Goal: Information Seeking & Learning: Learn about a topic

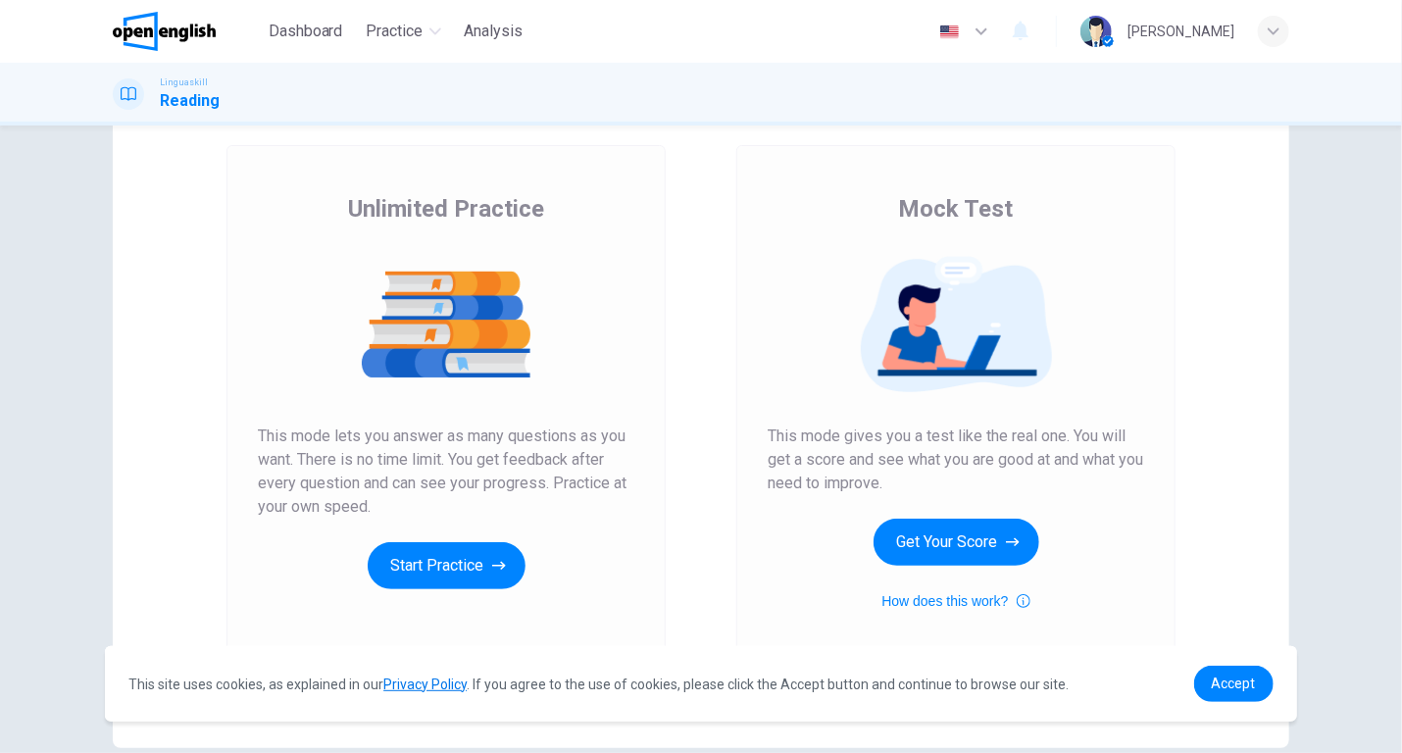
scroll to position [96, 0]
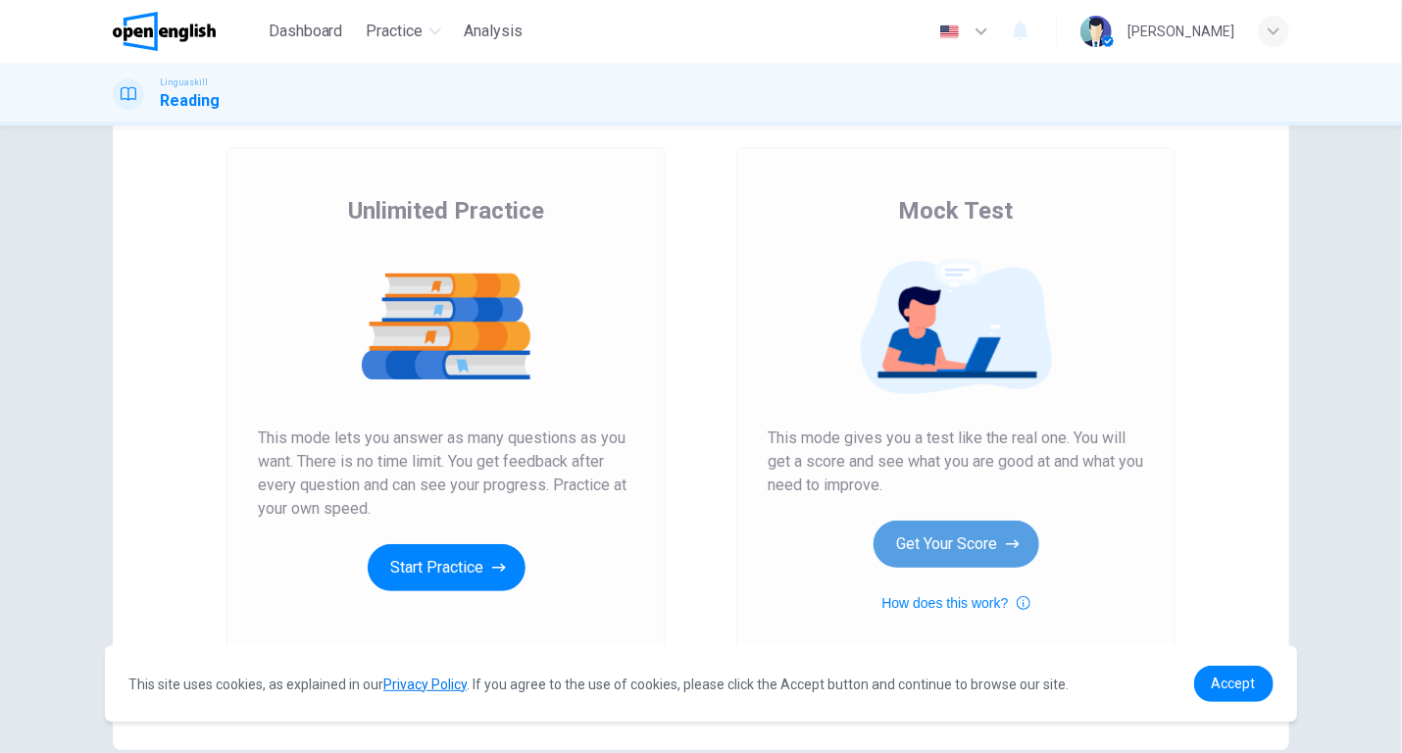
click at [938, 541] on button "Get Your Score" at bounding box center [956, 544] width 166 height 47
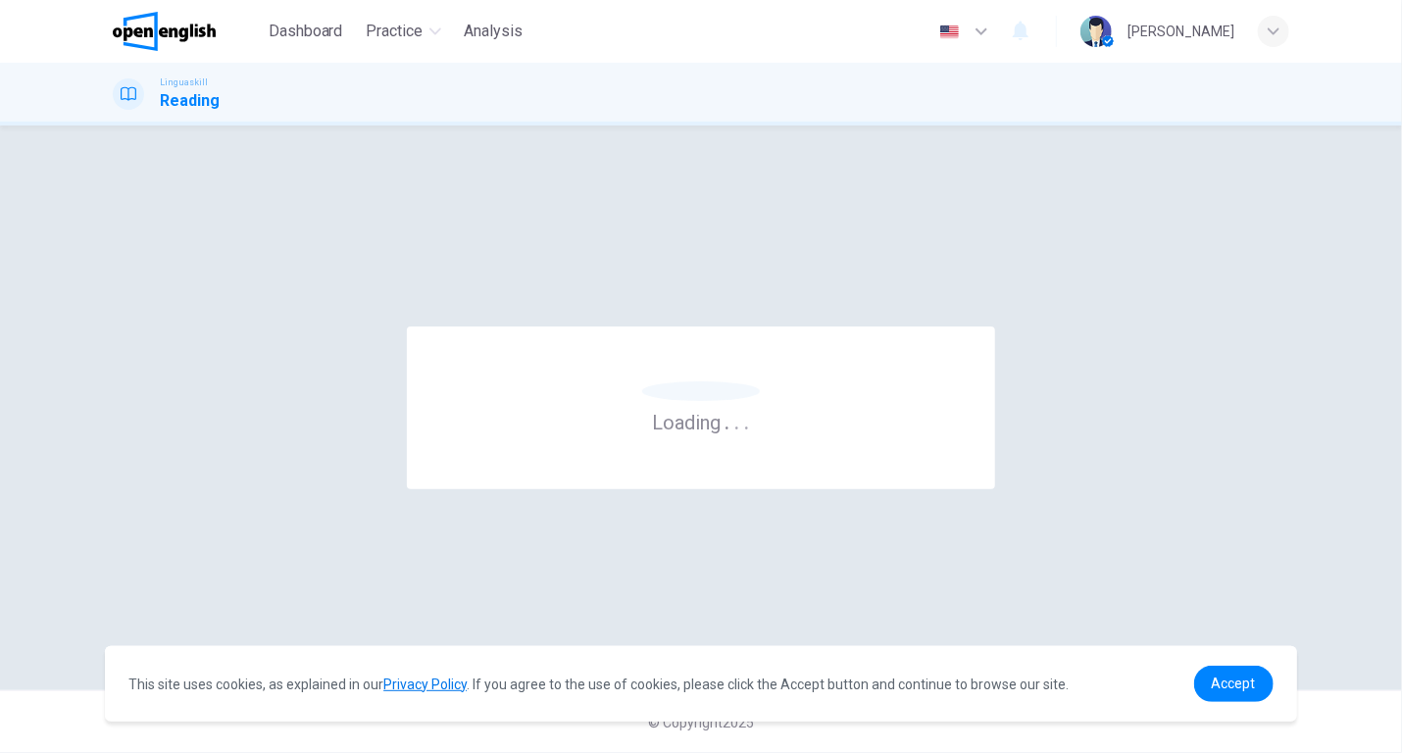
scroll to position [0, 0]
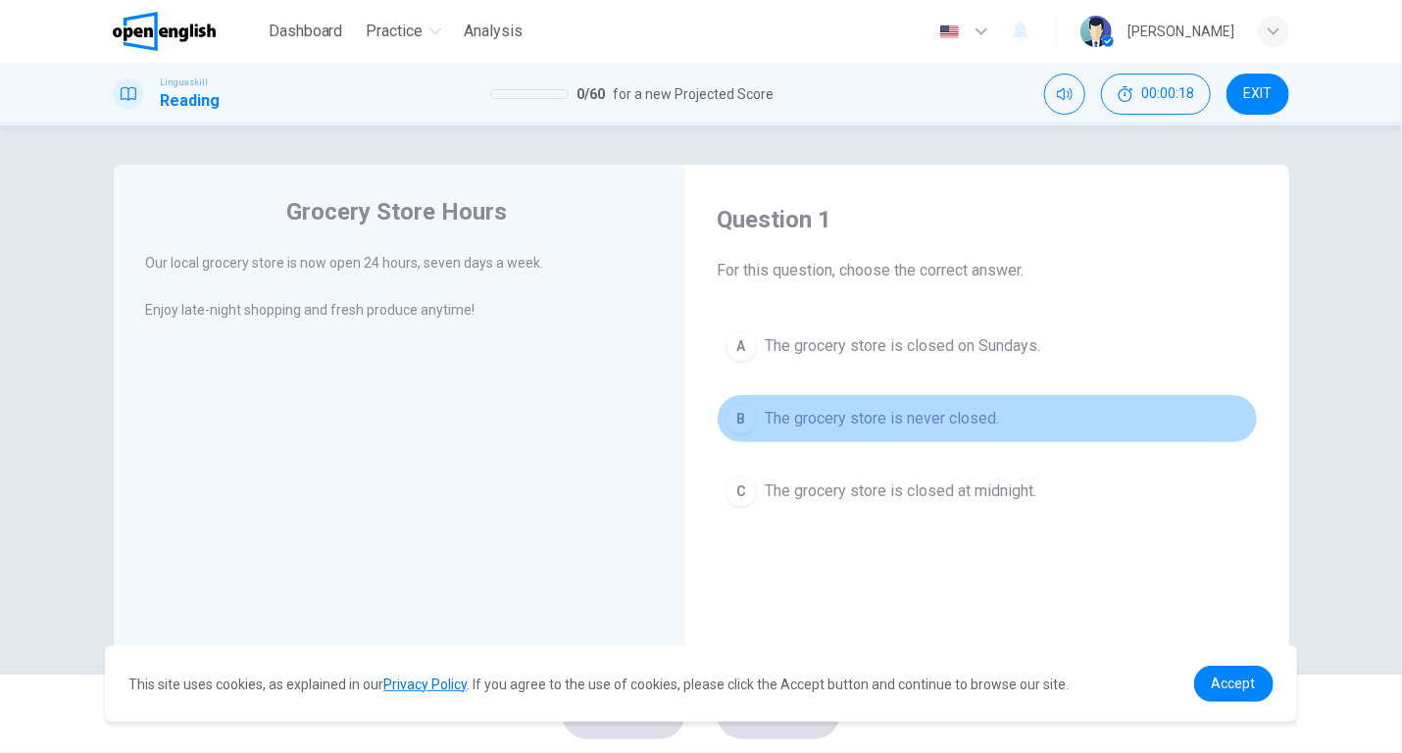
click at [853, 417] on span "The grocery store is never closed." at bounding box center [882, 419] width 234 height 24
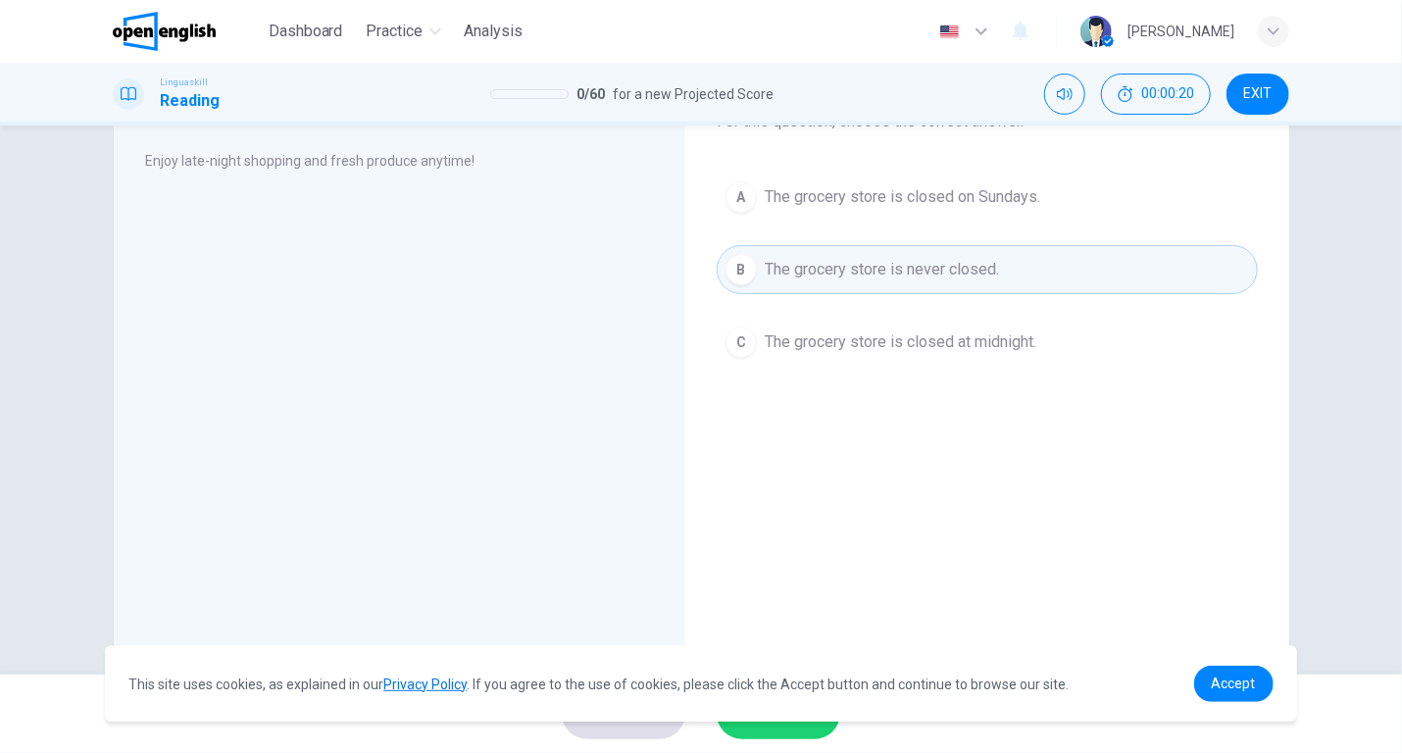
scroll to position [211, 0]
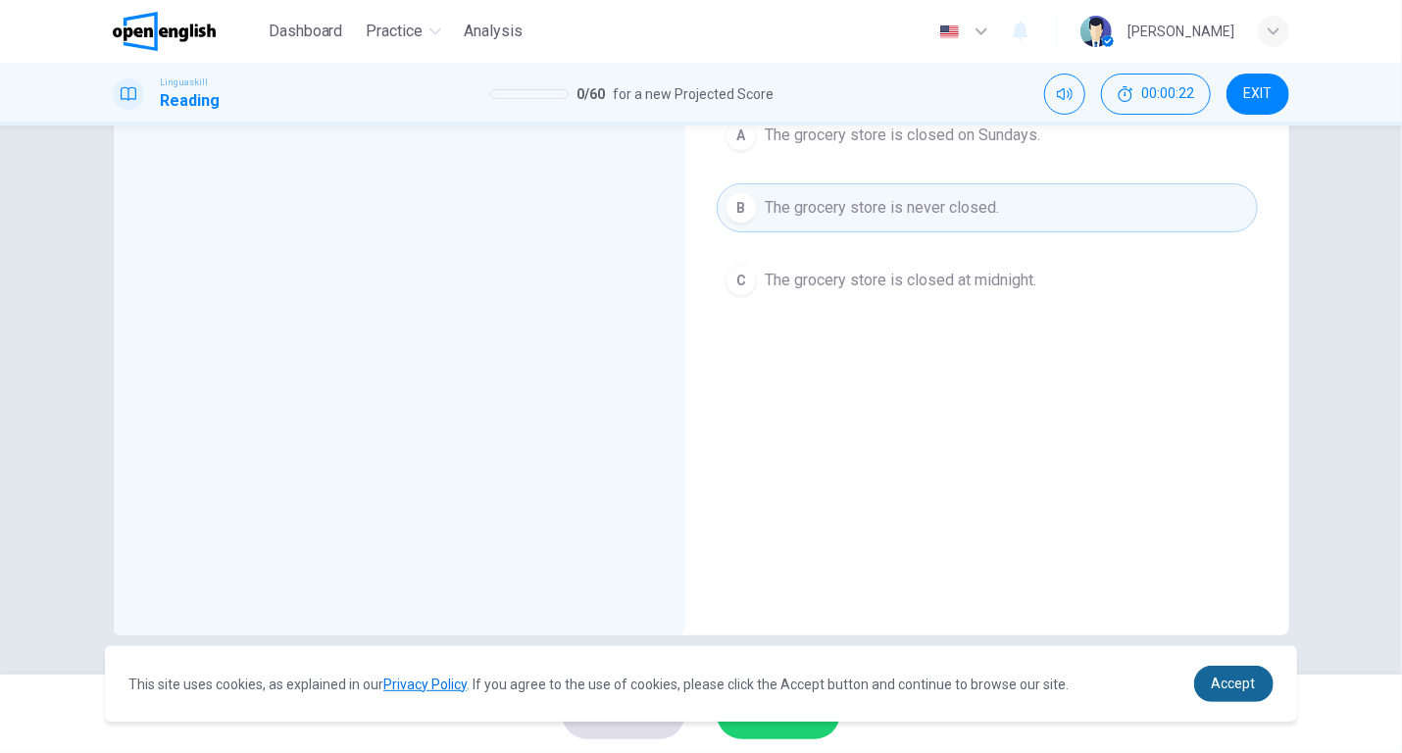
click at [1220, 683] on span "Accept" at bounding box center [1234, 683] width 44 height 16
click at [1230, 681] on span "Accept" at bounding box center [1234, 683] width 44 height 16
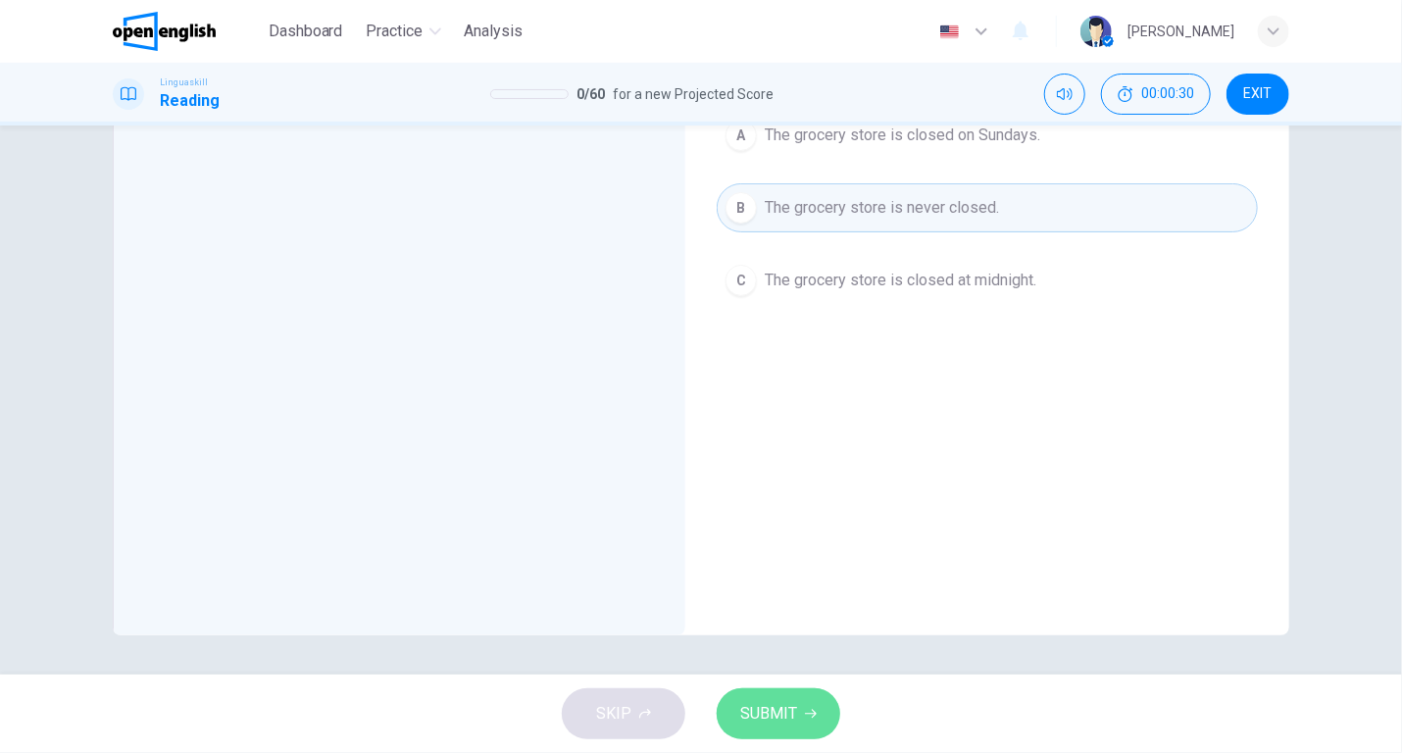
click at [776, 700] on span "SUBMIT" at bounding box center [768, 713] width 57 height 27
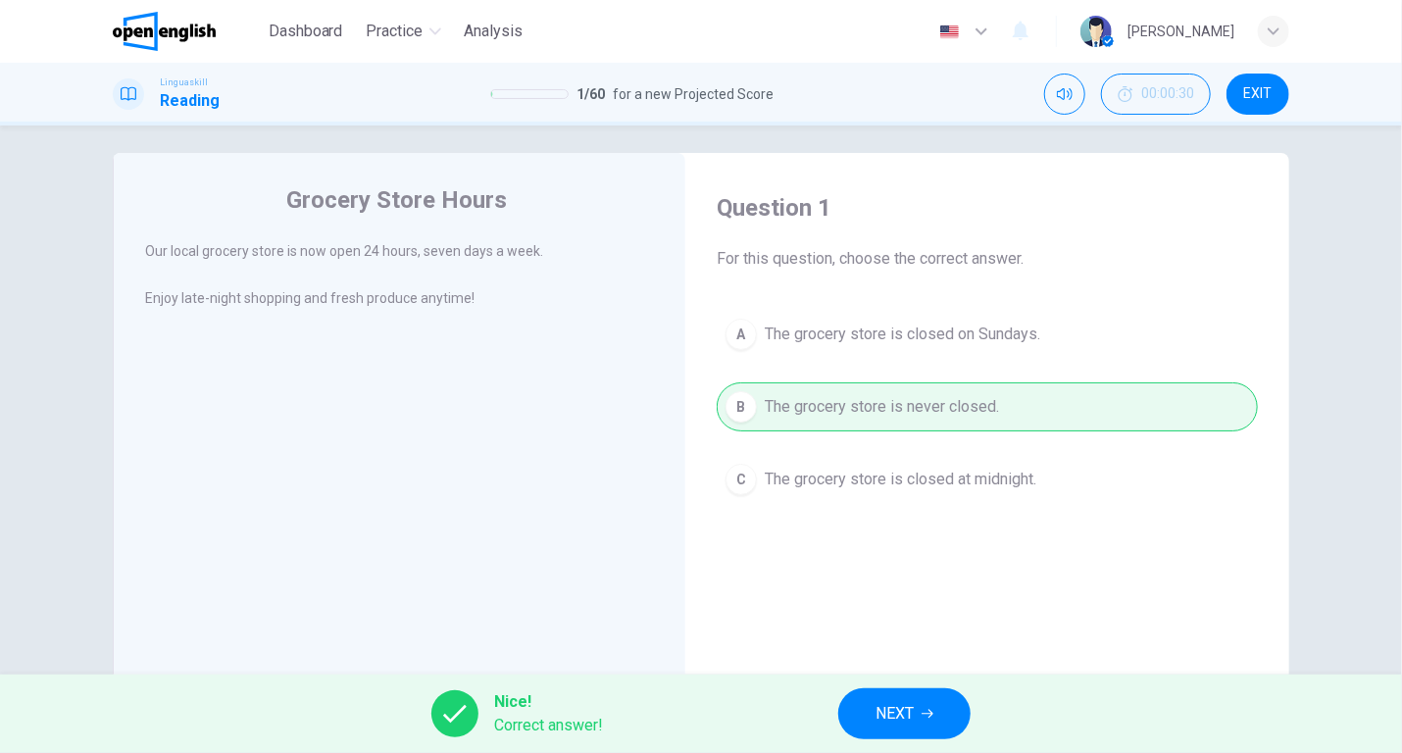
scroll to position [0, 0]
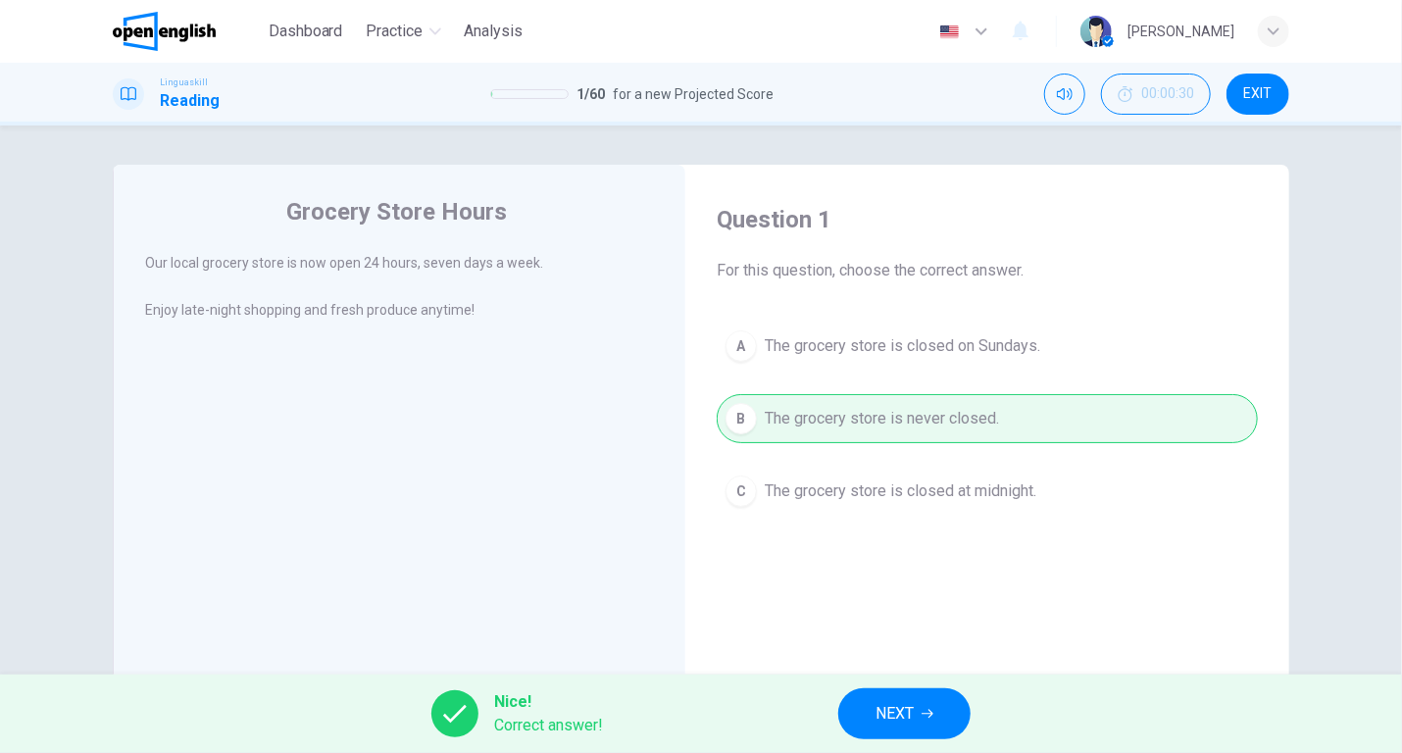
click at [892, 705] on span "NEXT" at bounding box center [894, 713] width 38 height 27
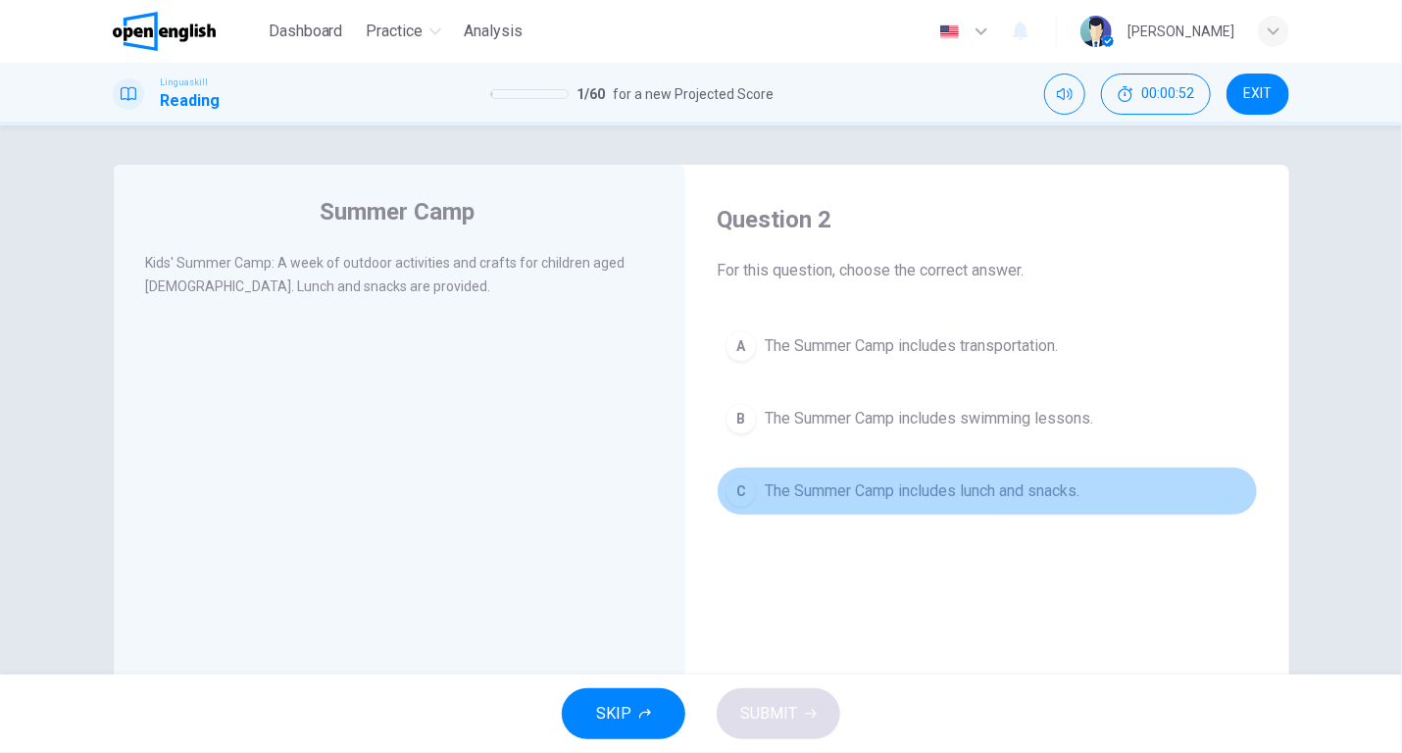
click at [883, 490] on span "The Summer Camp includes lunch and snacks." at bounding box center [922, 491] width 315 height 24
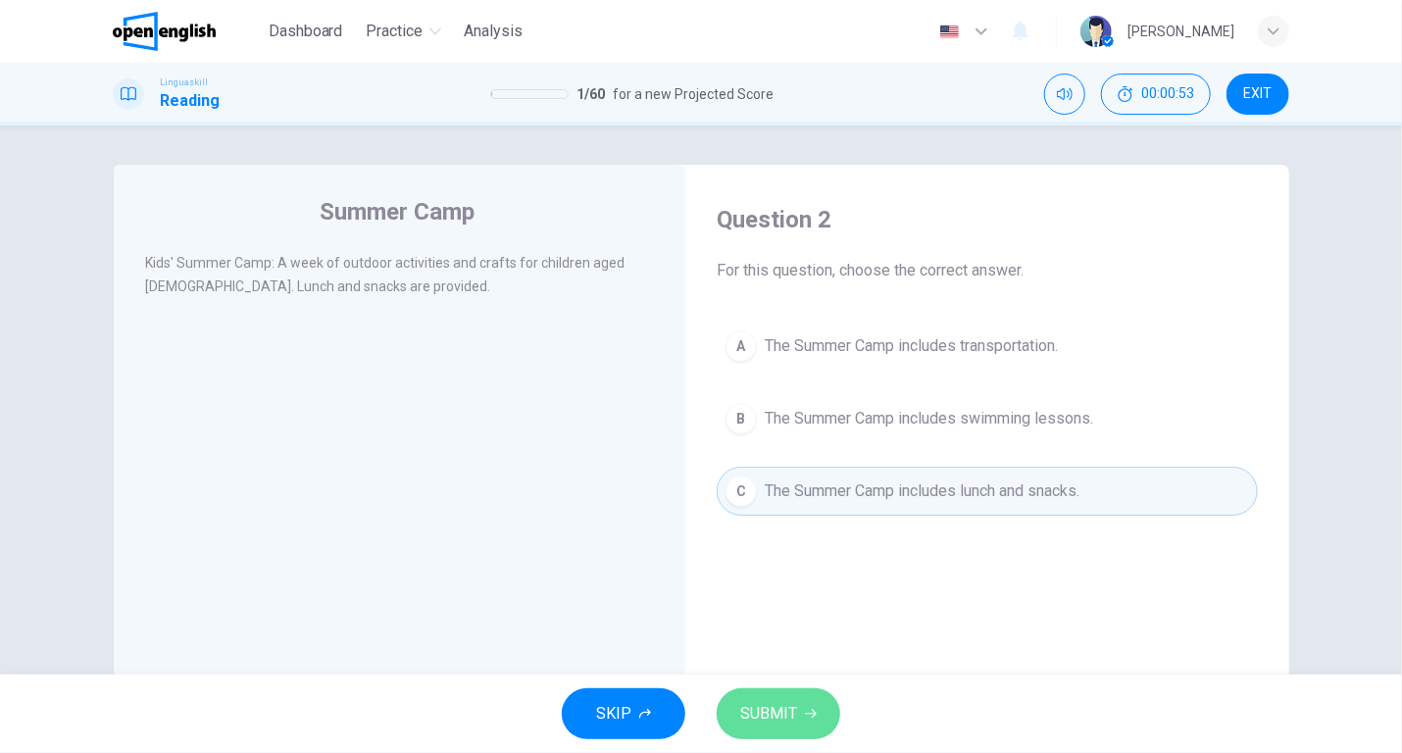
click at [776, 709] on span "SUBMIT" at bounding box center [768, 713] width 57 height 27
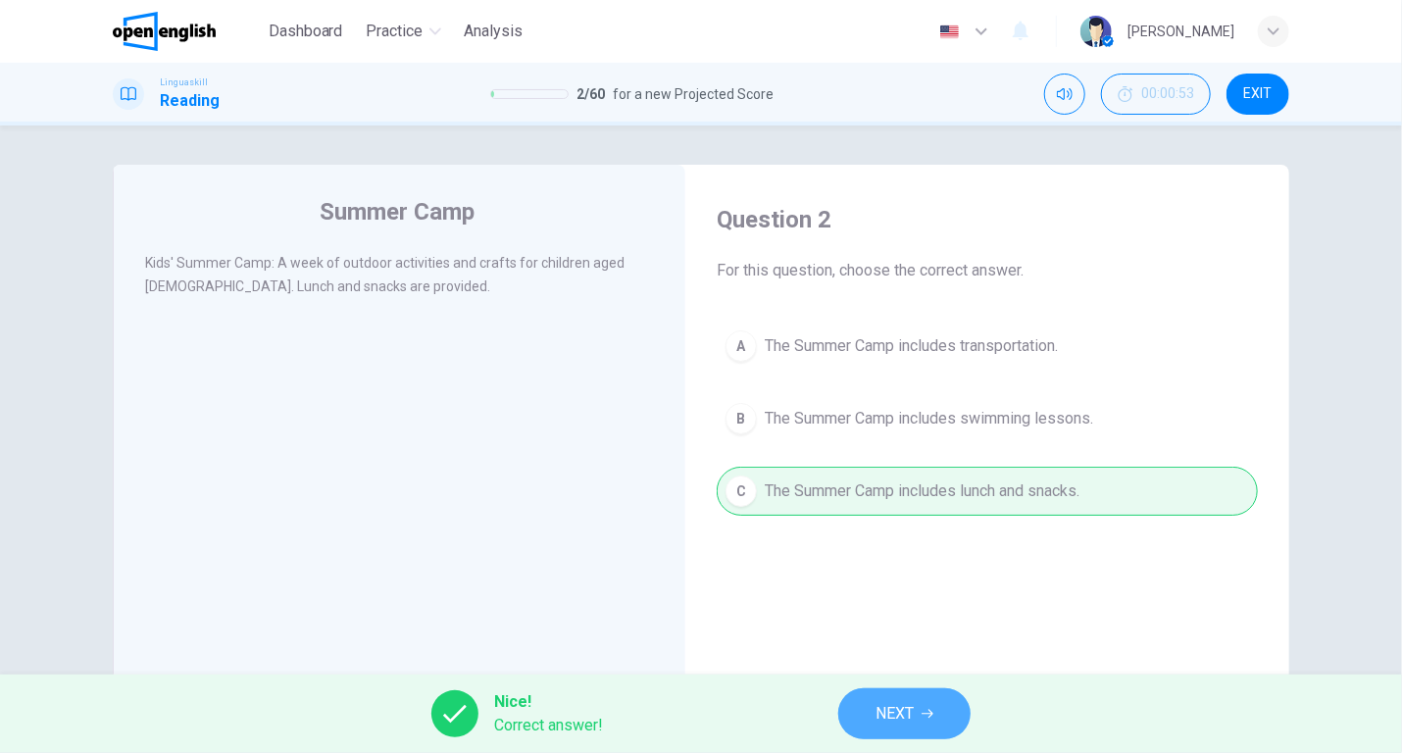
click at [893, 720] on span "NEXT" at bounding box center [894, 713] width 38 height 27
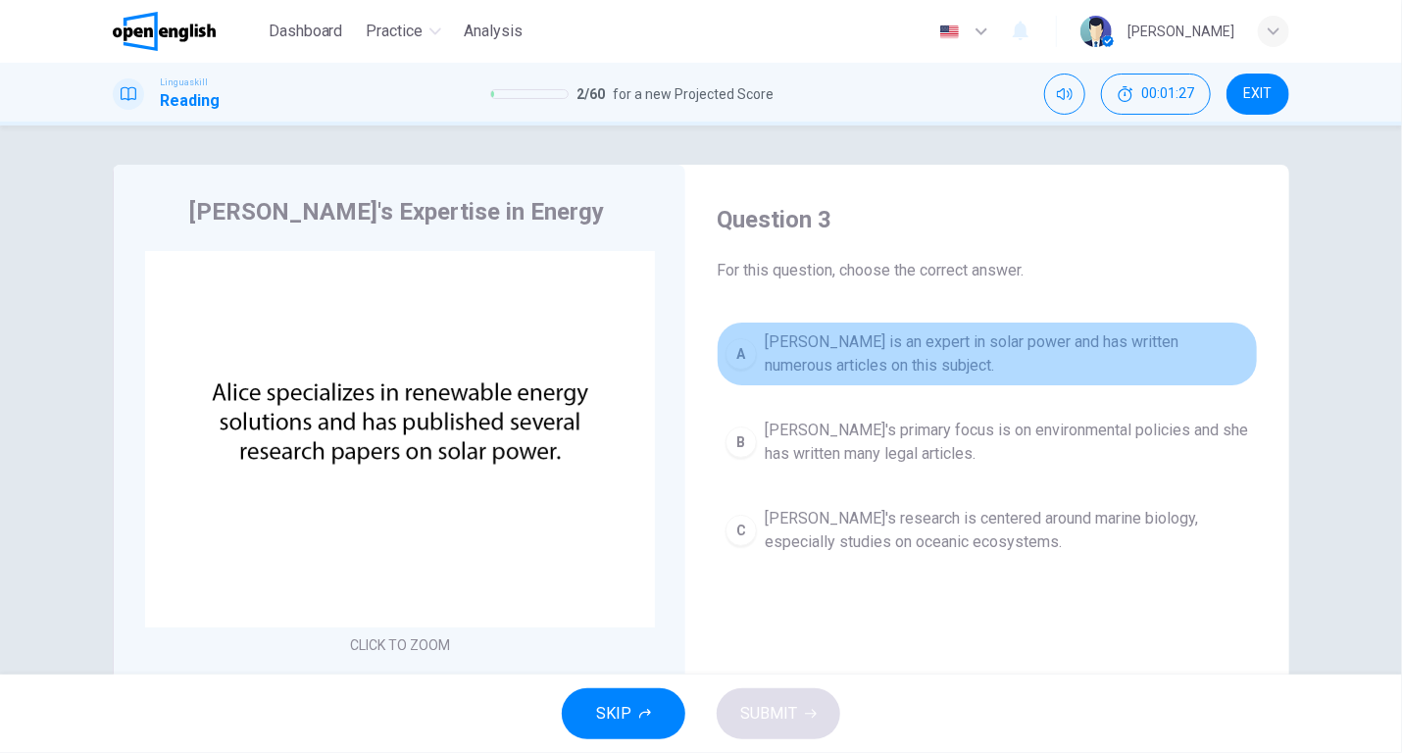
click at [820, 349] on span "[PERSON_NAME] is an expert in solar power and has written numerous articles on …" at bounding box center [1007, 353] width 484 height 47
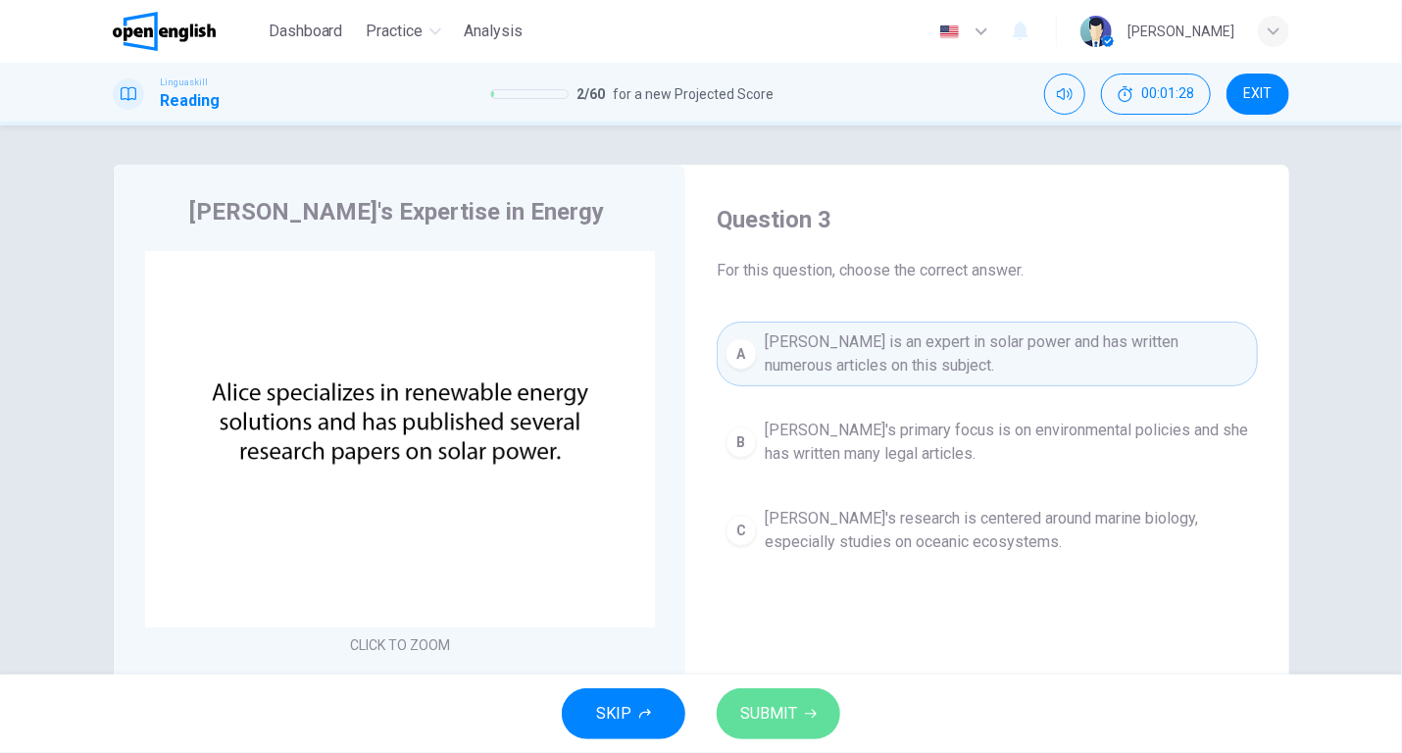
click at [765, 720] on span "SUBMIT" at bounding box center [768, 713] width 57 height 27
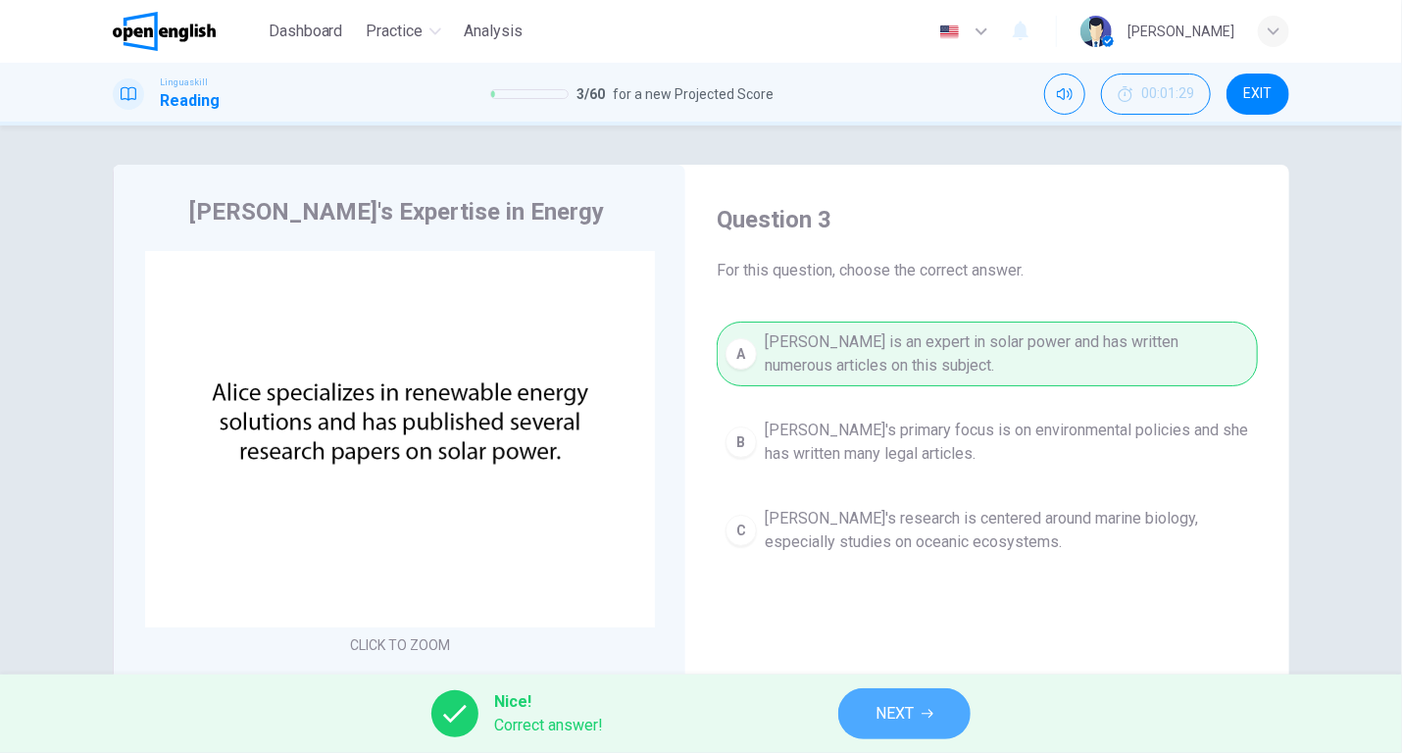
click at [902, 712] on span "NEXT" at bounding box center [894, 713] width 38 height 27
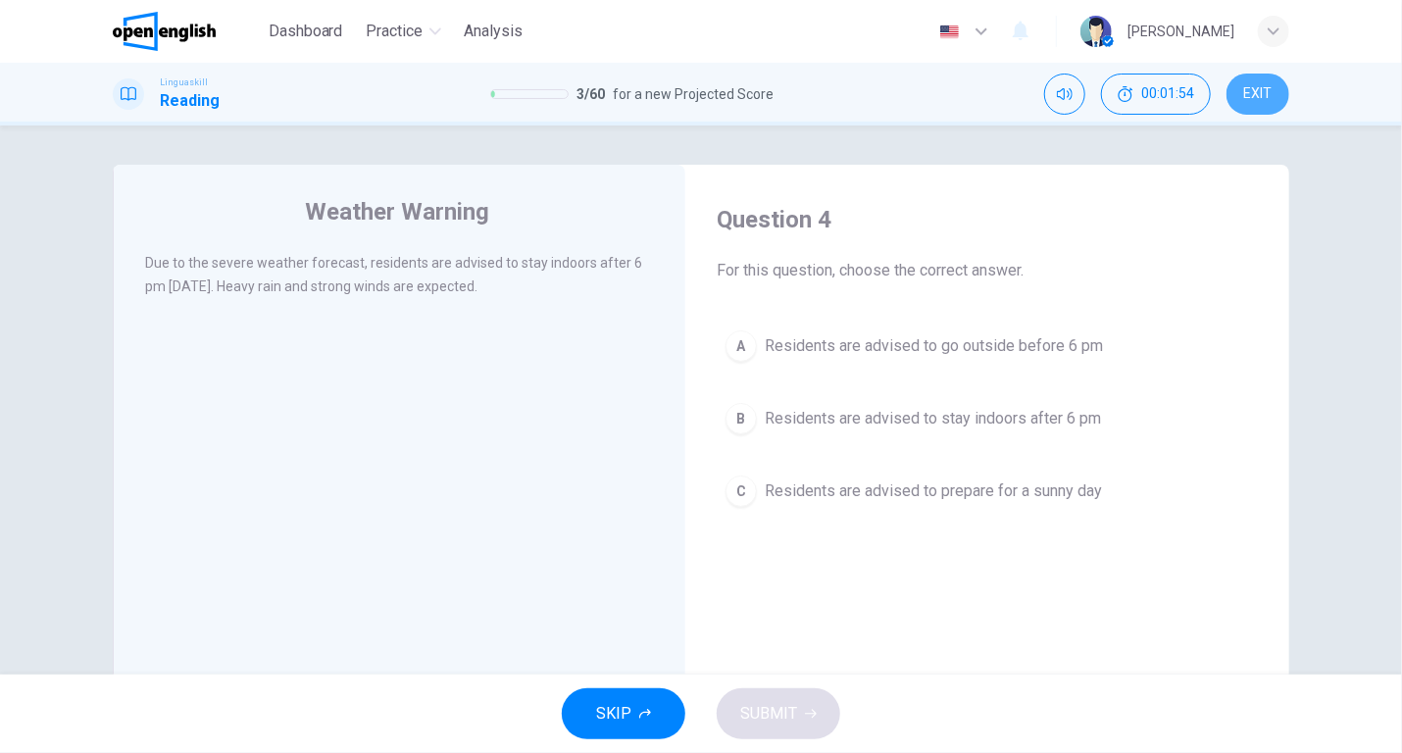
click at [1267, 90] on span "EXIT" at bounding box center [1258, 94] width 28 height 16
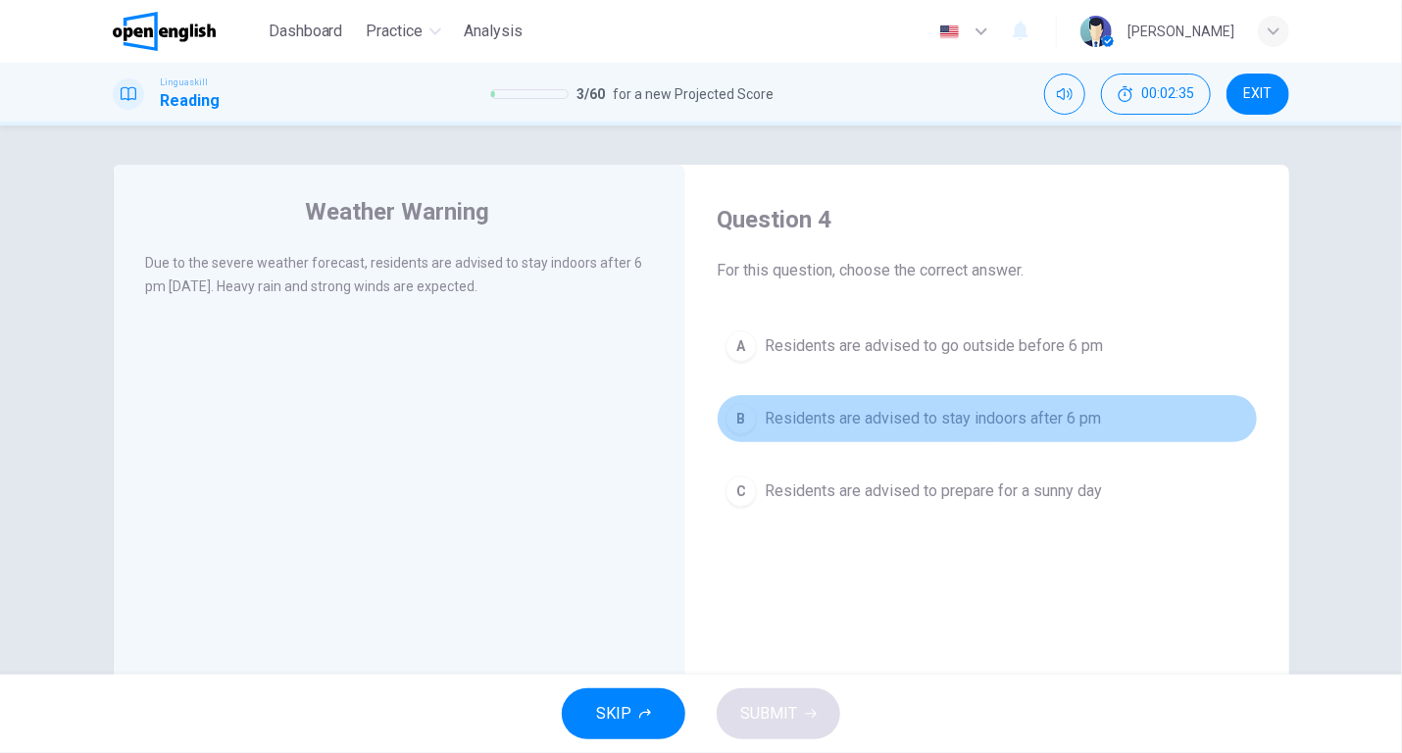
click at [869, 417] on span "Residents are advised to stay indoors after 6 pm" at bounding box center [933, 419] width 336 height 24
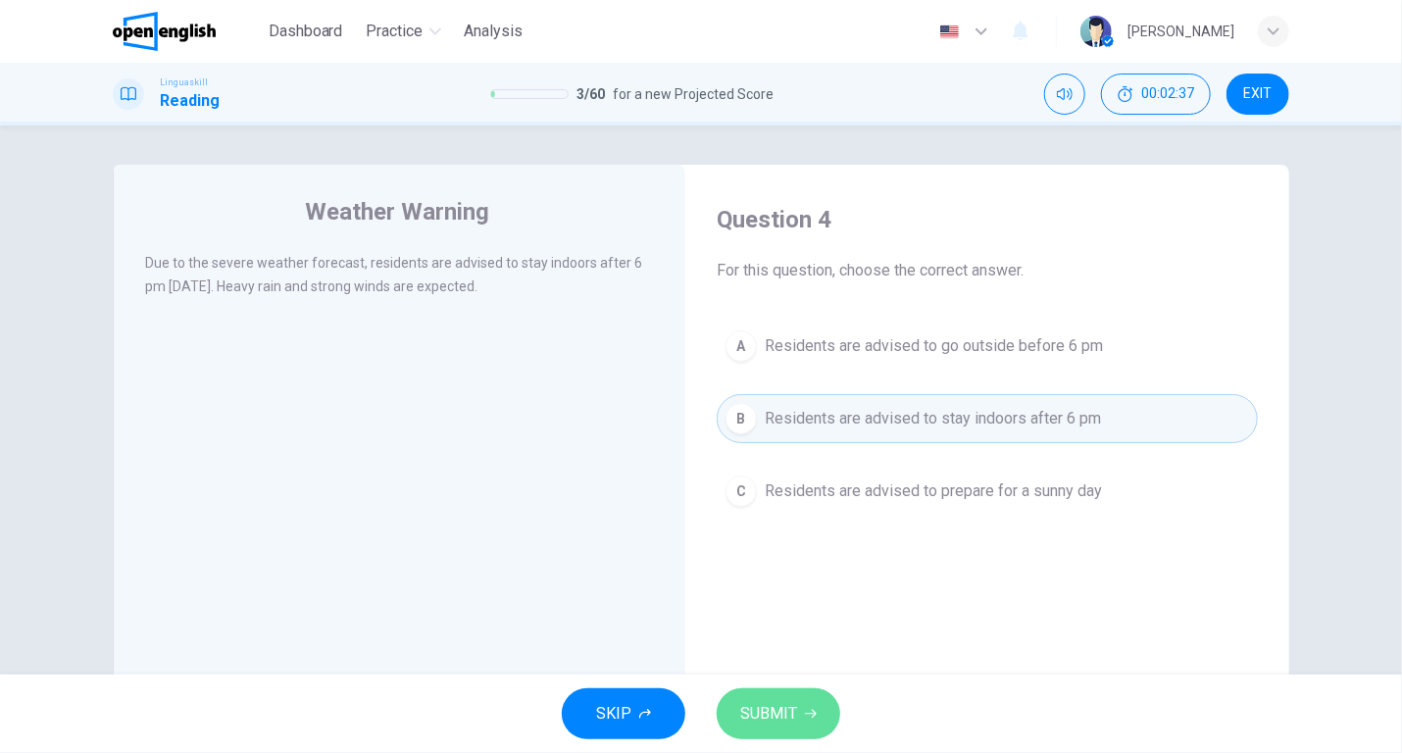
click at [760, 716] on span "SUBMIT" at bounding box center [768, 713] width 57 height 27
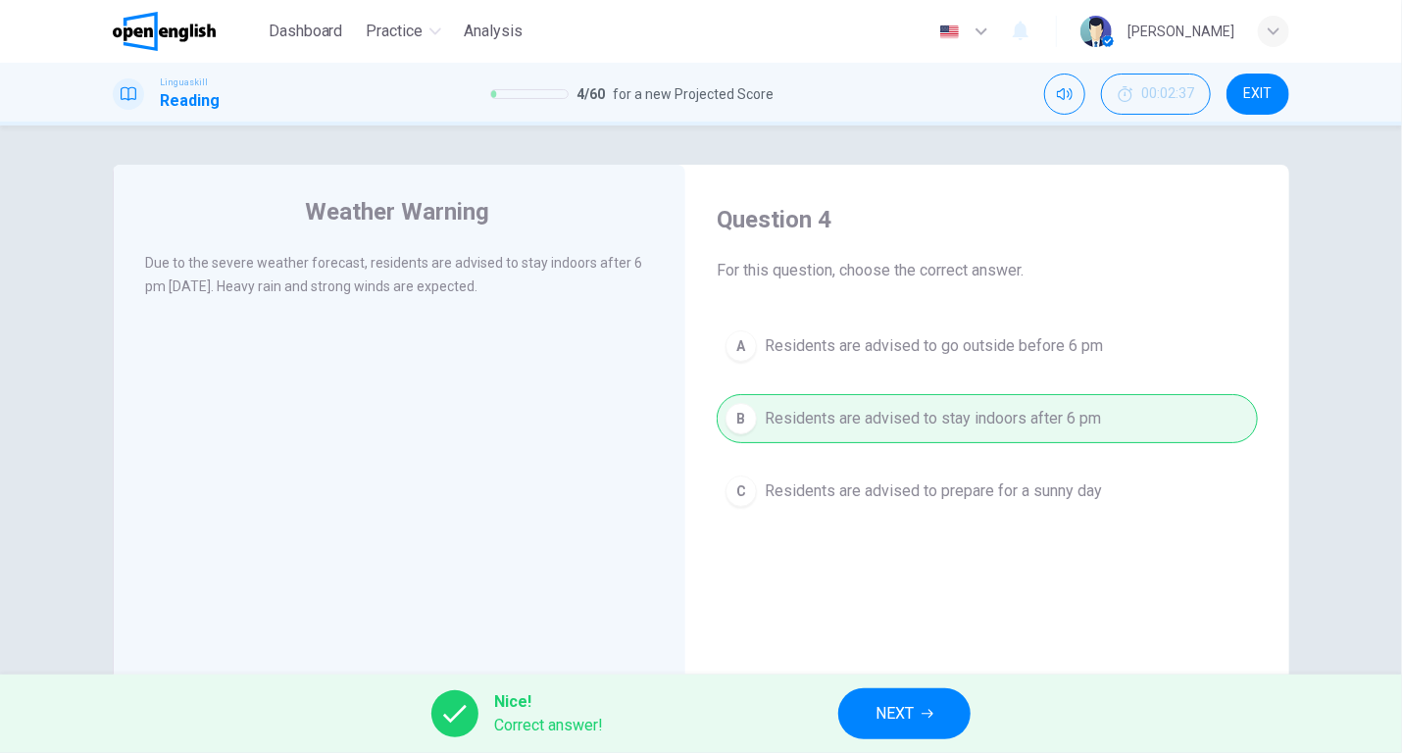
click at [860, 713] on button "NEXT" at bounding box center [904, 713] width 132 height 51
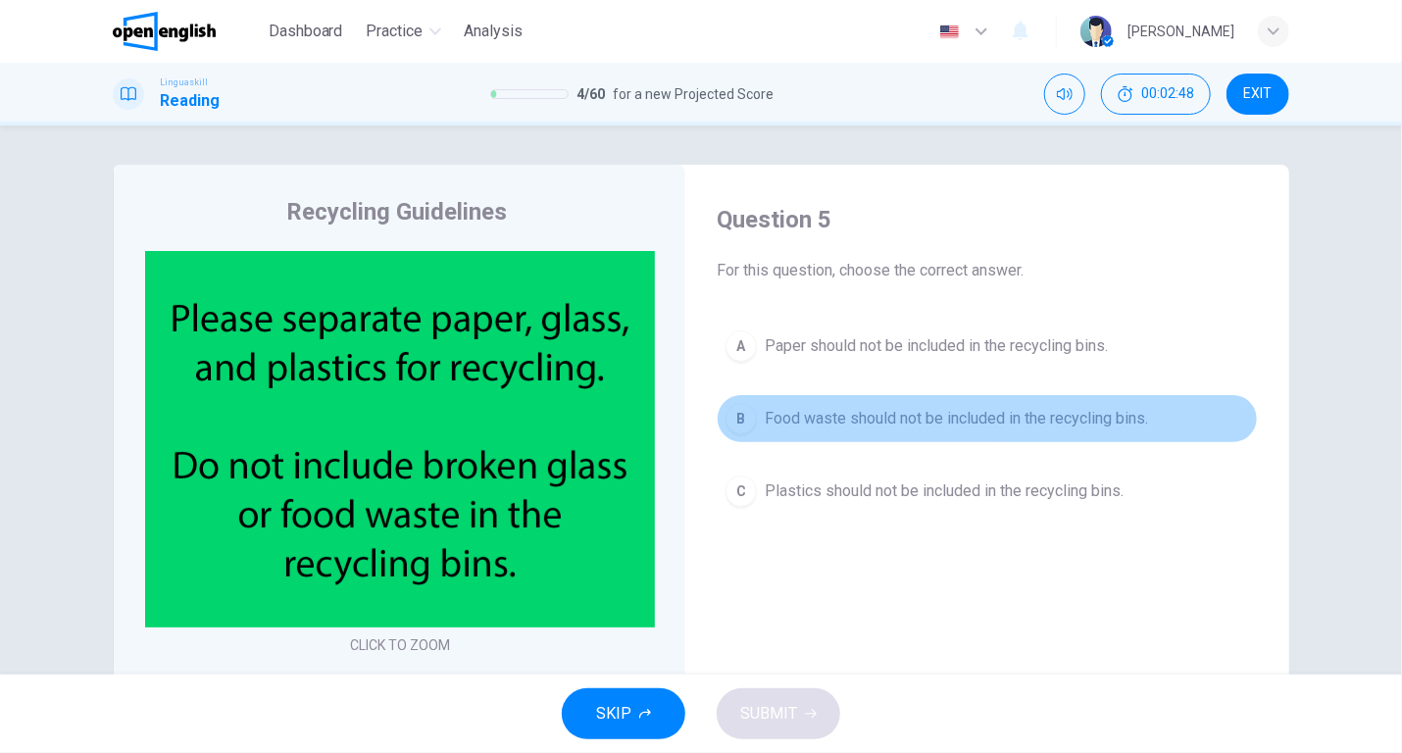
click at [902, 422] on span "Food waste should not be included in the recycling bins." at bounding box center [956, 419] width 383 height 24
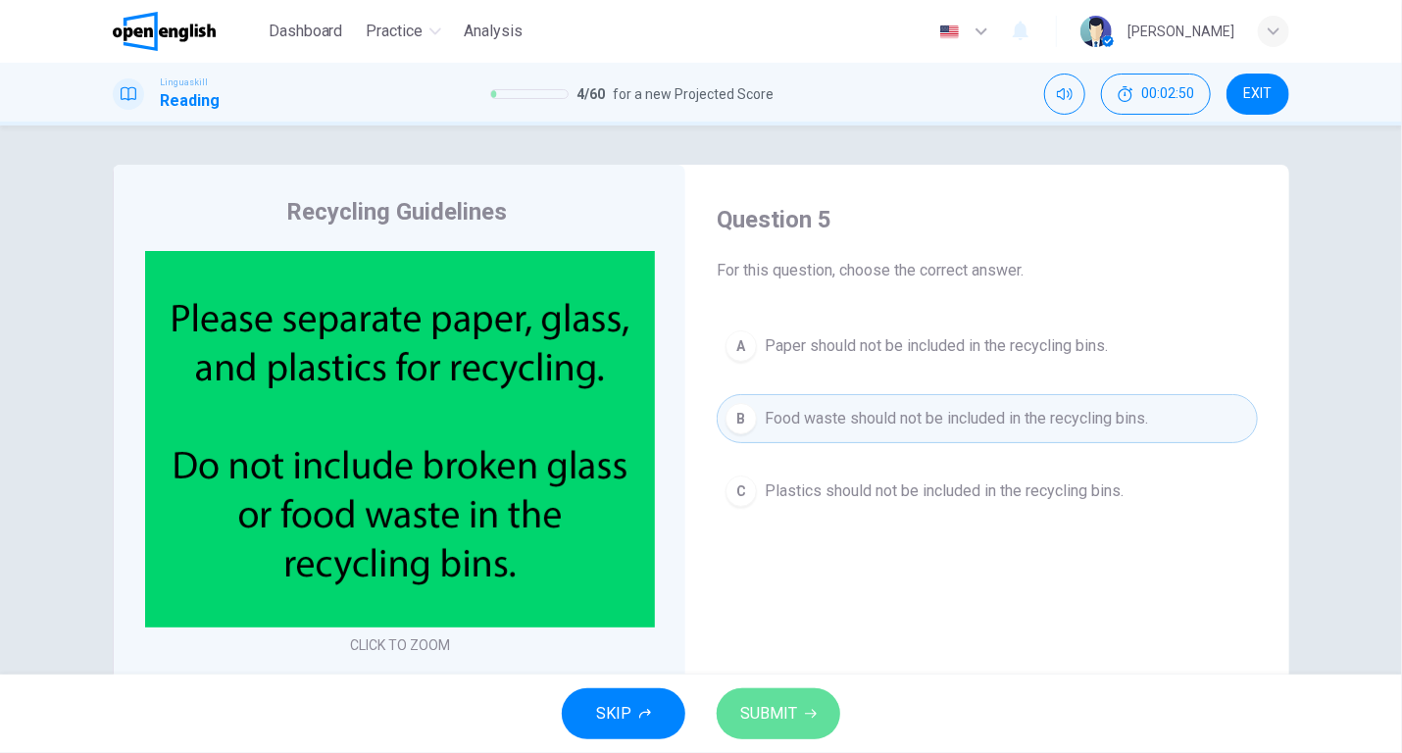
click at [776, 717] on span "SUBMIT" at bounding box center [768, 713] width 57 height 27
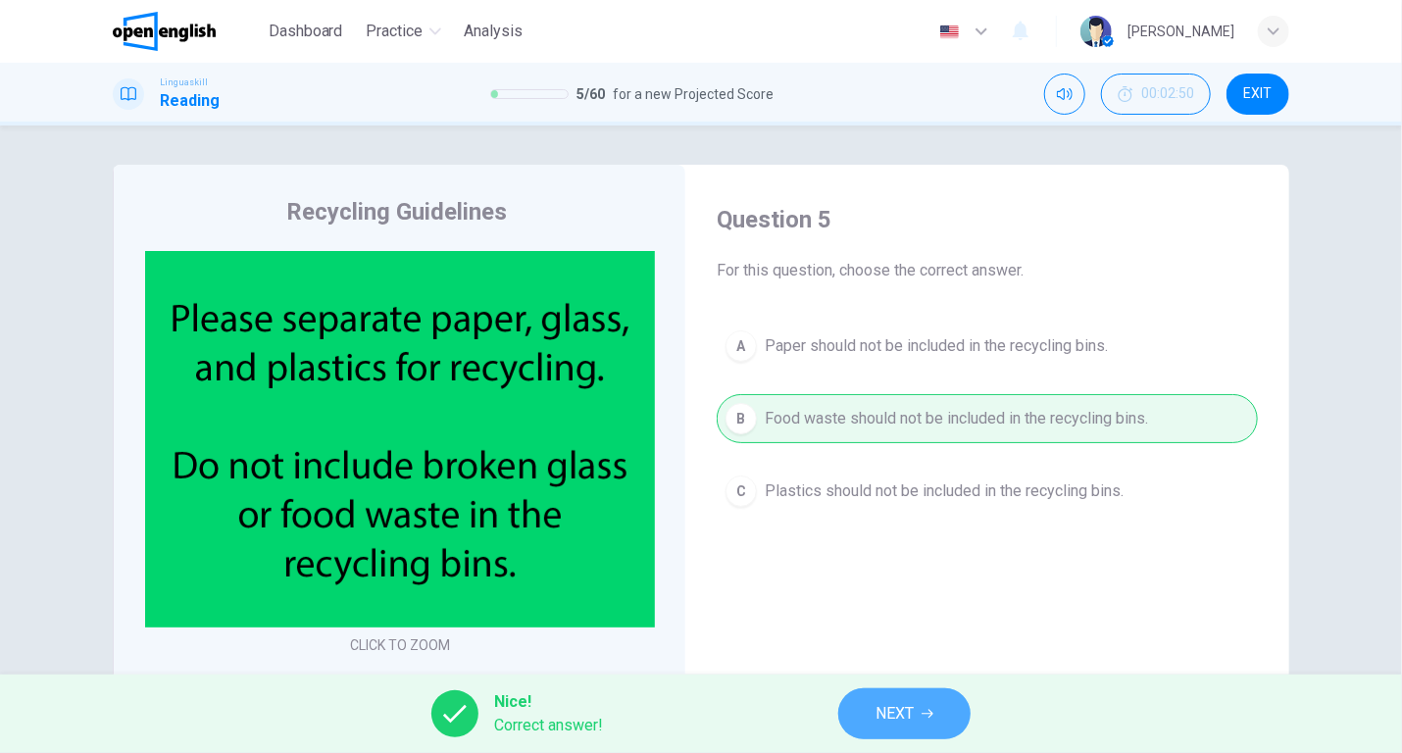
click at [882, 713] on span "NEXT" at bounding box center [894, 713] width 38 height 27
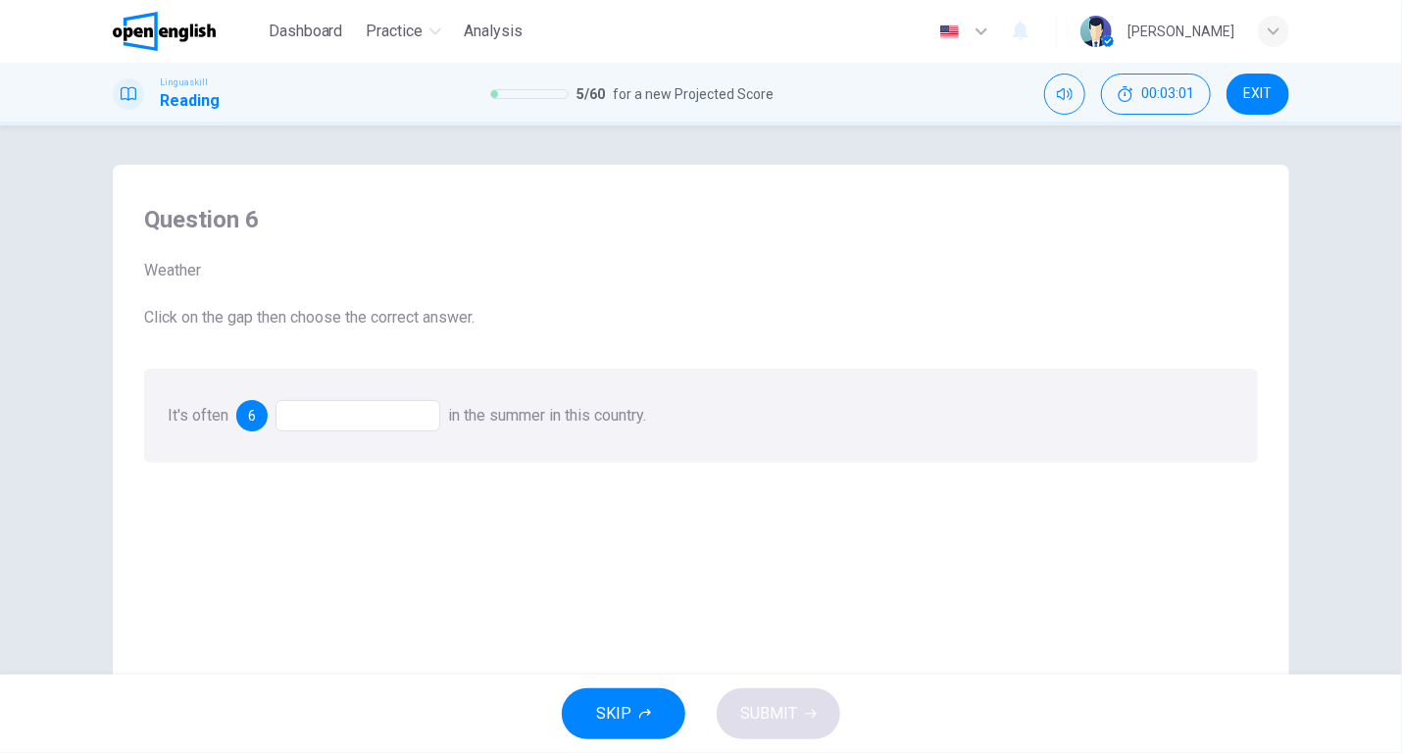
click at [249, 420] on span "6" at bounding box center [252, 416] width 8 height 14
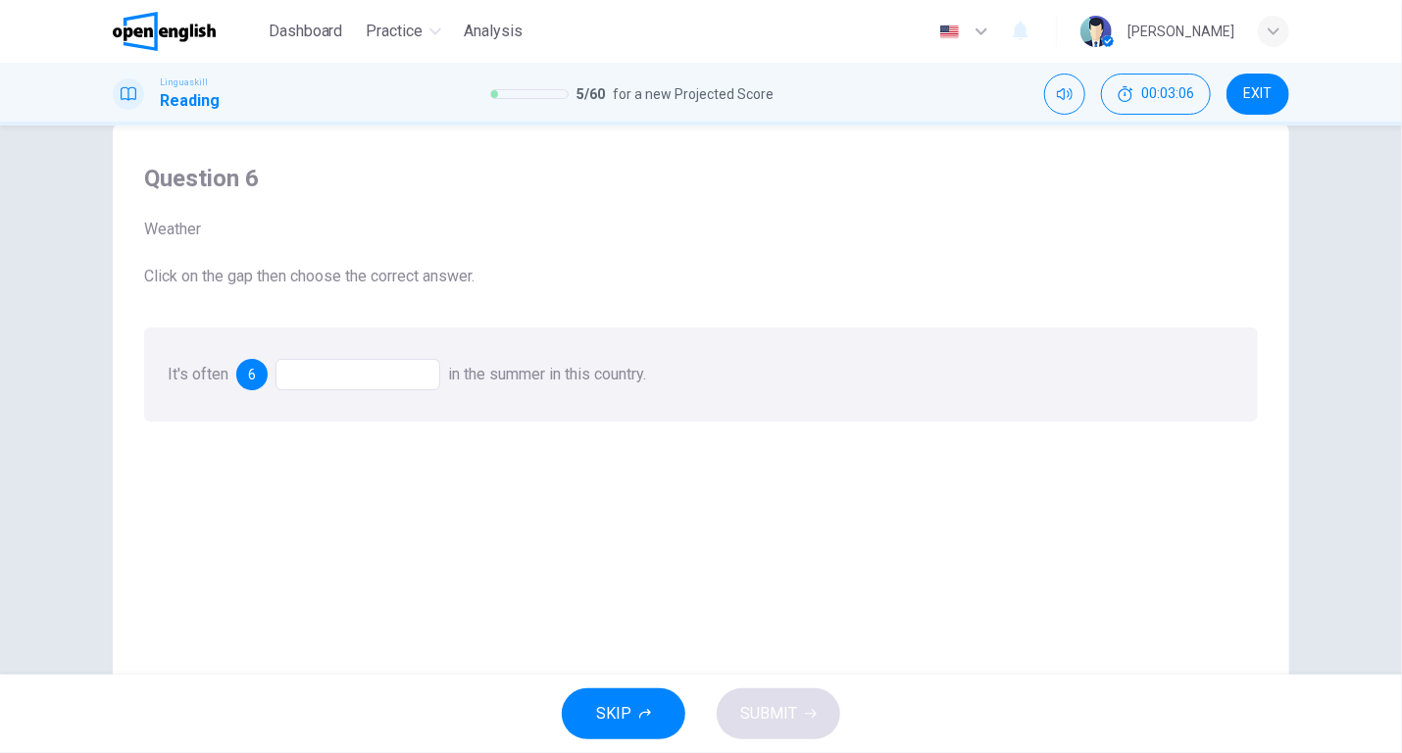
scroll to position [53, 0]
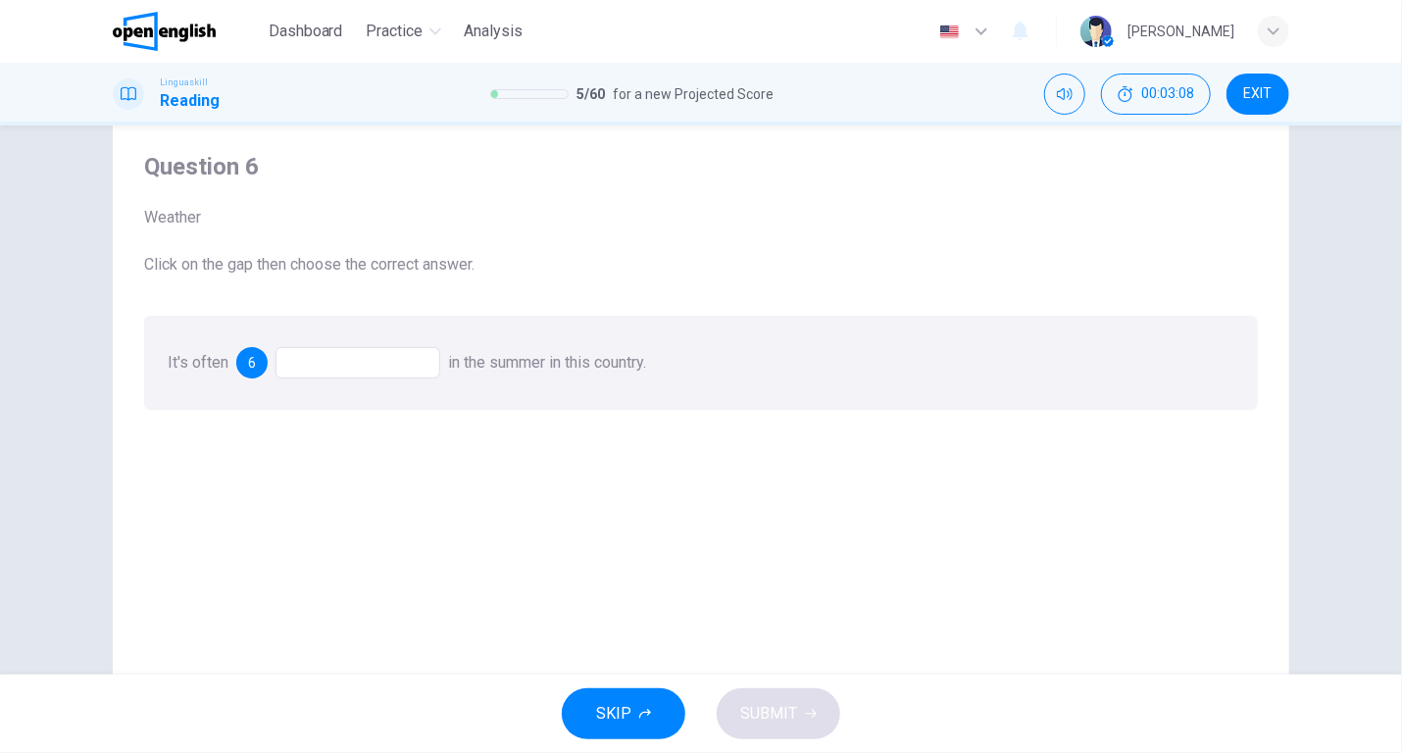
drag, startPoint x: 251, startPoint y: 359, endPoint x: 293, endPoint y: 362, distance: 42.3
click at [293, 362] on div "6" at bounding box center [338, 362] width 204 height 31
click at [293, 362] on div at bounding box center [357, 362] width 165 height 31
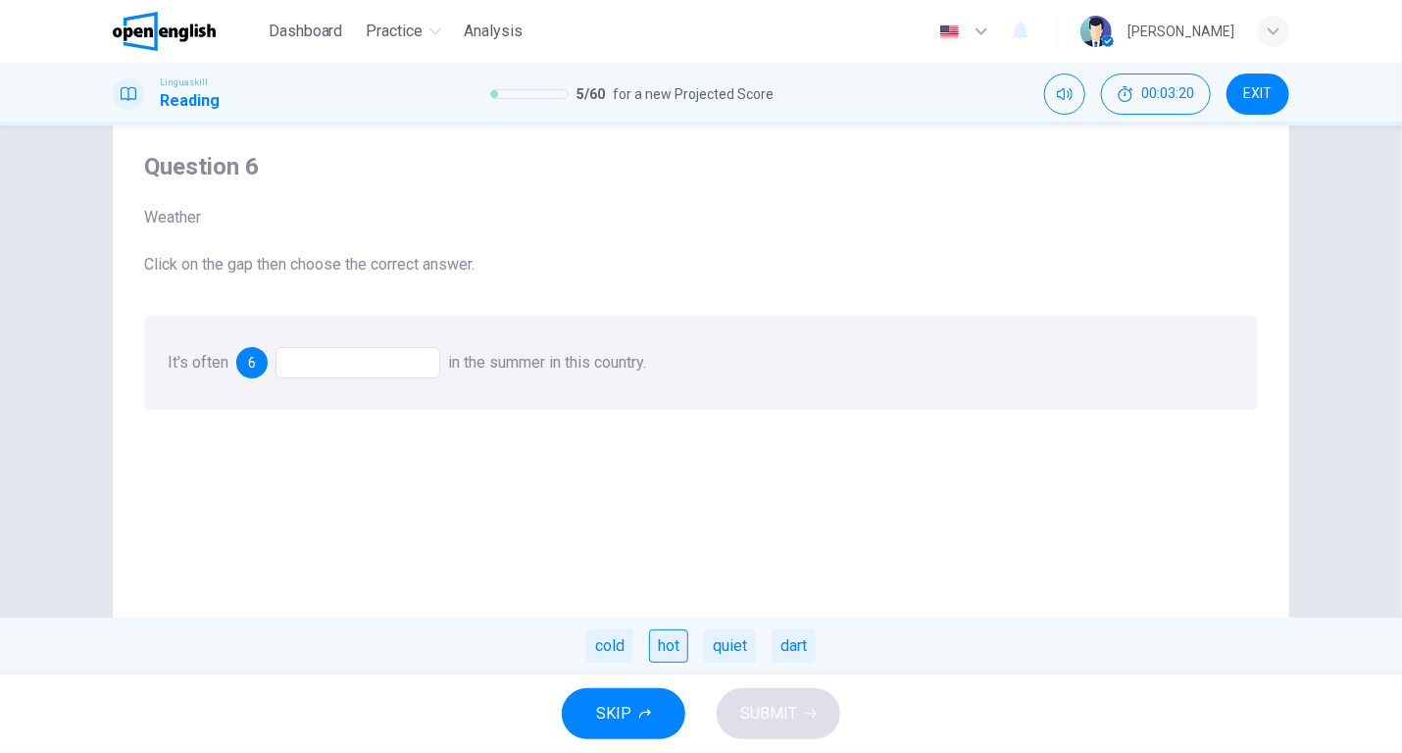
click at [669, 638] on div "hot" at bounding box center [668, 645] width 39 height 33
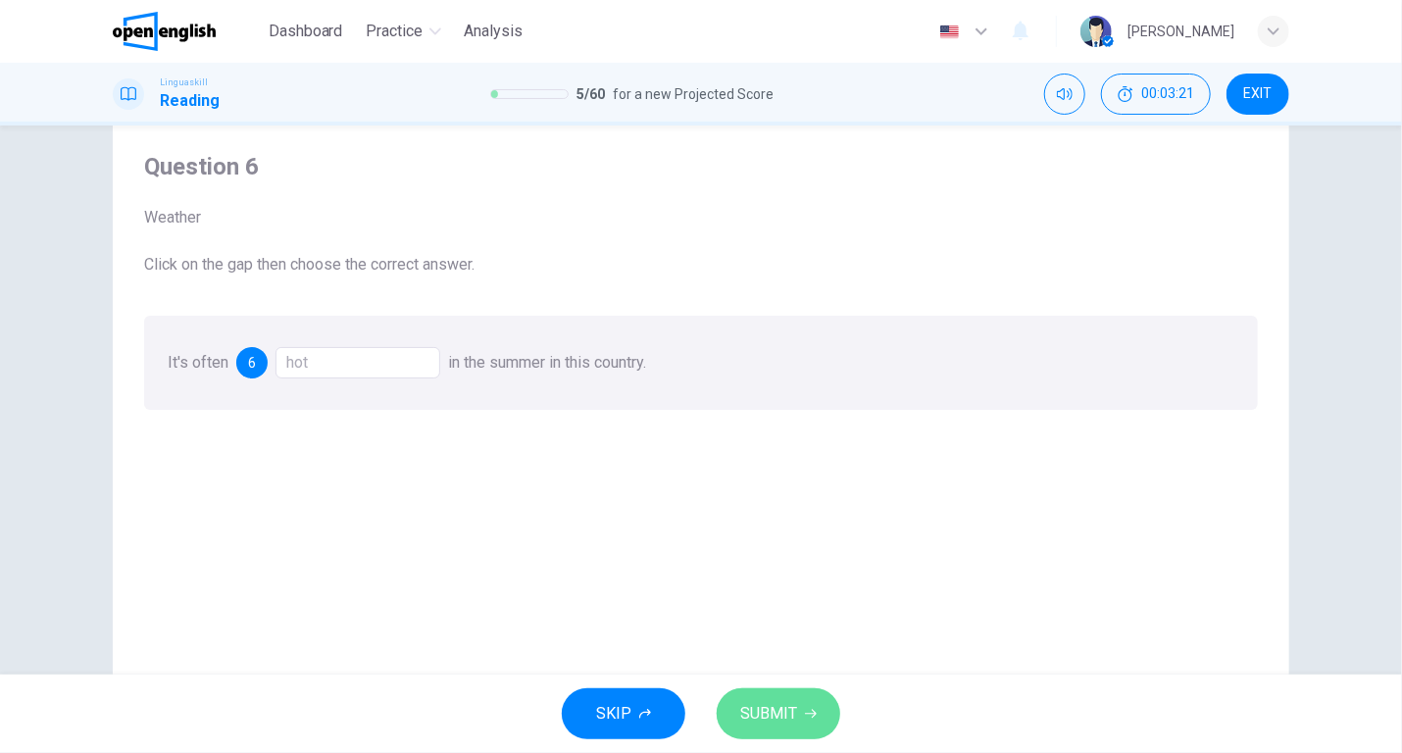
click at [784, 709] on span "SUBMIT" at bounding box center [768, 713] width 57 height 27
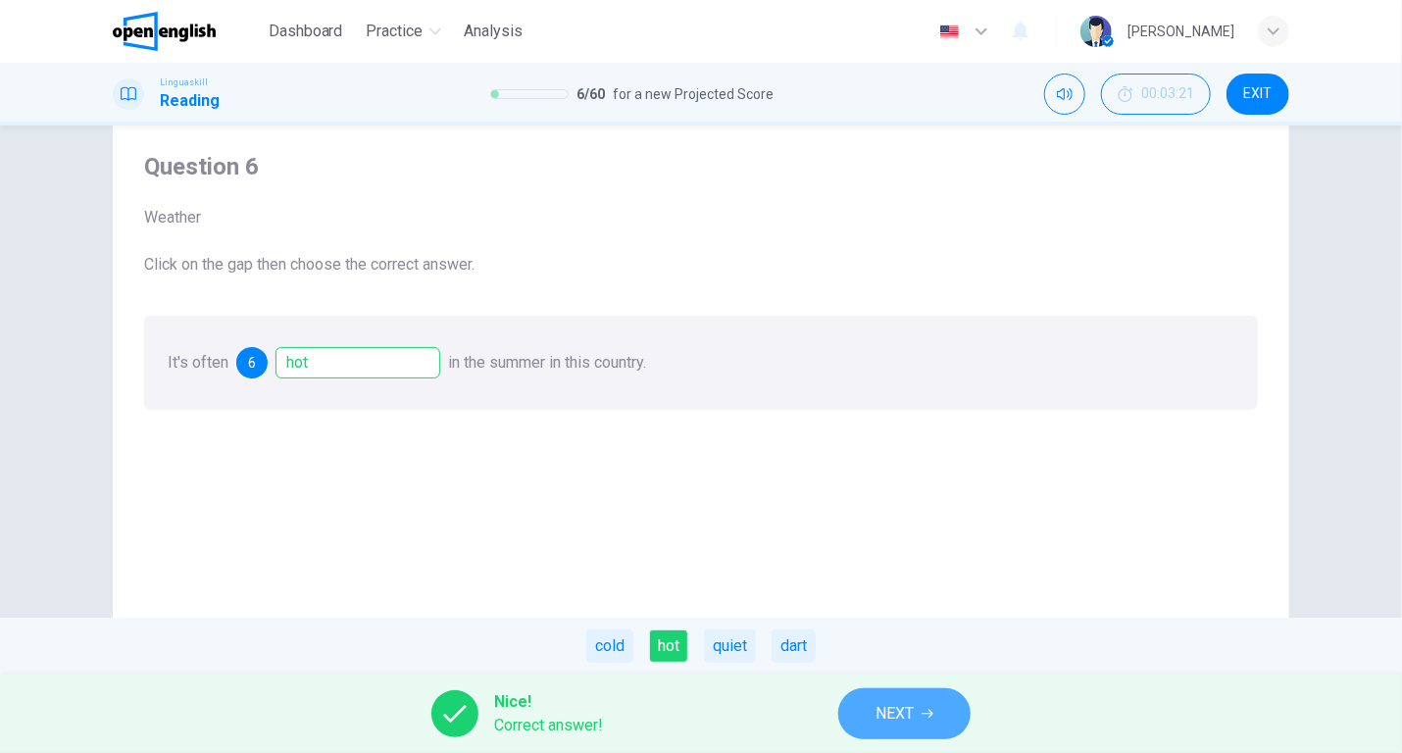
click at [885, 706] on span "NEXT" at bounding box center [894, 713] width 38 height 27
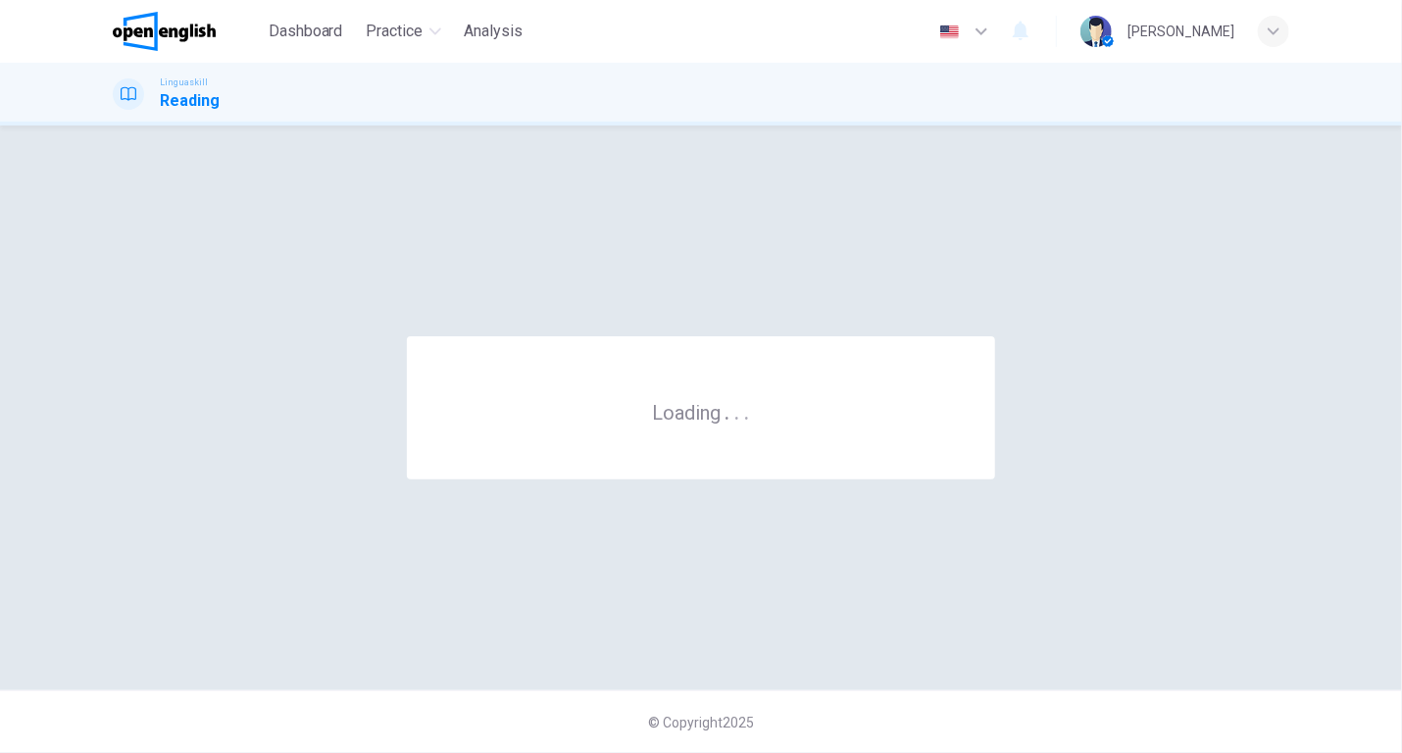
scroll to position [0, 0]
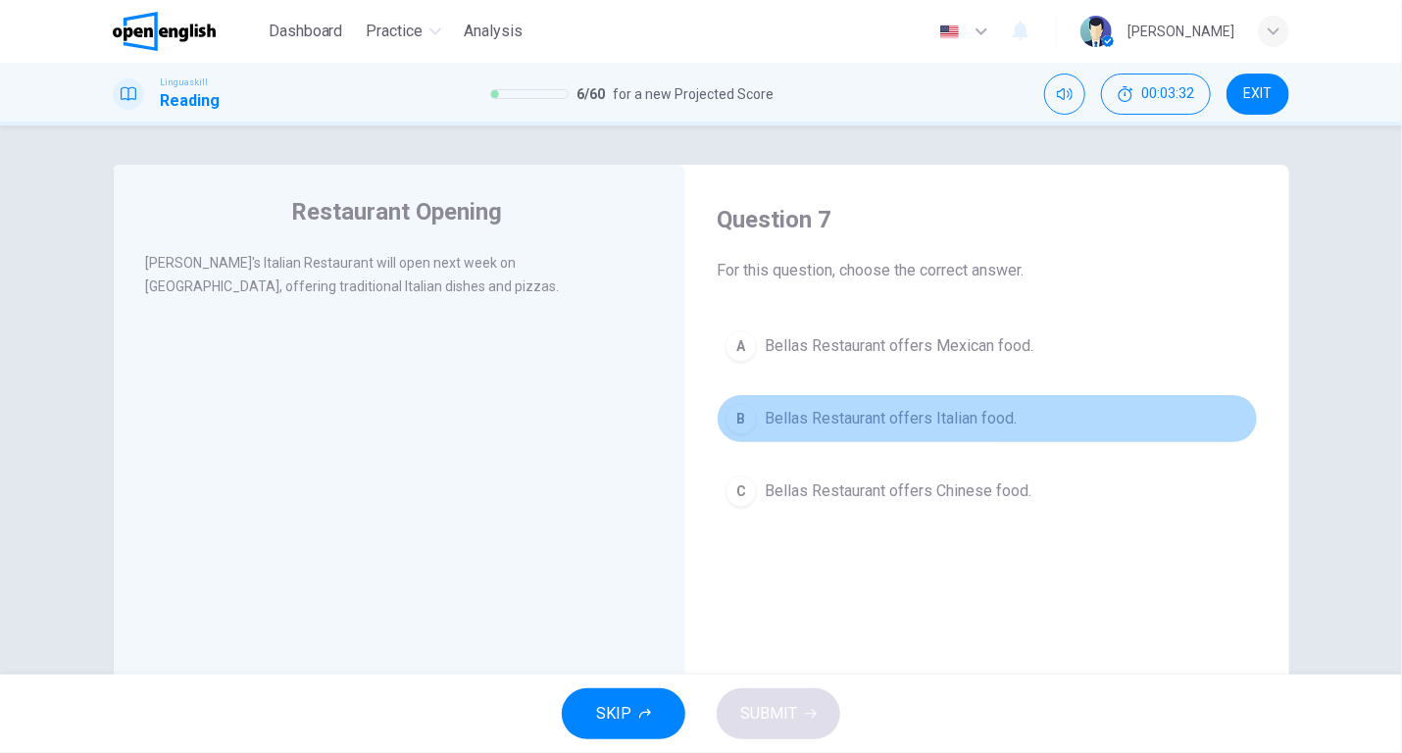
click at [870, 415] on span "Bellas Restaurant offers Italian food." at bounding box center [891, 419] width 252 height 24
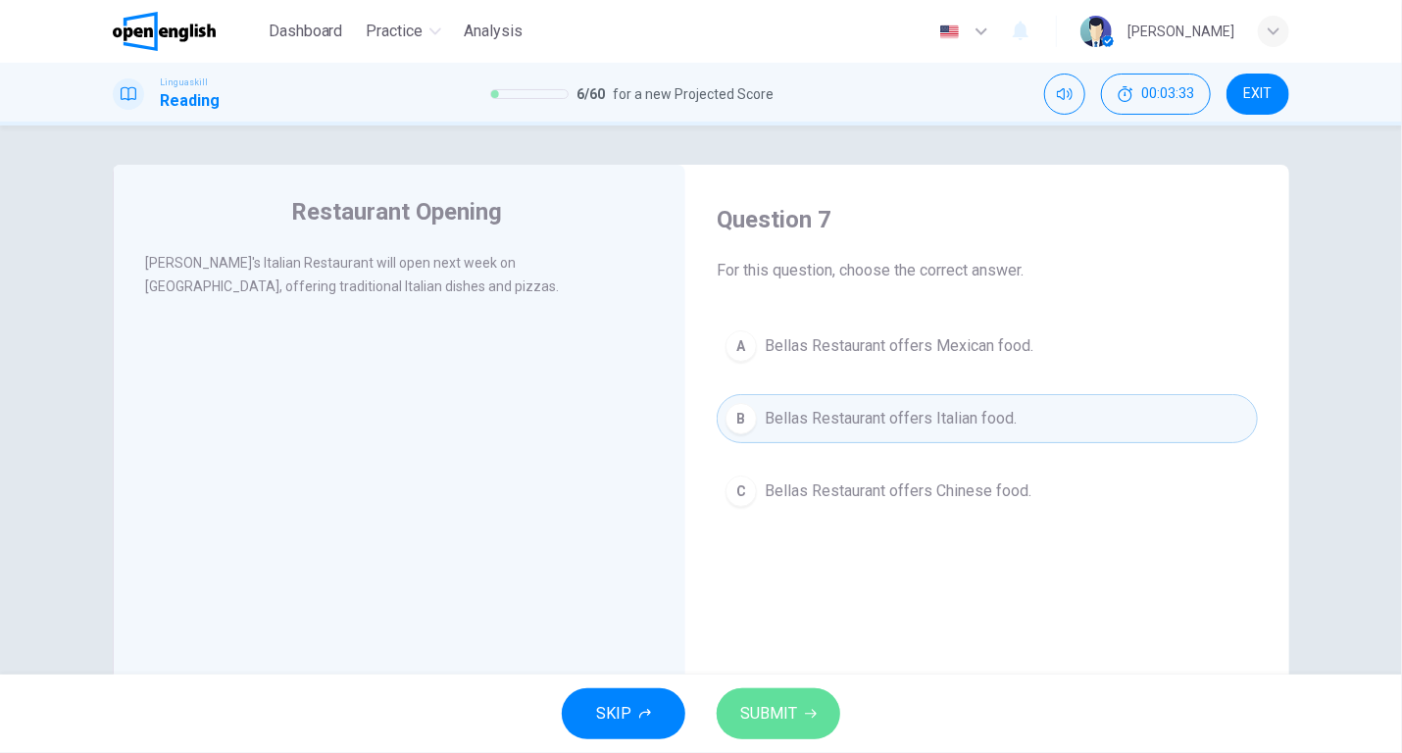
click at [770, 697] on button "SUBMIT" at bounding box center [779, 713] width 124 height 51
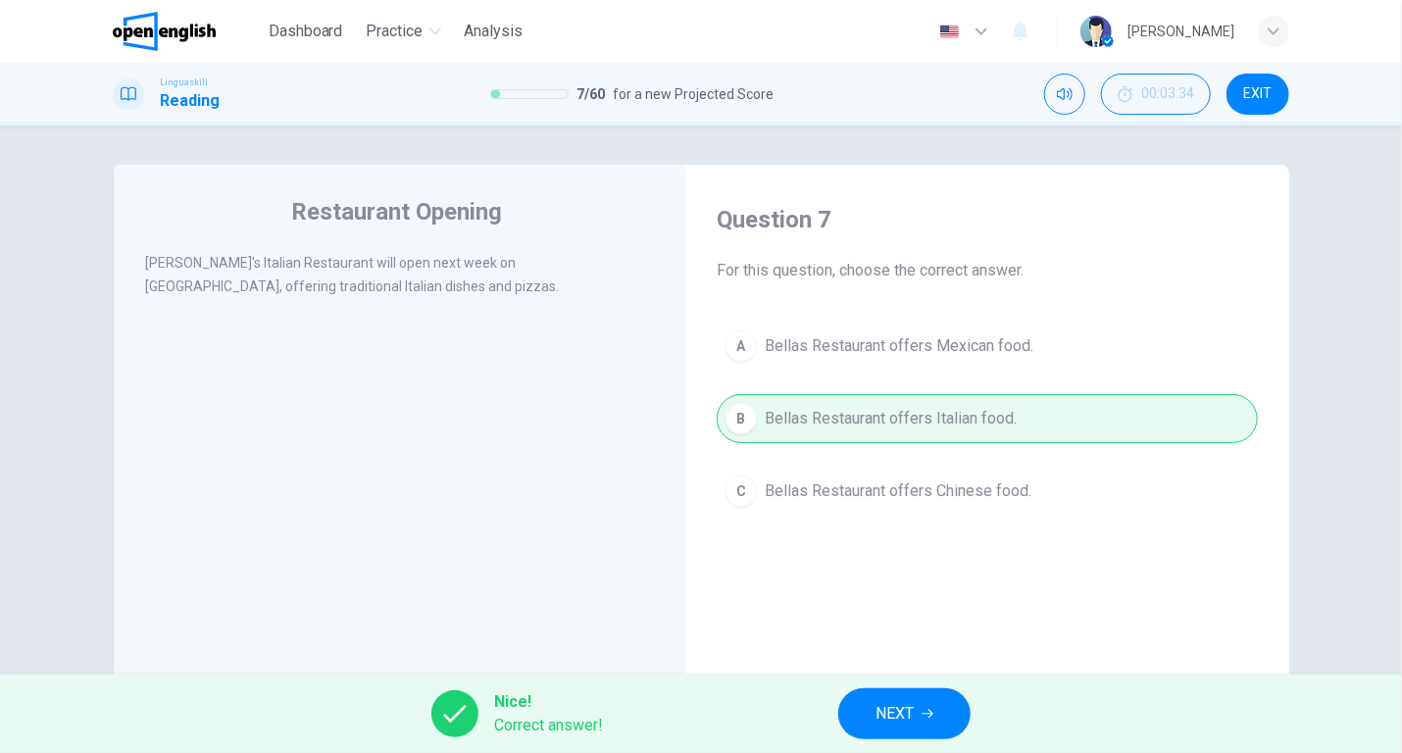
click at [879, 709] on span "NEXT" at bounding box center [894, 713] width 38 height 27
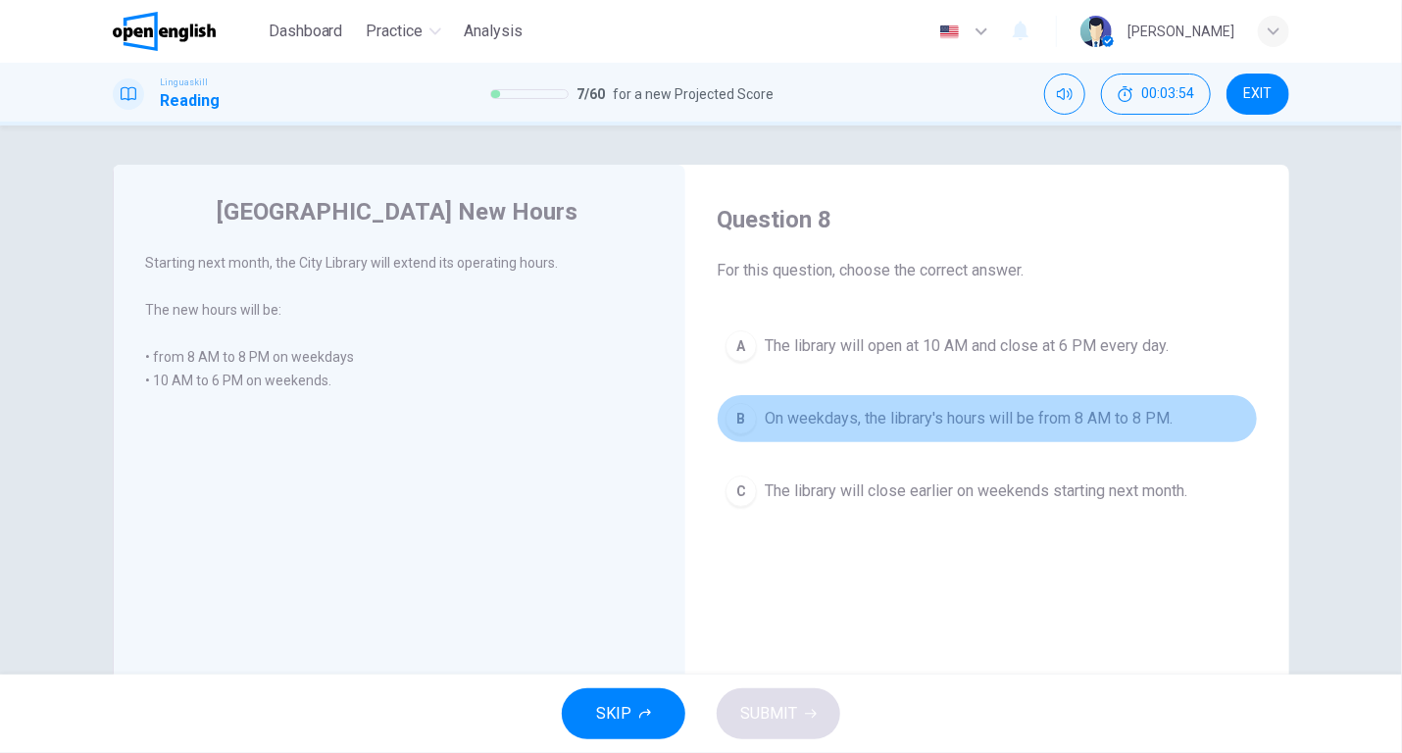
click at [816, 404] on button "B On weekdays, the library's hours will be from 8 AM to 8 PM." at bounding box center [987, 418] width 541 height 49
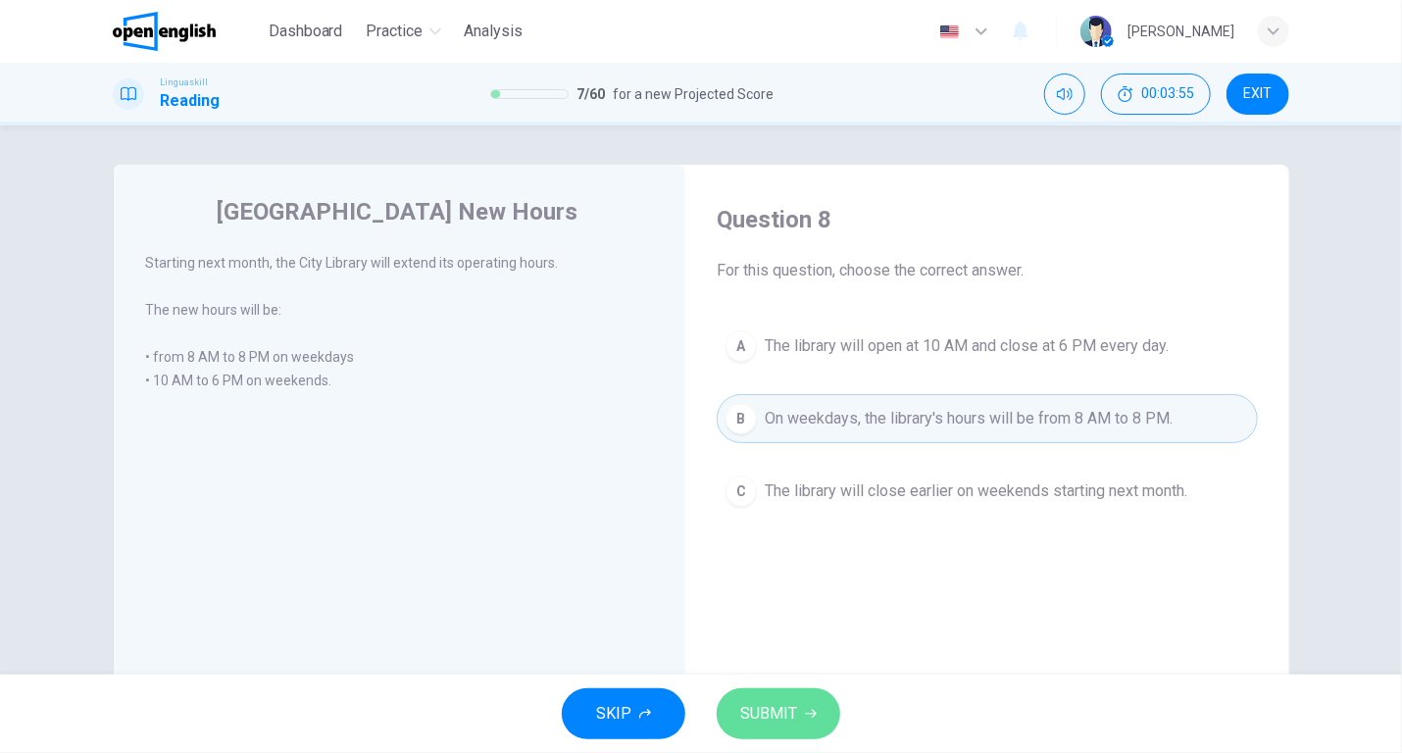
click at [768, 706] on span "SUBMIT" at bounding box center [768, 713] width 57 height 27
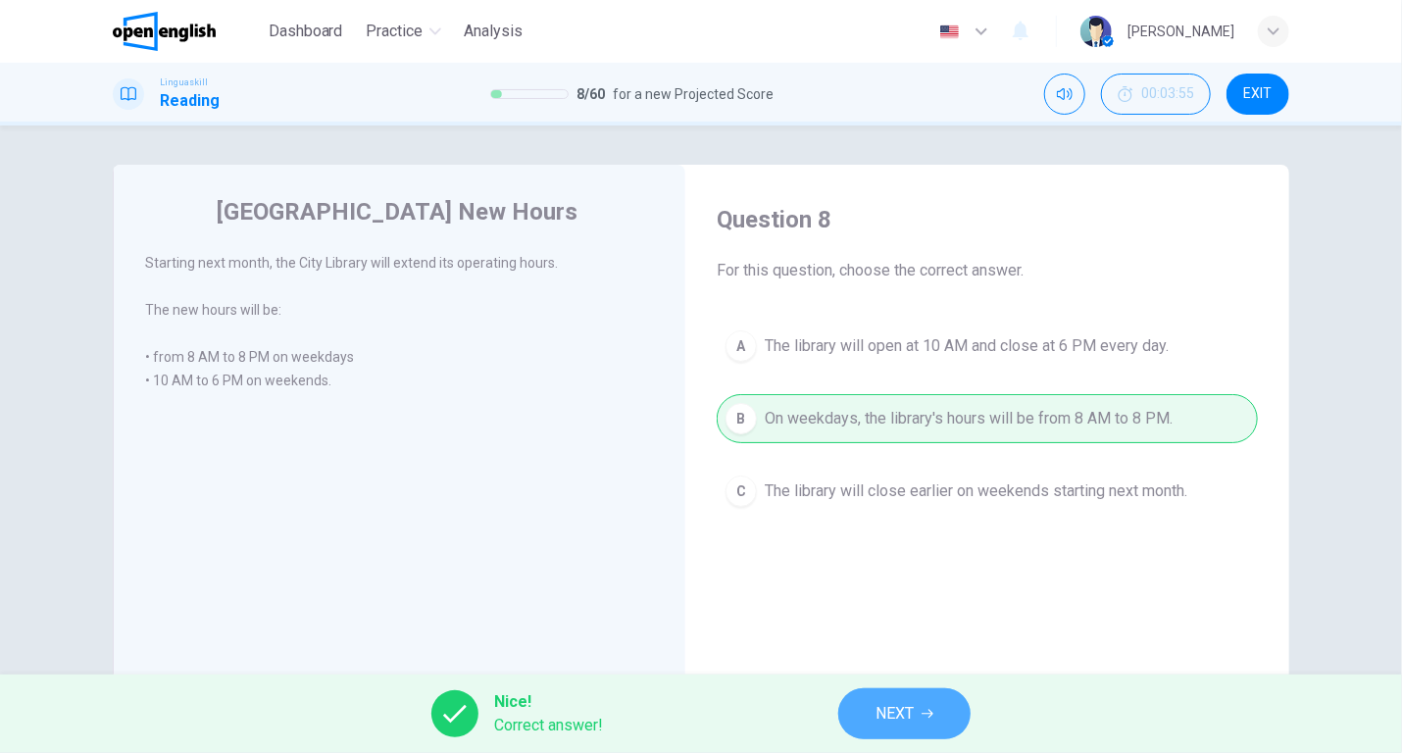
click at [870, 701] on button "NEXT" at bounding box center [904, 713] width 132 height 51
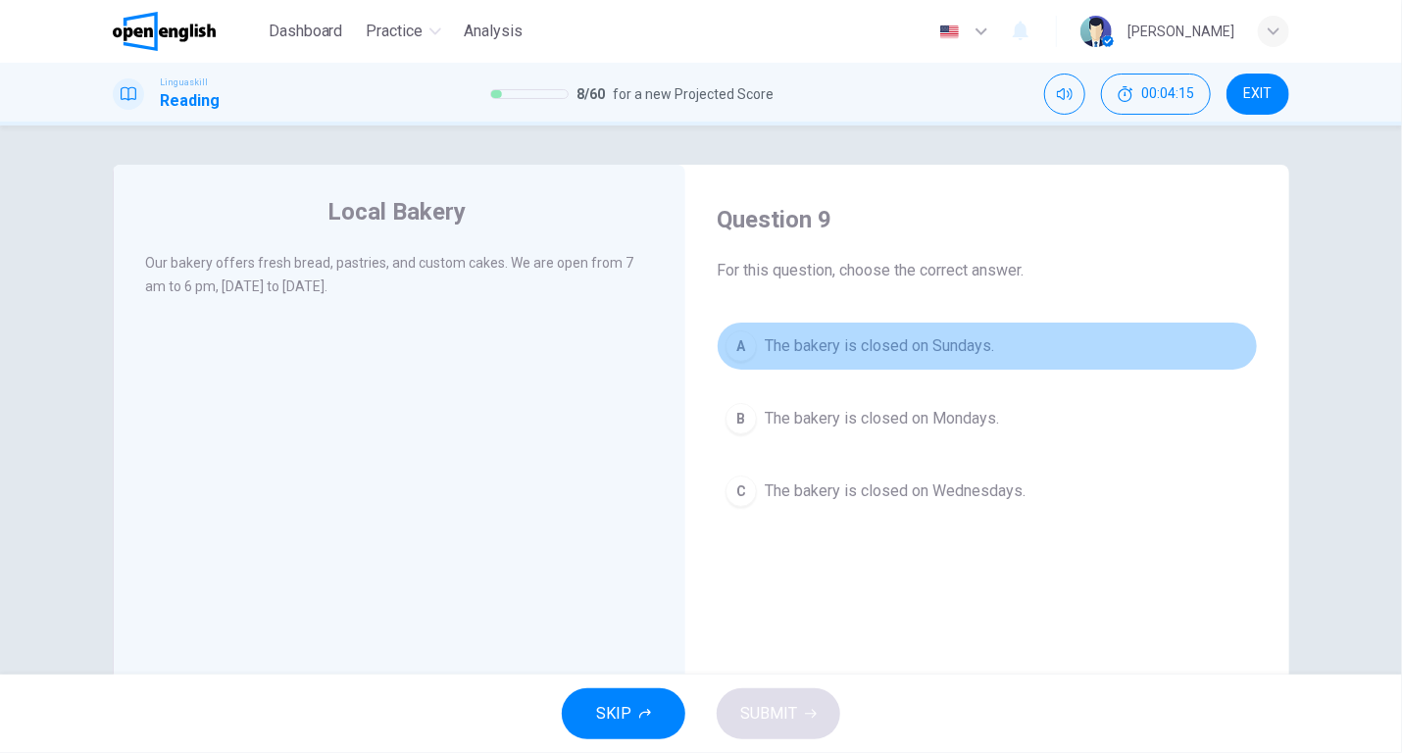
click at [855, 343] on span "The bakery is closed on Sundays." at bounding box center [879, 346] width 229 height 24
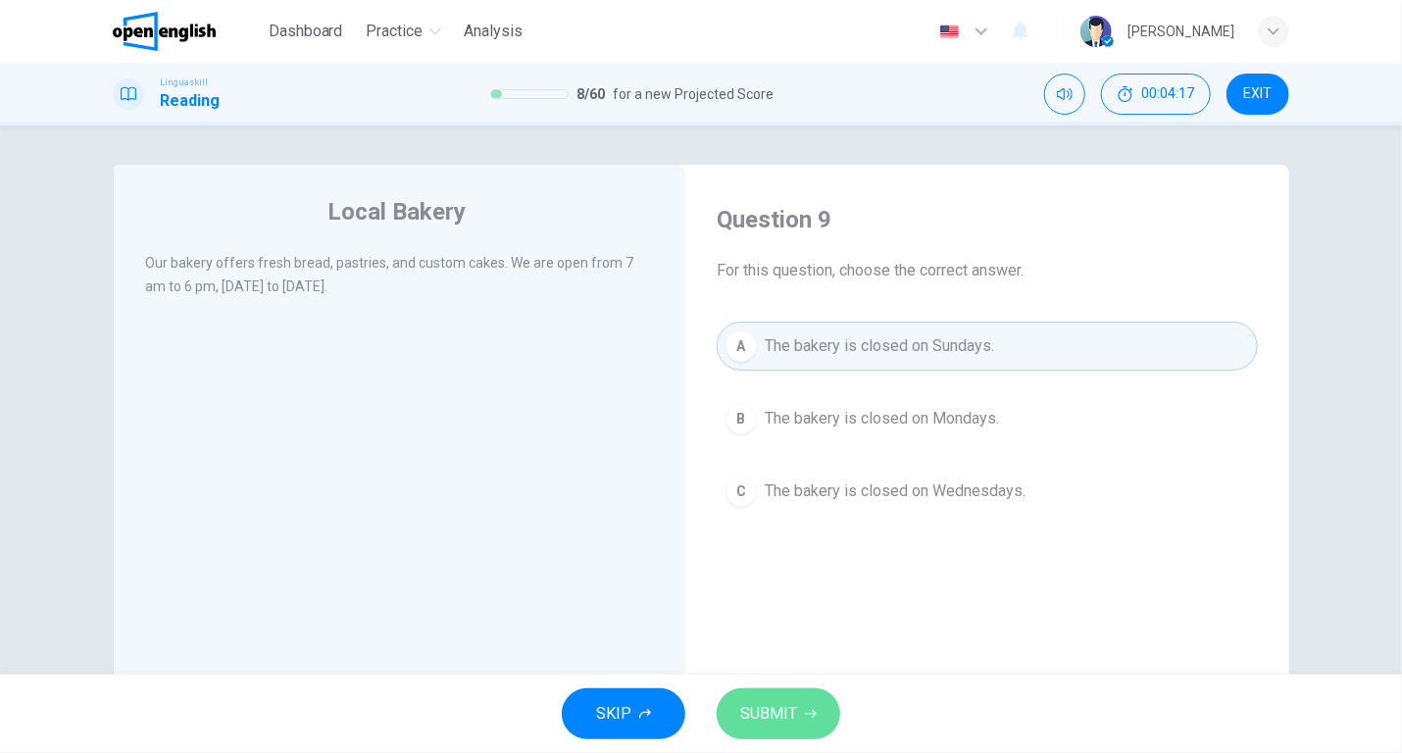
click at [779, 709] on span "SUBMIT" at bounding box center [768, 713] width 57 height 27
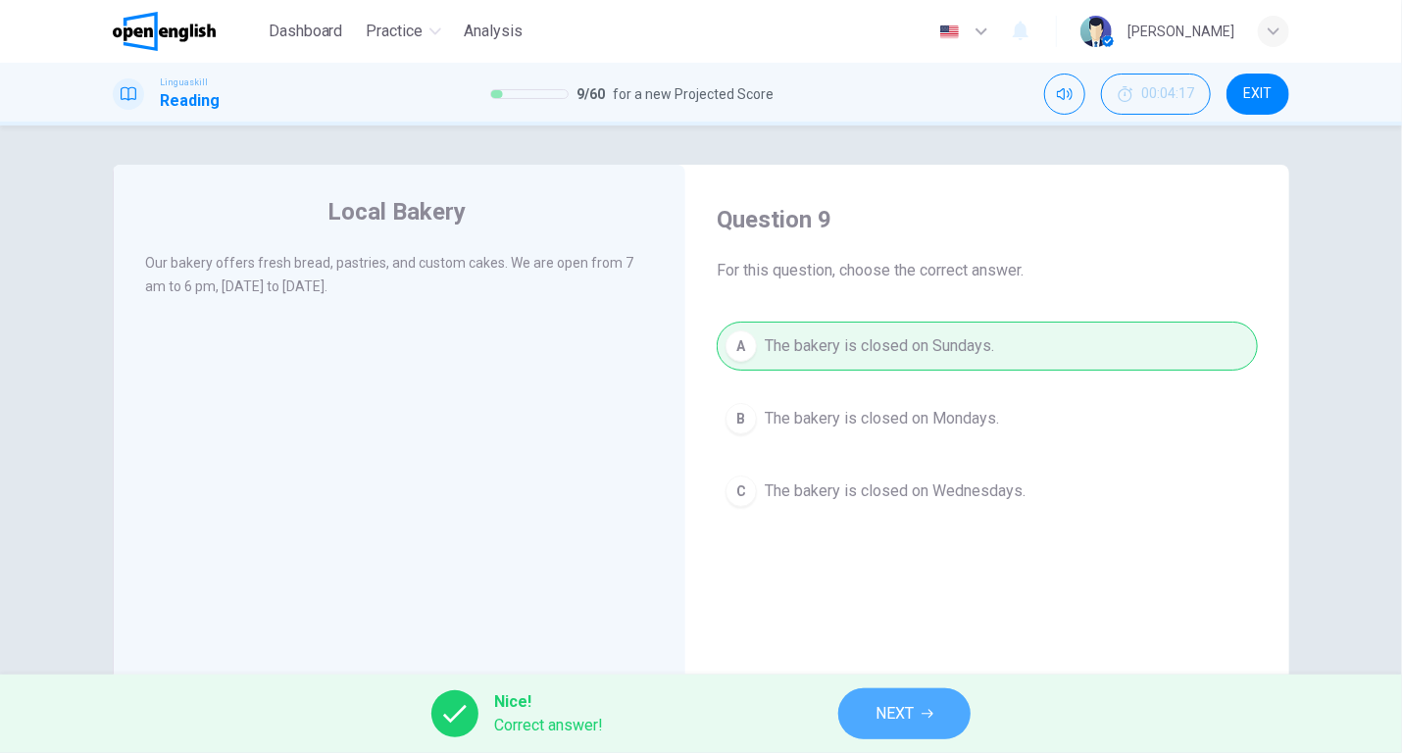
click at [890, 697] on button "NEXT" at bounding box center [904, 713] width 132 height 51
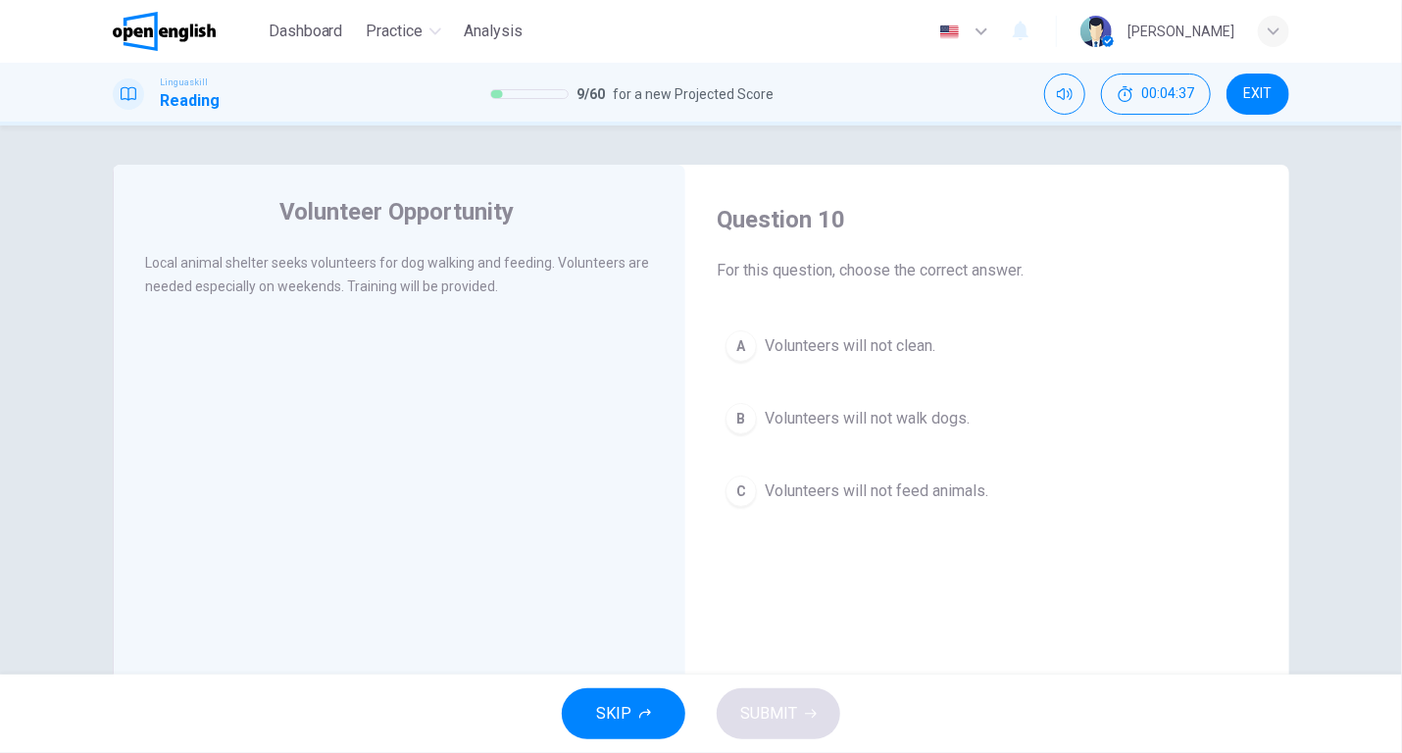
click at [852, 345] on span "Volunteers will not clean." at bounding box center [850, 346] width 171 height 24
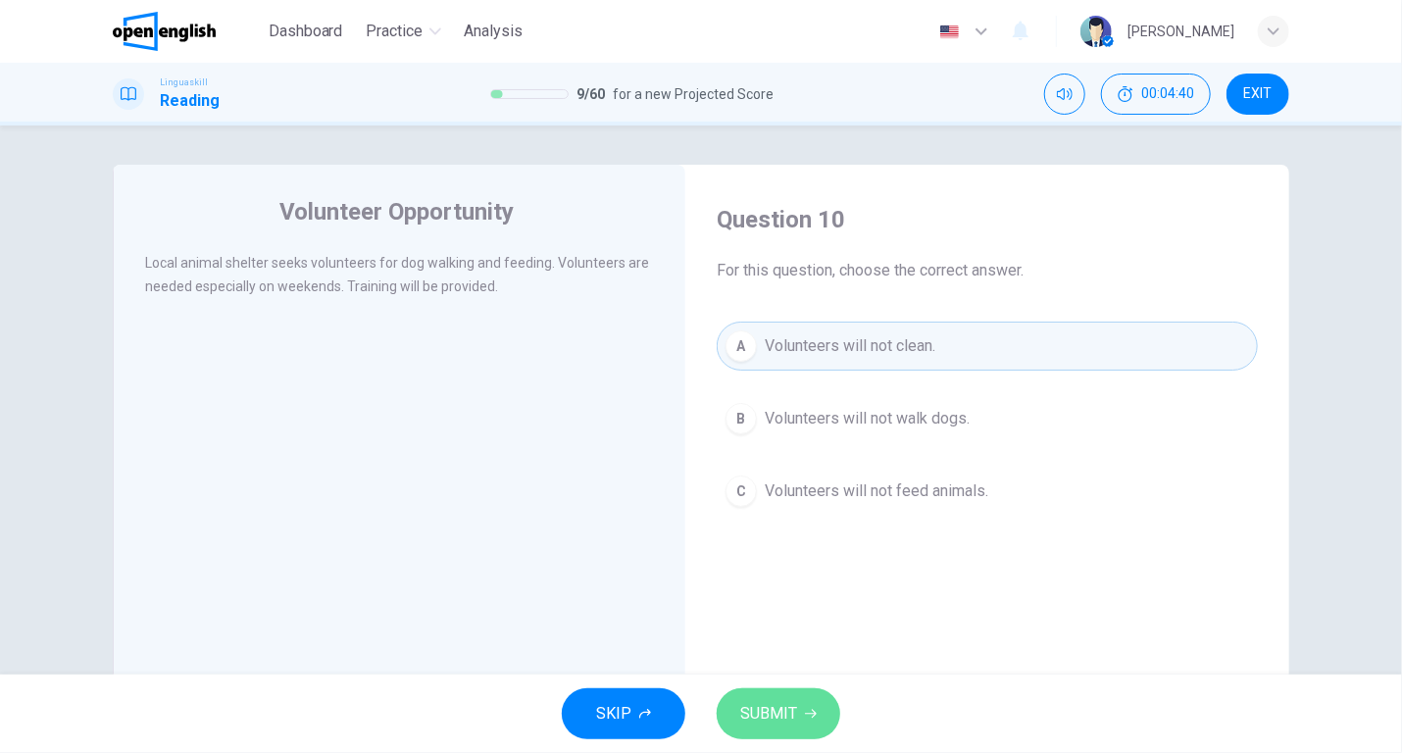
click at [784, 716] on span "SUBMIT" at bounding box center [768, 713] width 57 height 27
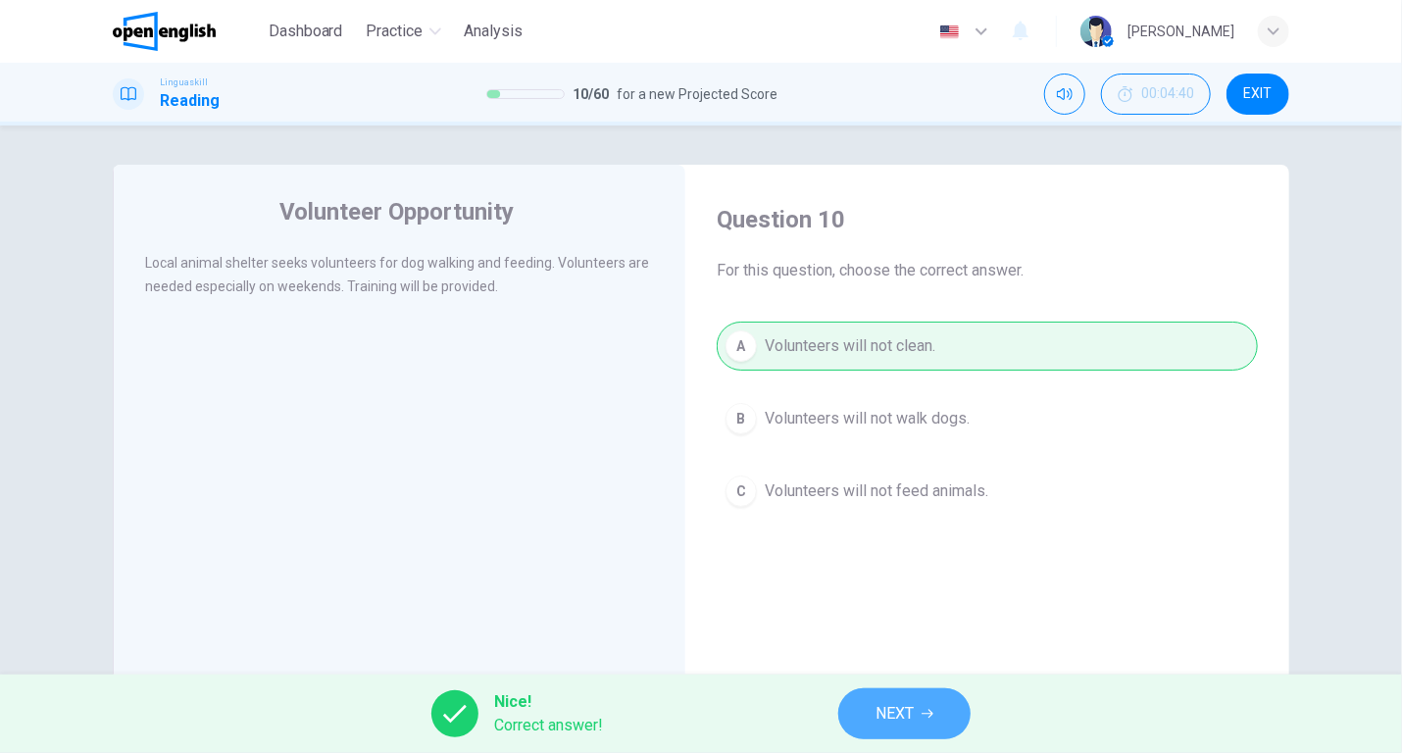
click at [890, 713] on span "NEXT" at bounding box center [894, 713] width 38 height 27
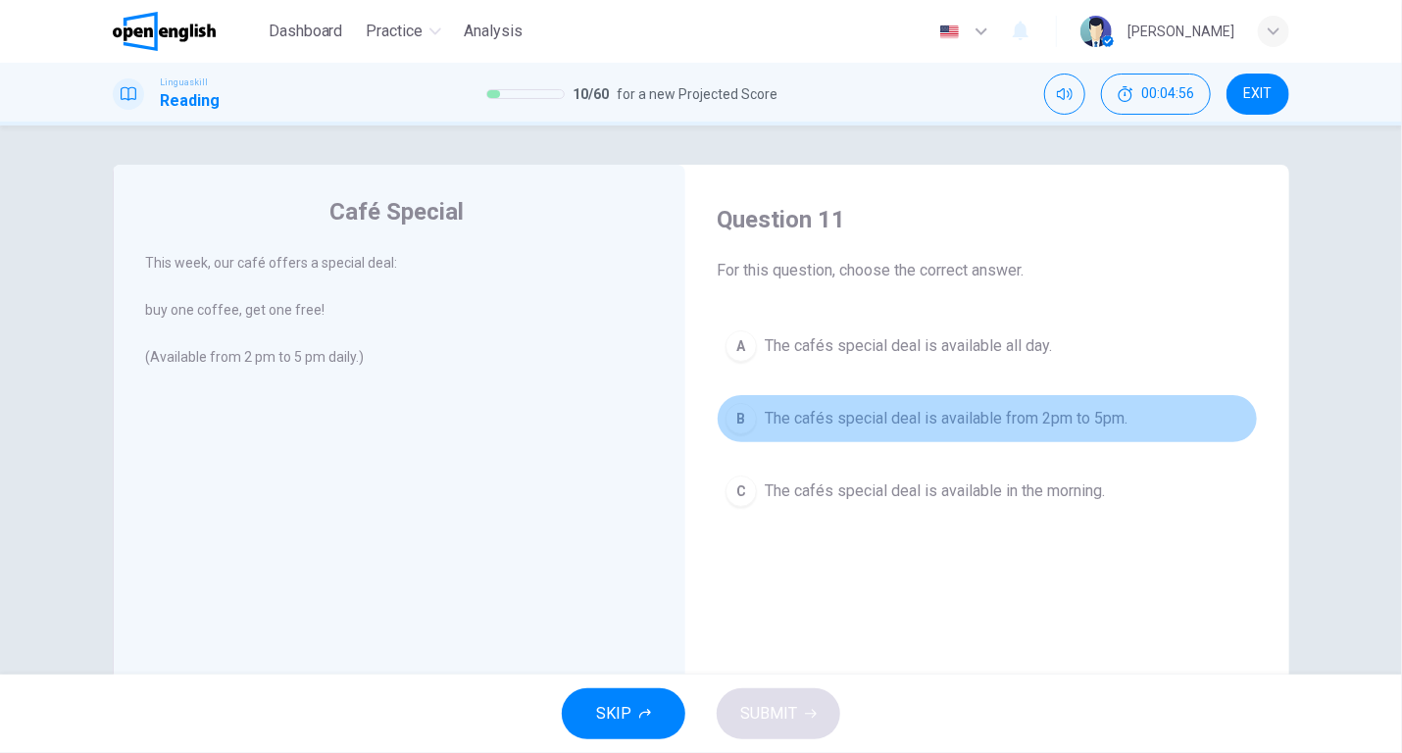
click at [883, 413] on span "The cafés special deal is available from 2pm to 5pm." at bounding box center [946, 419] width 363 height 24
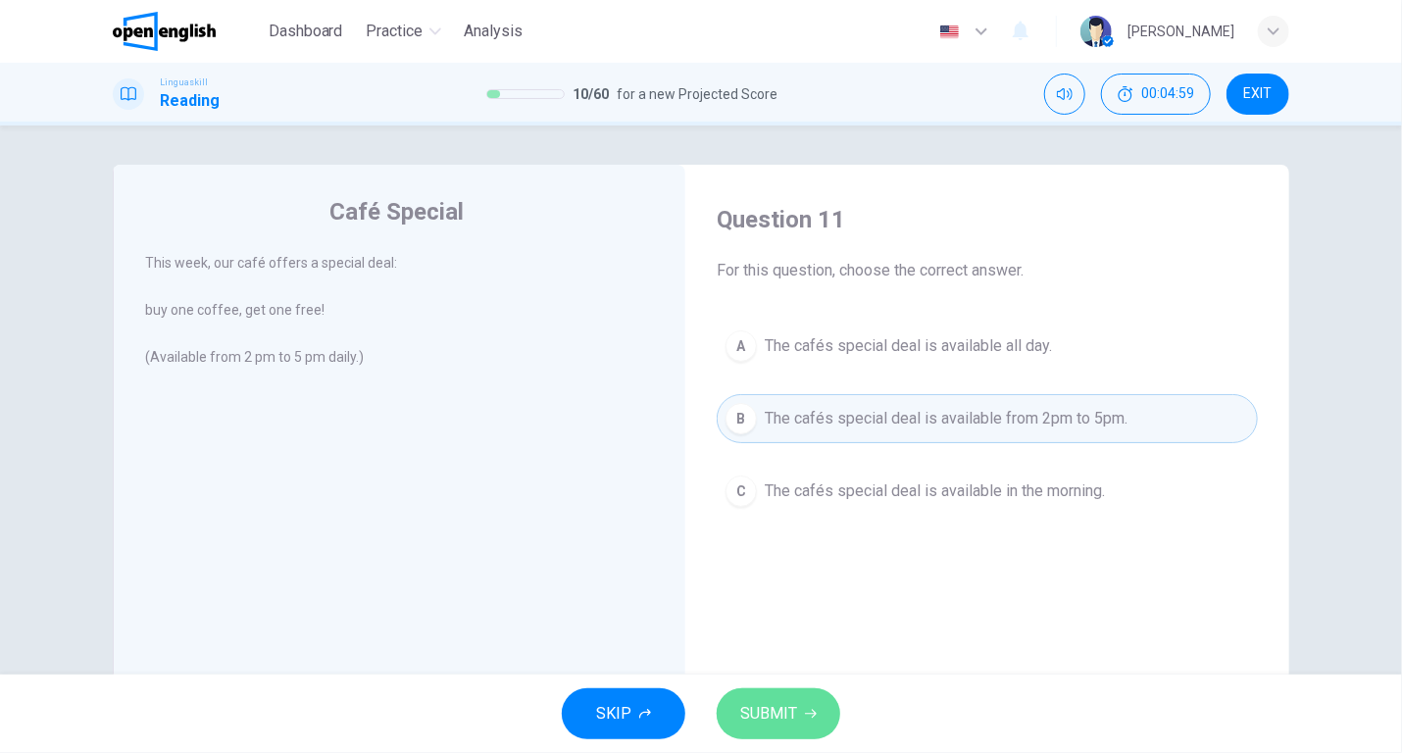
click at [763, 701] on span "SUBMIT" at bounding box center [768, 713] width 57 height 27
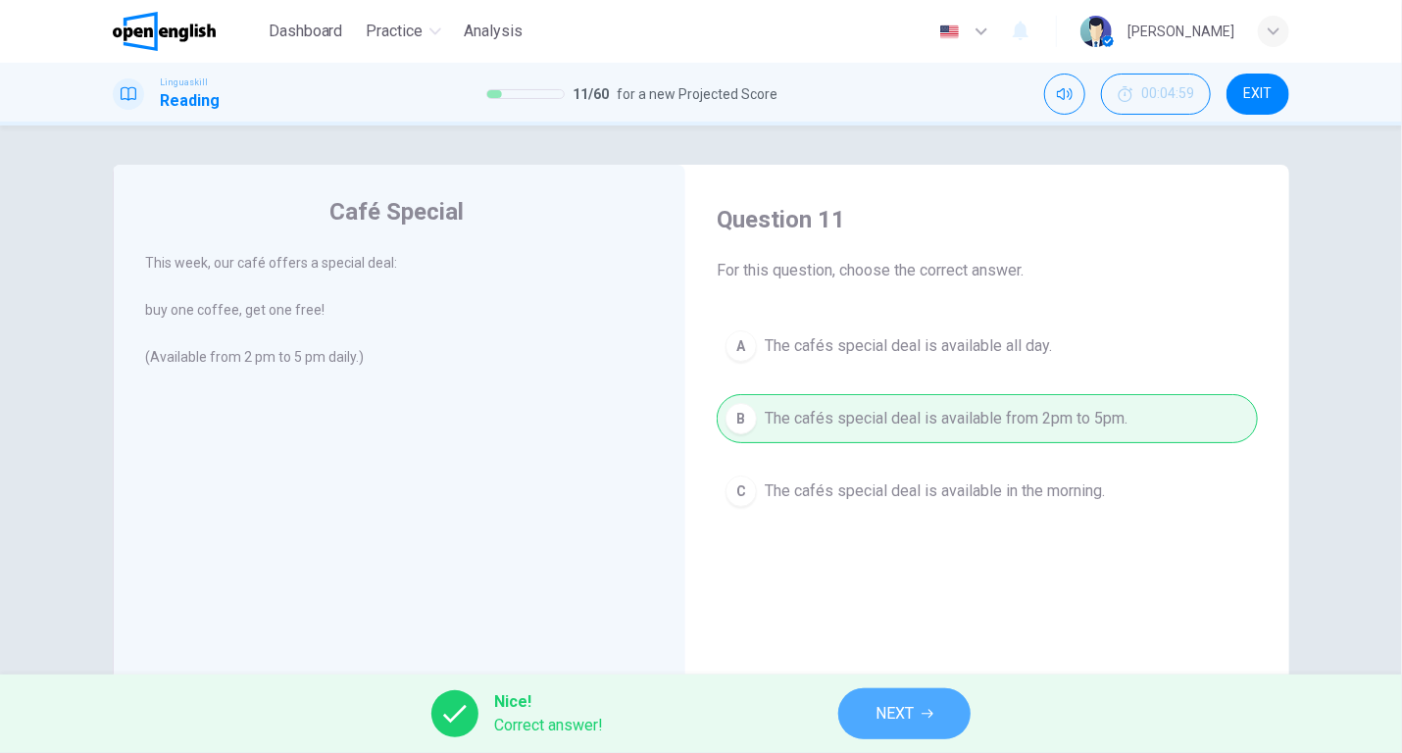
click at [889, 714] on span "NEXT" at bounding box center [894, 713] width 38 height 27
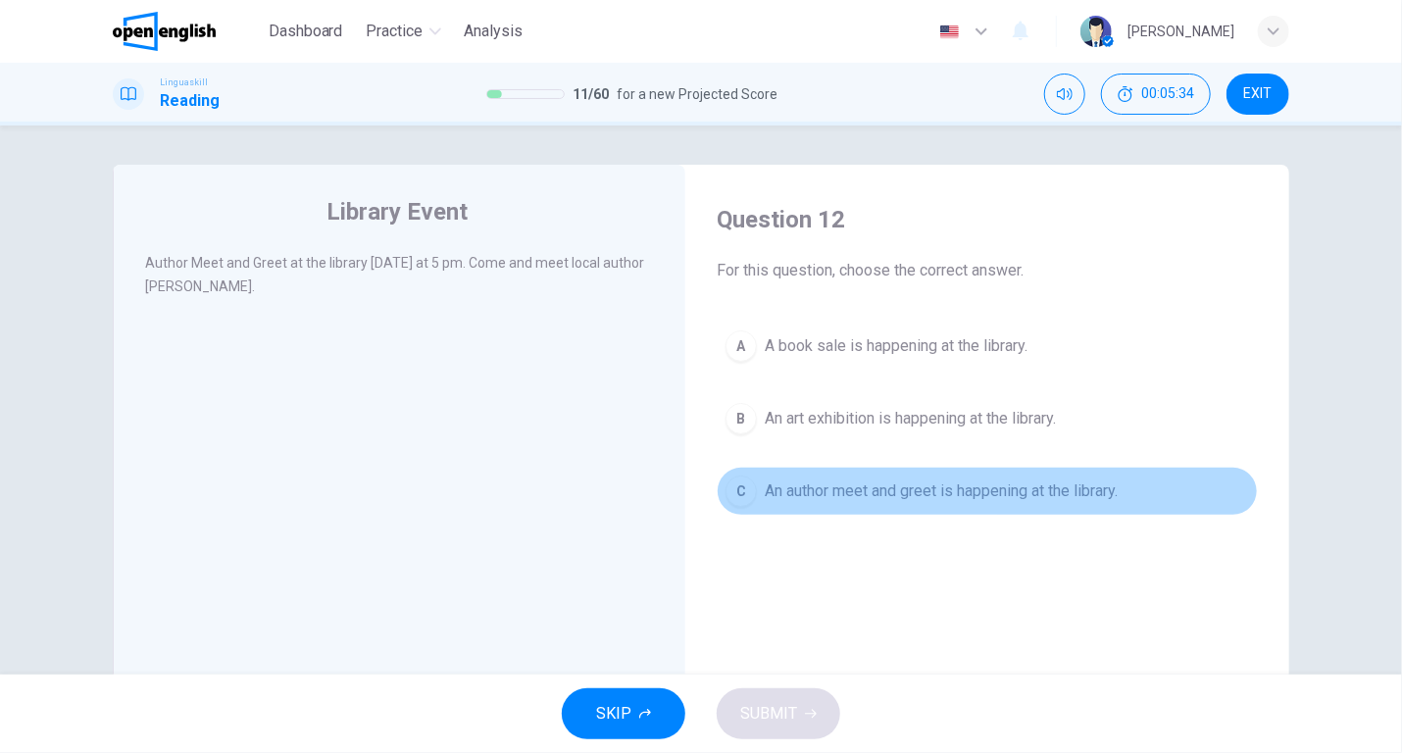
click at [862, 487] on span "An author meet and greet is happening at the library." at bounding box center [941, 491] width 353 height 24
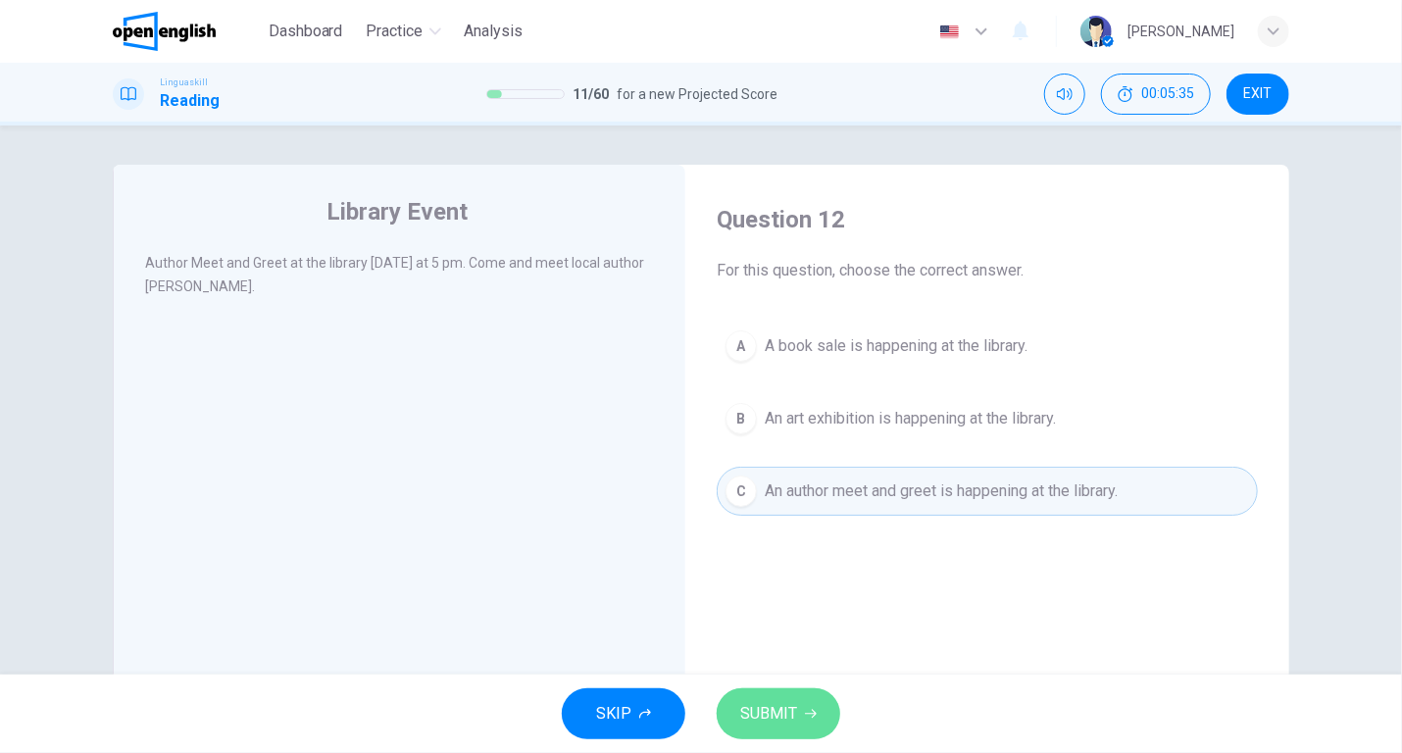
click at [786, 704] on span "SUBMIT" at bounding box center [768, 713] width 57 height 27
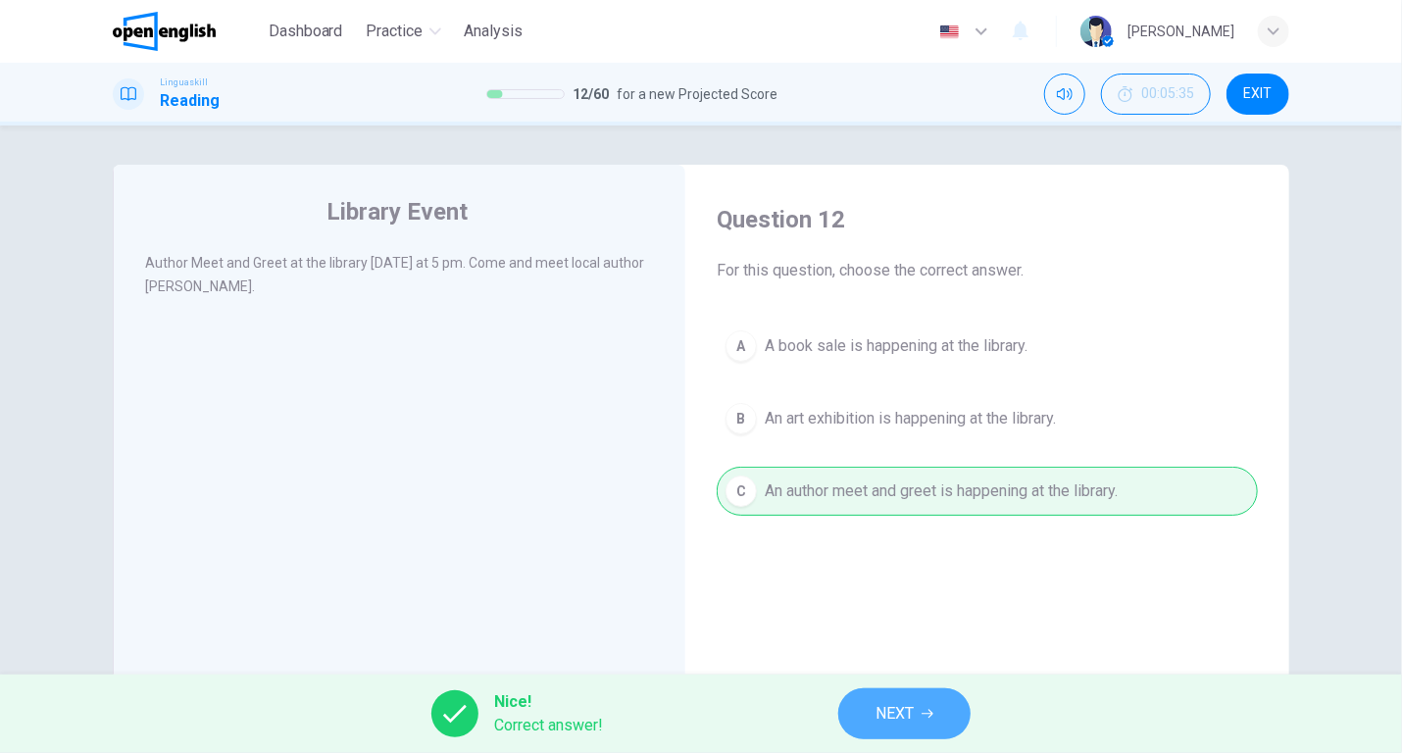
click at [882, 717] on span "NEXT" at bounding box center [894, 713] width 38 height 27
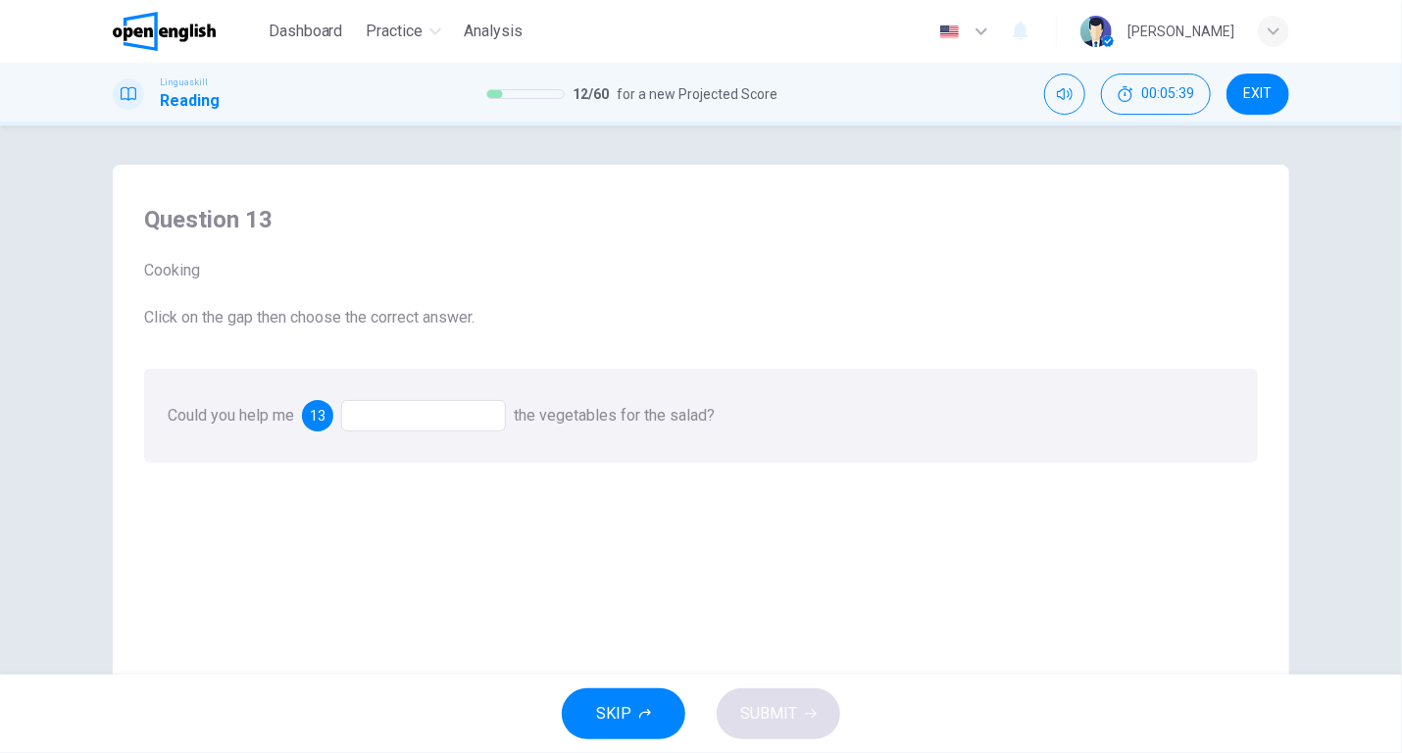
click at [381, 411] on div at bounding box center [423, 415] width 165 height 31
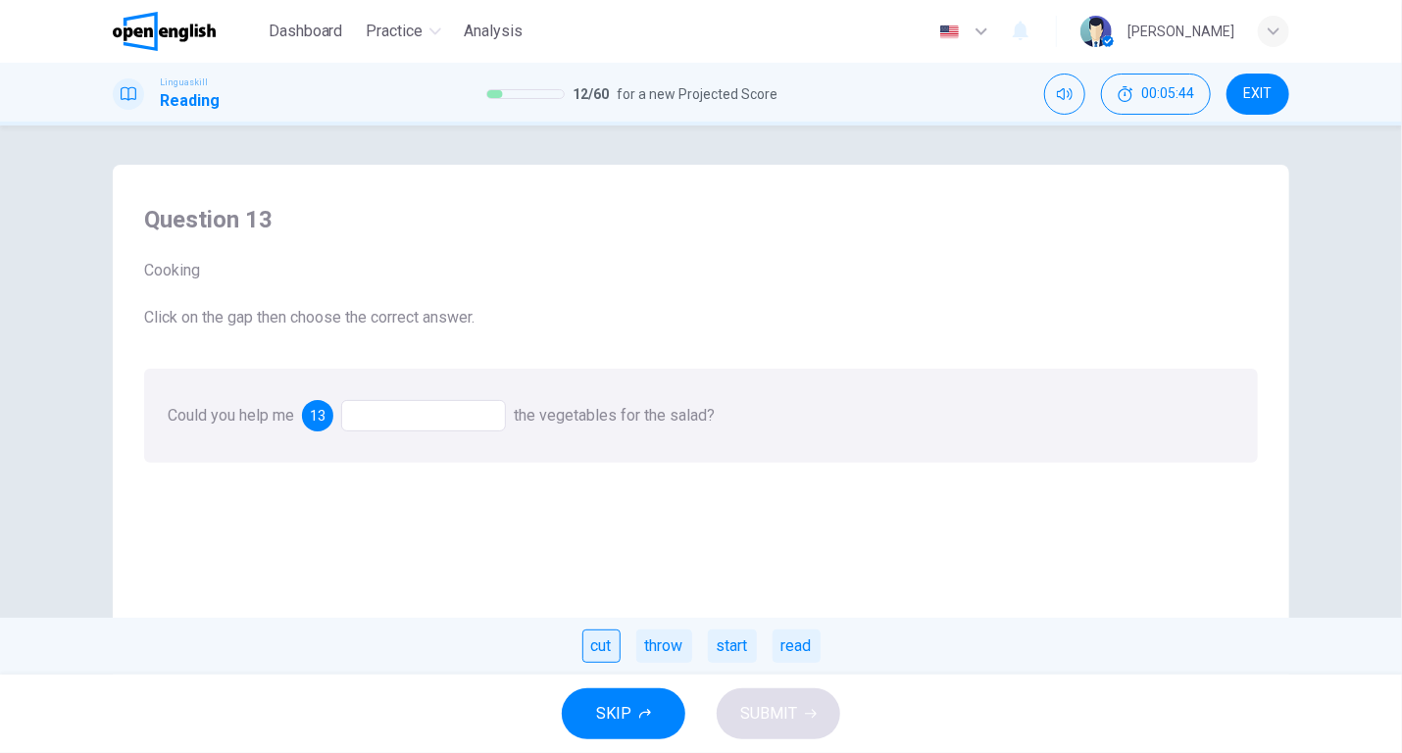
click at [601, 637] on div "cut" at bounding box center [601, 645] width 38 height 33
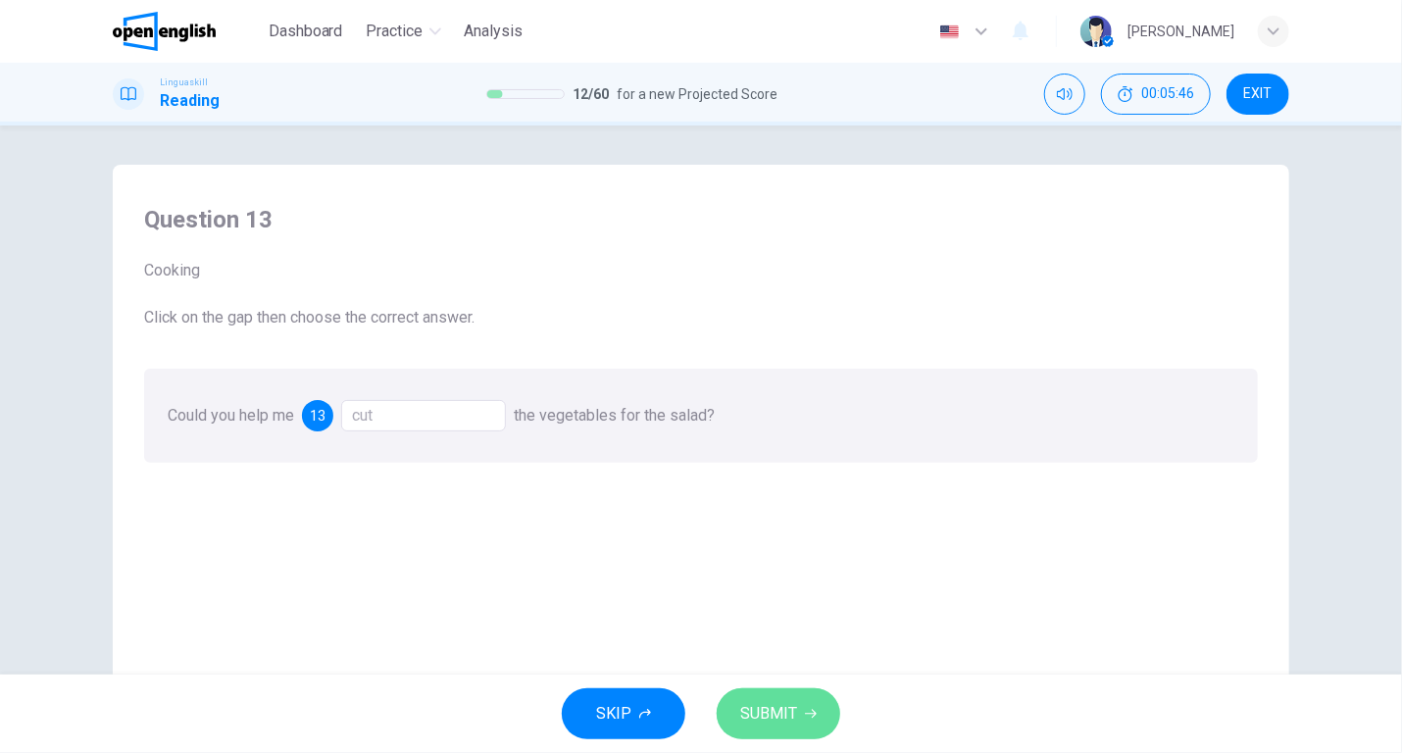
click at [745, 709] on span "SUBMIT" at bounding box center [768, 713] width 57 height 27
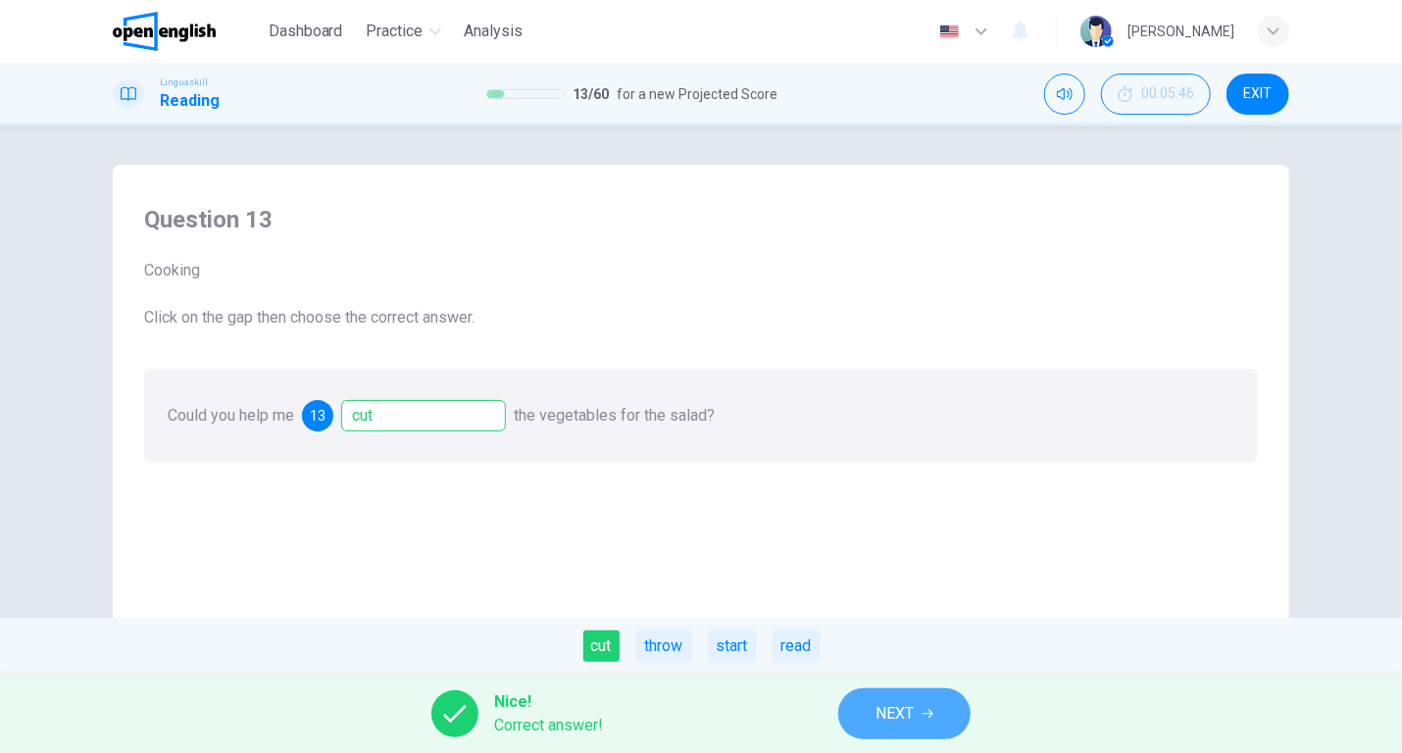
click at [906, 703] on span "NEXT" at bounding box center [894, 713] width 38 height 27
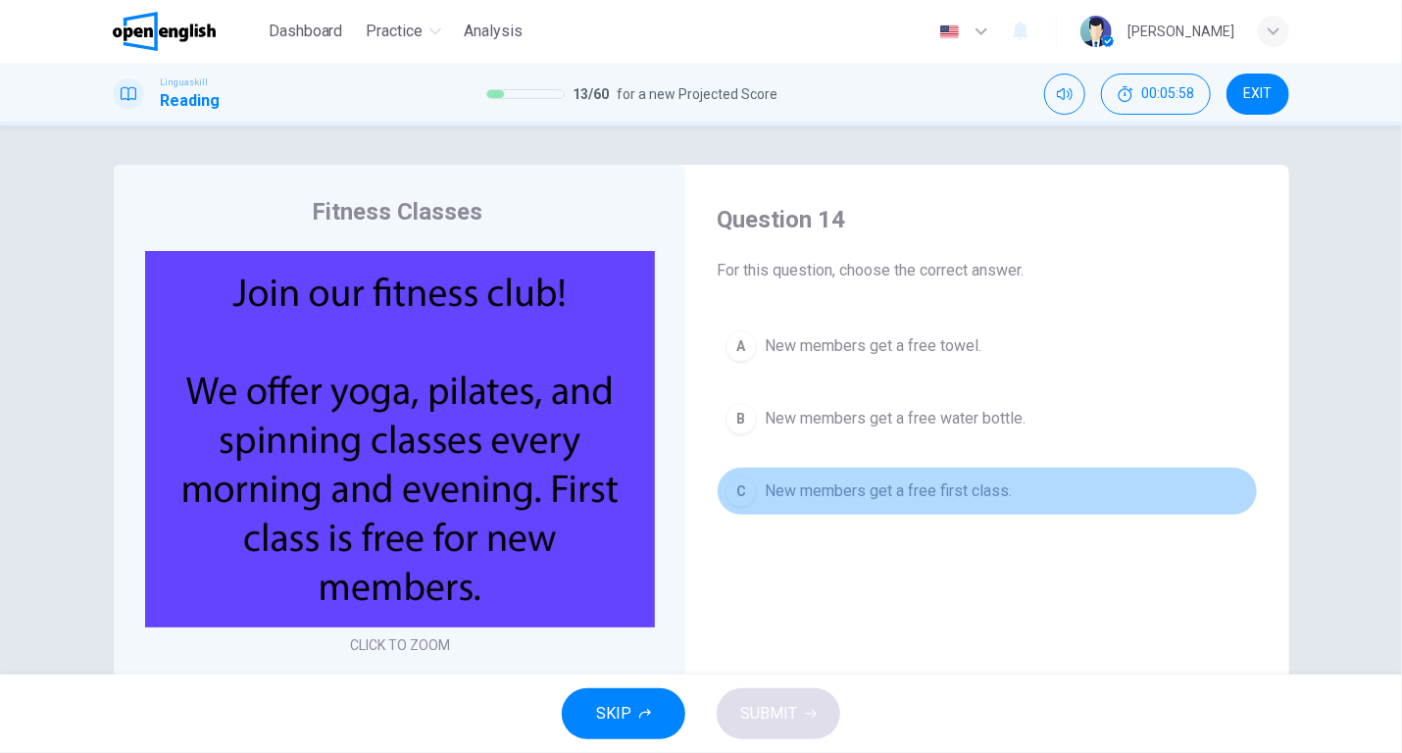
click at [859, 489] on span "New members get a free first class." at bounding box center [888, 491] width 247 height 24
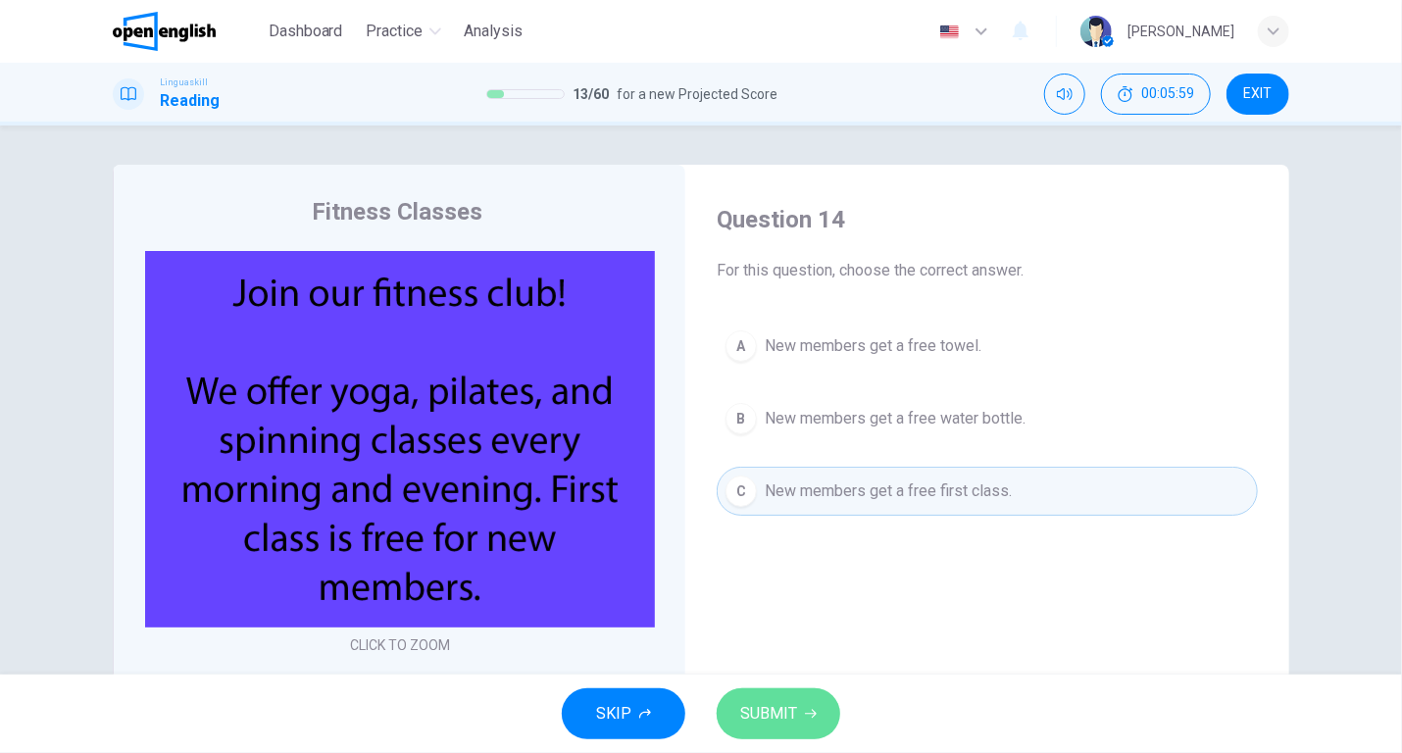
click at [775, 713] on span "SUBMIT" at bounding box center [768, 713] width 57 height 27
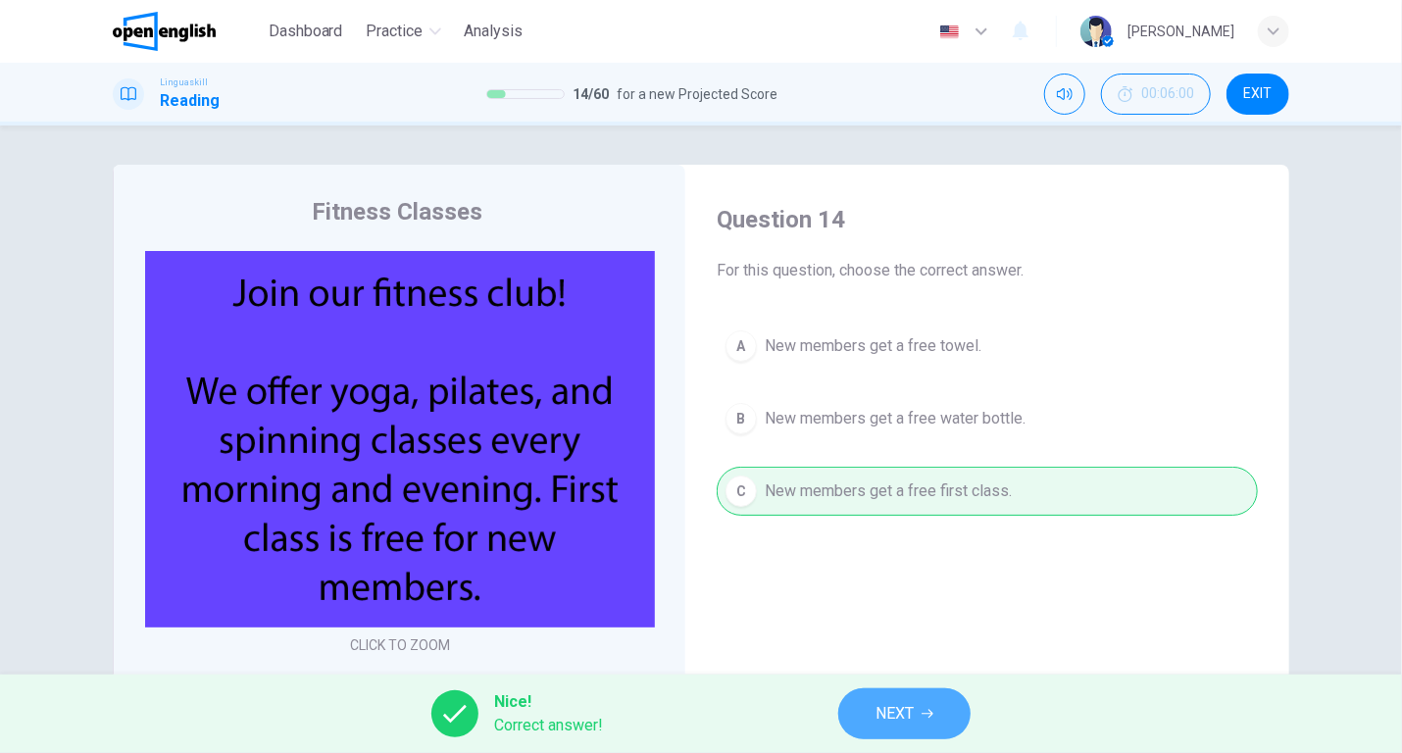
click at [875, 715] on span "NEXT" at bounding box center [894, 713] width 38 height 27
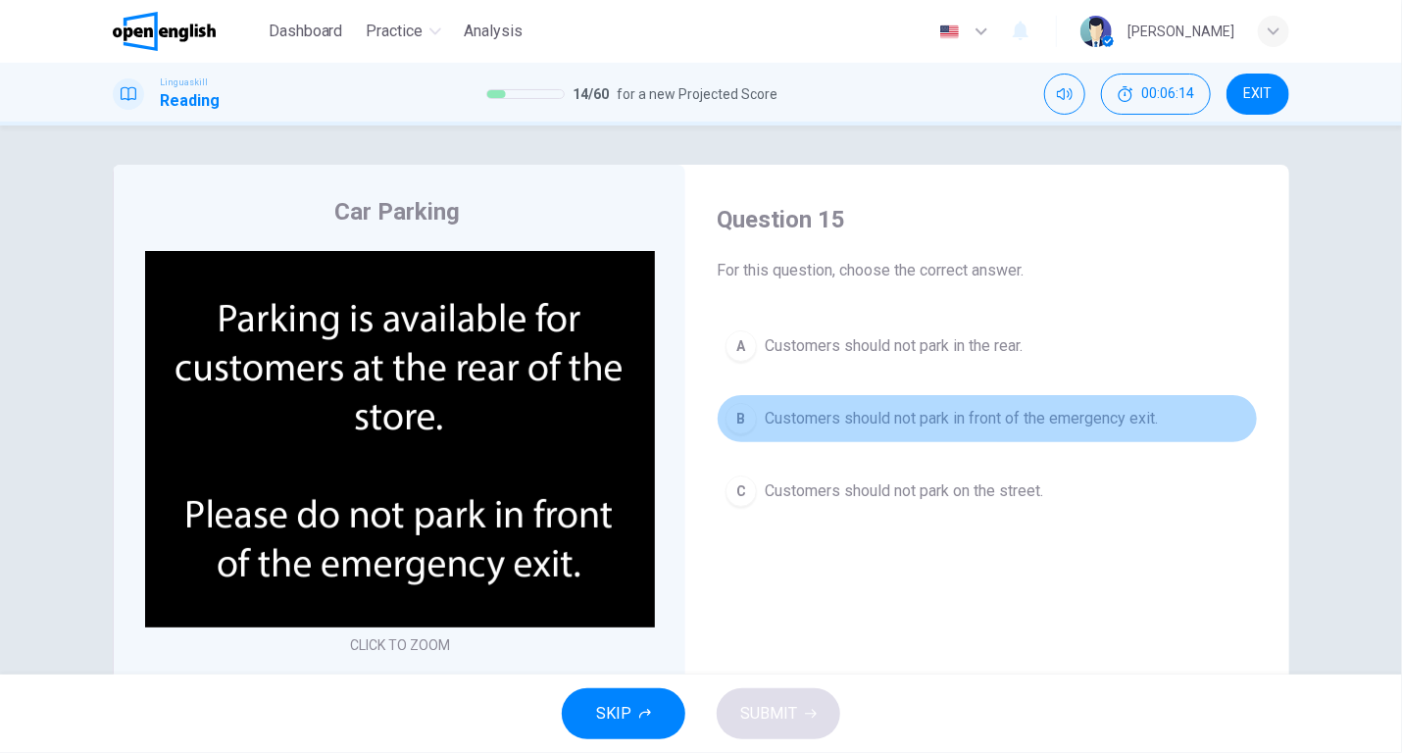
click at [962, 412] on span "Customers should not park in front of the emergency exit." at bounding box center [961, 419] width 393 height 24
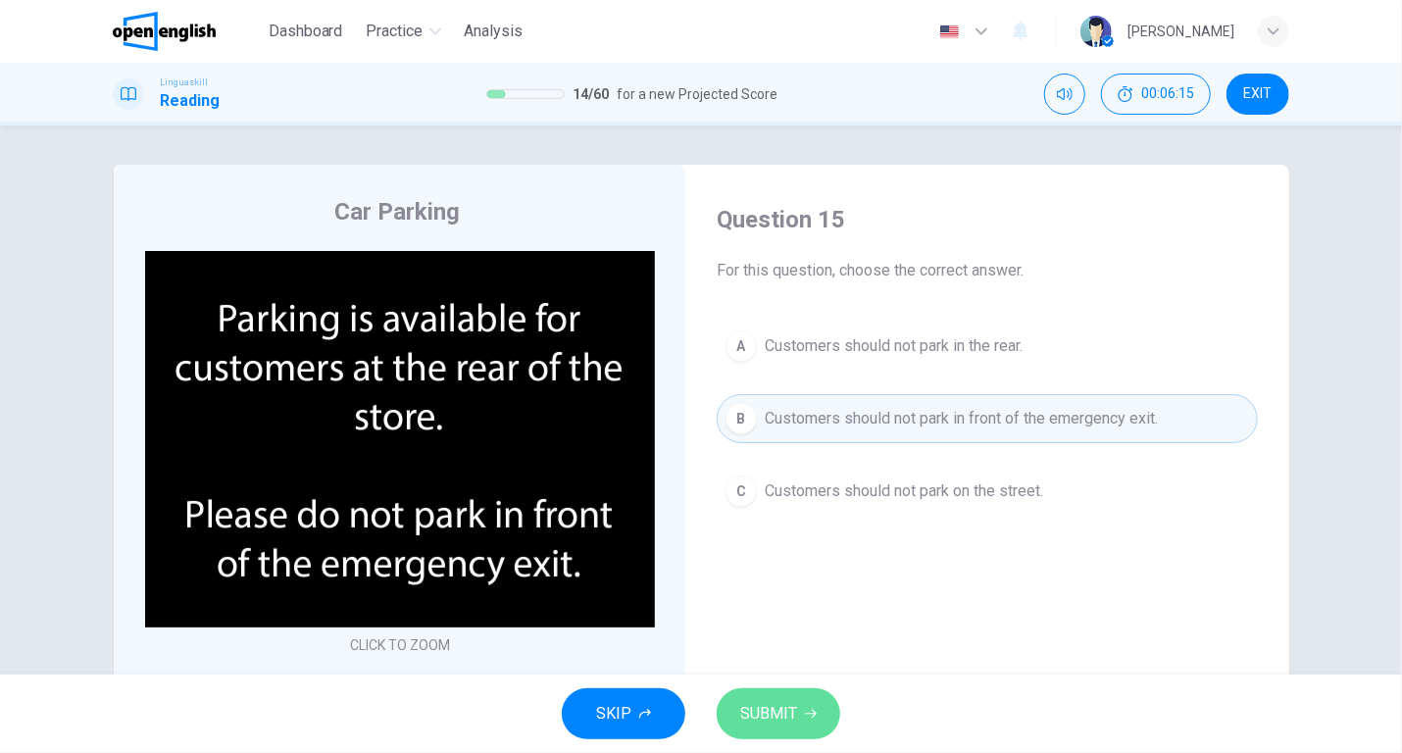
click at [779, 713] on span "SUBMIT" at bounding box center [768, 713] width 57 height 27
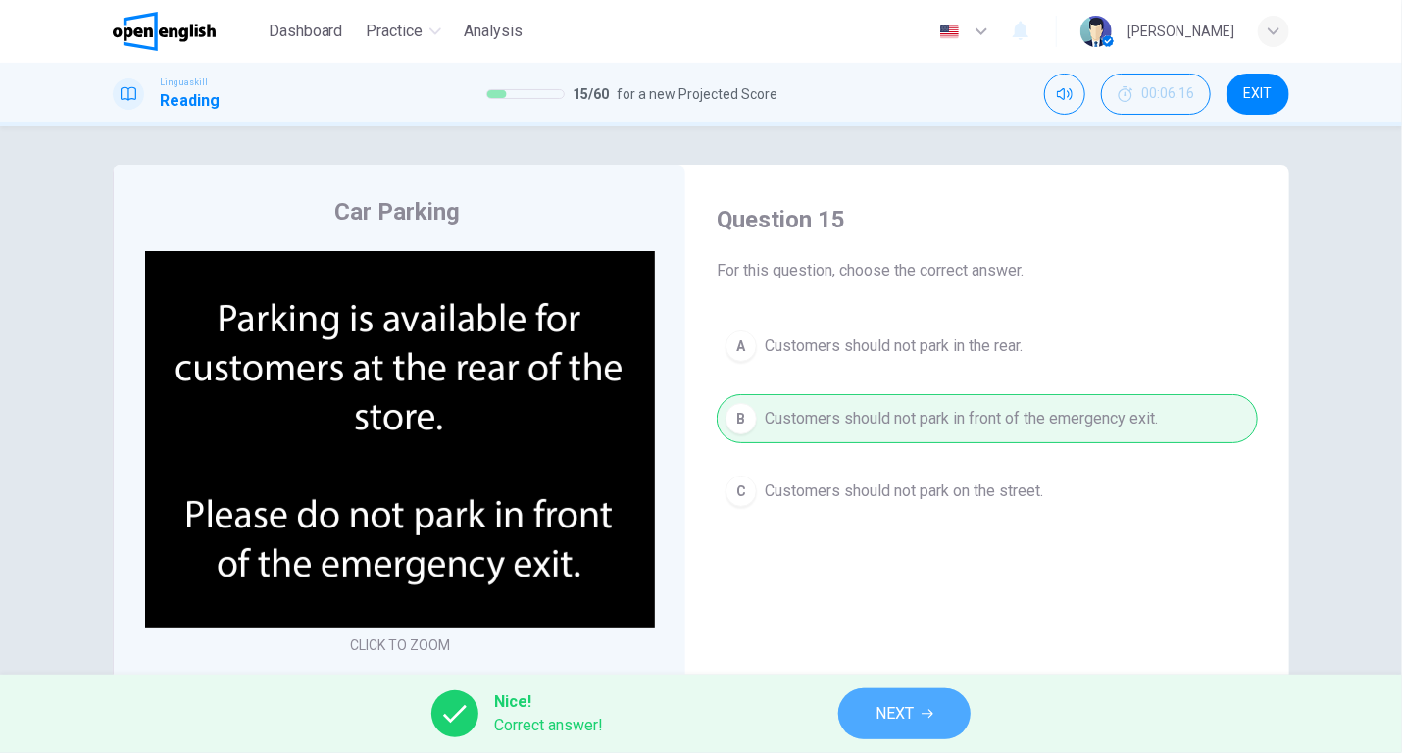
click at [860, 710] on button "NEXT" at bounding box center [904, 713] width 132 height 51
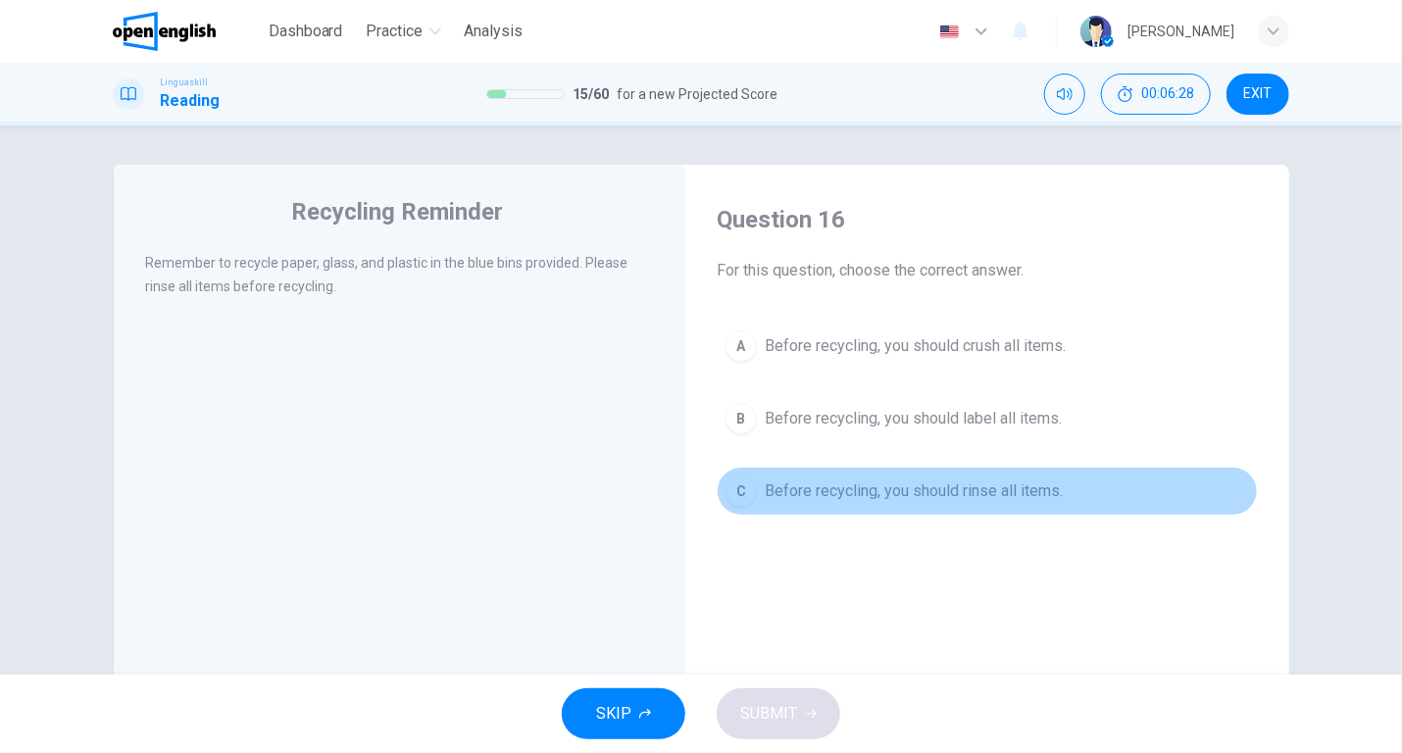
click at [915, 483] on span "Before recycling, you should rinse all items." at bounding box center [914, 491] width 298 height 24
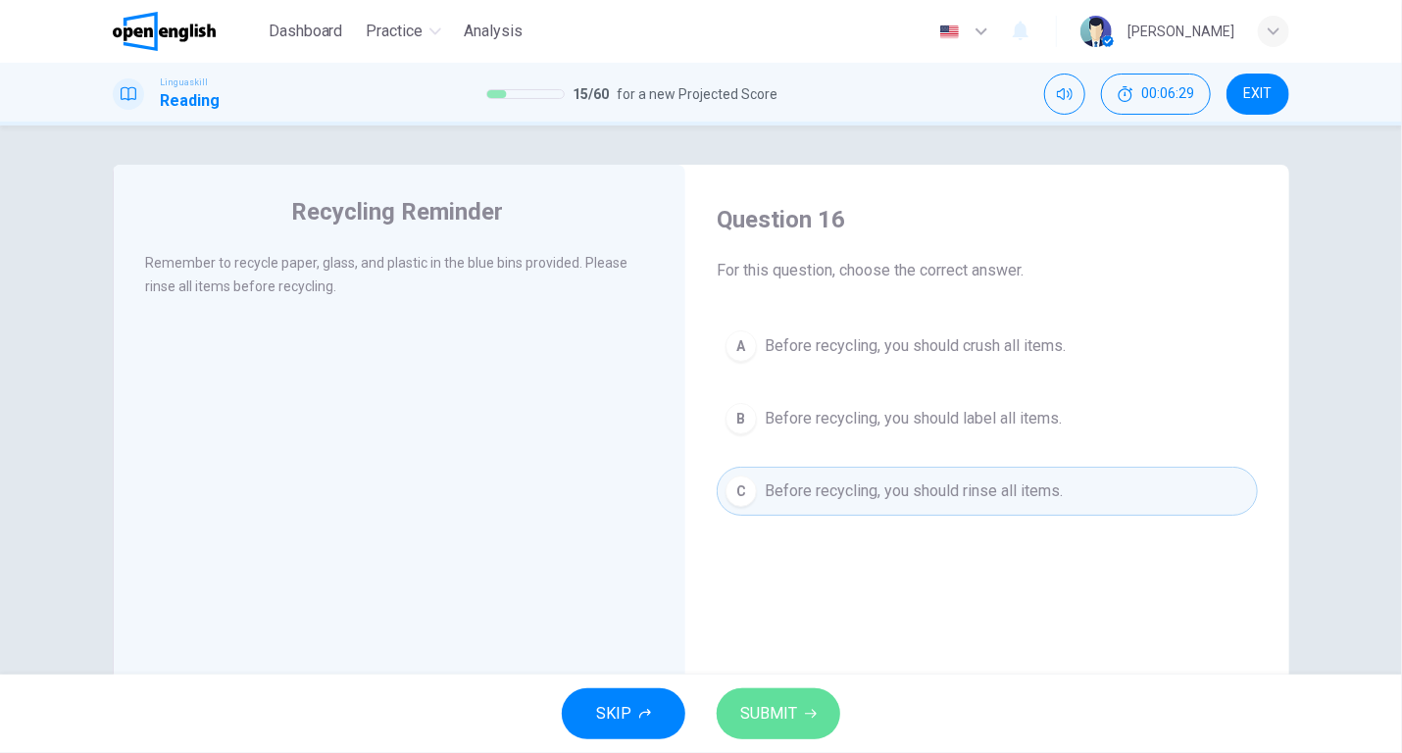
click at [773, 709] on span "SUBMIT" at bounding box center [768, 713] width 57 height 27
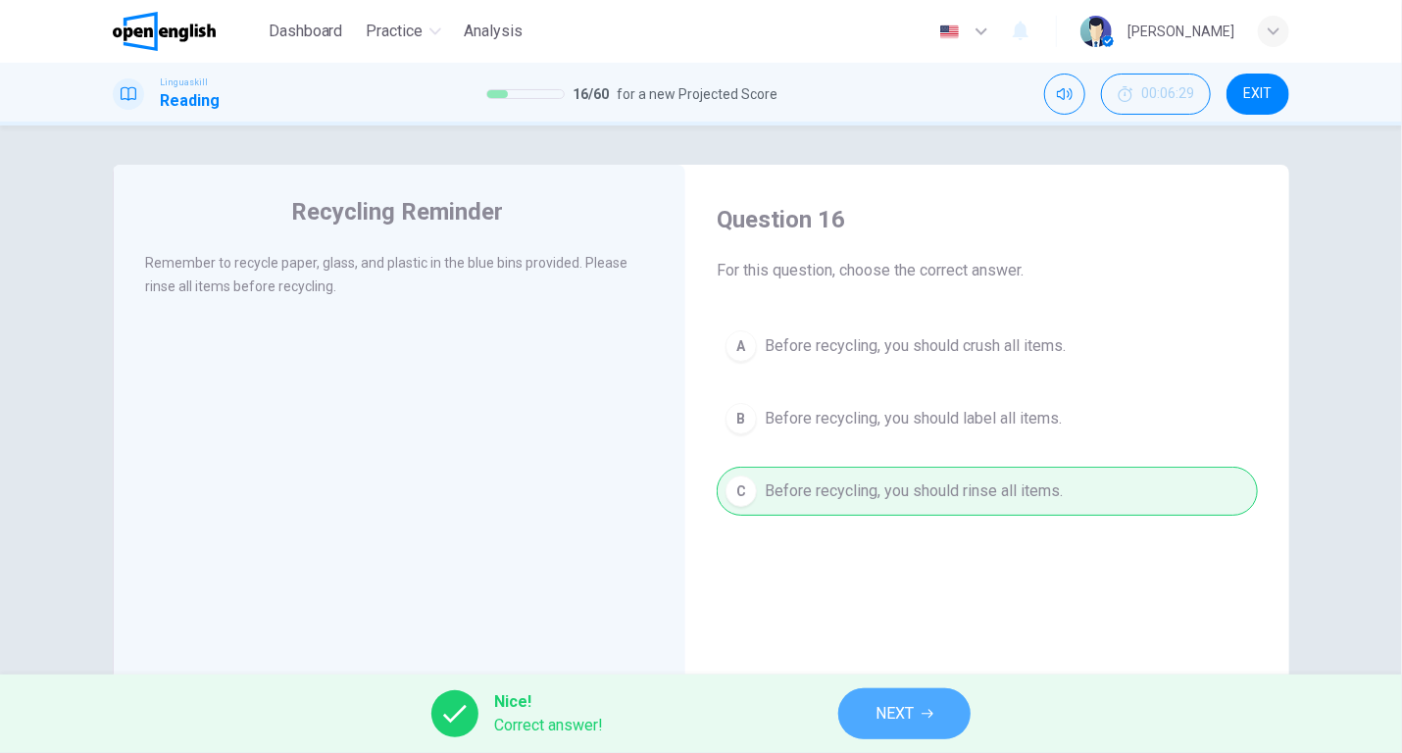
click at [884, 706] on span "NEXT" at bounding box center [894, 713] width 38 height 27
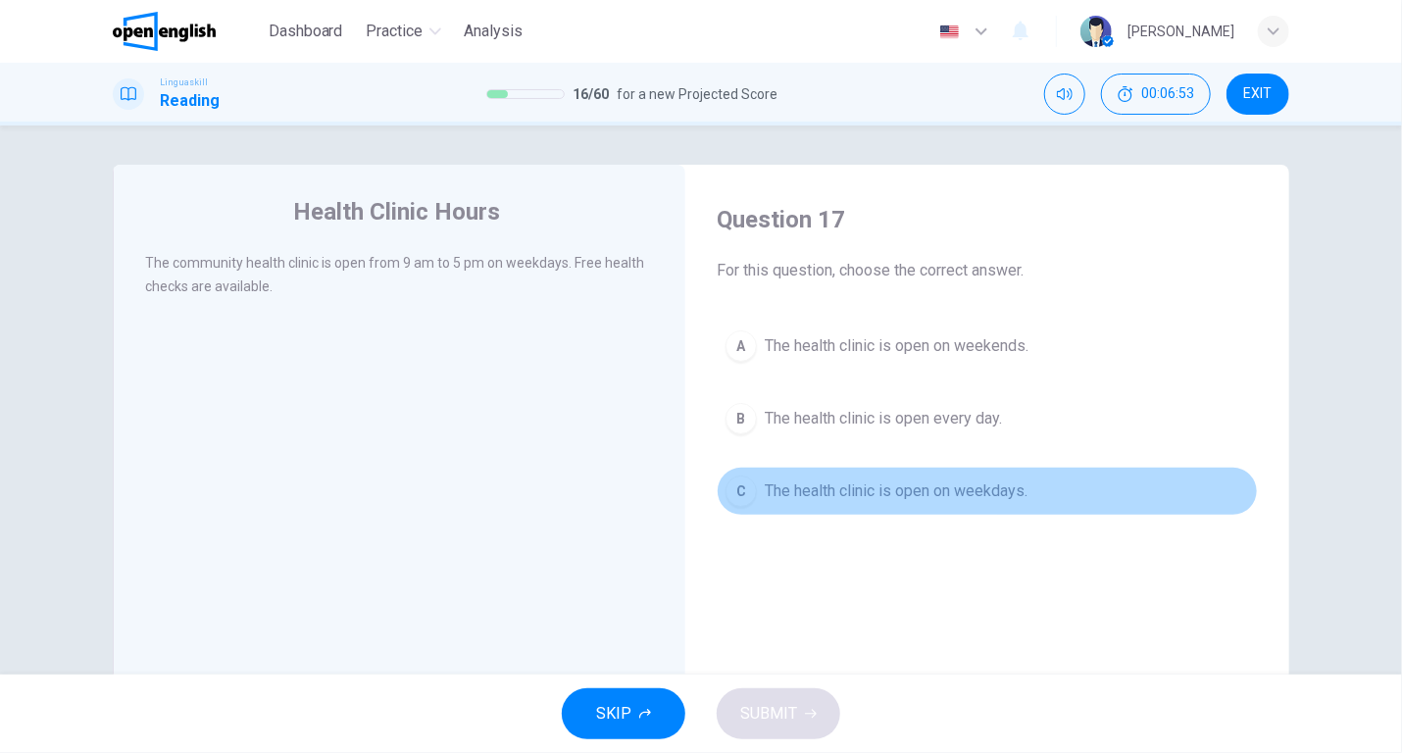
click at [885, 492] on span "The health clinic is open on weekdays." at bounding box center [896, 491] width 263 height 24
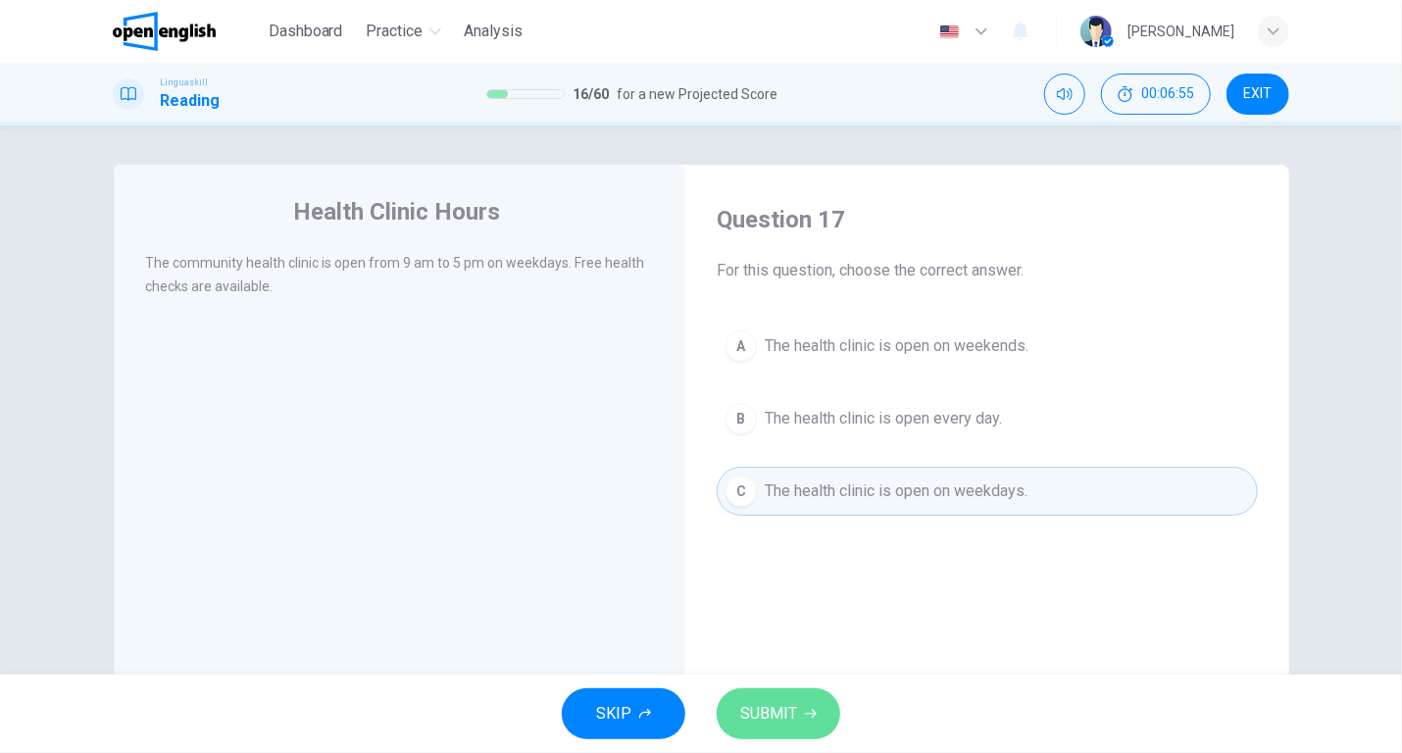
click at [786, 705] on span "SUBMIT" at bounding box center [768, 713] width 57 height 27
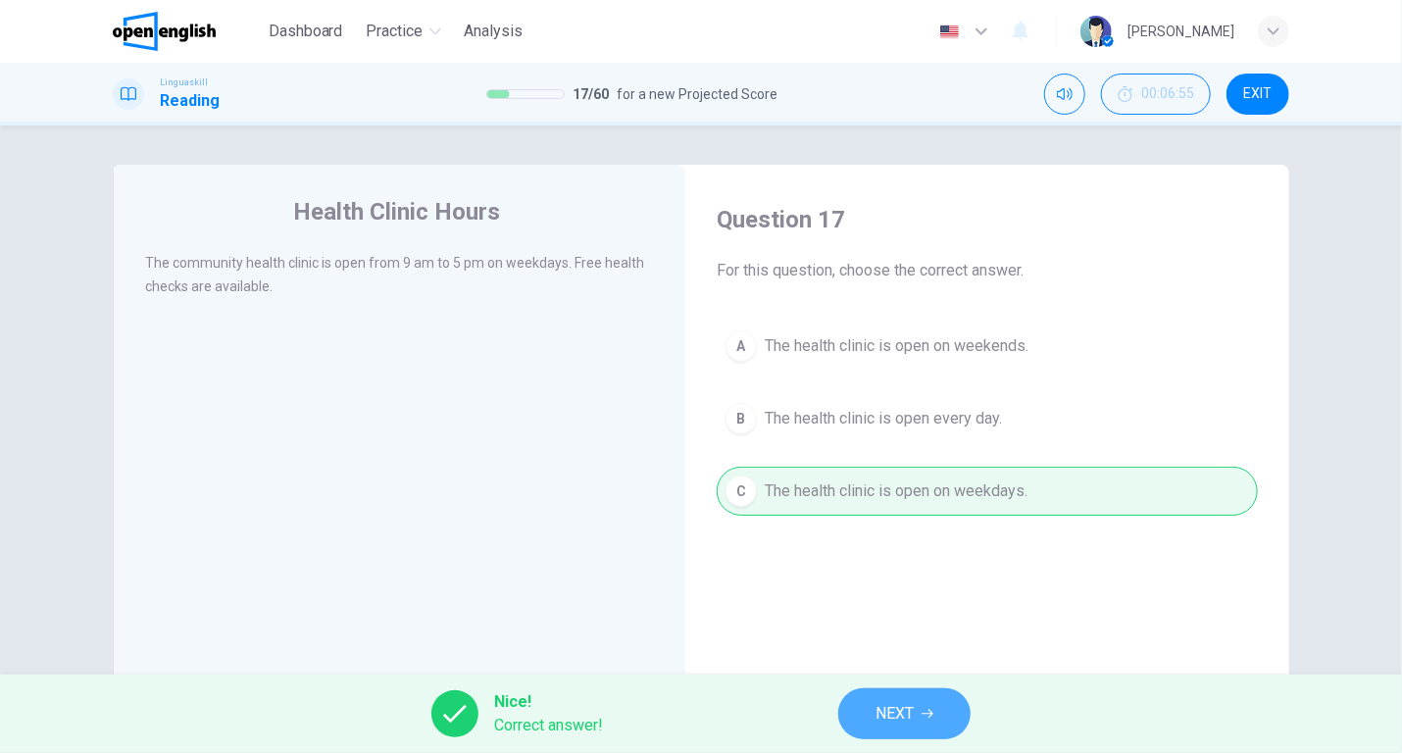
click at [886, 713] on span "NEXT" at bounding box center [894, 713] width 38 height 27
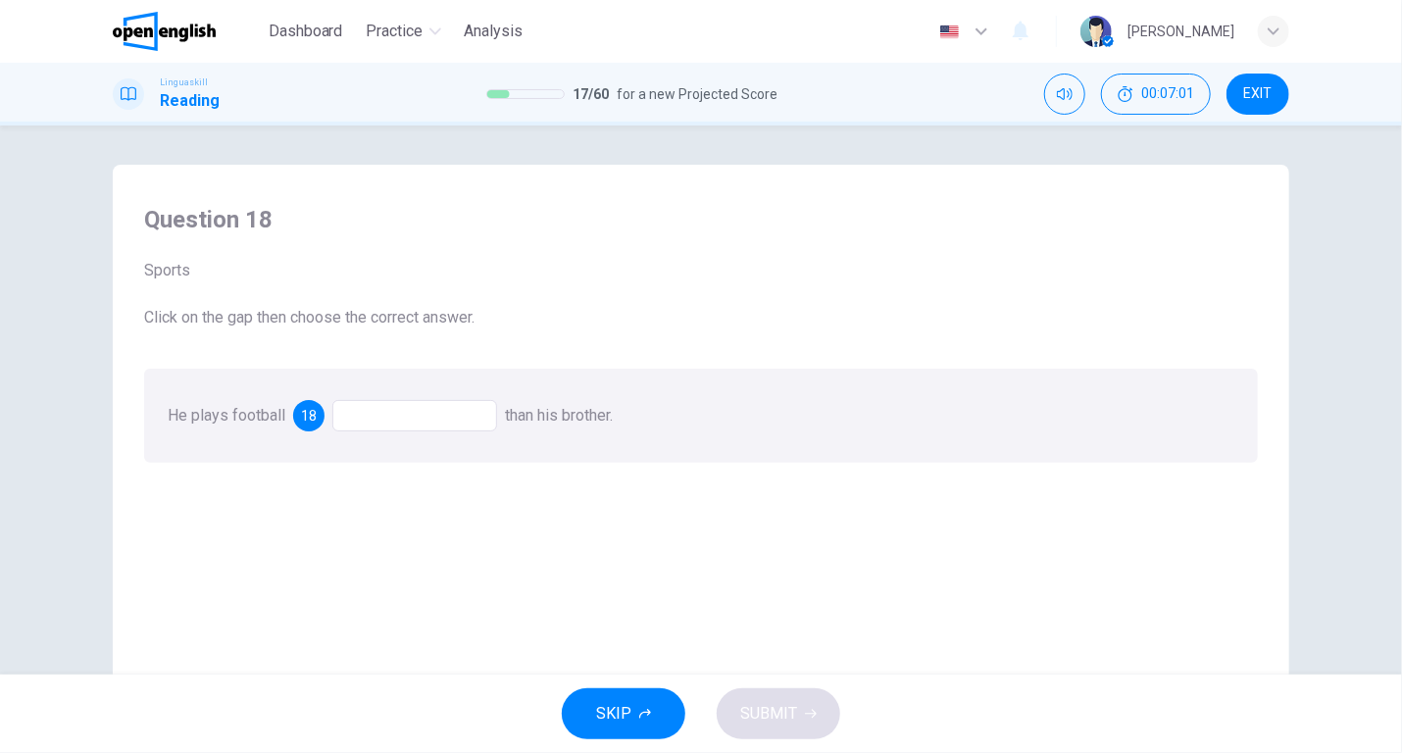
click at [371, 415] on div at bounding box center [414, 415] width 165 height 31
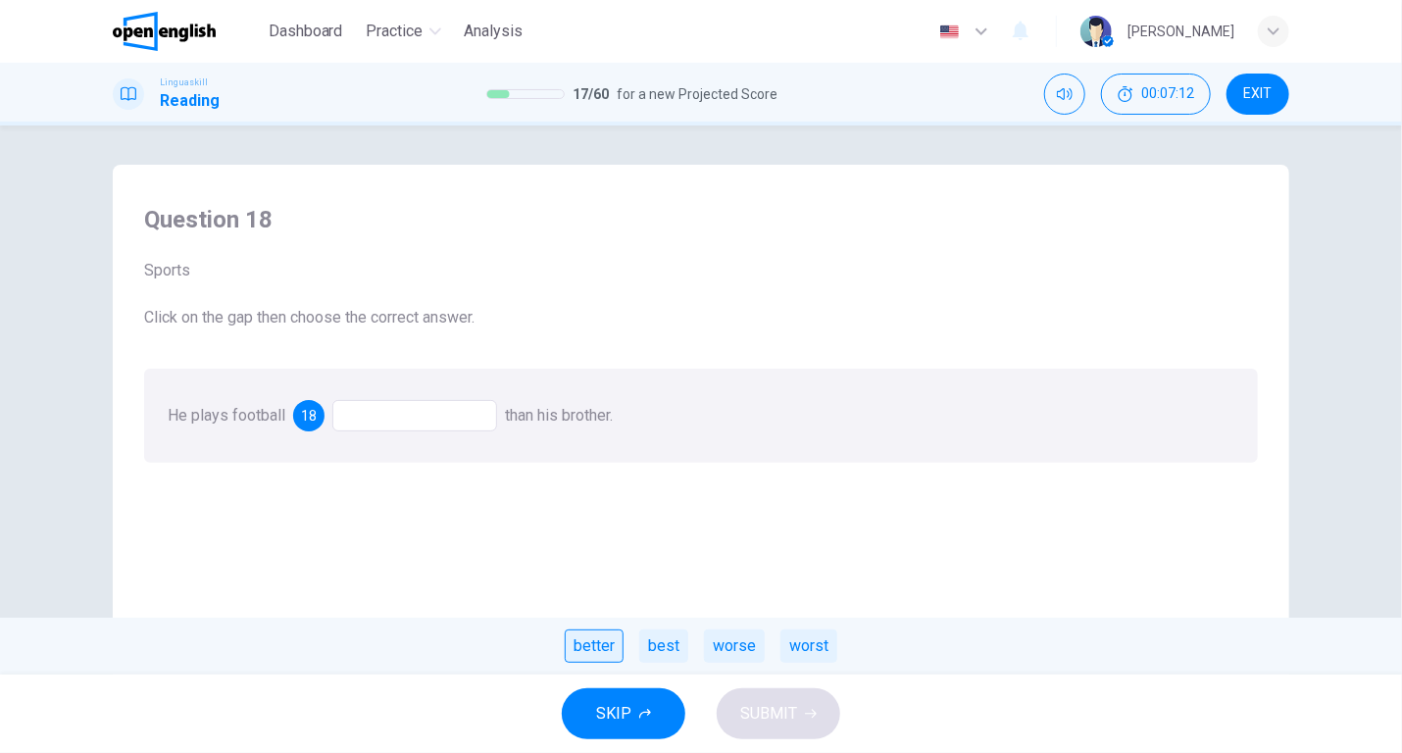
click at [592, 647] on div "better" at bounding box center [594, 645] width 59 height 33
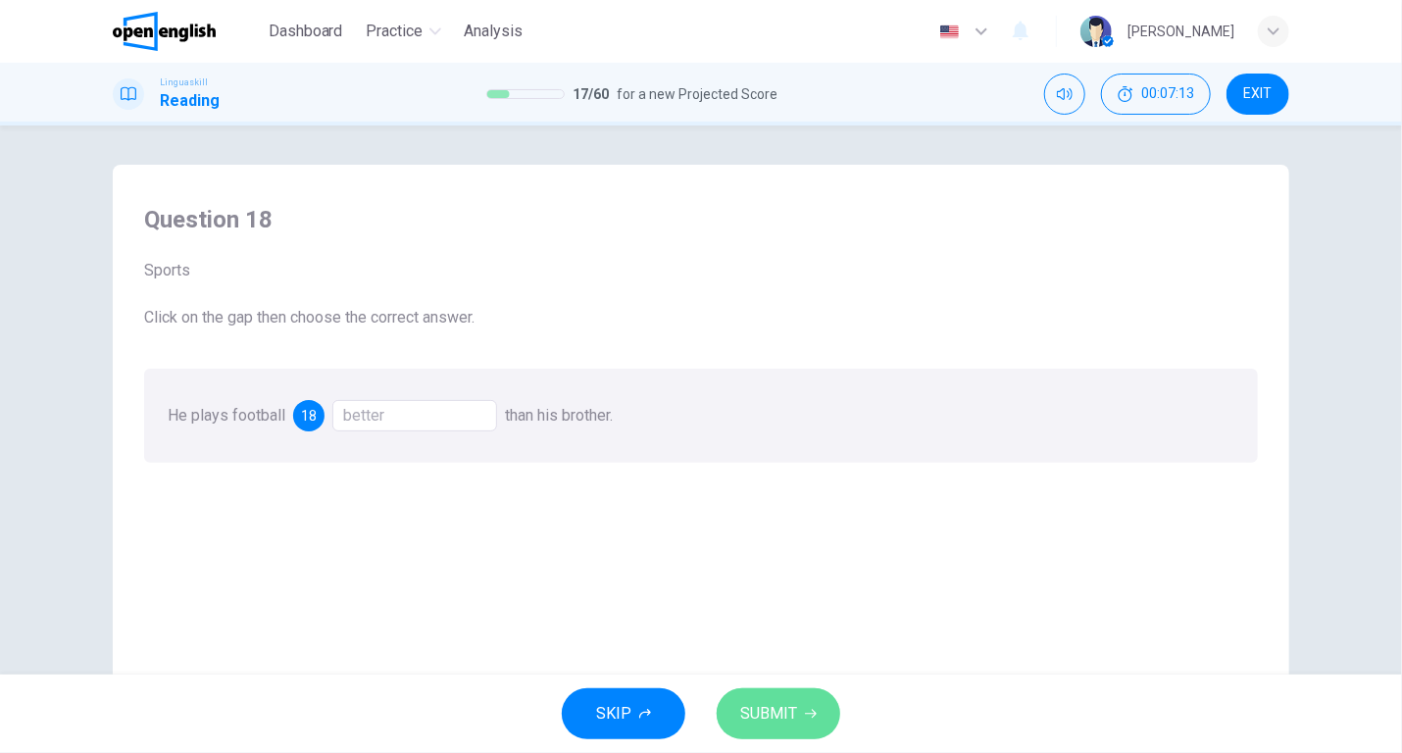
click at [772, 703] on span "SUBMIT" at bounding box center [768, 713] width 57 height 27
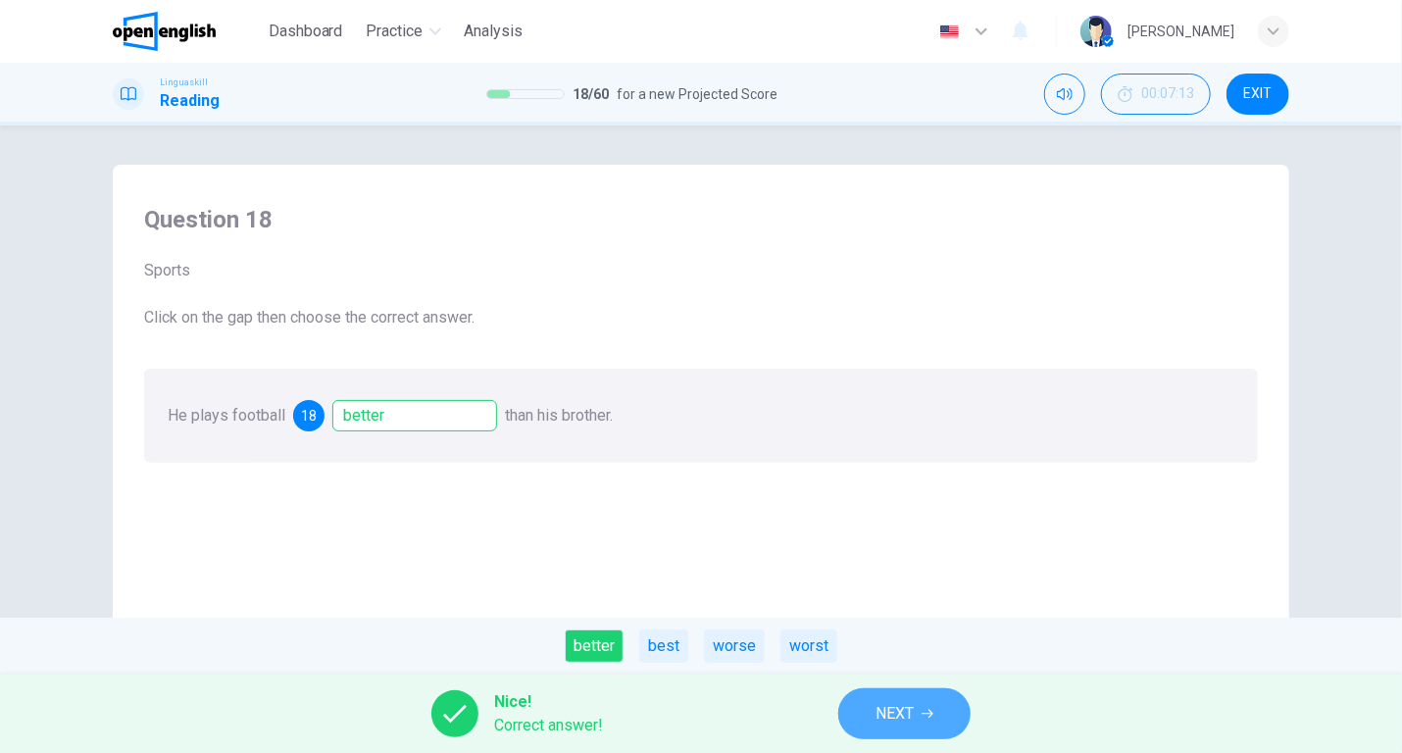
click at [882, 710] on span "NEXT" at bounding box center [894, 713] width 38 height 27
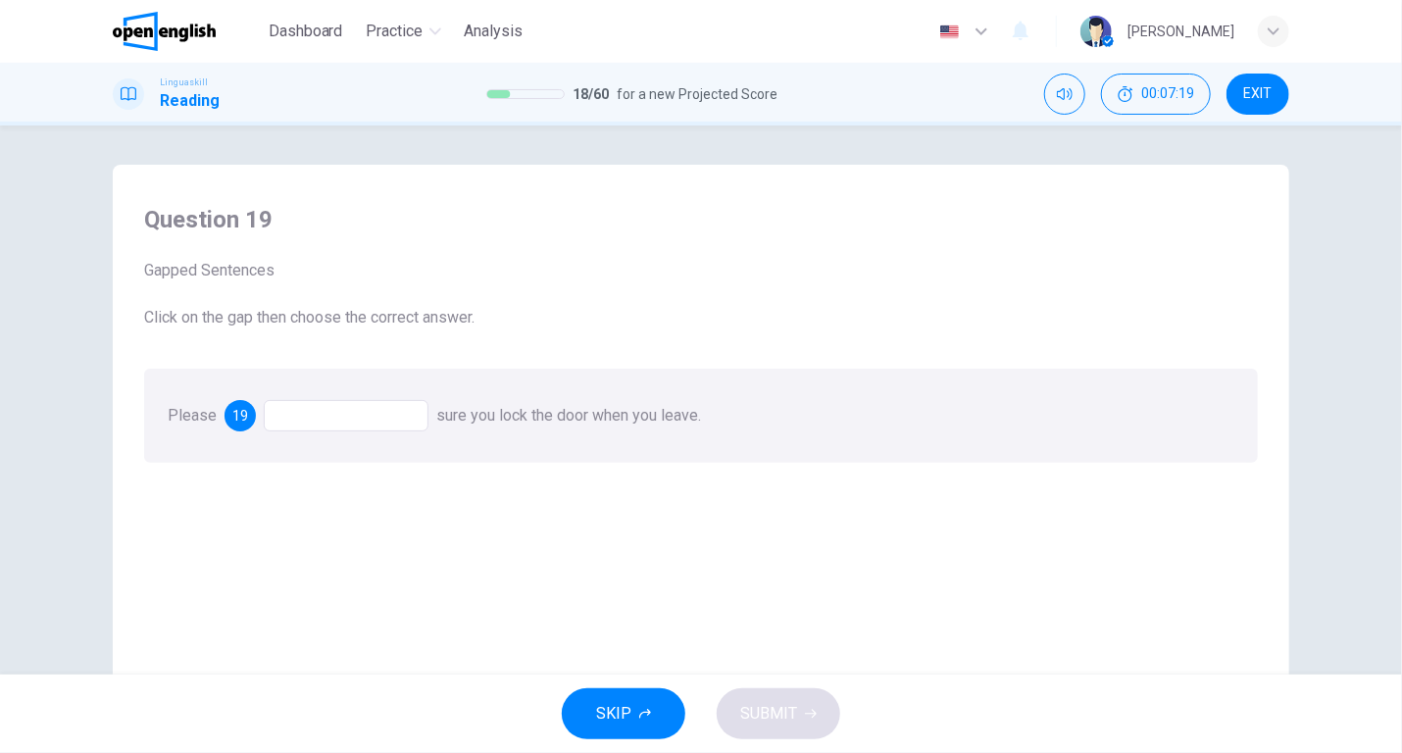
click at [274, 414] on div at bounding box center [346, 415] width 165 height 31
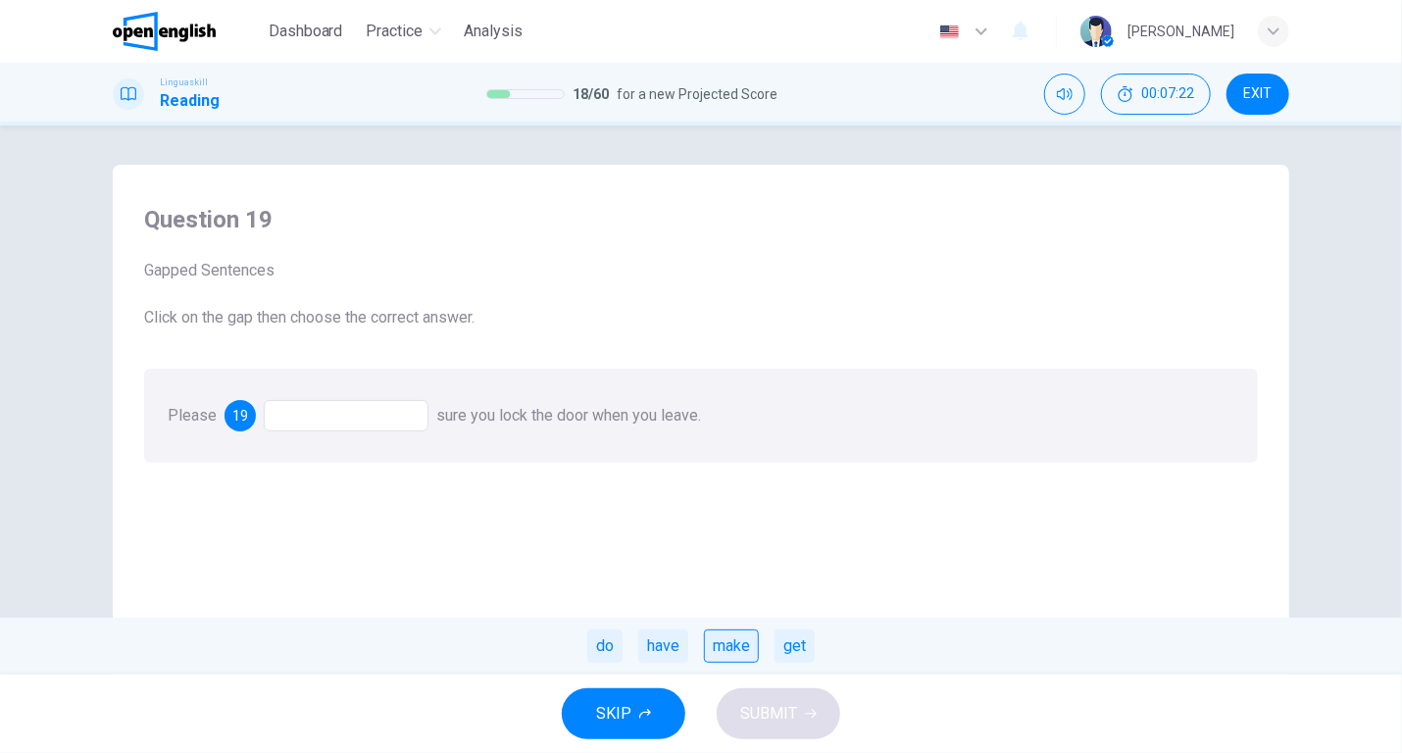
click at [746, 640] on div "make" at bounding box center [731, 645] width 55 height 33
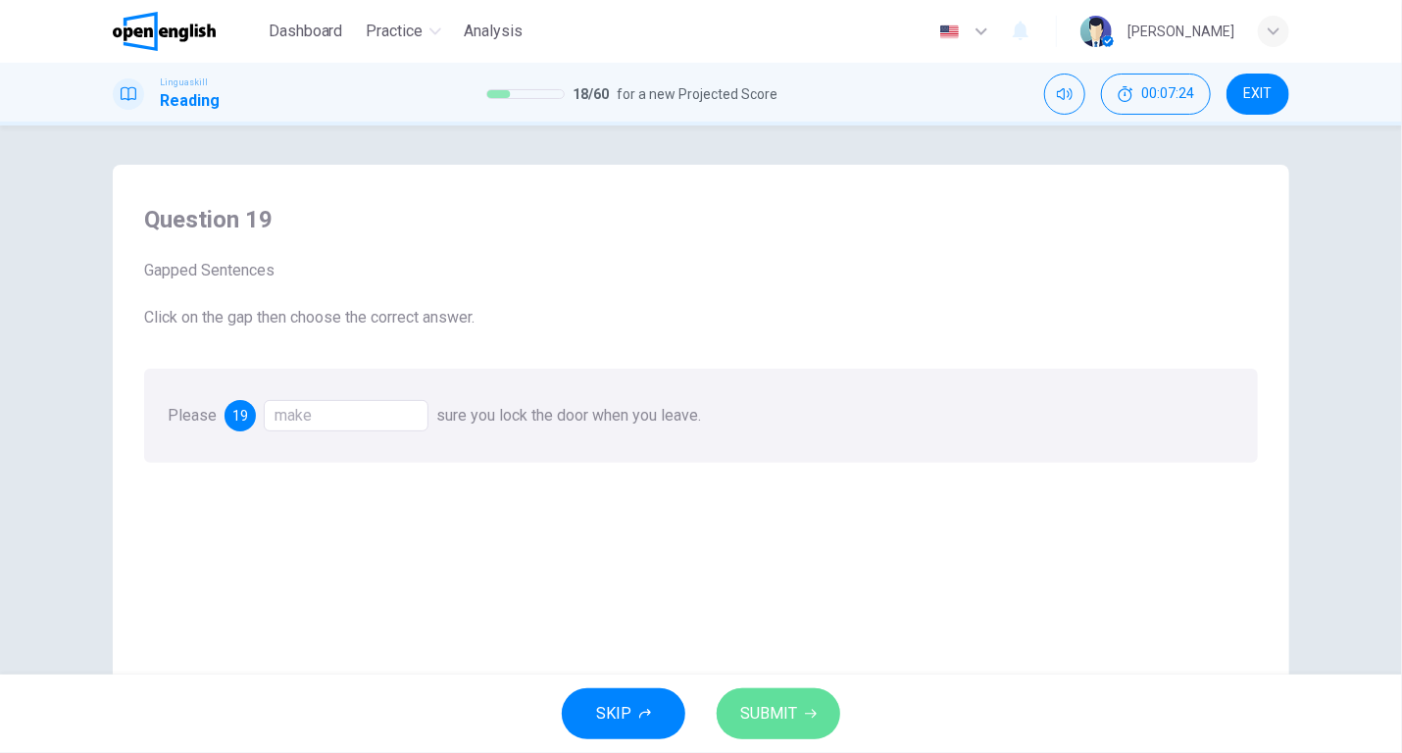
click at [802, 708] on button "SUBMIT" at bounding box center [779, 713] width 124 height 51
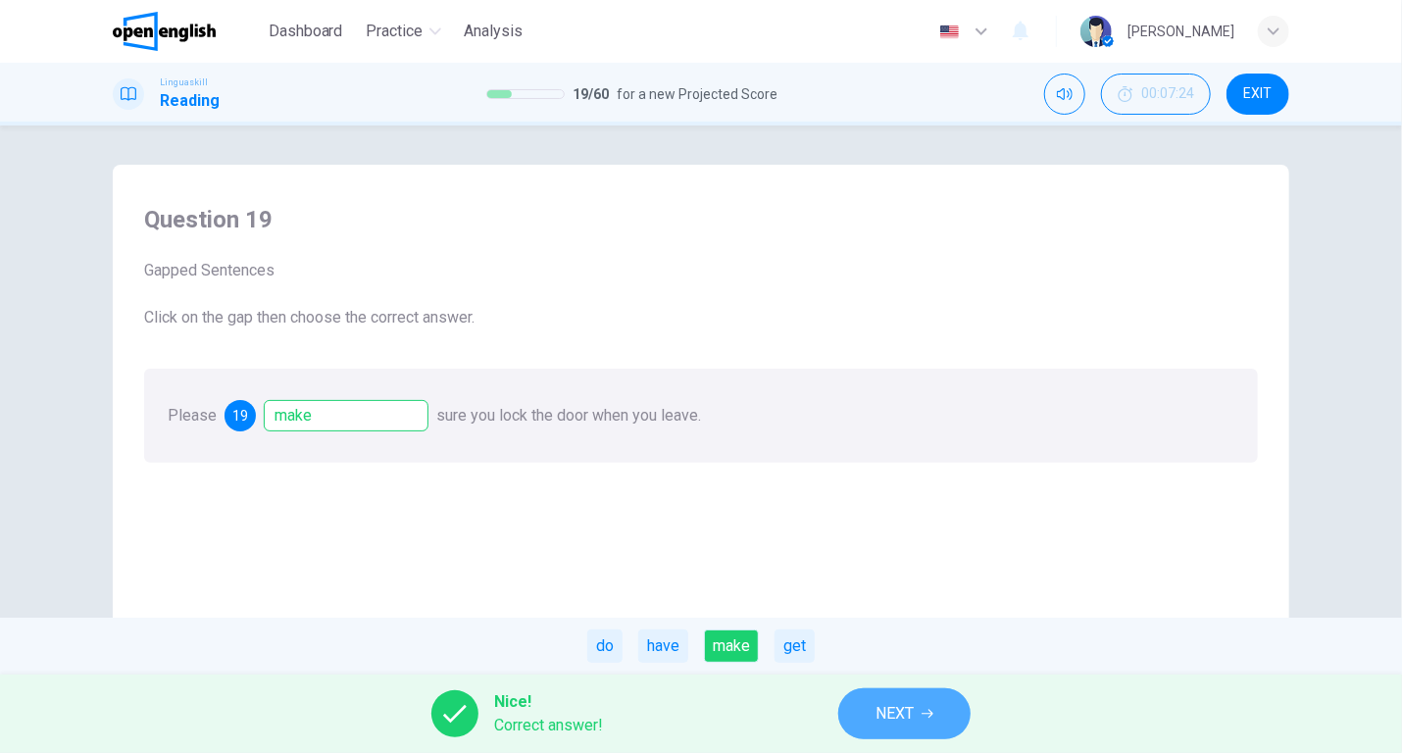
click at [885, 720] on span "NEXT" at bounding box center [894, 713] width 38 height 27
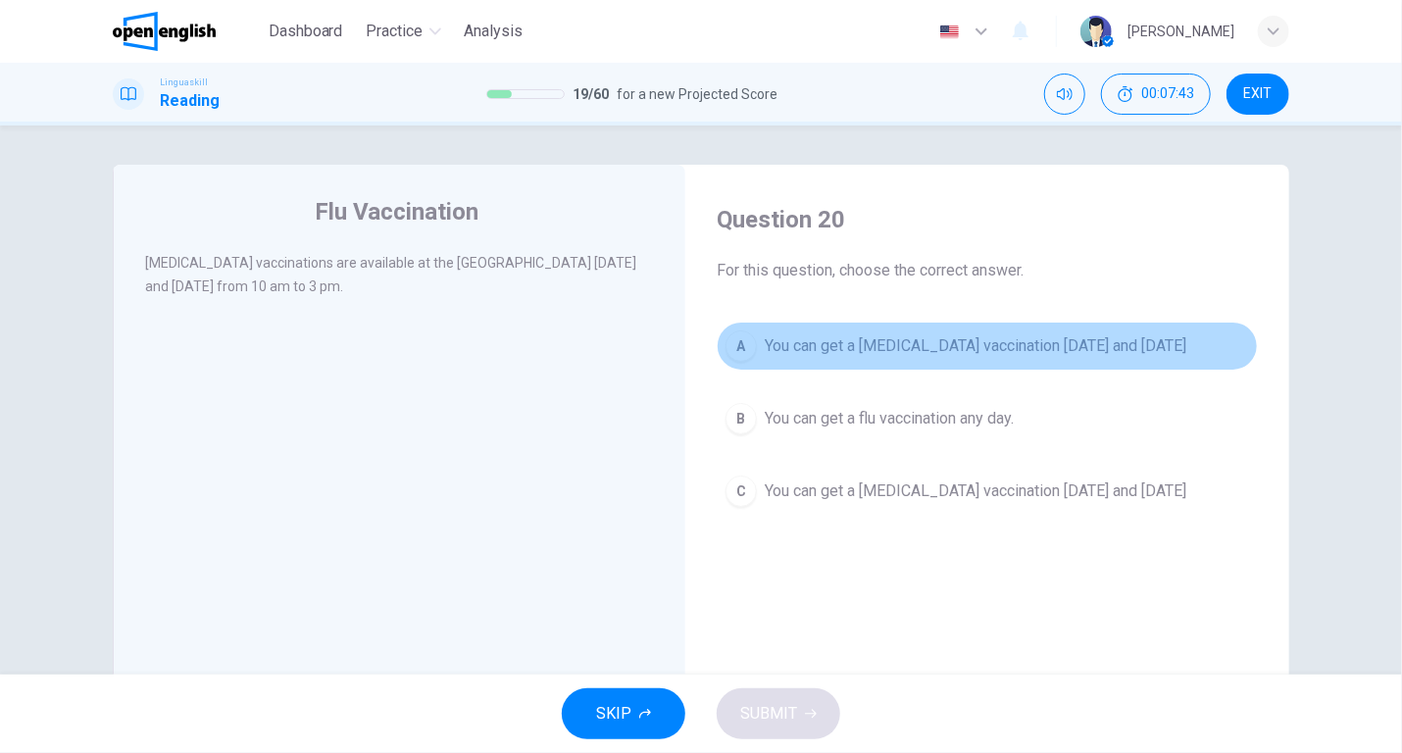
click at [847, 340] on span "You can get a [MEDICAL_DATA] vaccination [DATE] and [DATE]" at bounding box center [976, 346] width 422 height 24
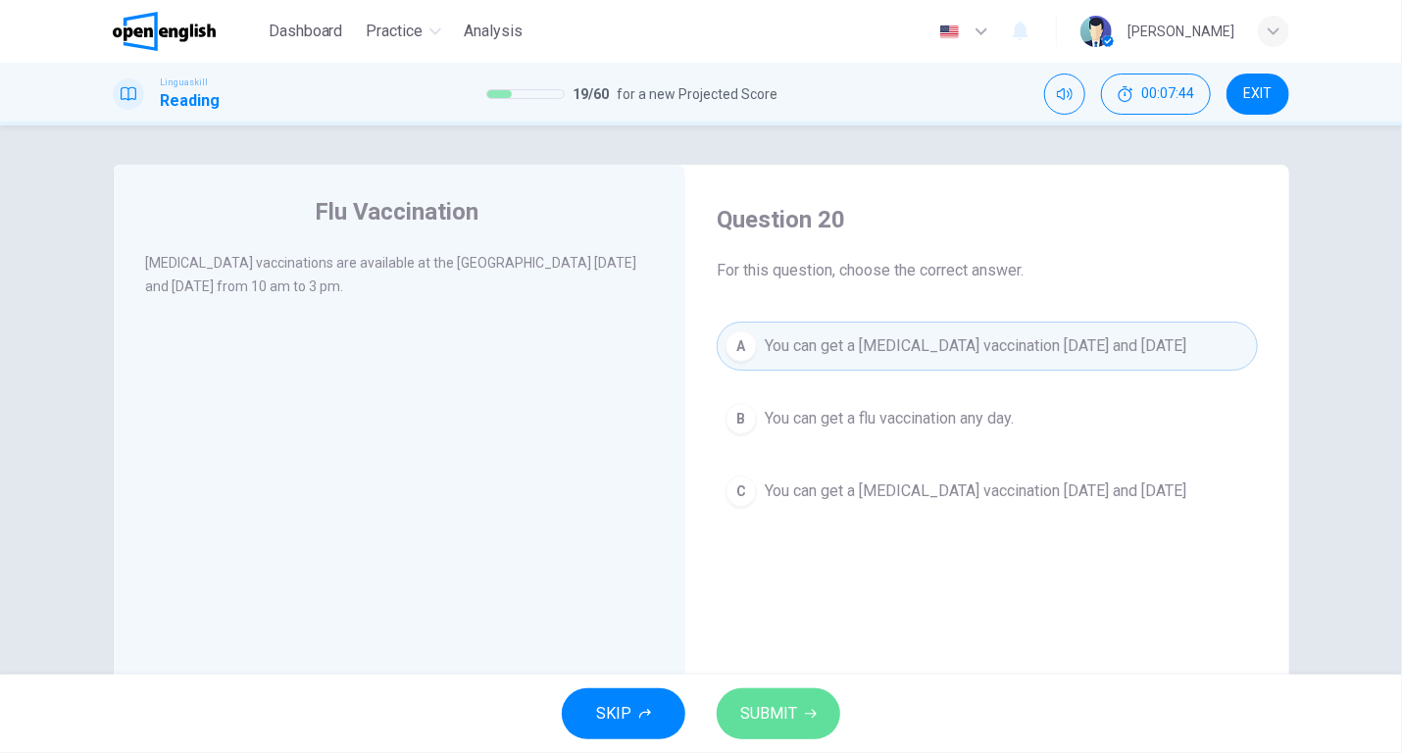
click at [769, 715] on span "SUBMIT" at bounding box center [768, 713] width 57 height 27
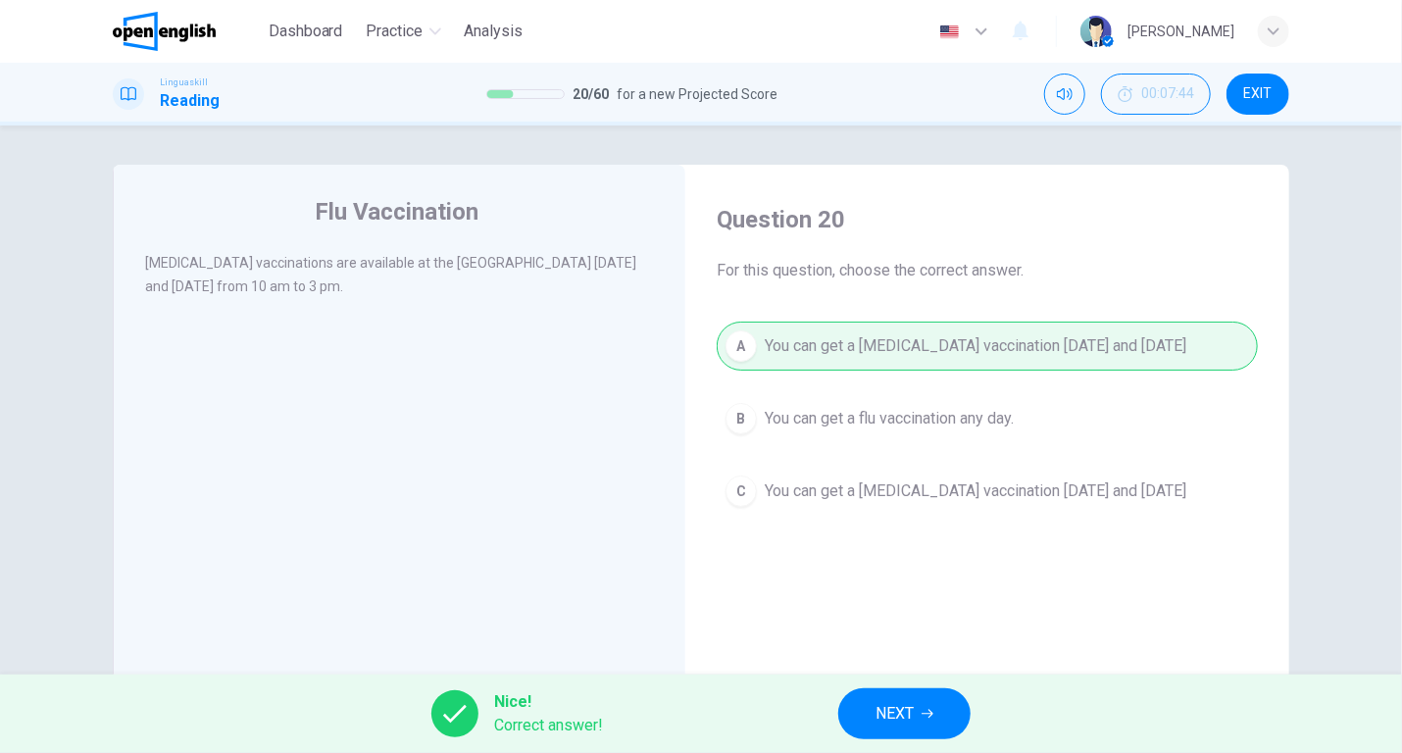
click at [888, 718] on span "NEXT" at bounding box center [894, 713] width 38 height 27
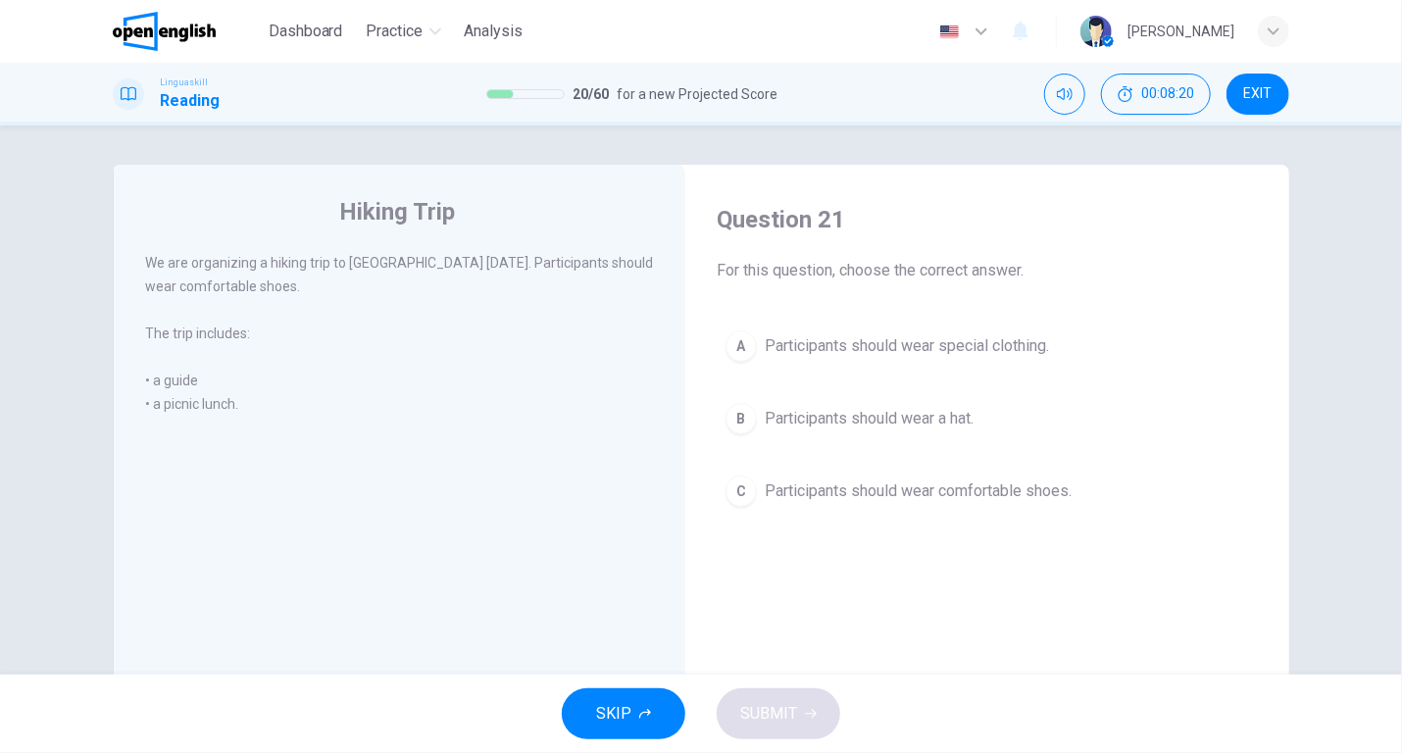
click at [870, 484] on span "Participants should wear comfortable shoes." at bounding box center [918, 491] width 307 height 24
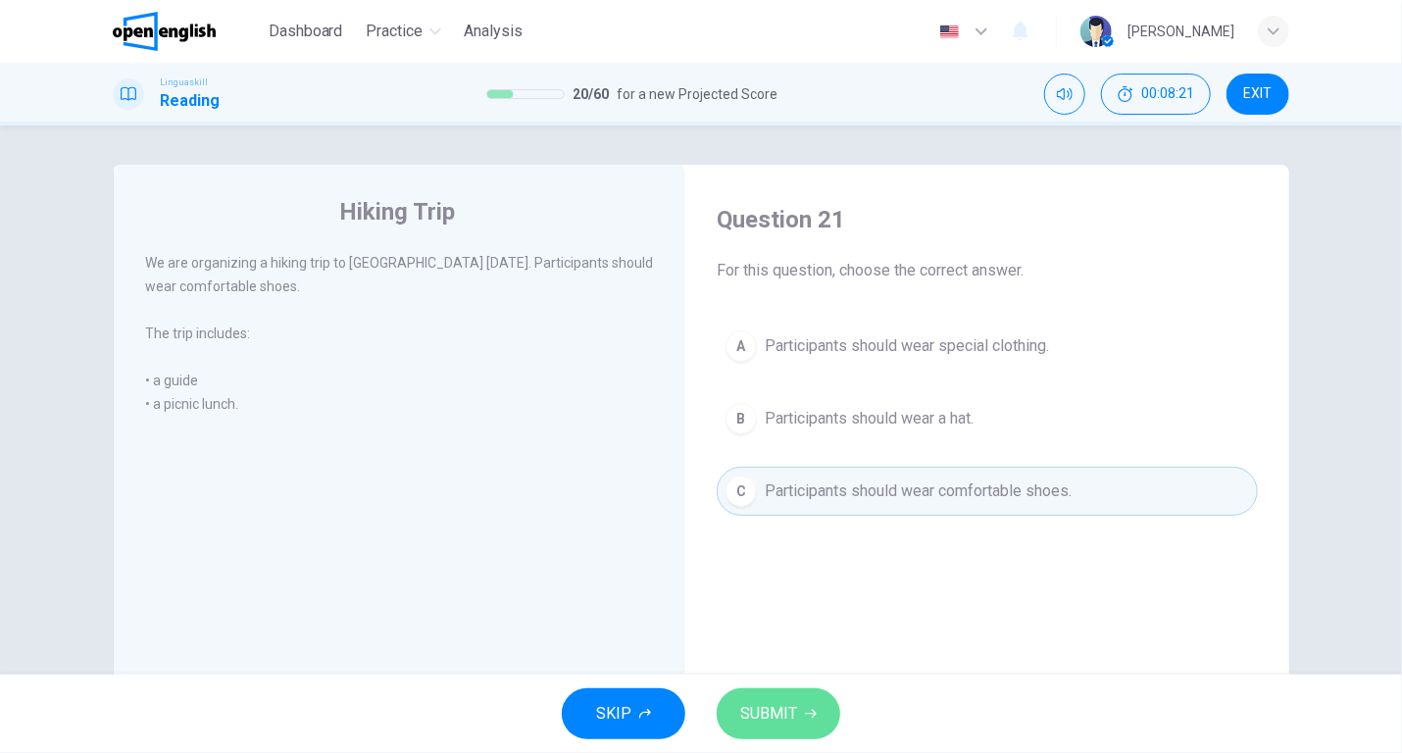
click at [784, 704] on span "SUBMIT" at bounding box center [768, 713] width 57 height 27
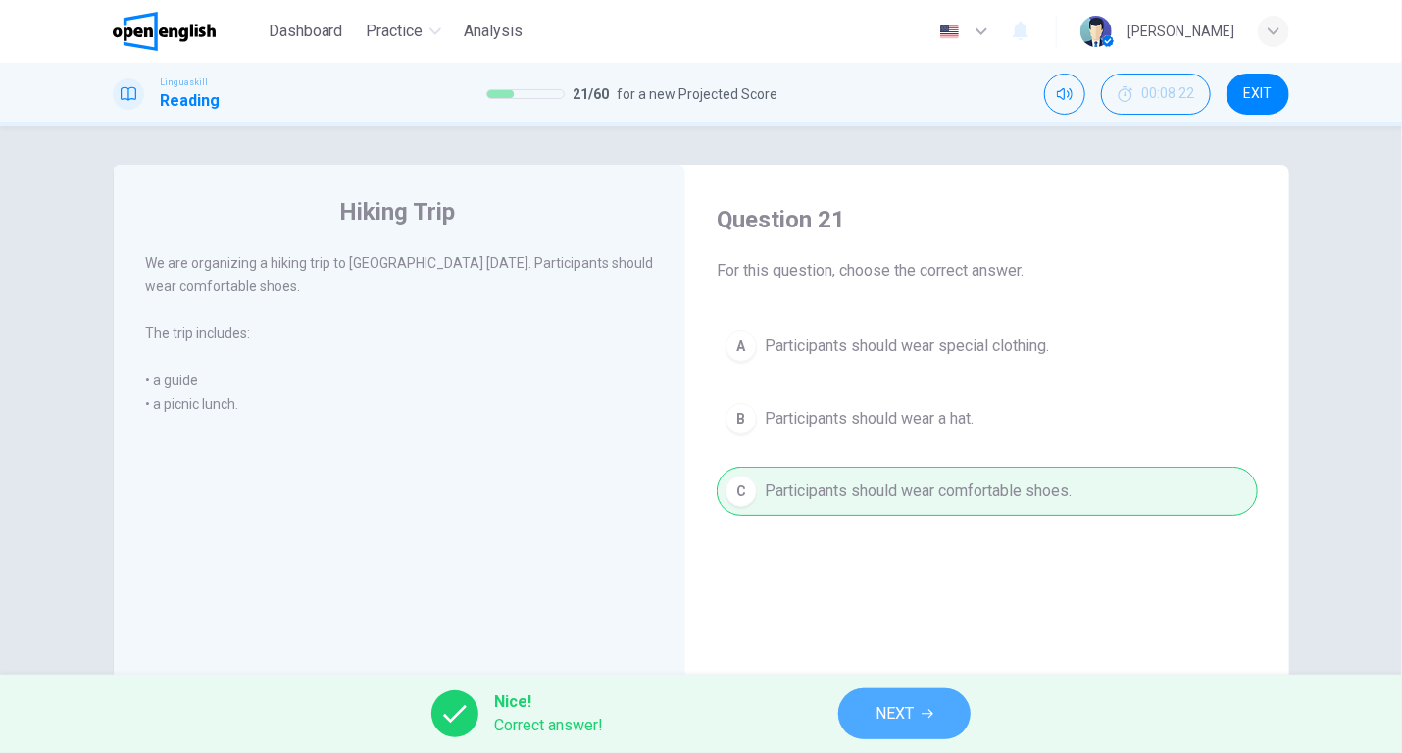
click at [875, 700] on span "NEXT" at bounding box center [894, 713] width 38 height 27
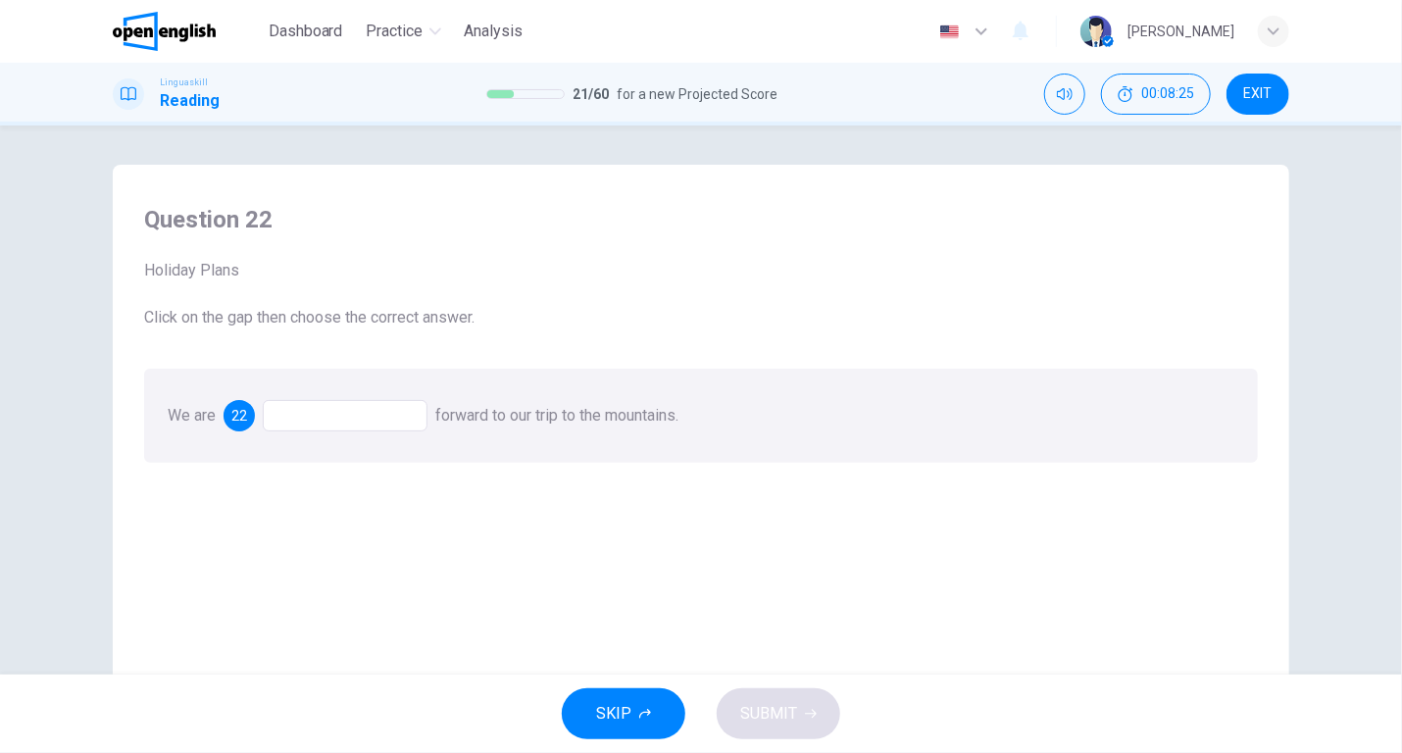
click at [287, 408] on div at bounding box center [345, 415] width 165 height 31
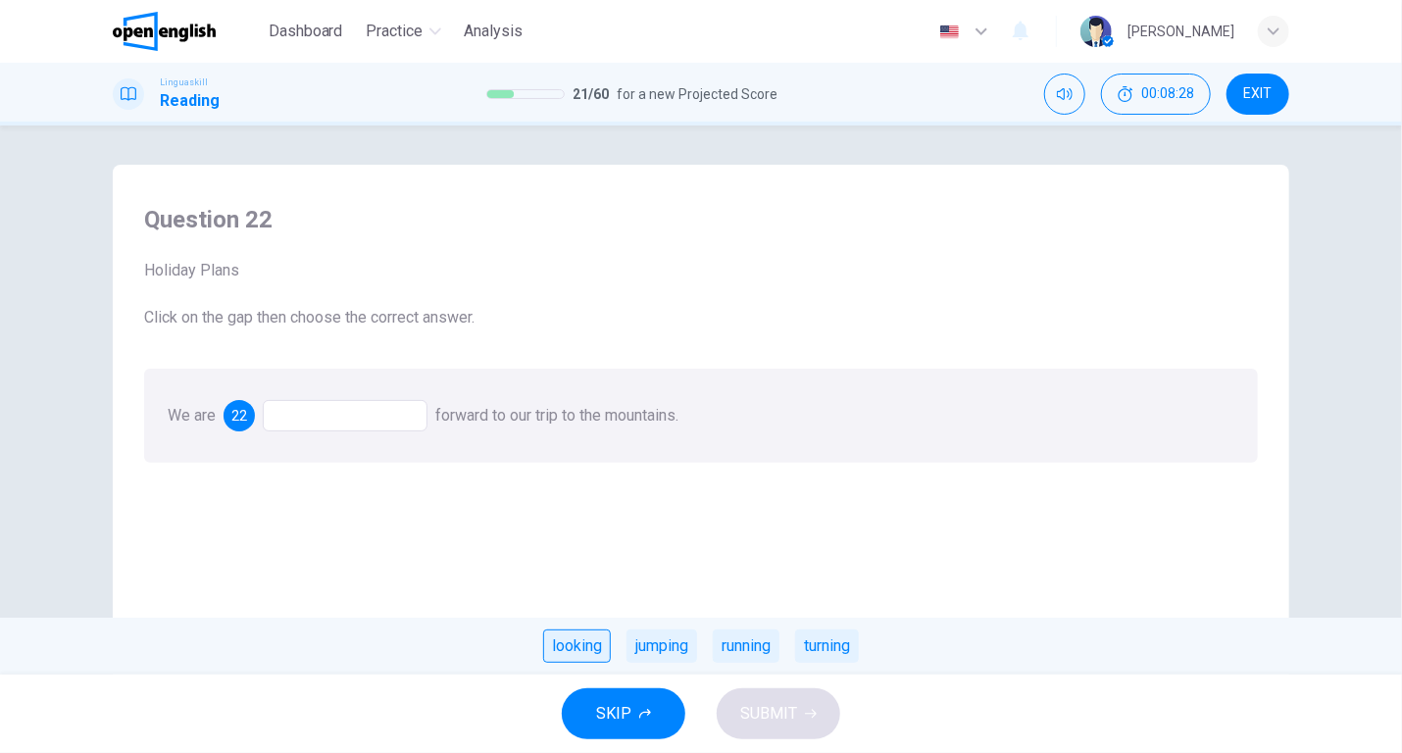
click at [582, 646] on div "looking" at bounding box center [577, 645] width 68 height 33
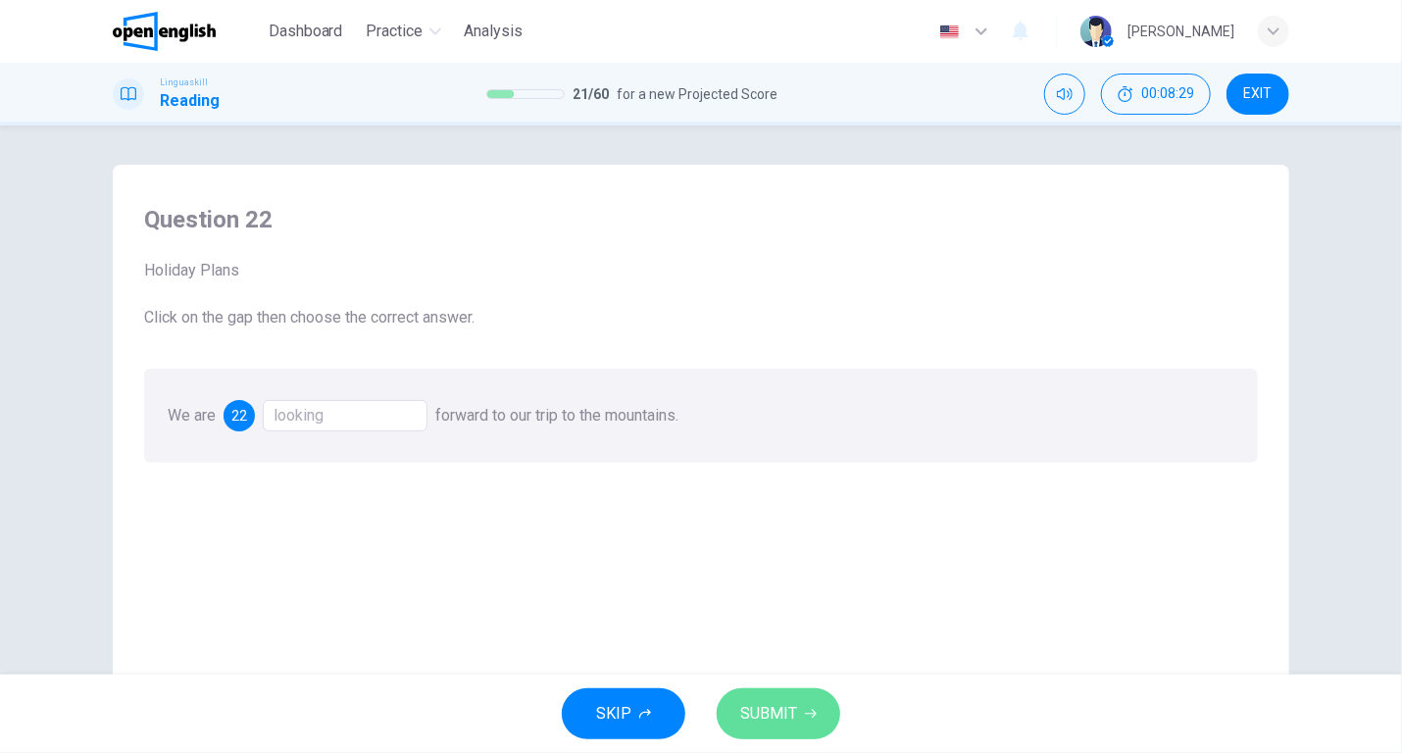
click at [771, 710] on span "SUBMIT" at bounding box center [768, 713] width 57 height 27
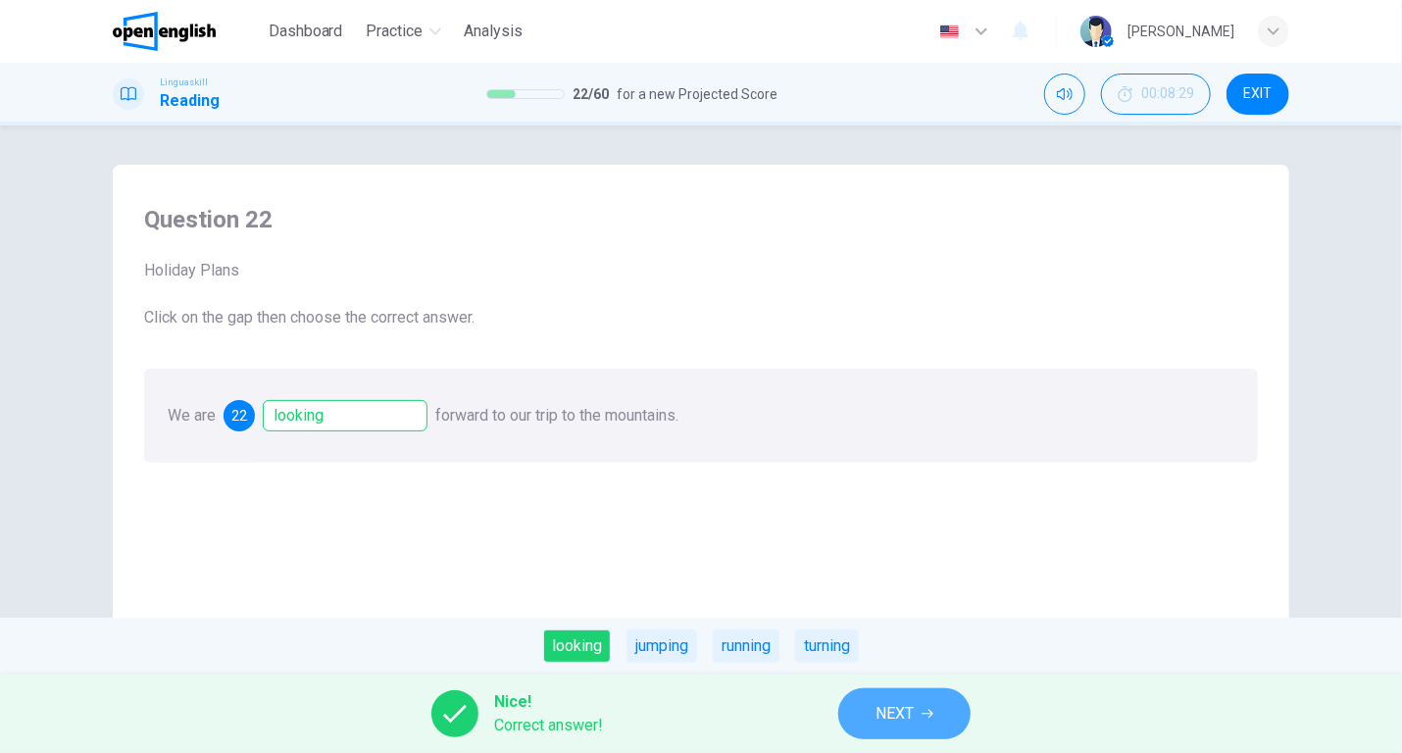
click at [887, 707] on span "NEXT" at bounding box center [894, 713] width 38 height 27
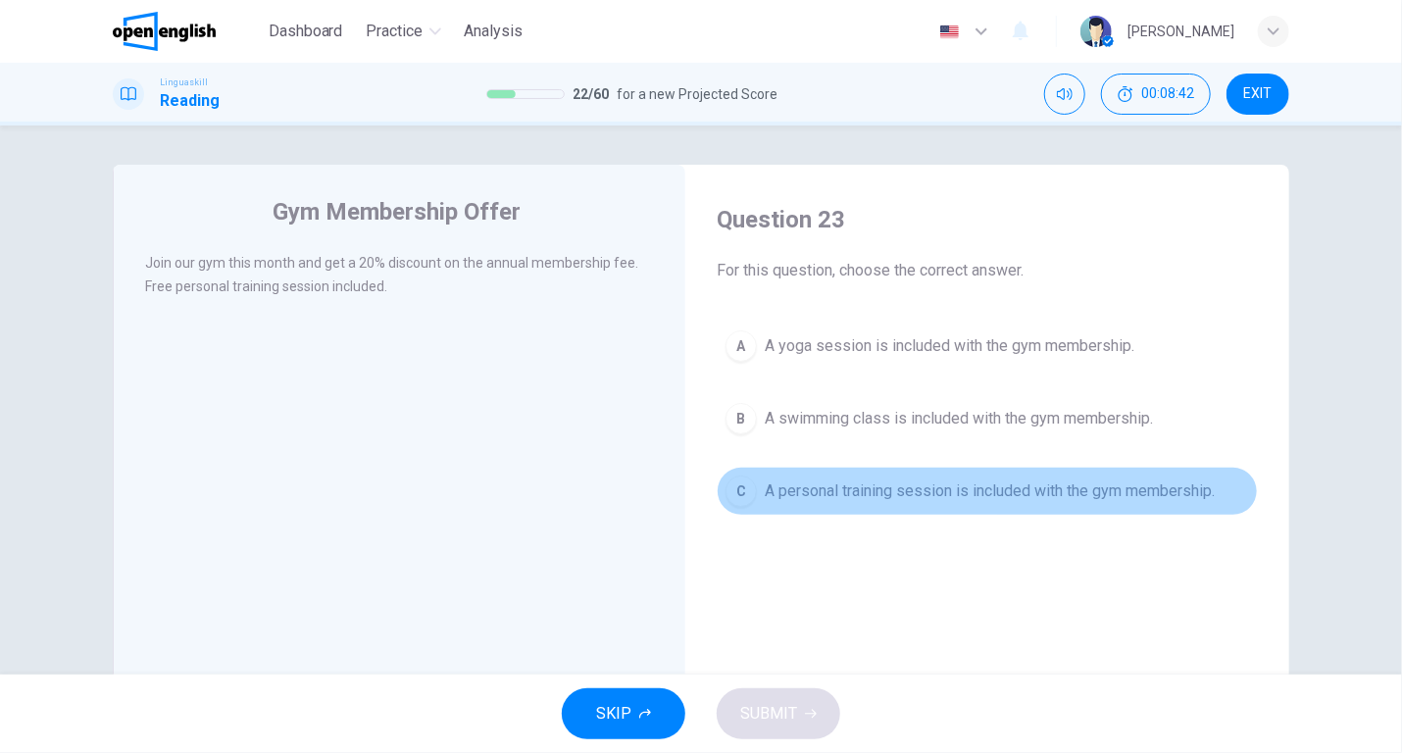
click at [813, 489] on span "A personal training session is included with the gym membership." at bounding box center [990, 491] width 450 height 24
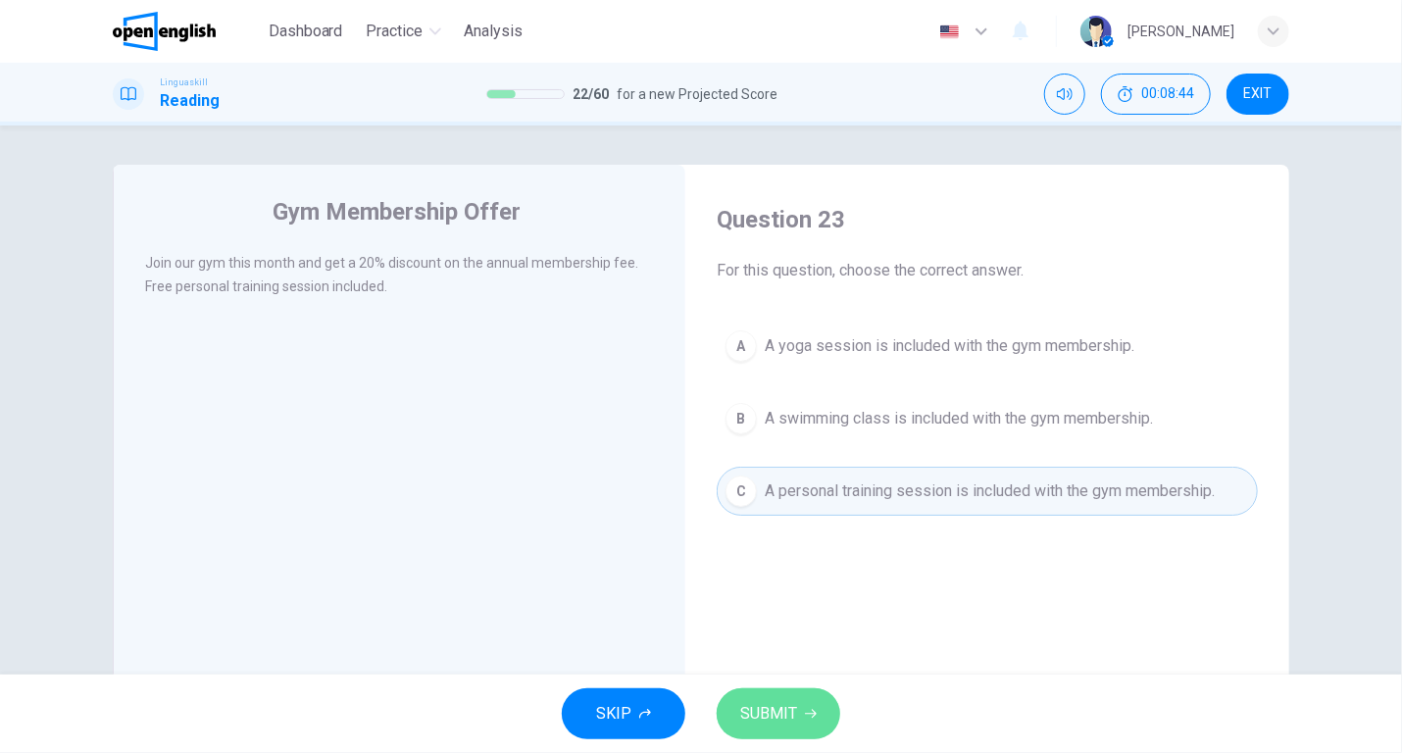
click at [765, 709] on span "SUBMIT" at bounding box center [768, 713] width 57 height 27
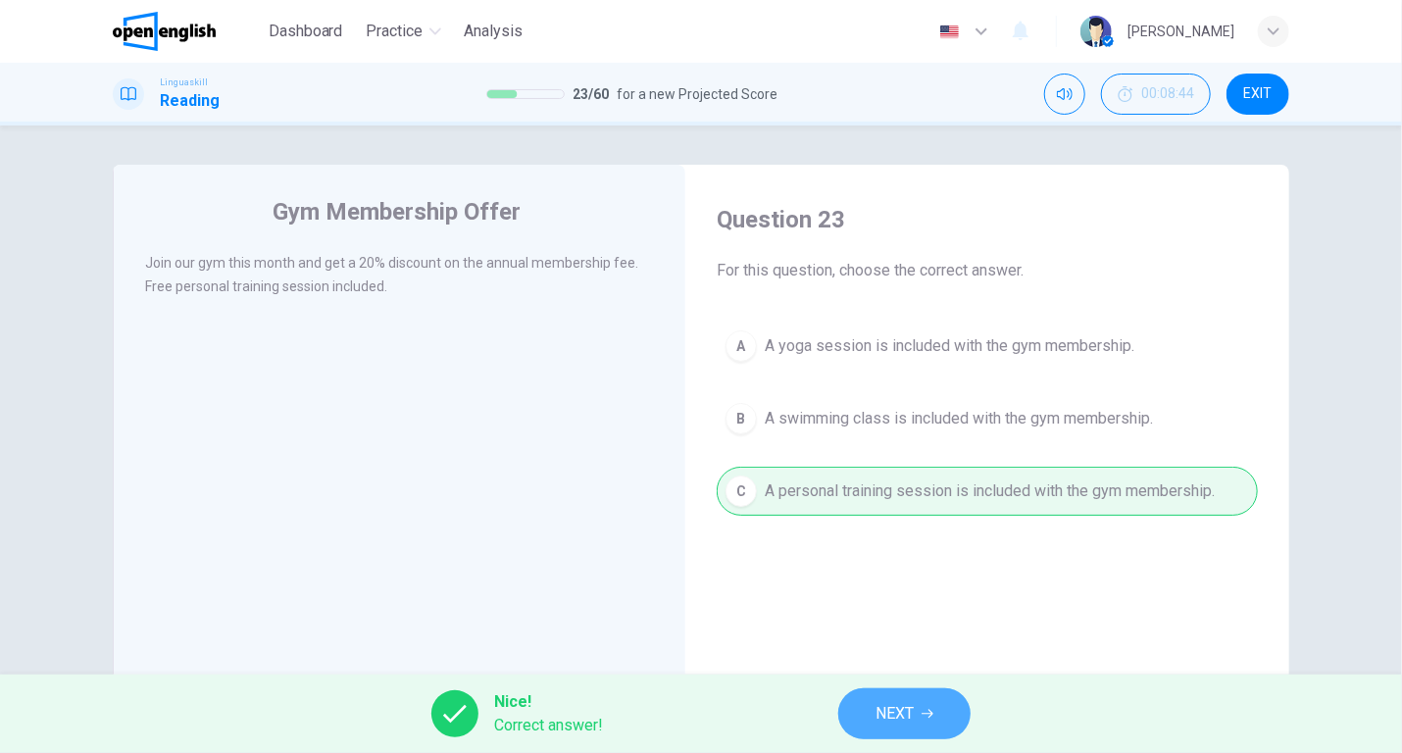
click at [885, 698] on button "NEXT" at bounding box center [904, 713] width 132 height 51
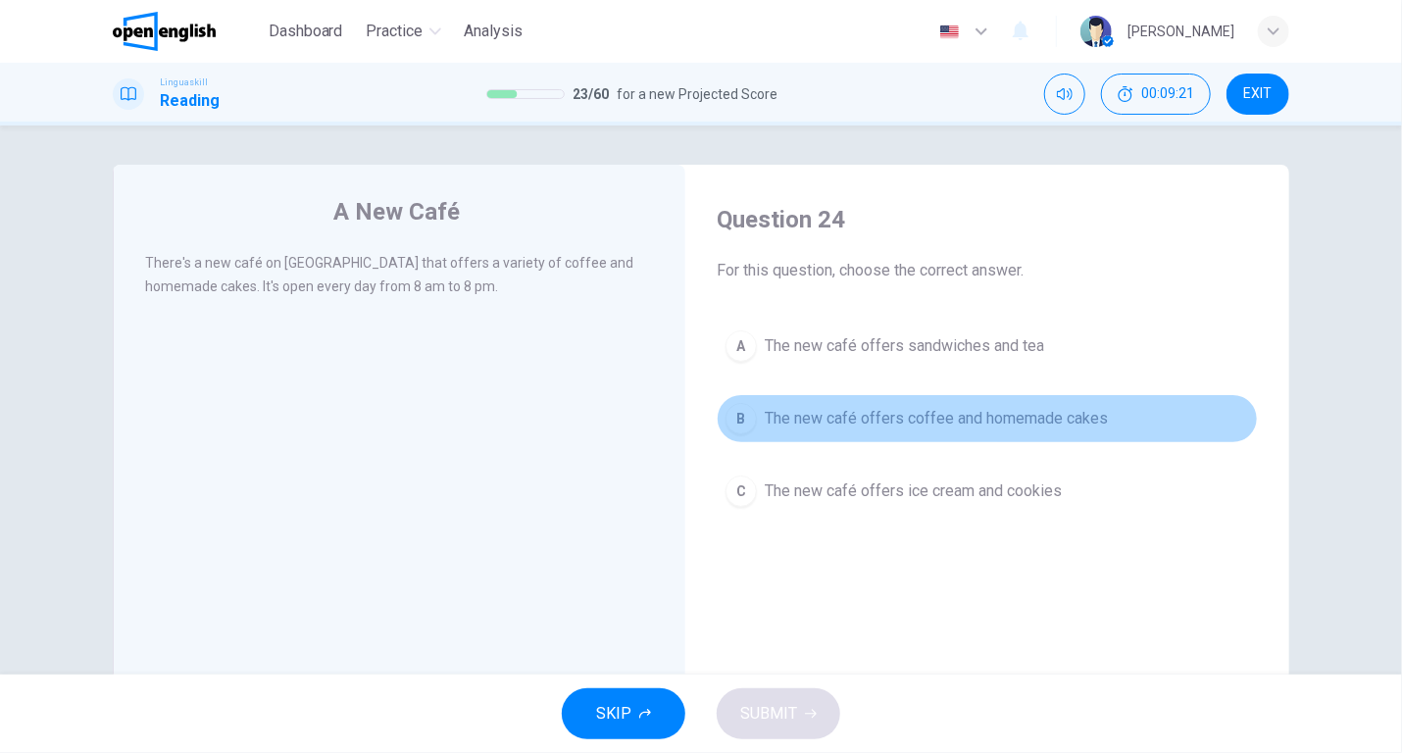
click at [861, 419] on span "The new café offers coffee and homemade cakes" at bounding box center [936, 419] width 343 height 24
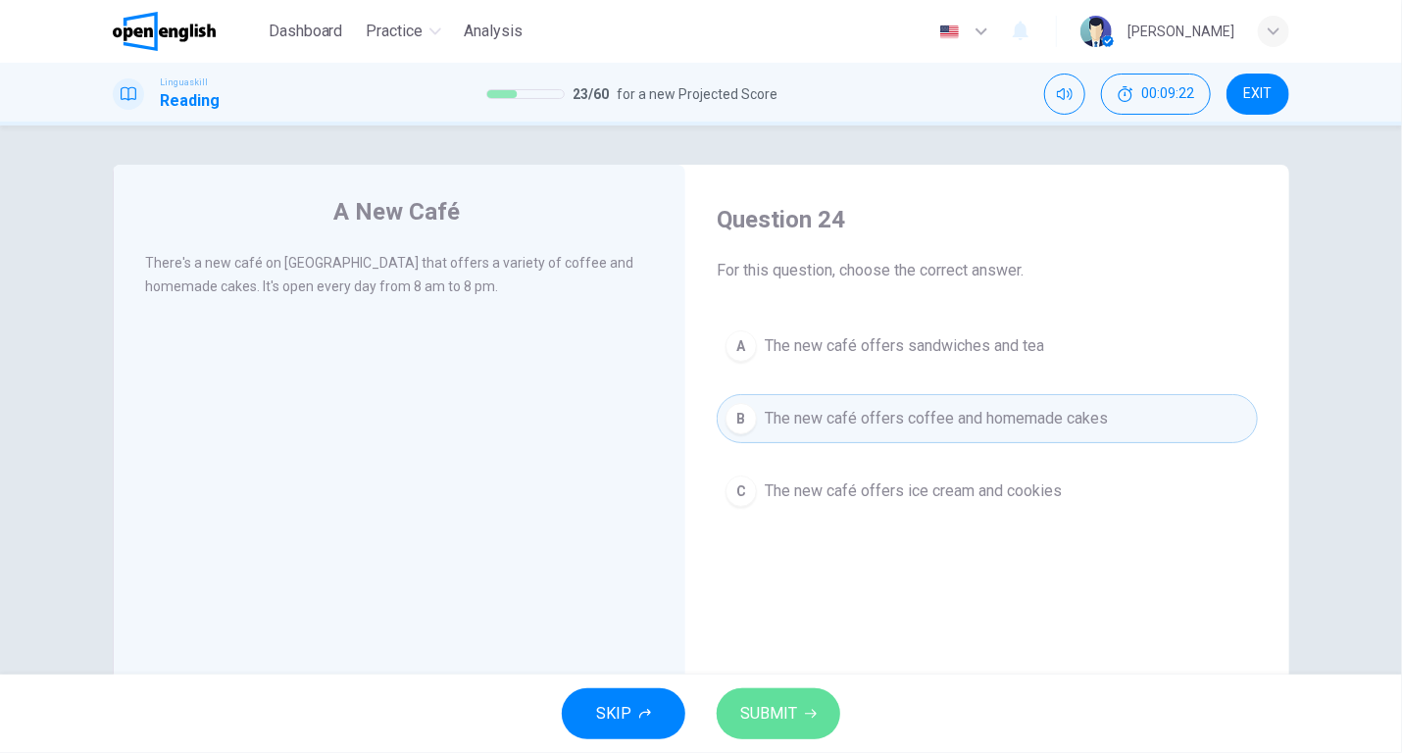
click at [776, 706] on span "SUBMIT" at bounding box center [768, 713] width 57 height 27
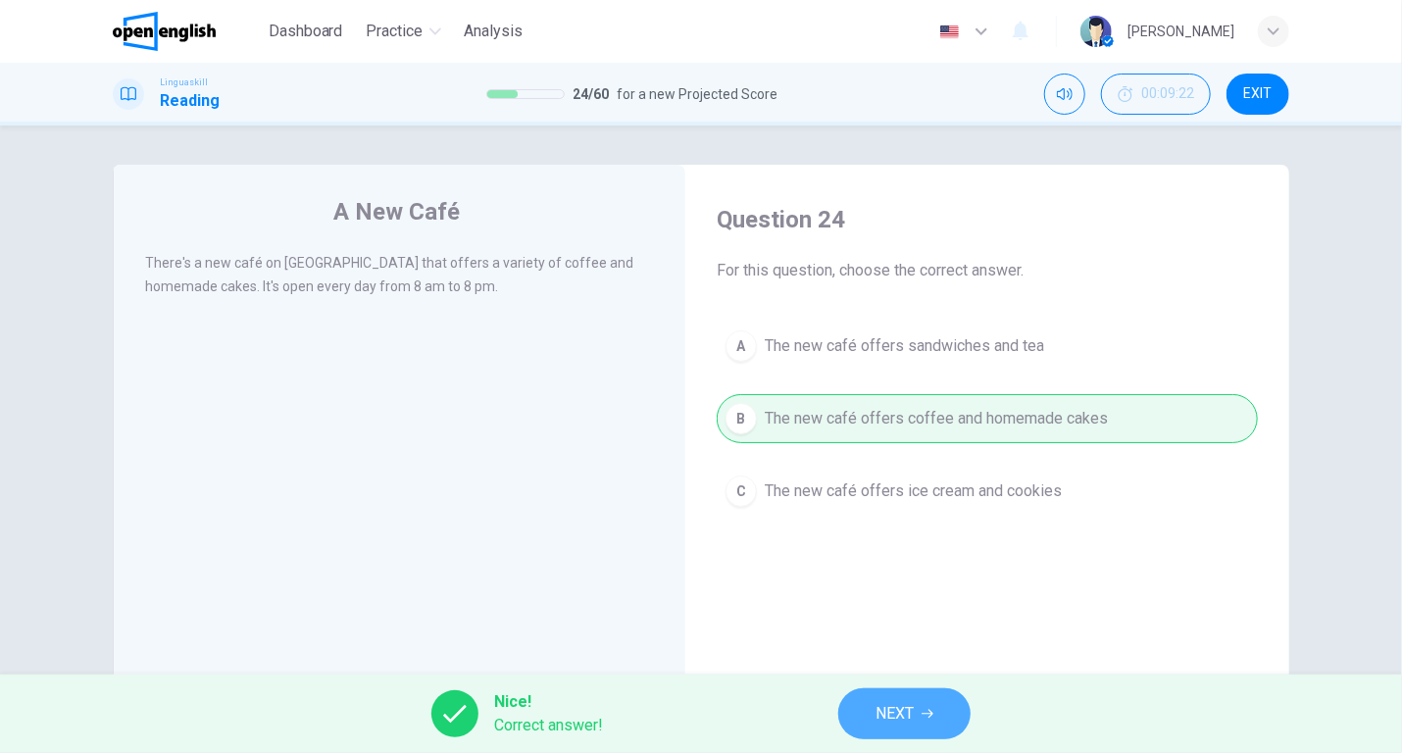
click at [919, 702] on button "NEXT" at bounding box center [904, 713] width 132 height 51
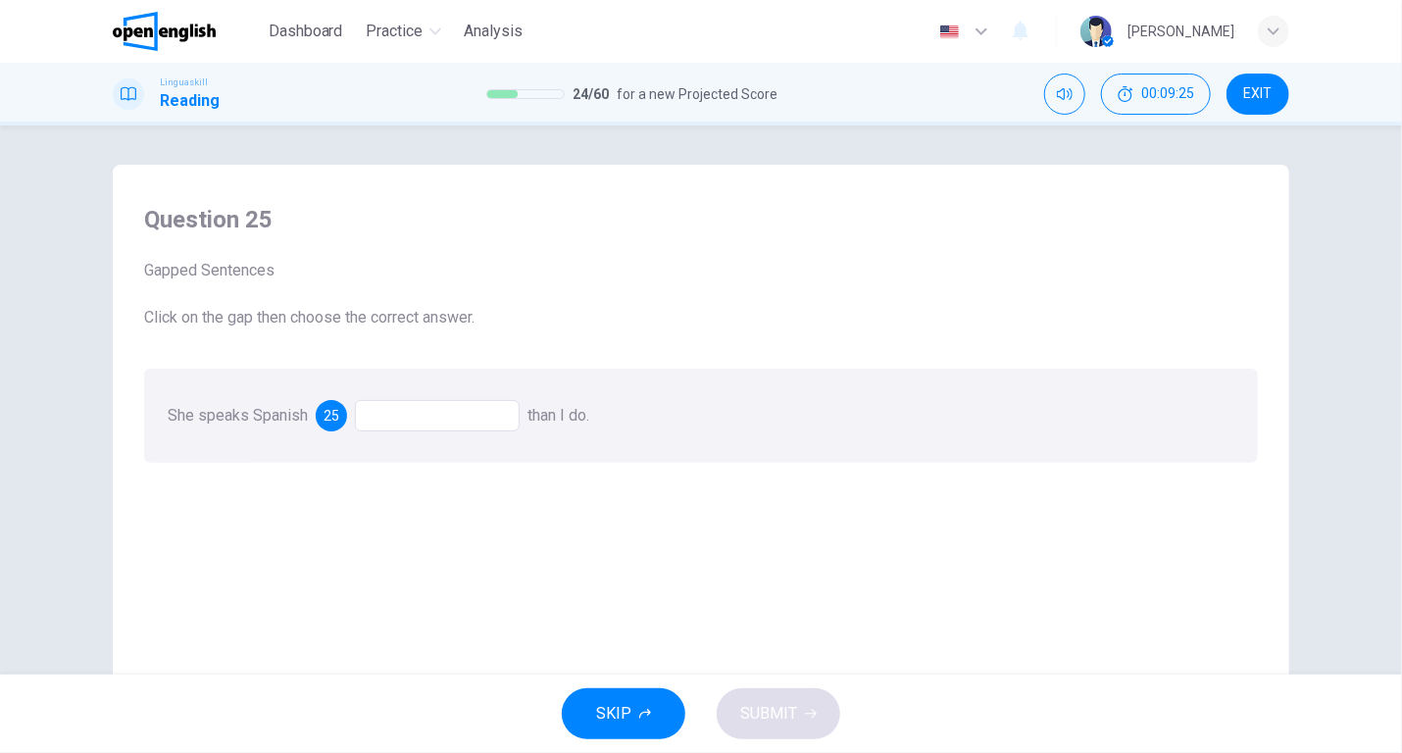
click at [370, 412] on div at bounding box center [437, 415] width 165 height 31
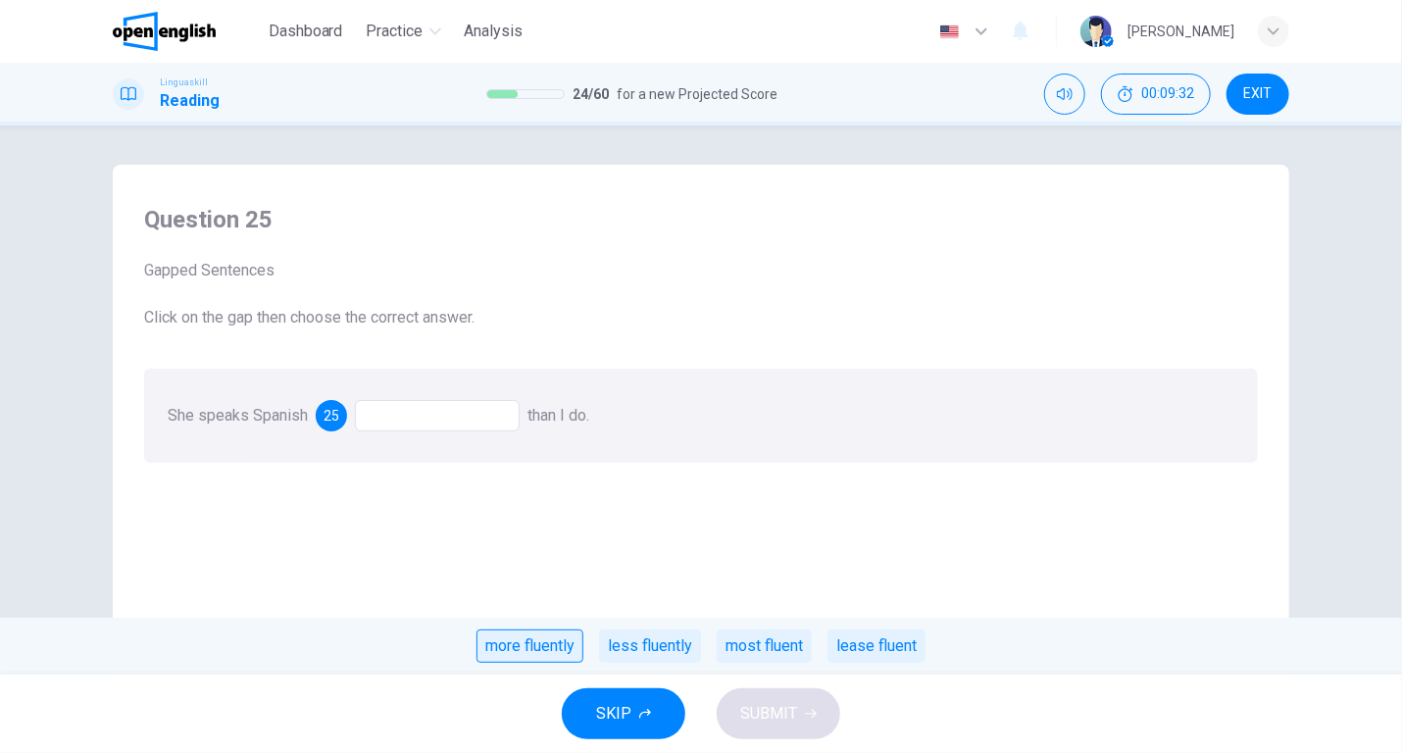
click at [547, 639] on div "more fluently" at bounding box center [529, 645] width 107 height 33
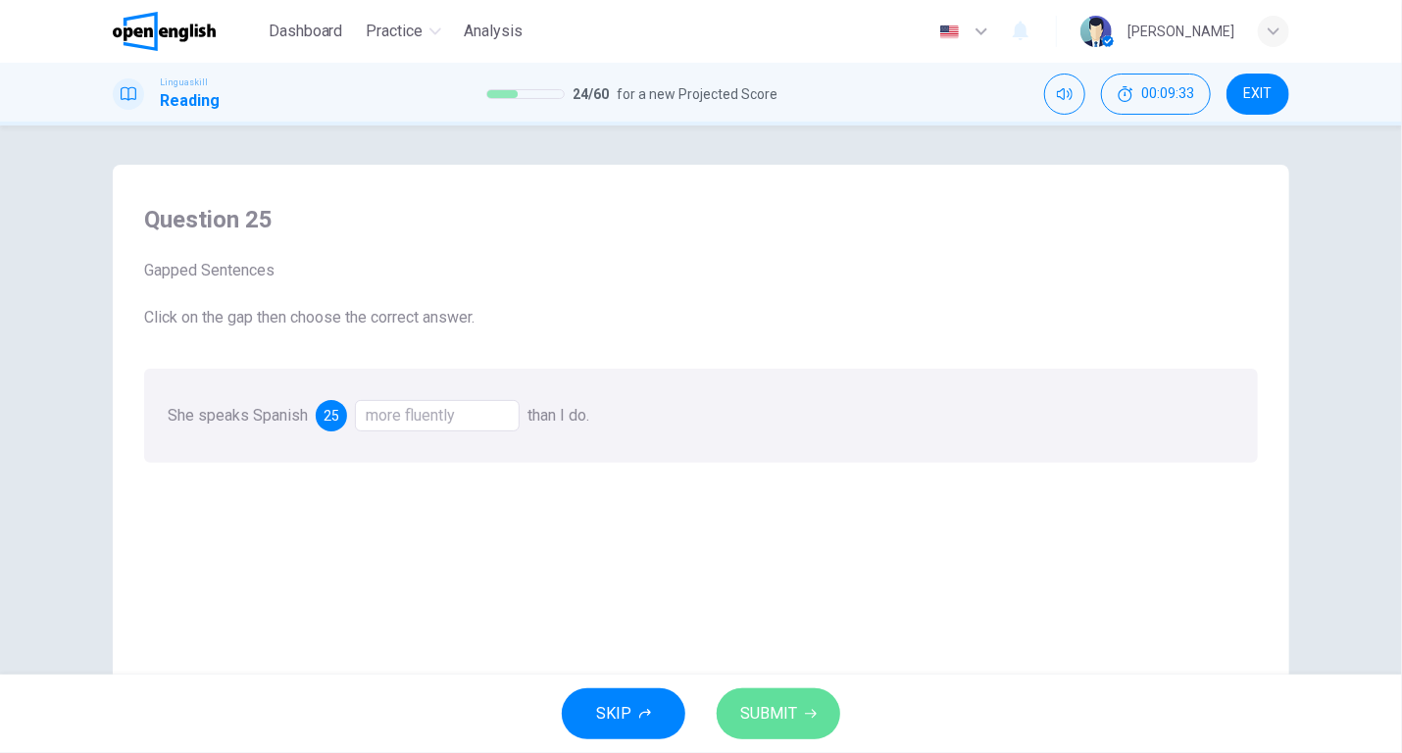
click at [785, 707] on span "SUBMIT" at bounding box center [768, 713] width 57 height 27
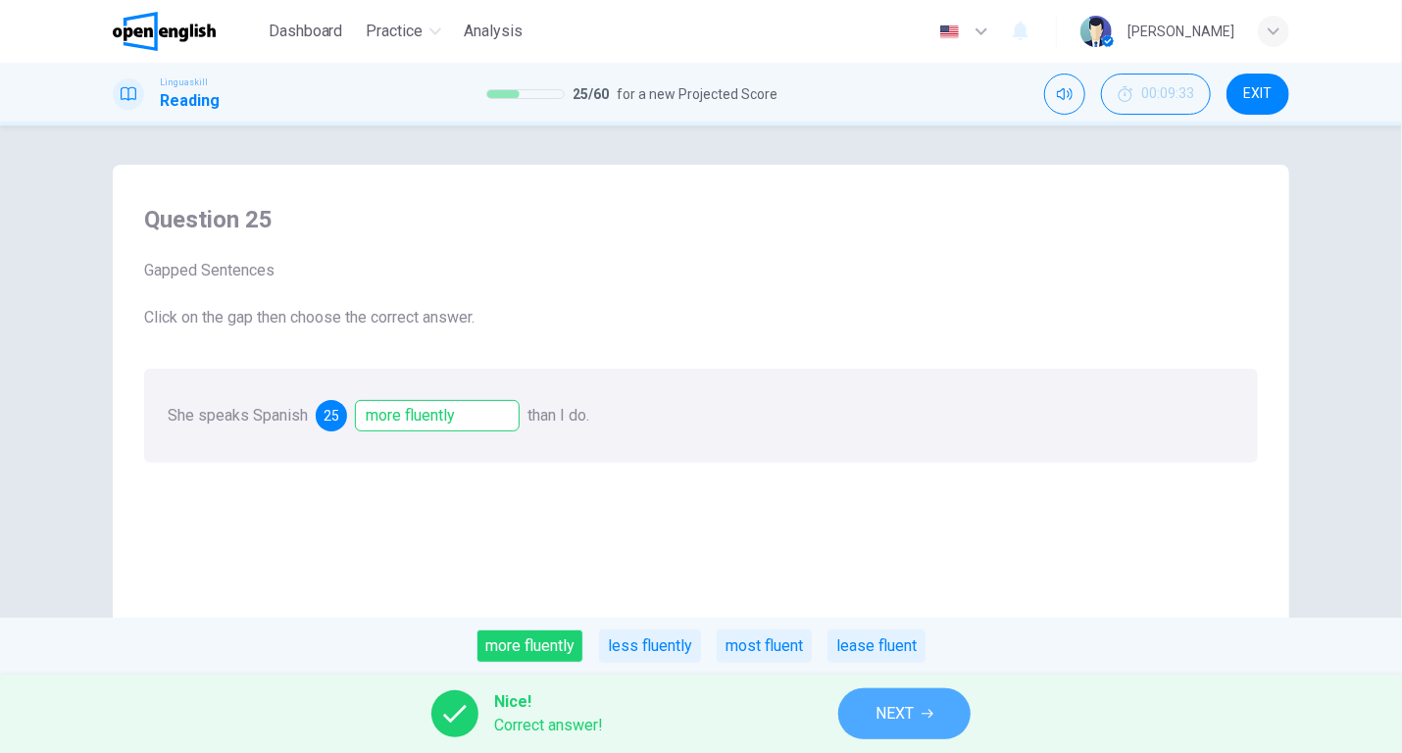
click at [912, 700] on span "NEXT" at bounding box center [894, 713] width 38 height 27
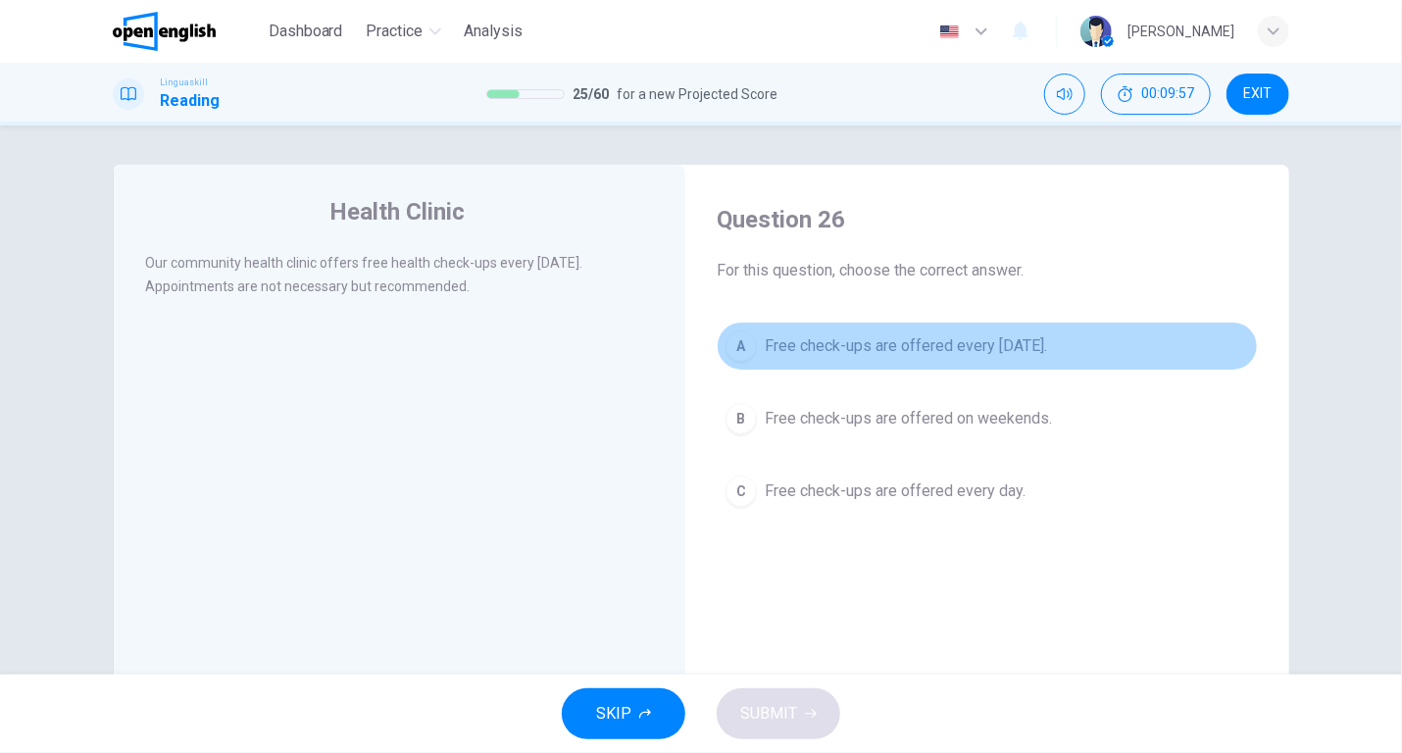
click at [881, 339] on span "Free check-ups are offered every [DATE]." at bounding box center [906, 346] width 282 height 24
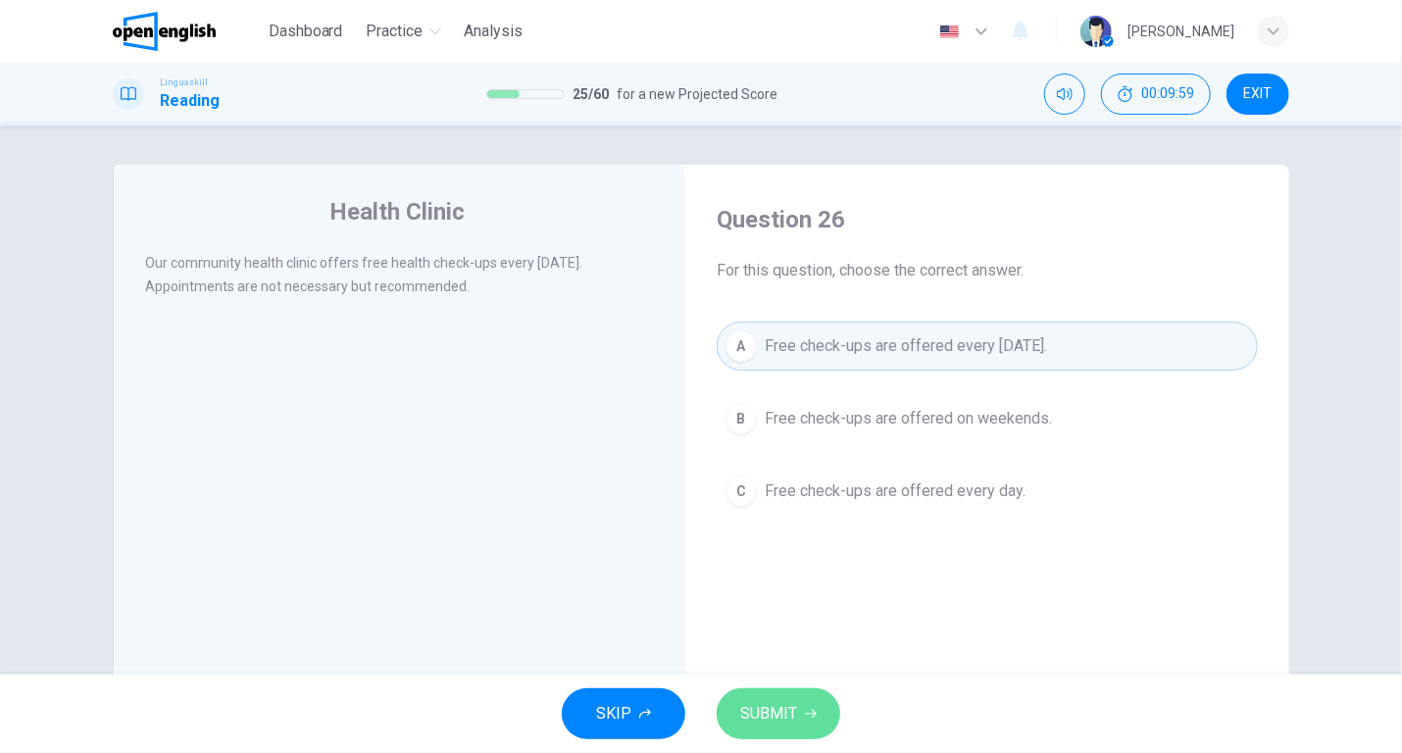
click at [774, 709] on span "SUBMIT" at bounding box center [768, 713] width 57 height 27
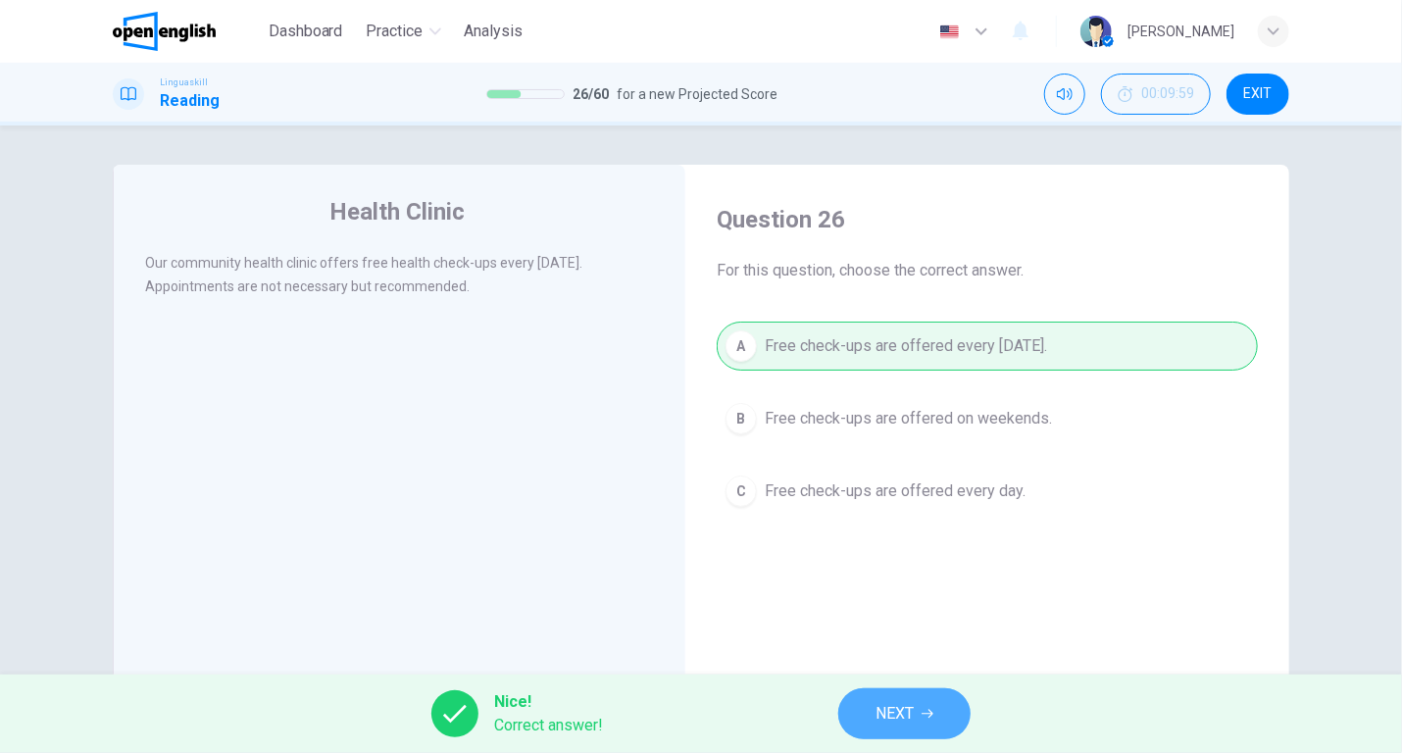
click at [868, 709] on button "NEXT" at bounding box center [904, 713] width 132 height 51
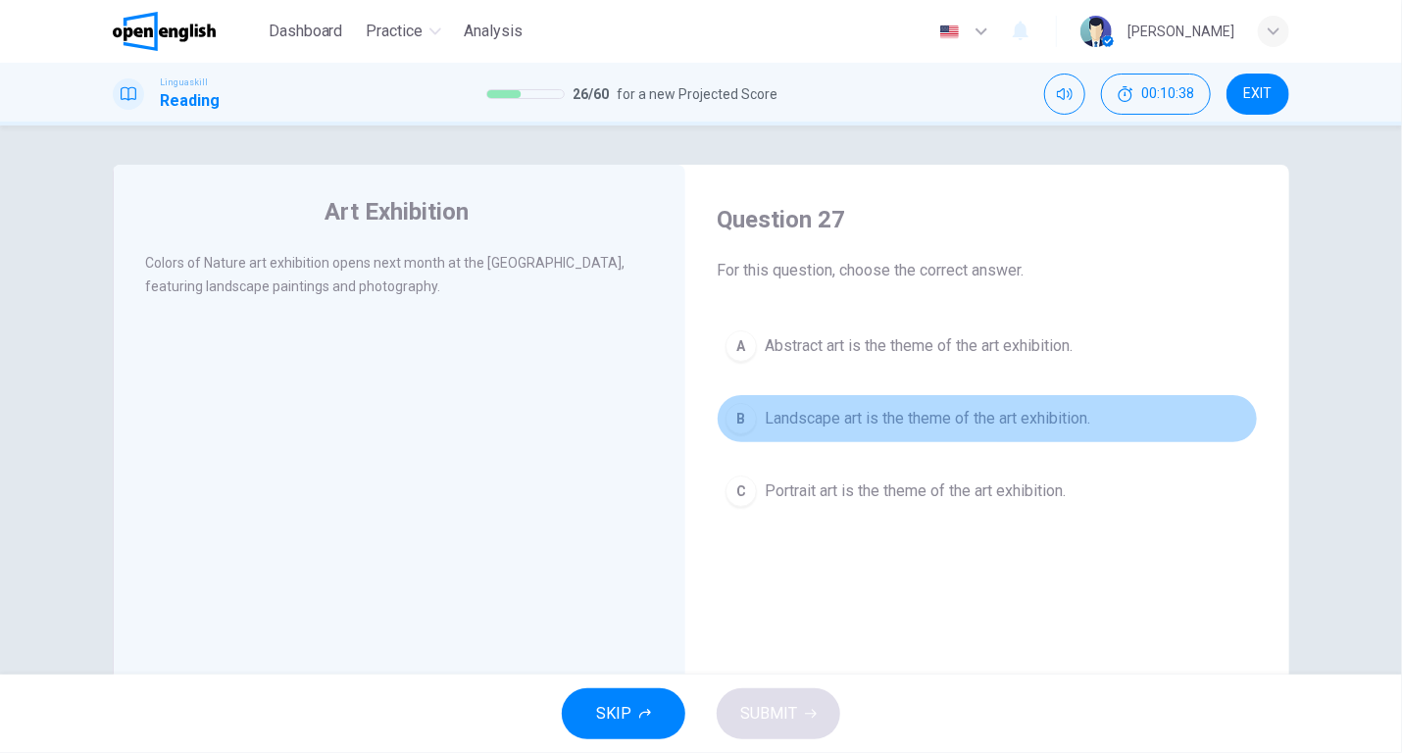
click at [804, 419] on span "Landscape art is the theme of the art exhibition." at bounding box center [927, 419] width 325 height 24
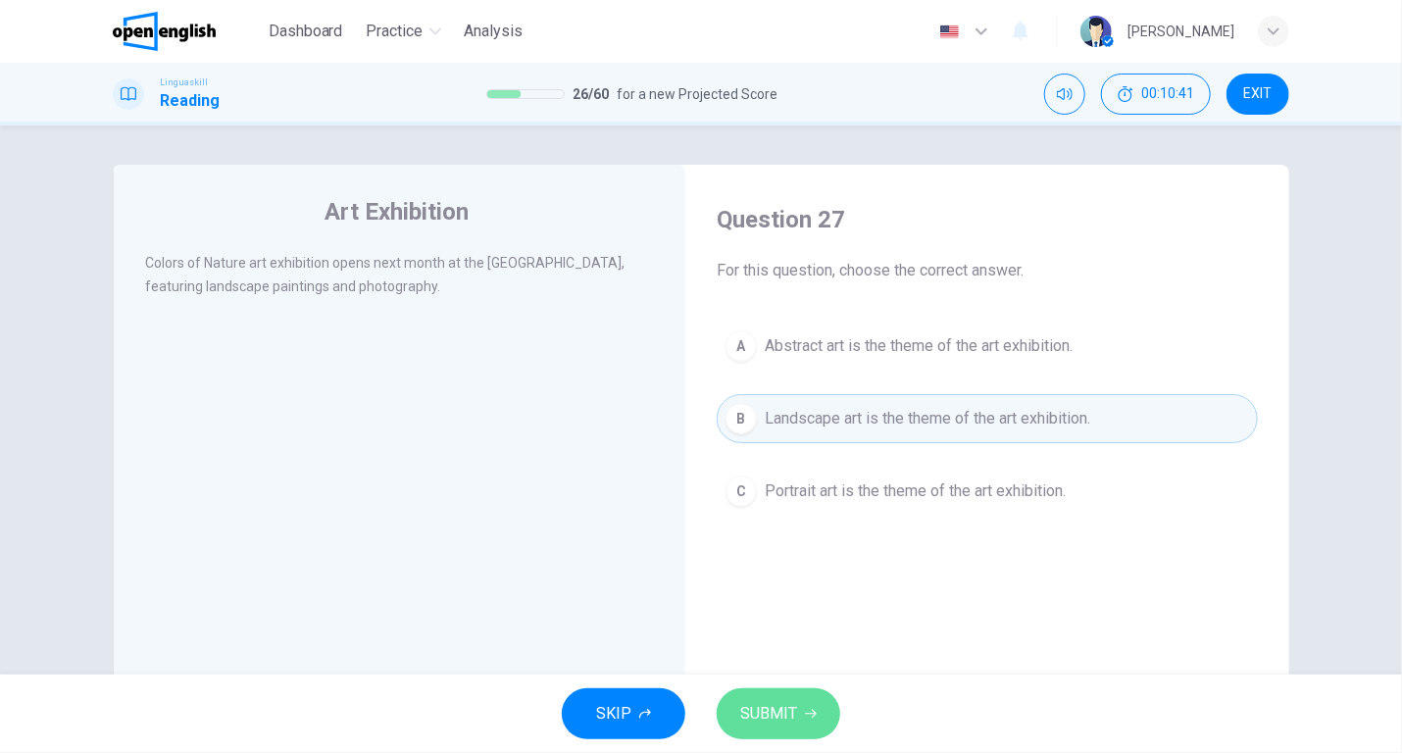
click at [780, 706] on span "SUBMIT" at bounding box center [768, 713] width 57 height 27
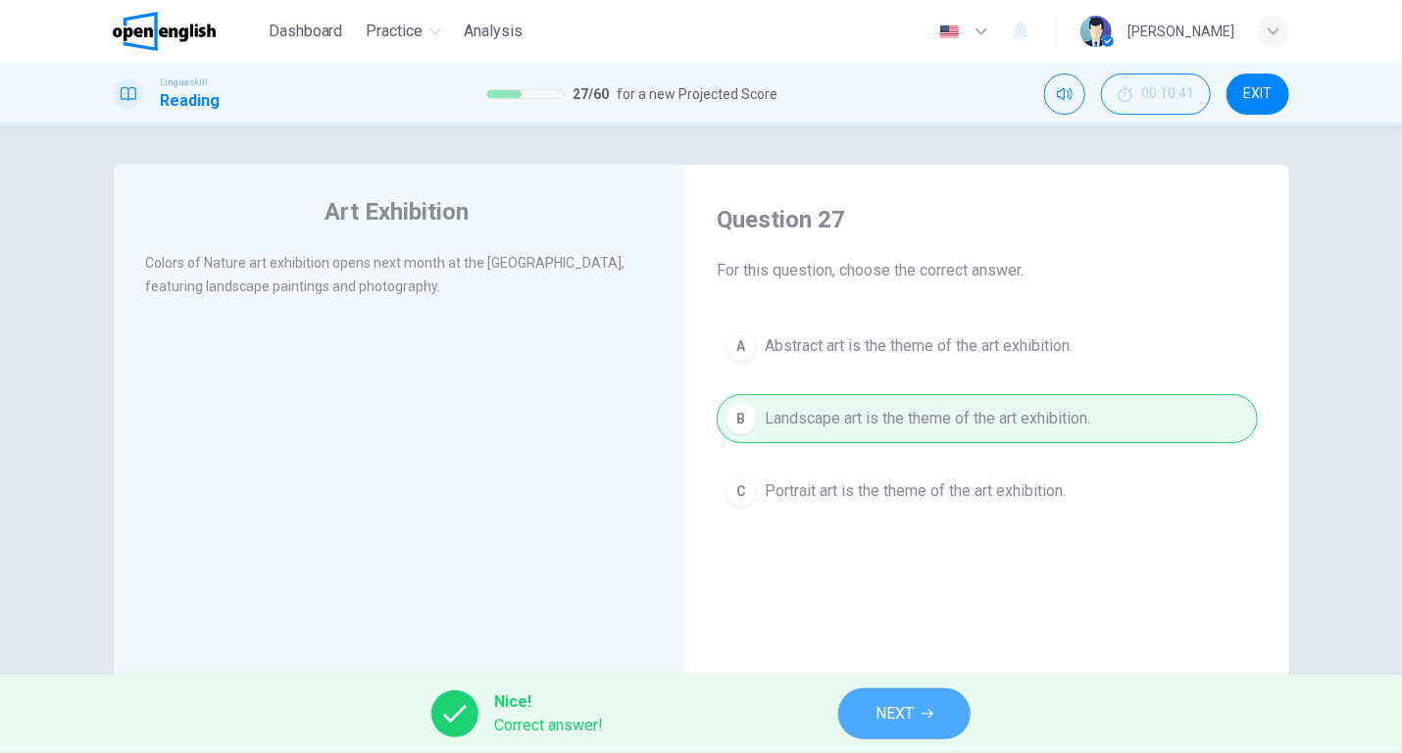
click at [895, 705] on span "NEXT" at bounding box center [894, 713] width 38 height 27
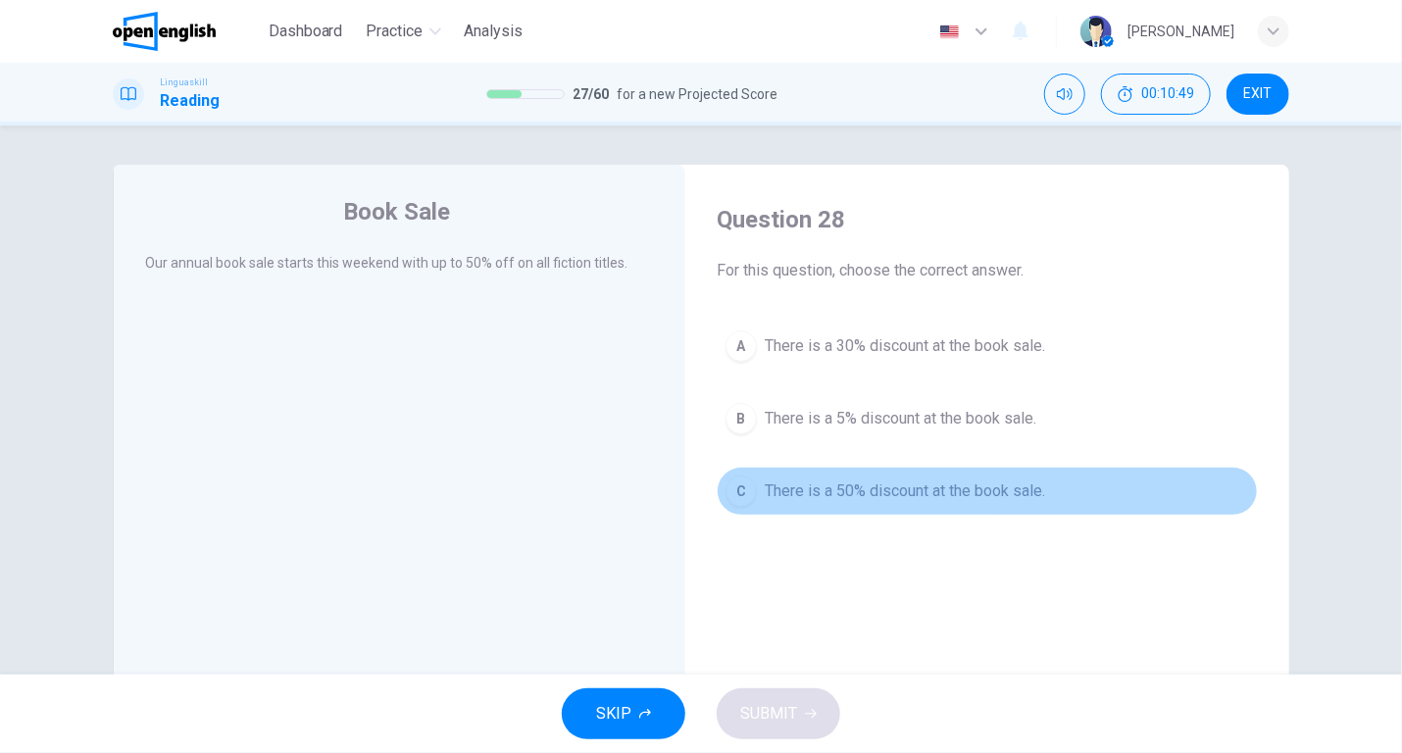
click at [881, 487] on span "There is a 50% discount at the book sale." at bounding box center [905, 491] width 280 height 24
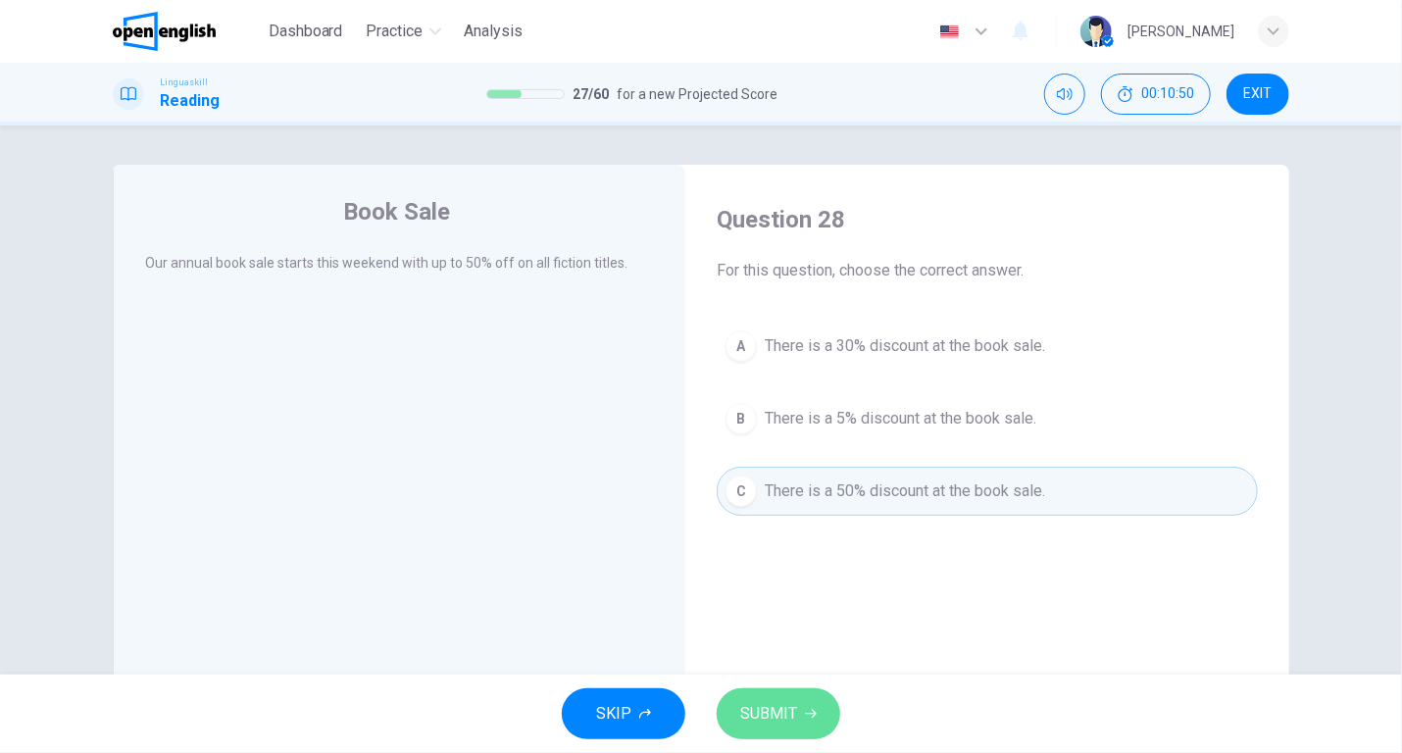
click at [771, 705] on span "SUBMIT" at bounding box center [768, 713] width 57 height 27
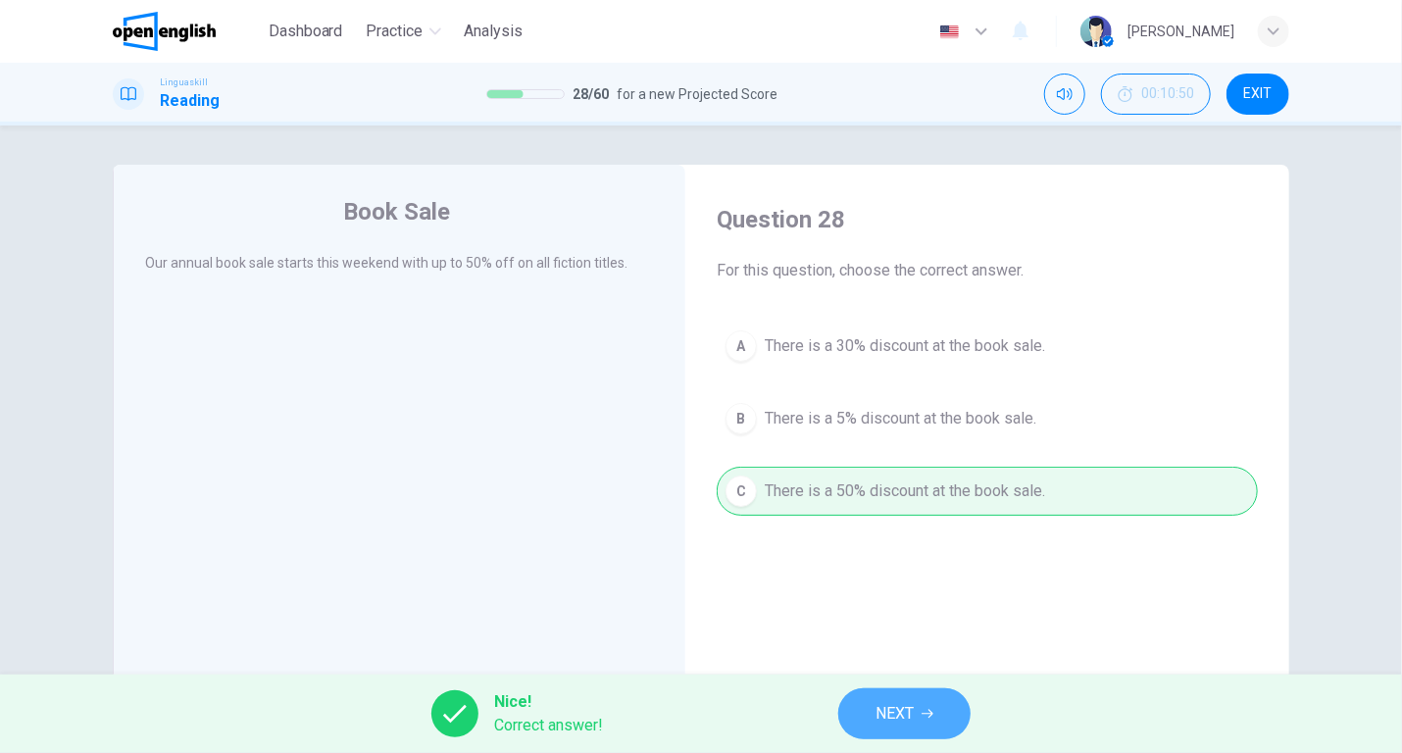
click at [879, 709] on span "NEXT" at bounding box center [894, 713] width 38 height 27
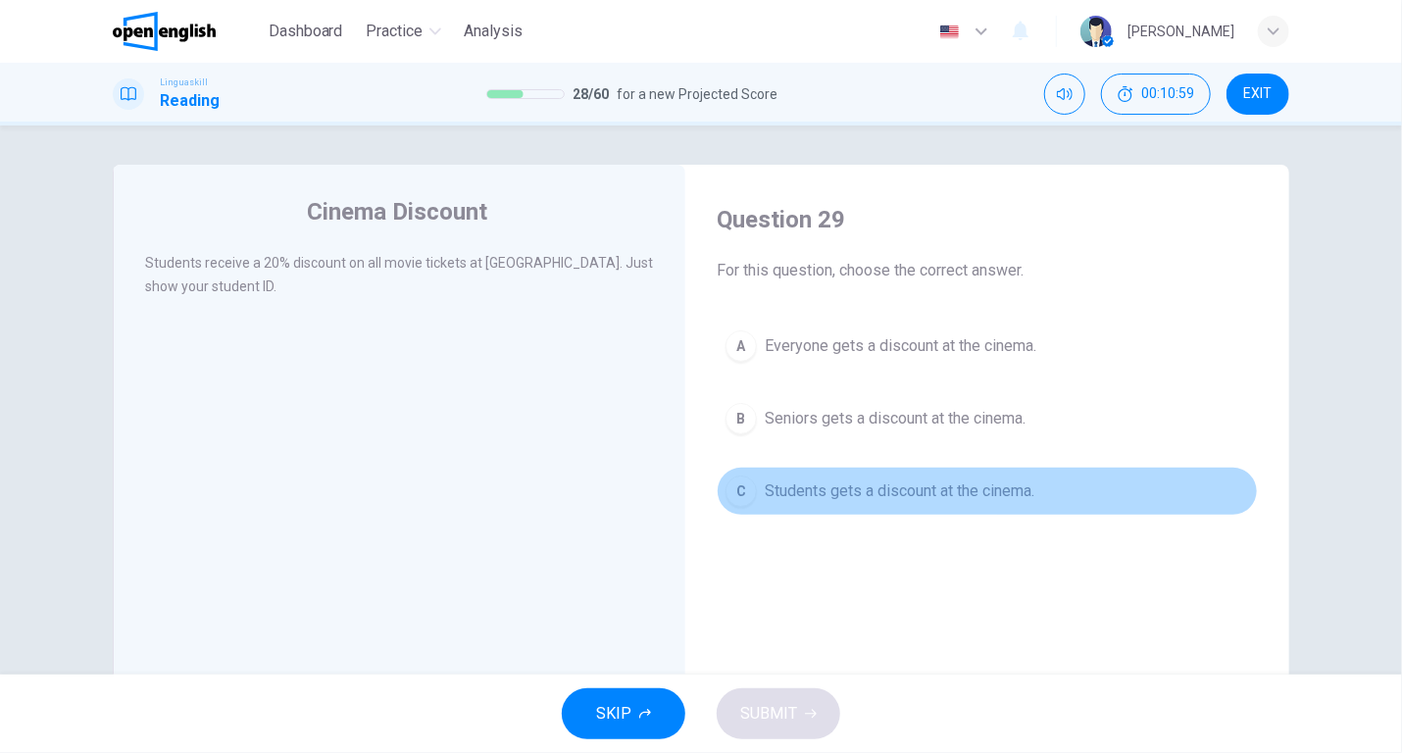
click at [876, 487] on span "Students gets a discount at the cinema." at bounding box center [900, 491] width 270 height 24
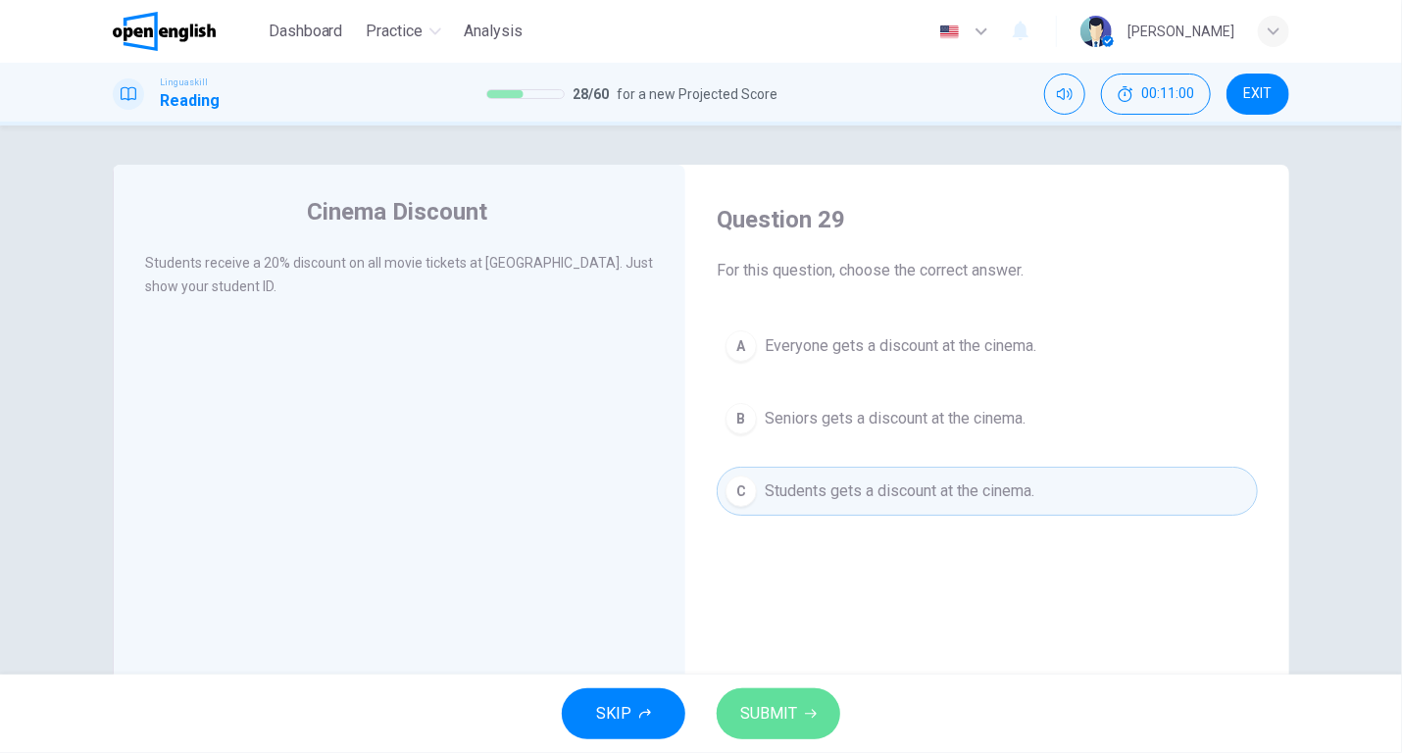
click at [795, 708] on span "SUBMIT" at bounding box center [768, 713] width 57 height 27
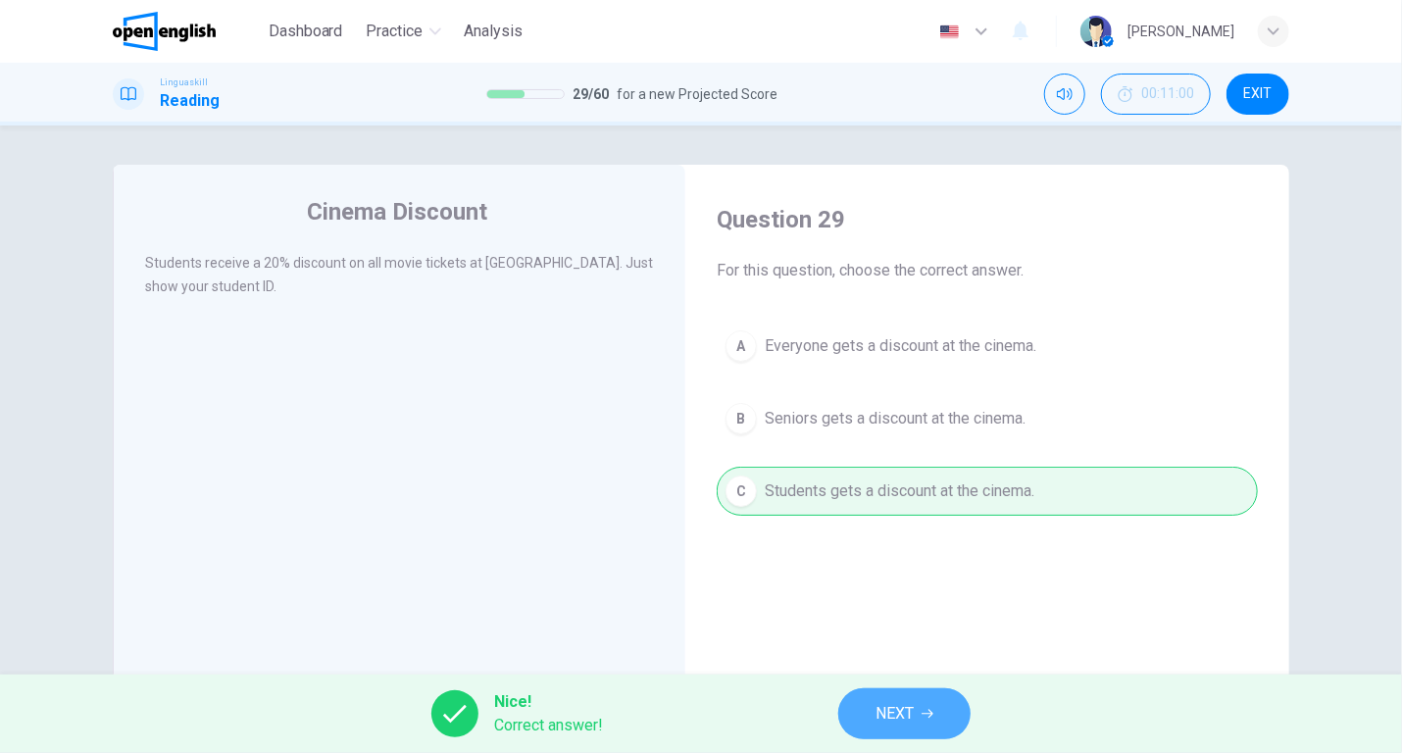
click at [921, 711] on button "NEXT" at bounding box center [904, 713] width 132 height 51
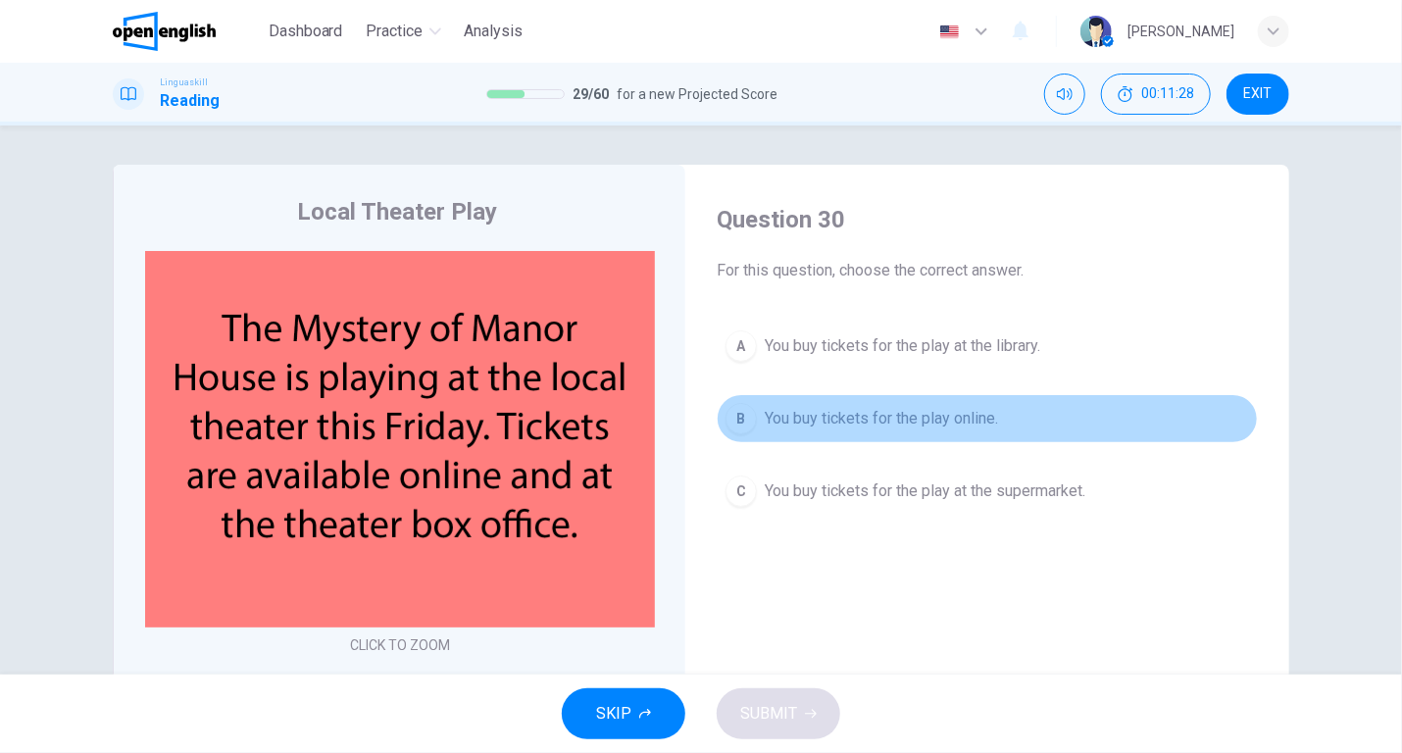
click at [869, 411] on span "You buy tickets for the play online." at bounding box center [881, 419] width 233 height 24
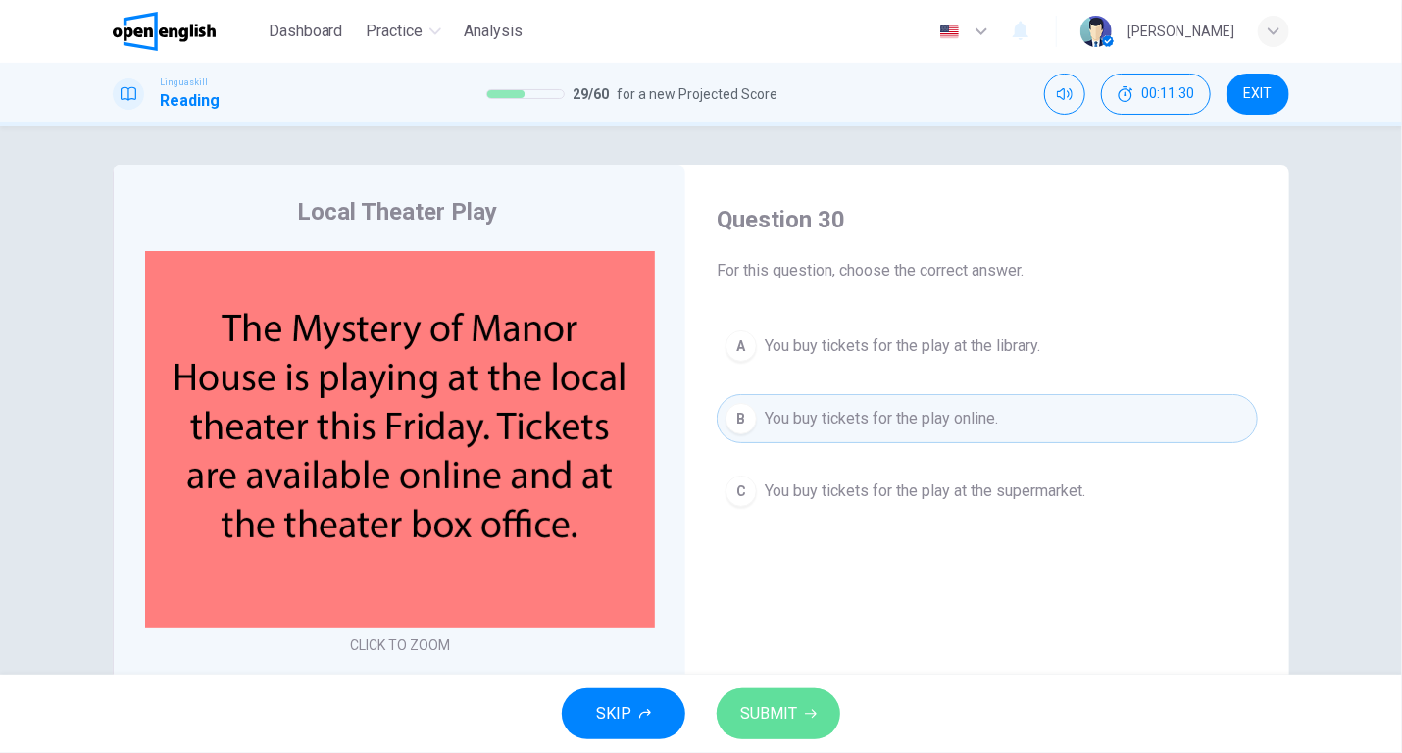
click at [795, 702] on span "SUBMIT" at bounding box center [768, 713] width 57 height 27
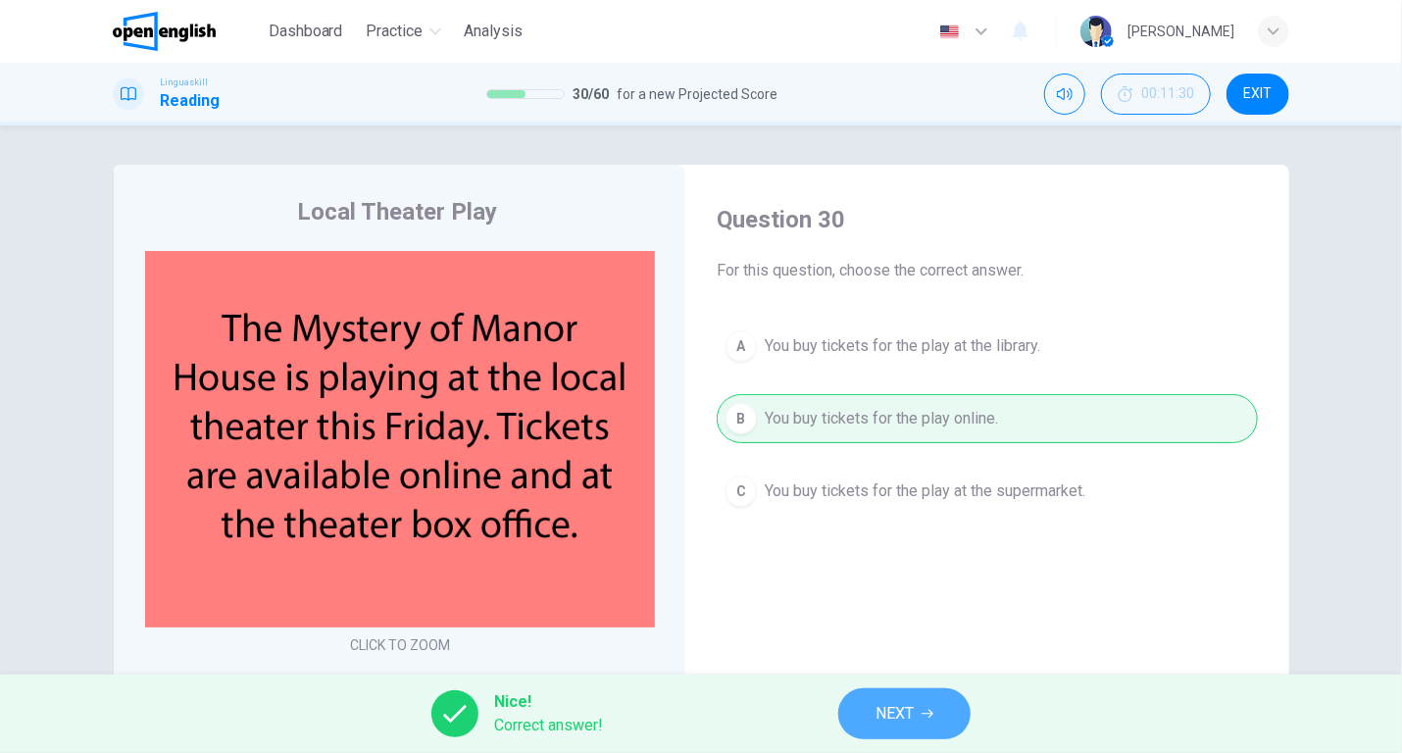
click at [879, 705] on span "NEXT" at bounding box center [894, 713] width 38 height 27
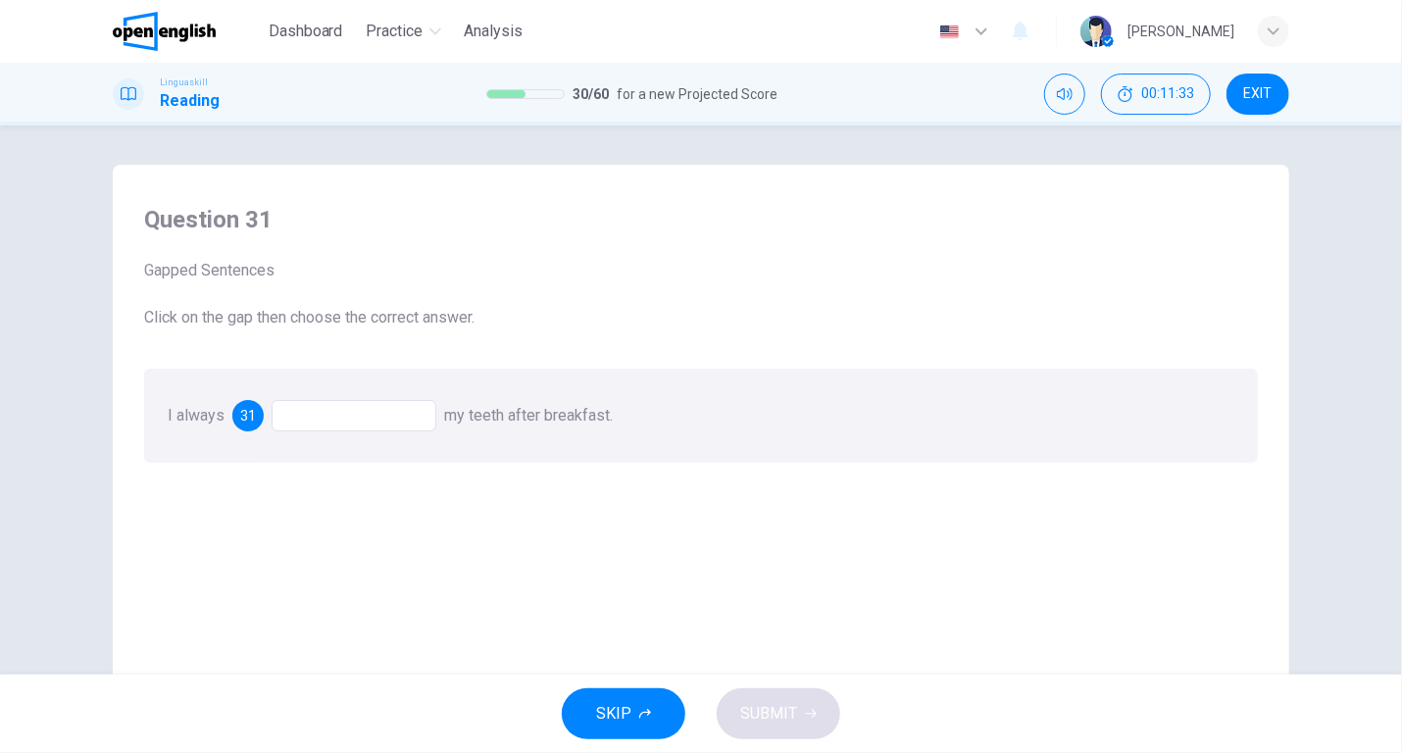
click at [323, 411] on div at bounding box center [354, 415] width 165 height 31
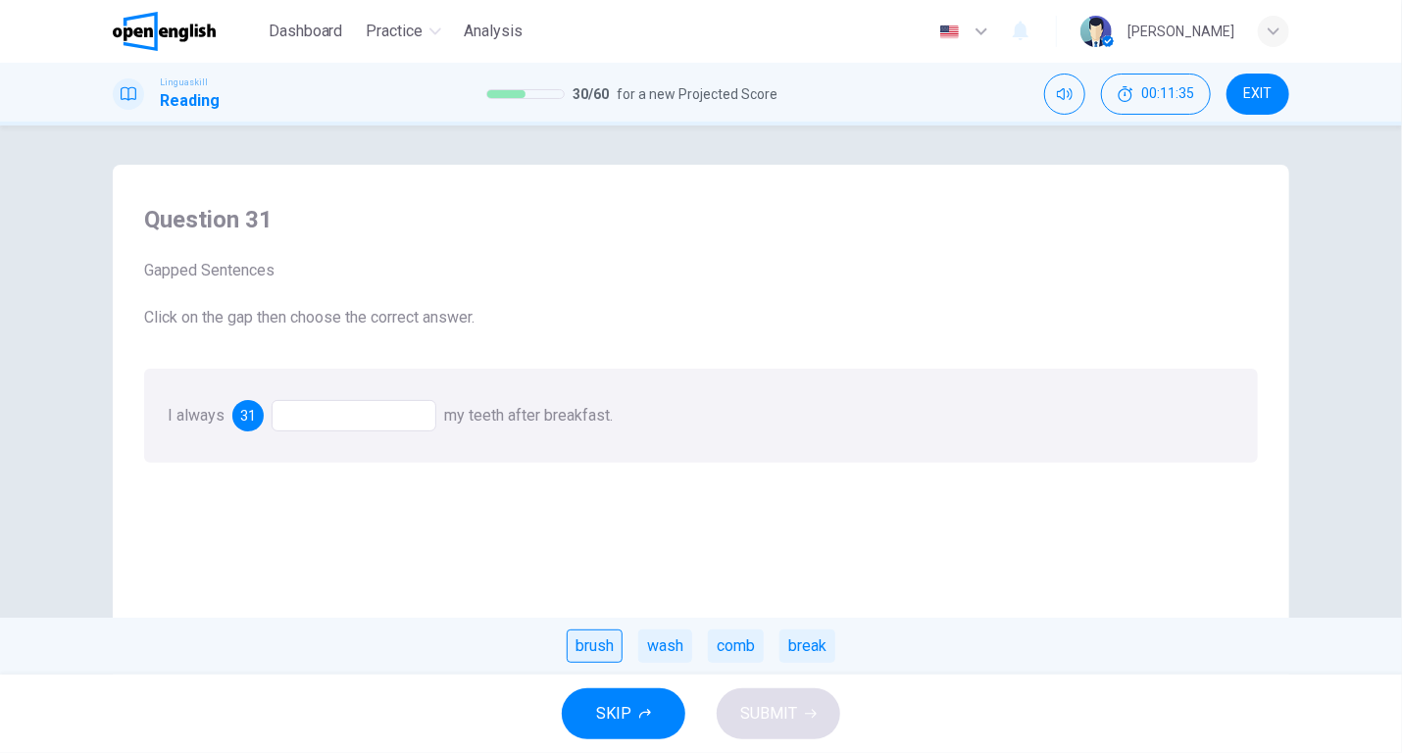
click at [599, 649] on div "brush" at bounding box center [595, 645] width 56 height 33
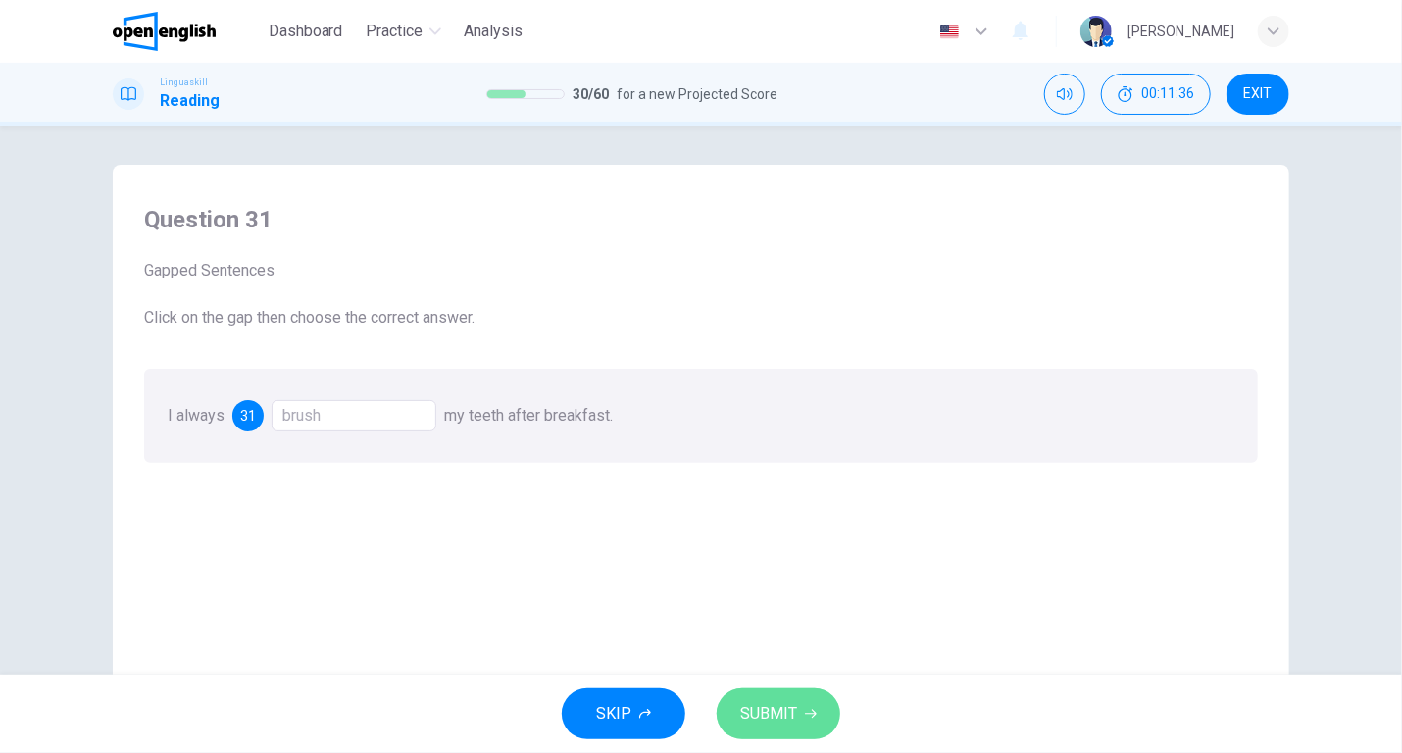
click at [769, 714] on span "SUBMIT" at bounding box center [768, 713] width 57 height 27
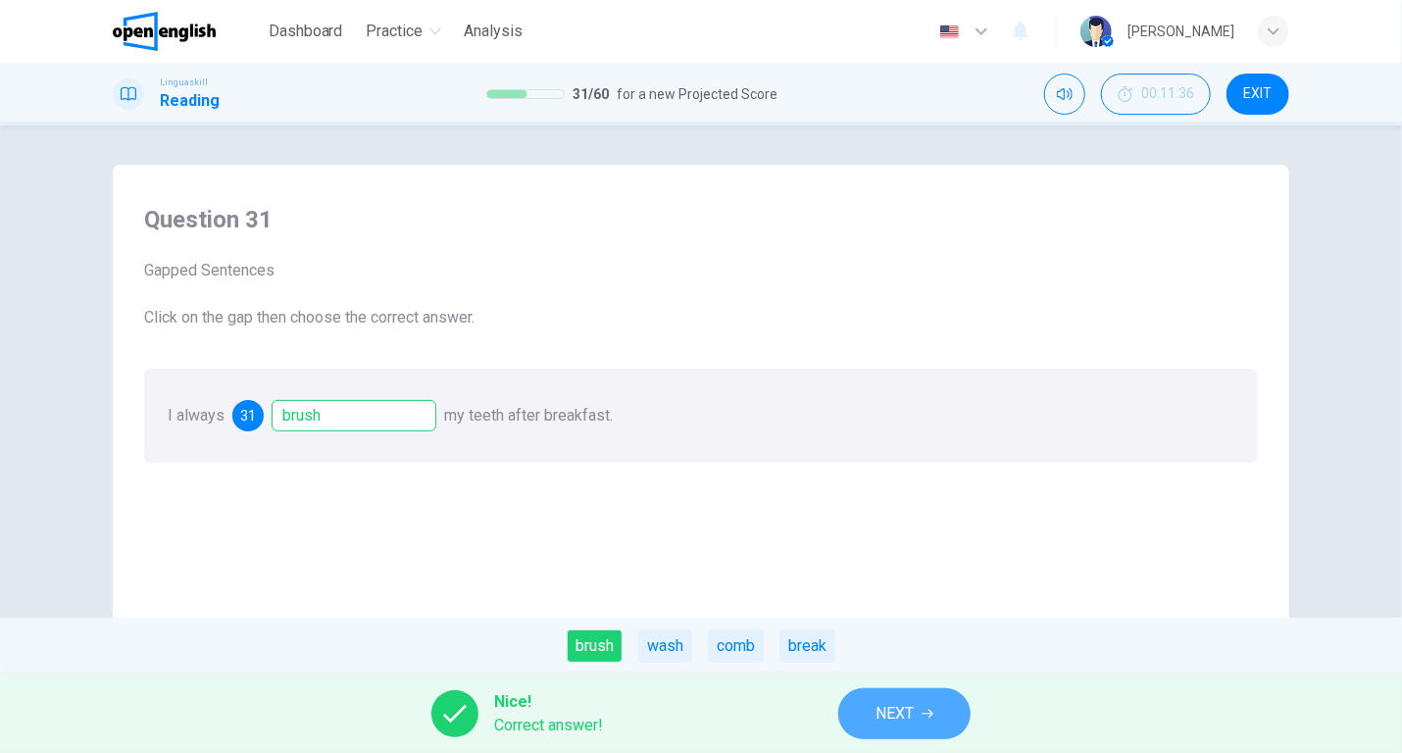
click at [885, 709] on span "NEXT" at bounding box center [894, 713] width 38 height 27
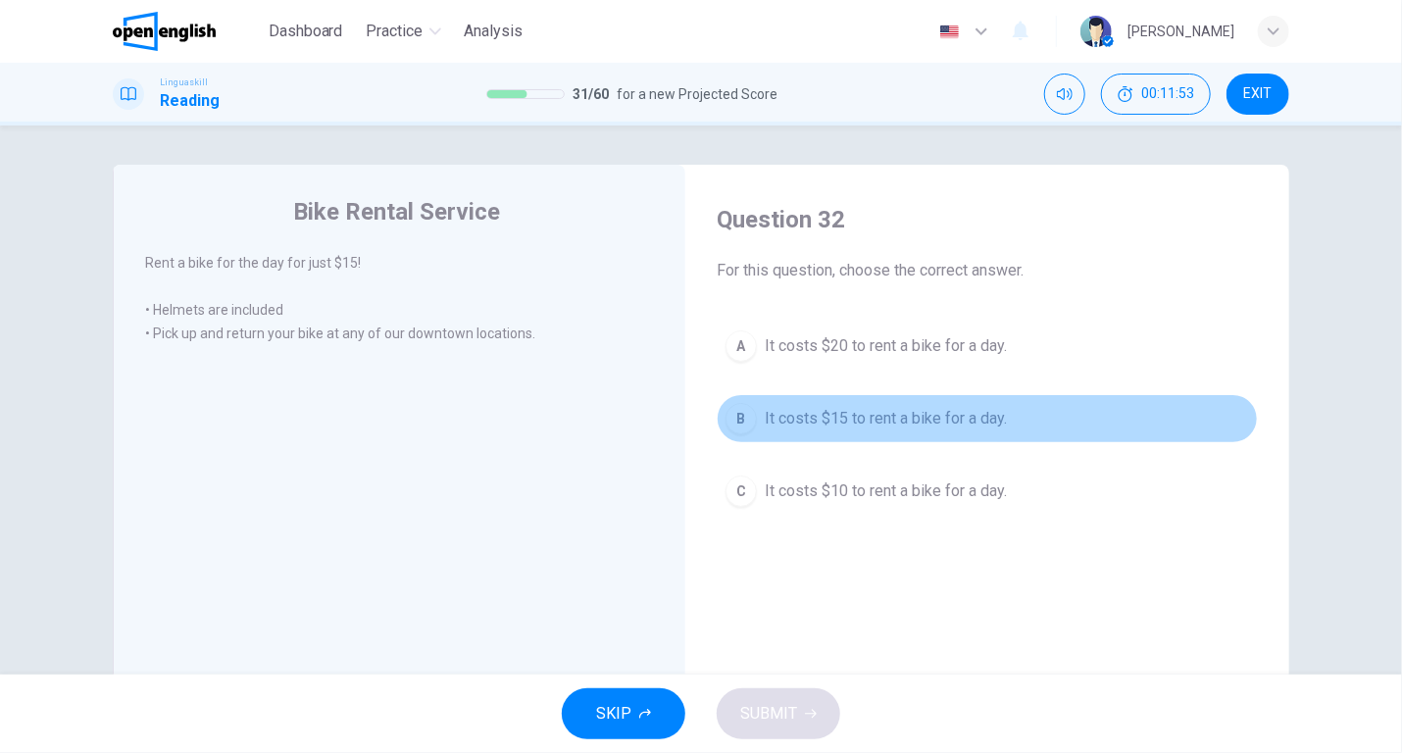
click at [828, 415] on span "It costs $15 to rent a bike for a day." at bounding box center [886, 419] width 242 height 24
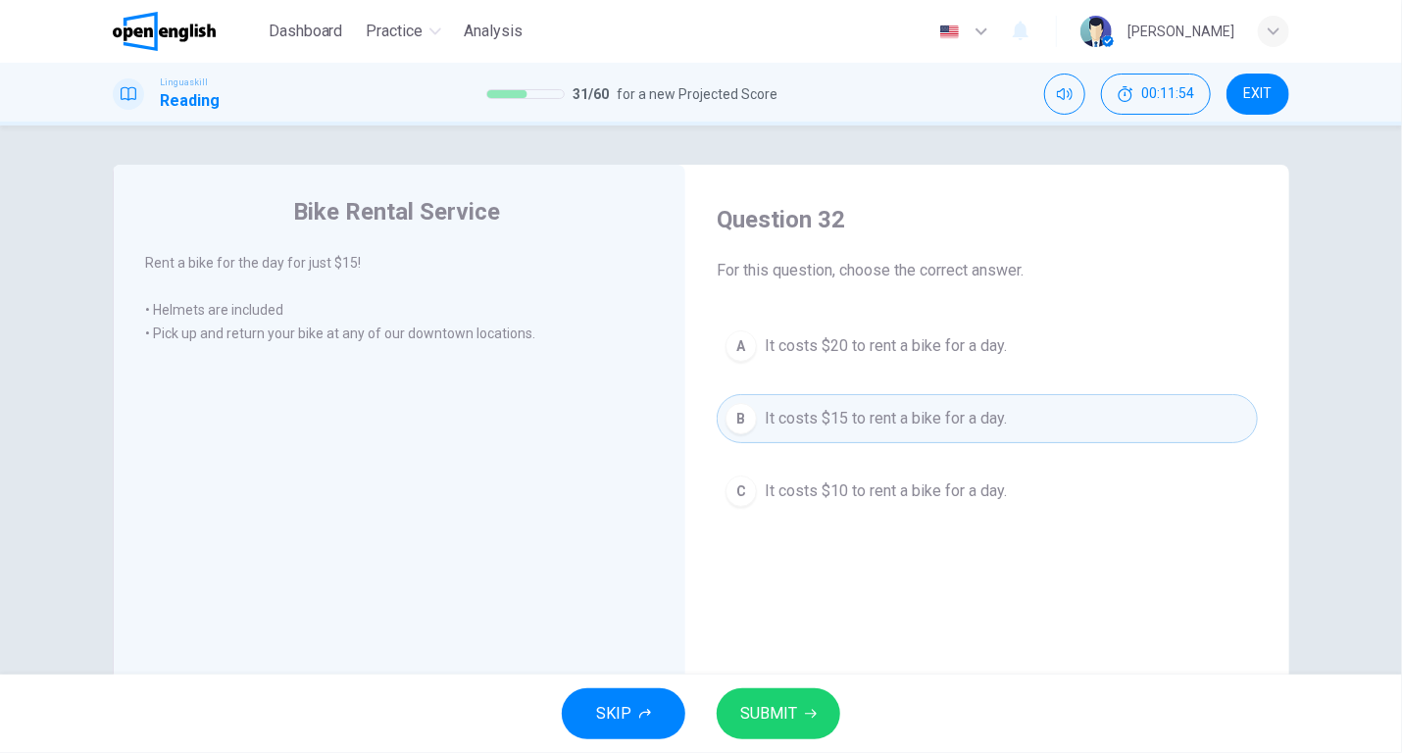
click at [777, 713] on span "SUBMIT" at bounding box center [768, 713] width 57 height 27
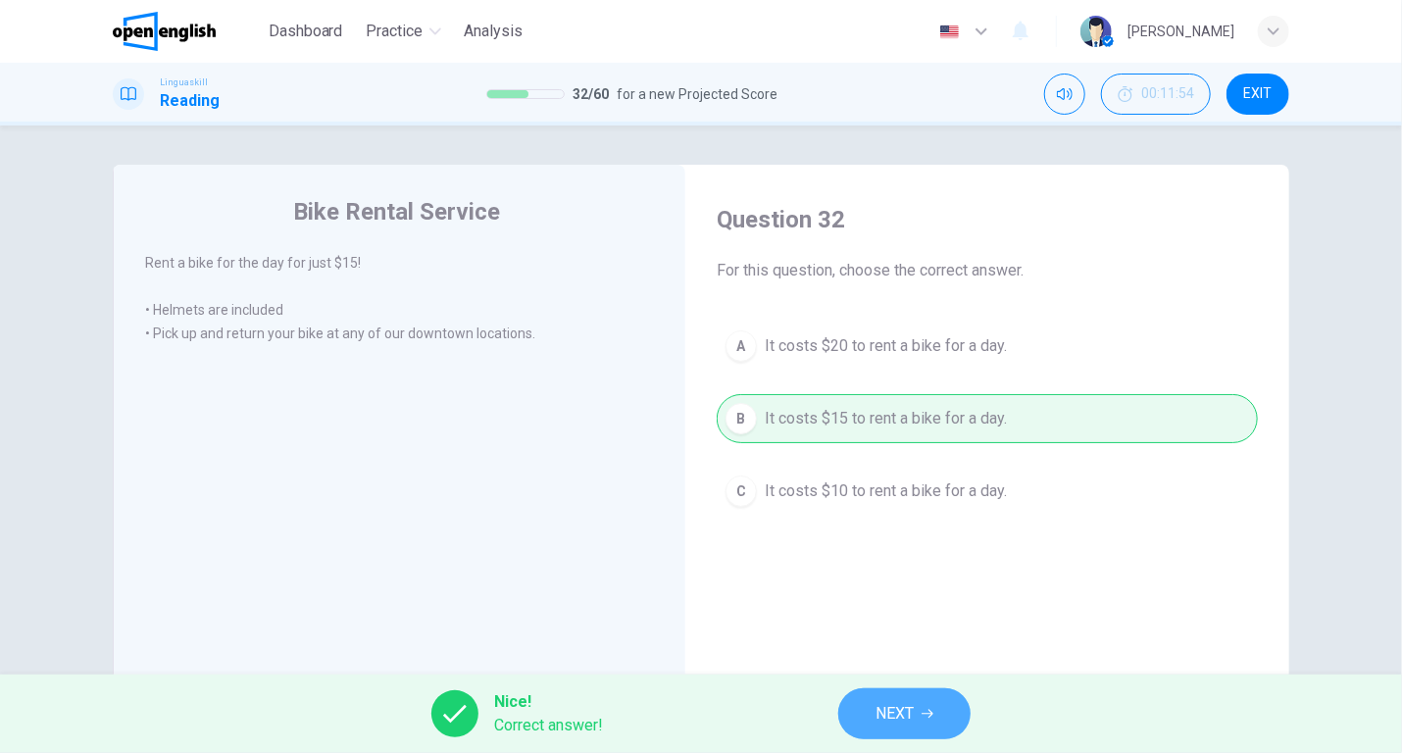
click at [891, 713] on span "NEXT" at bounding box center [894, 713] width 38 height 27
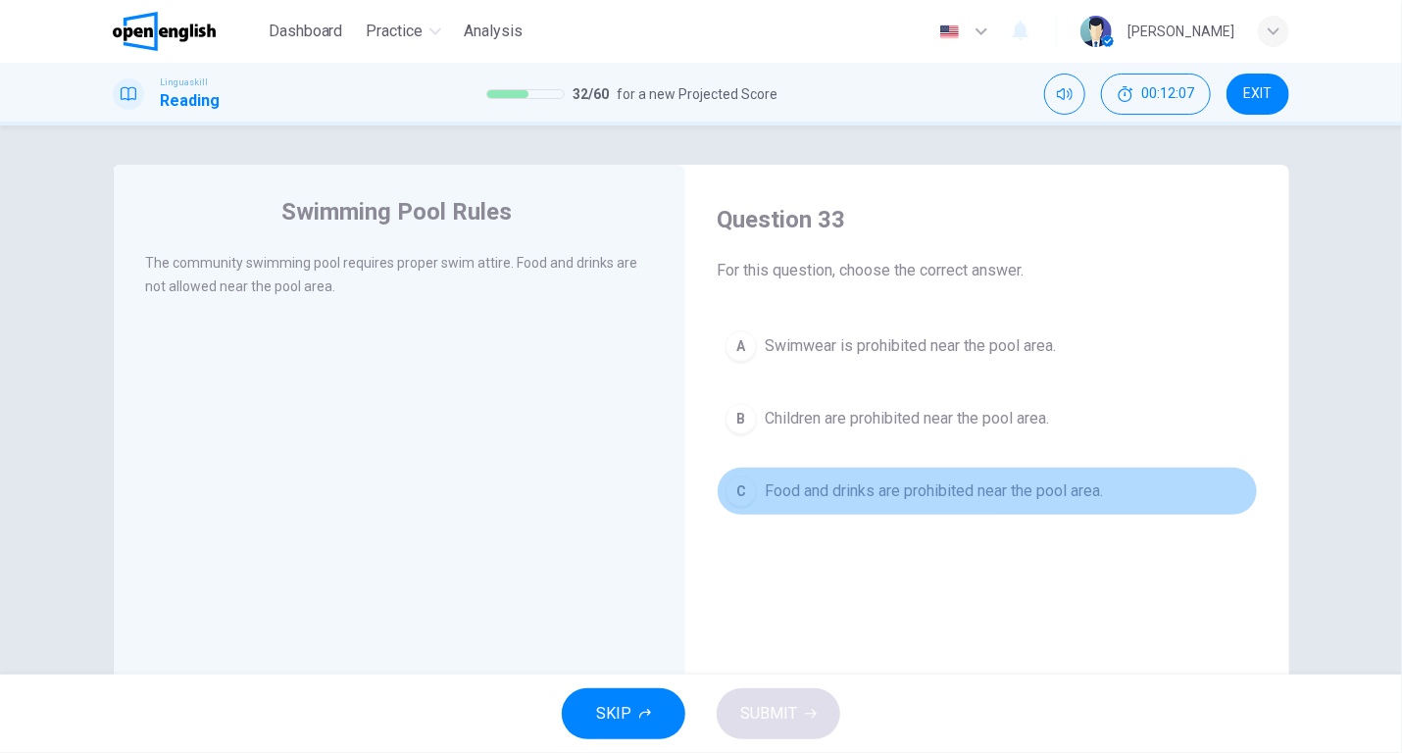
click at [894, 489] on span "Food and drinks are prohibited near the pool area." at bounding box center [934, 491] width 338 height 24
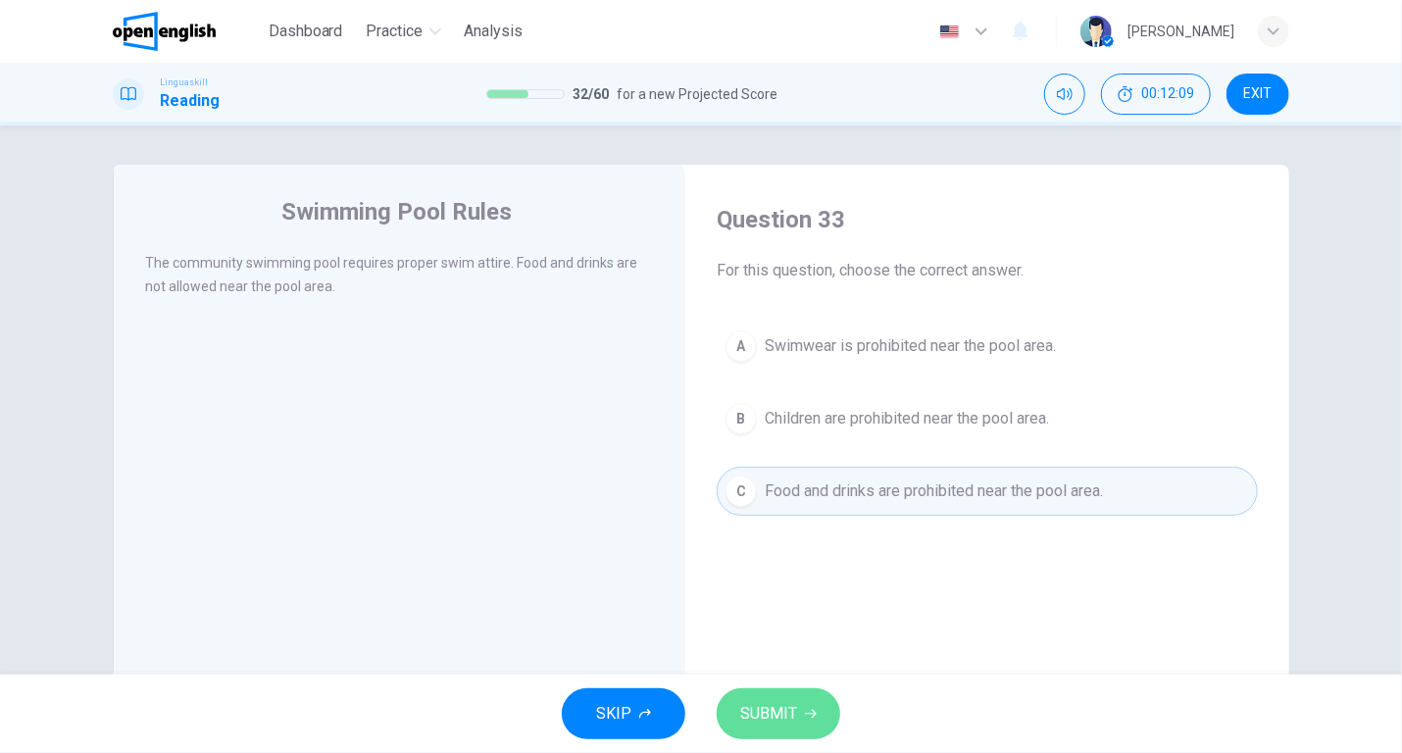
click at [788, 690] on button "SUBMIT" at bounding box center [779, 713] width 124 height 51
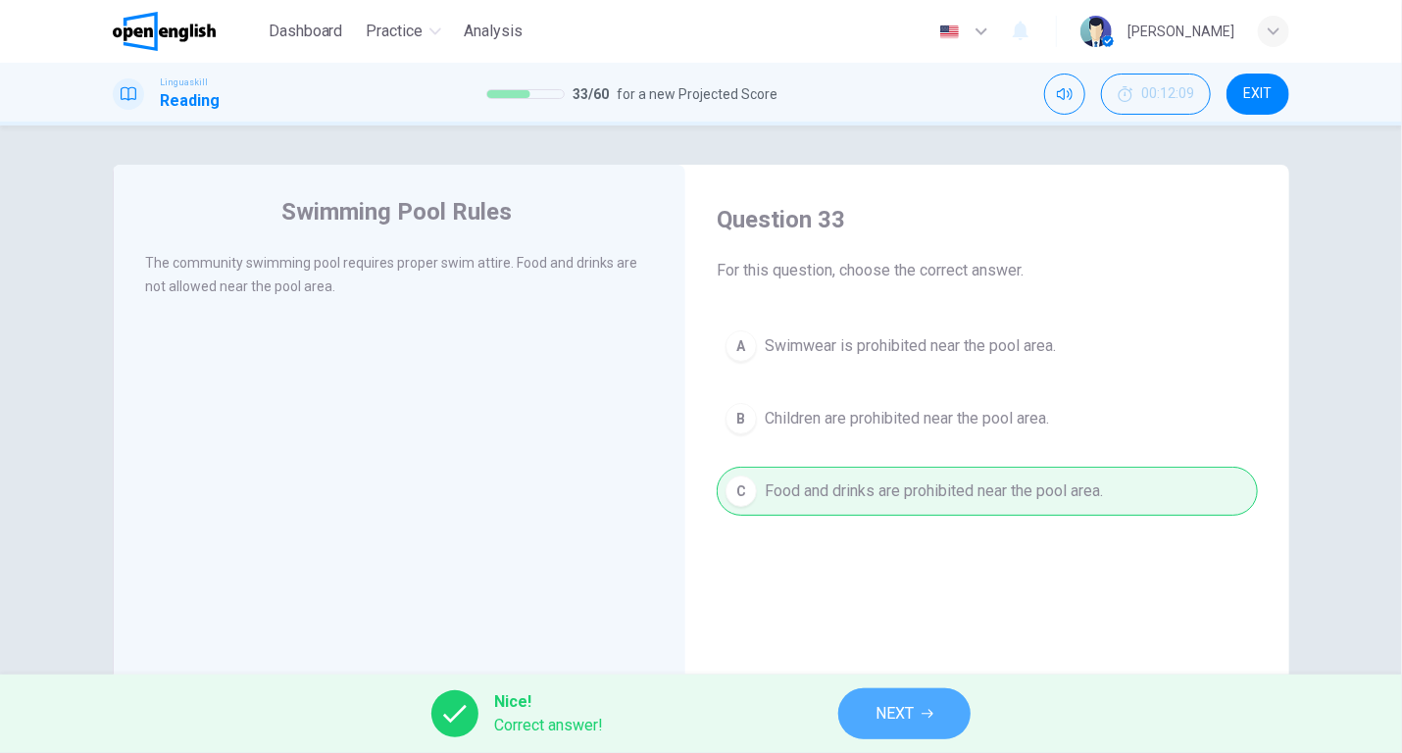
click at [872, 711] on button "NEXT" at bounding box center [904, 713] width 132 height 51
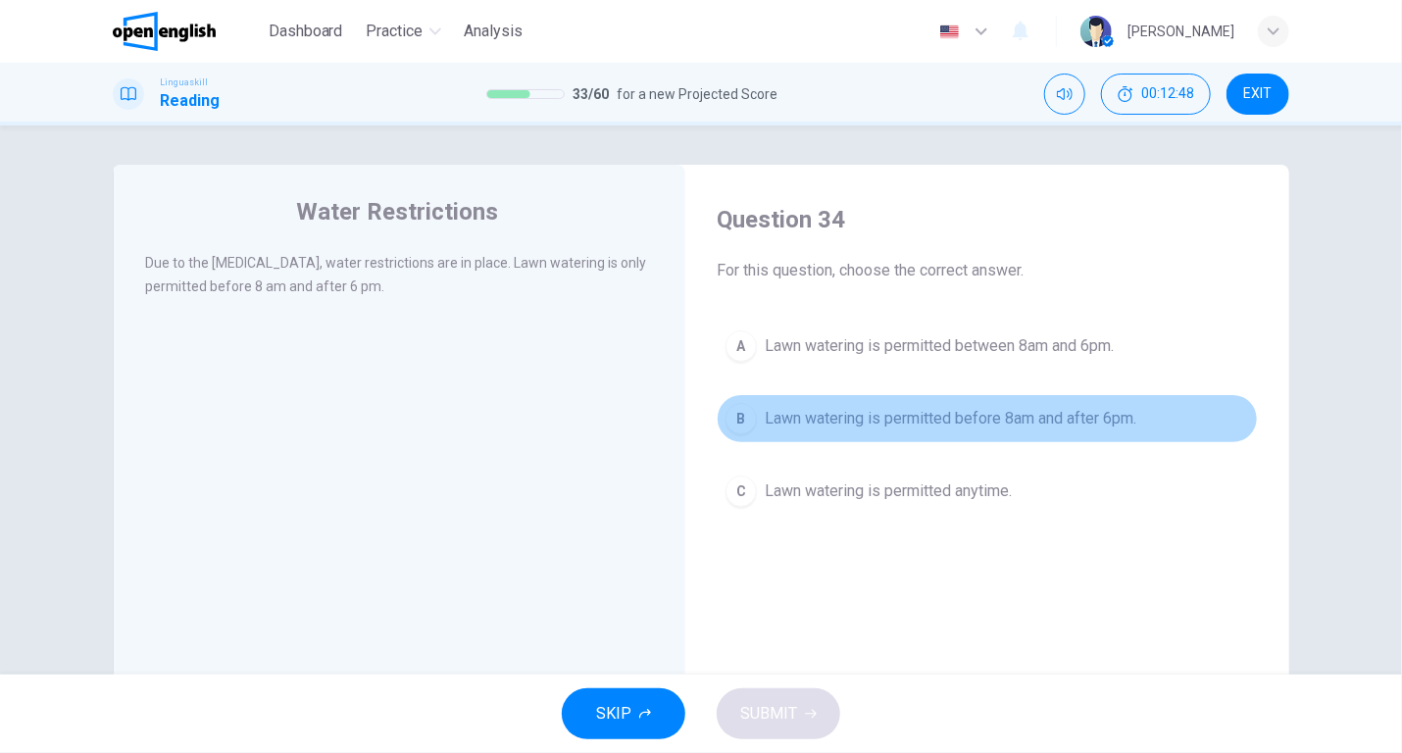
click at [886, 419] on span "Lawn watering is permitted before 8am and after 6pm." at bounding box center [951, 419] width 372 height 24
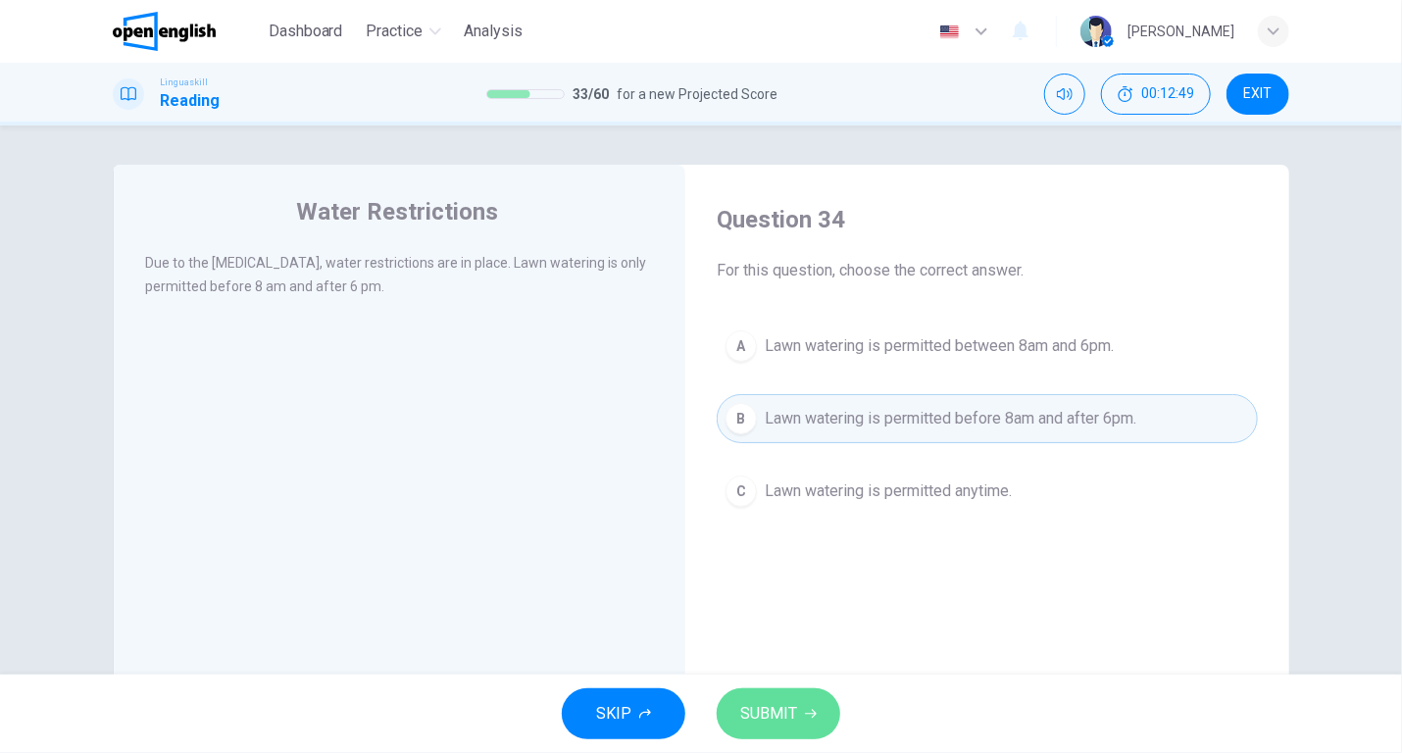
click at [785, 705] on span "SUBMIT" at bounding box center [768, 713] width 57 height 27
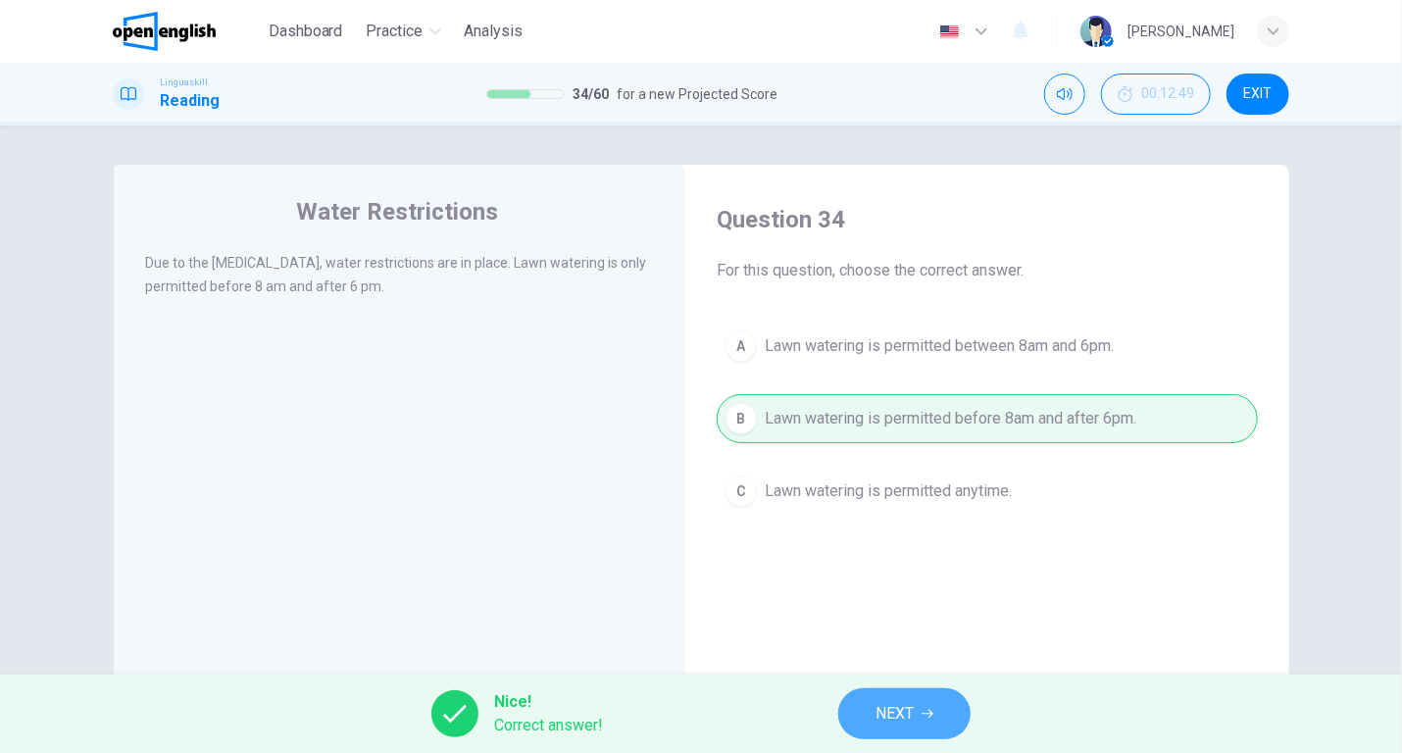
click at [885, 715] on span "NEXT" at bounding box center [894, 713] width 38 height 27
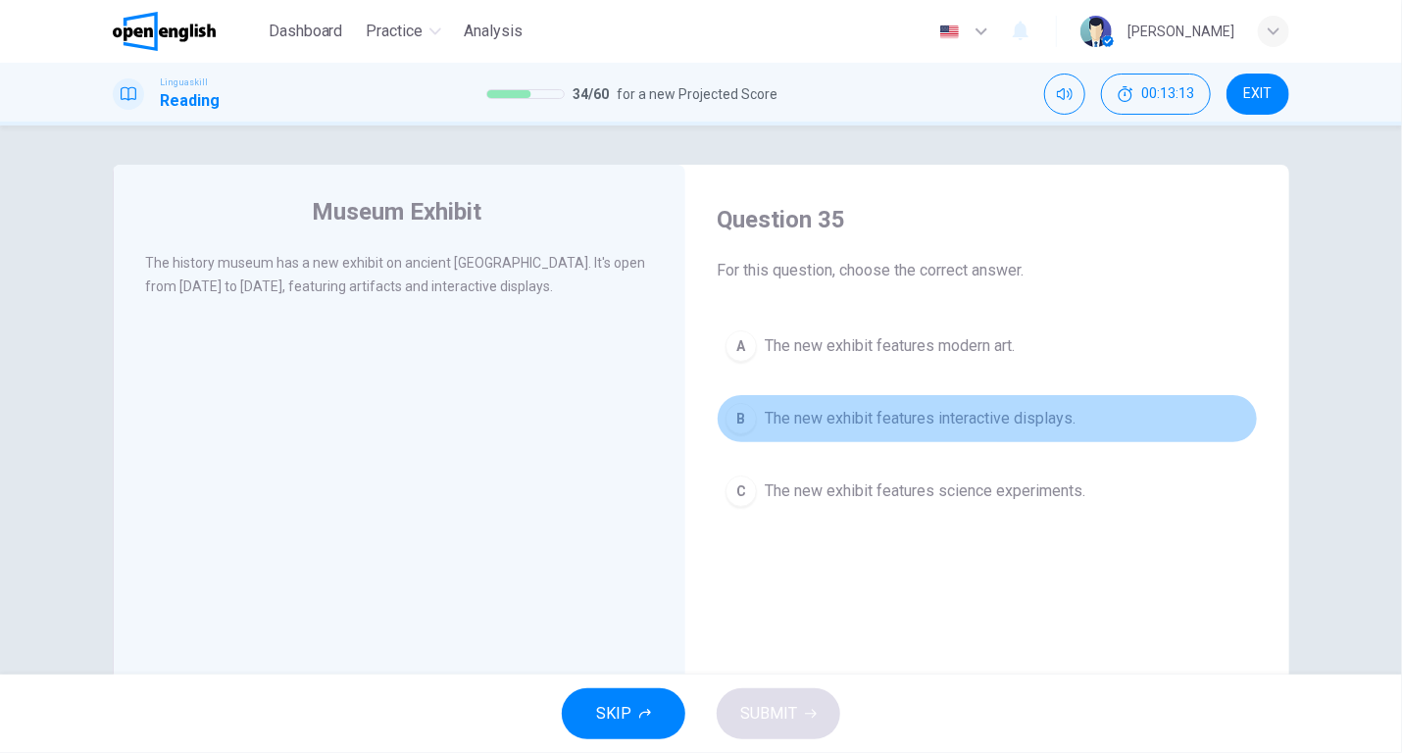
click at [902, 411] on span "The new exhibit features interactive displays." at bounding box center [920, 419] width 311 height 24
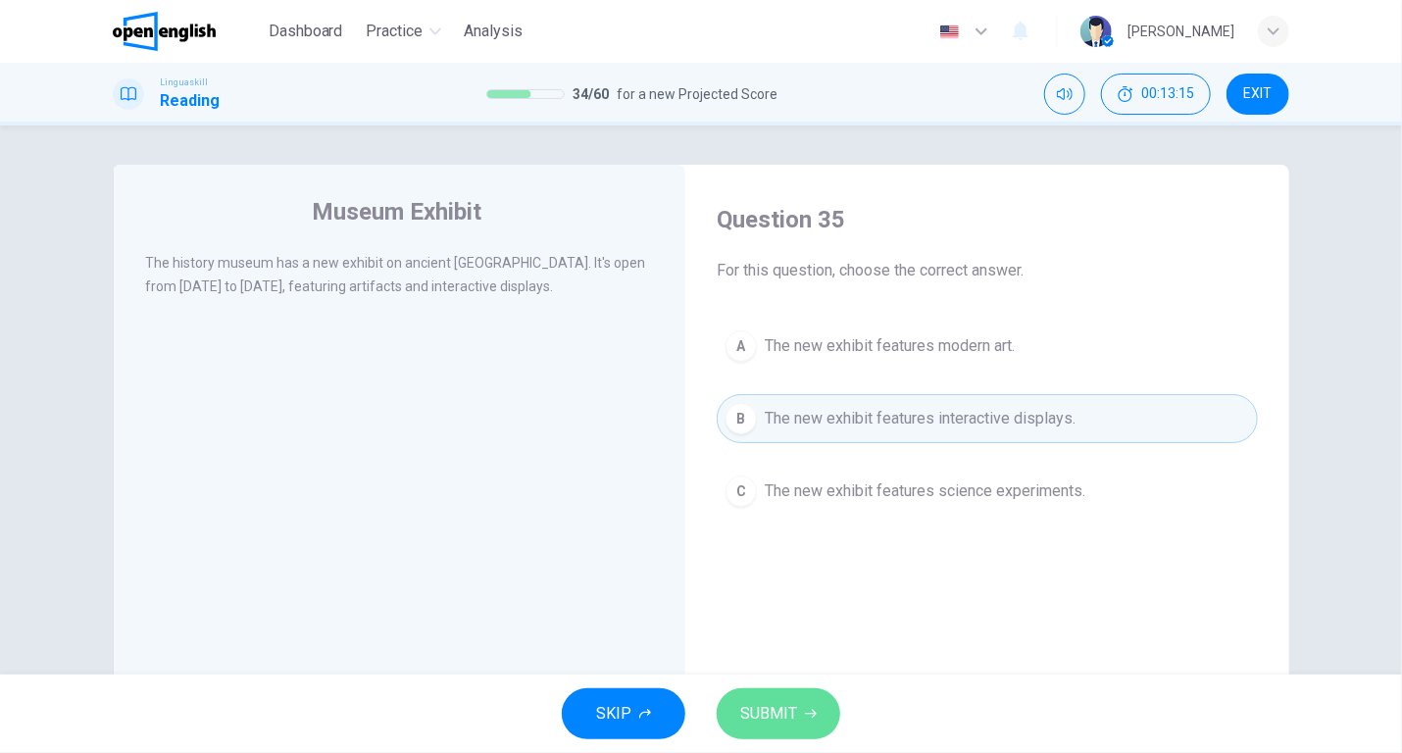
click at [768, 717] on span "SUBMIT" at bounding box center [768, 713] width 57 height 27
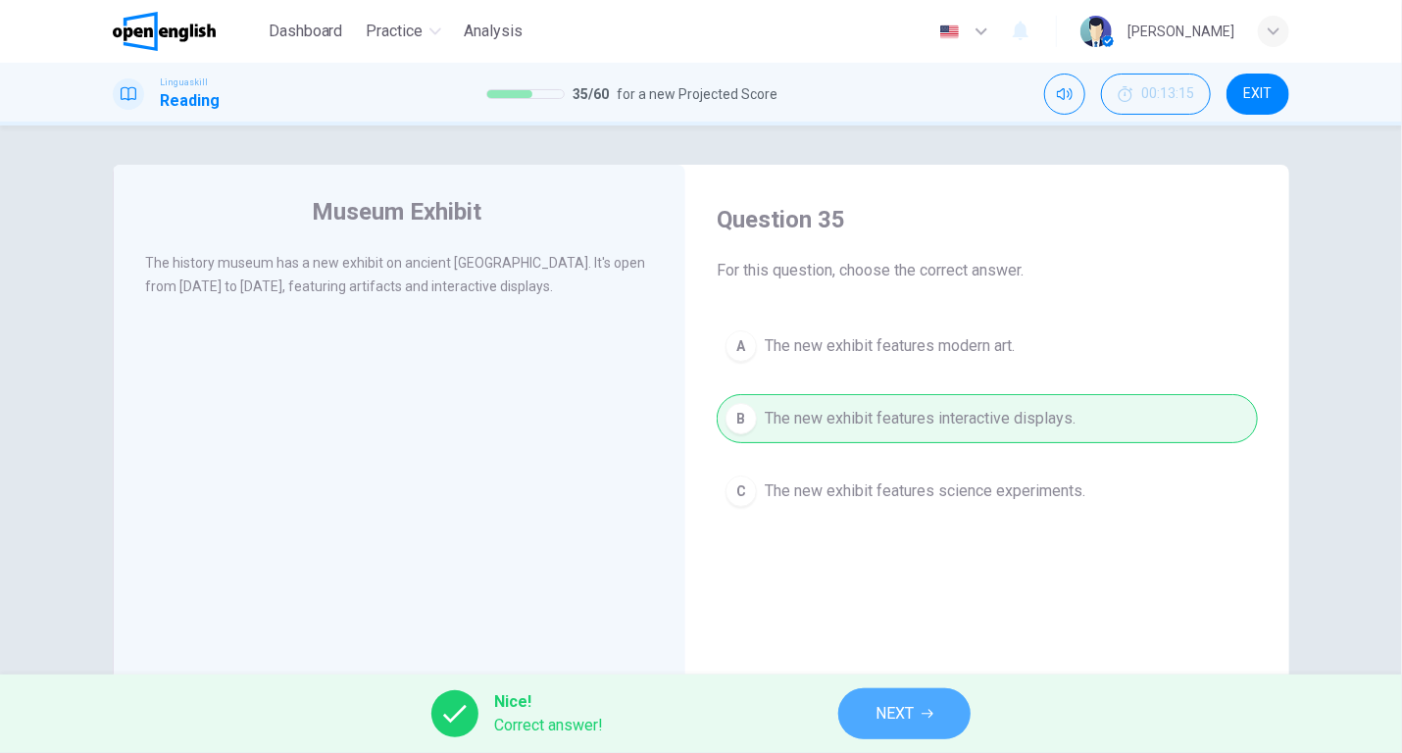
click at [874, 719] on button "NEXT" at bounding box center [904, 713] width 132 height 51
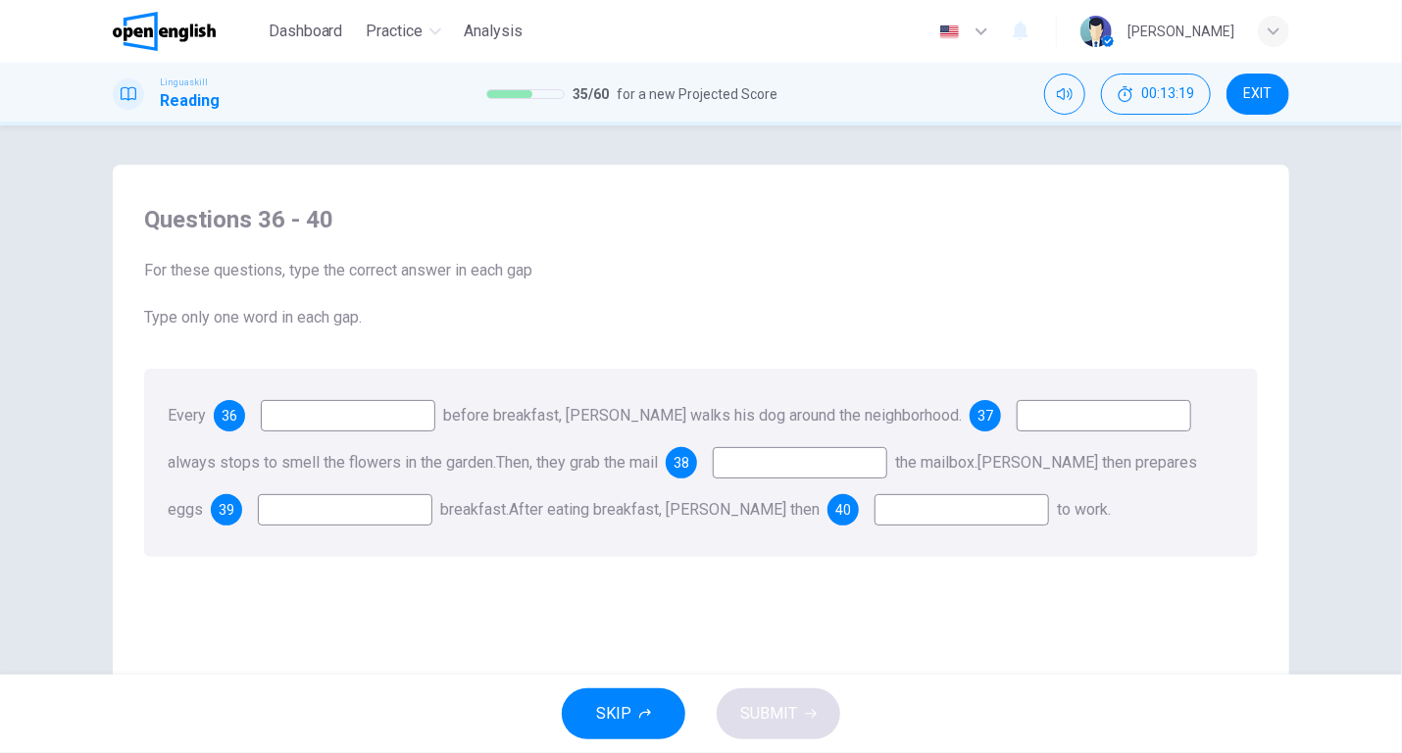
click at [266, 418] on input at bounding box center [348, 415] width 174 height 31
type input "***"
click at [1024, 424] on input at bounding box center [1104, 415] width 174 height 31
type input "**"
click at [732, 461] on input at bounding box center [800, 462] width 174 height 31
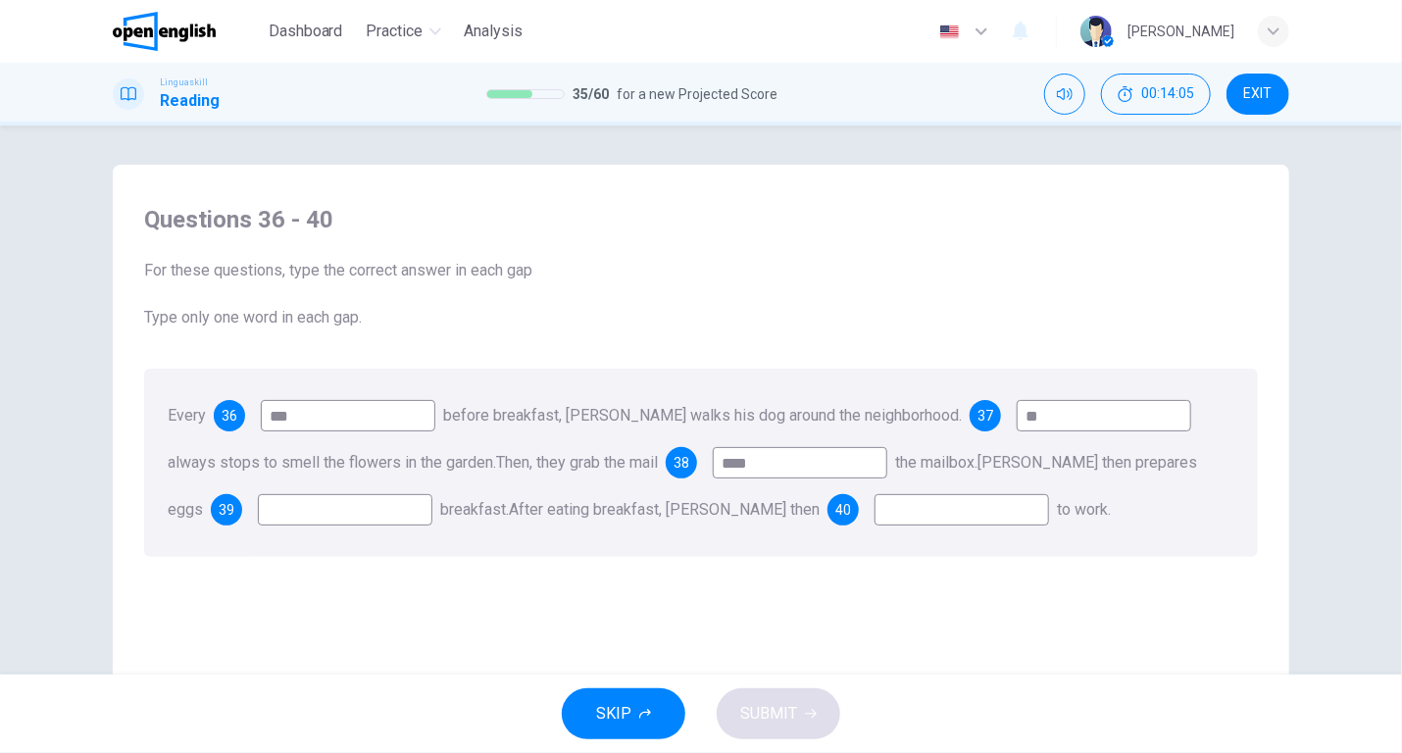
type input "****"
click at [316, 514] on input at bounding box center [345, 509] width 174 height 31
type input "***"
click at [874, 512] on input at bounding box center [961, 509] width 174 height 31
type input "*"
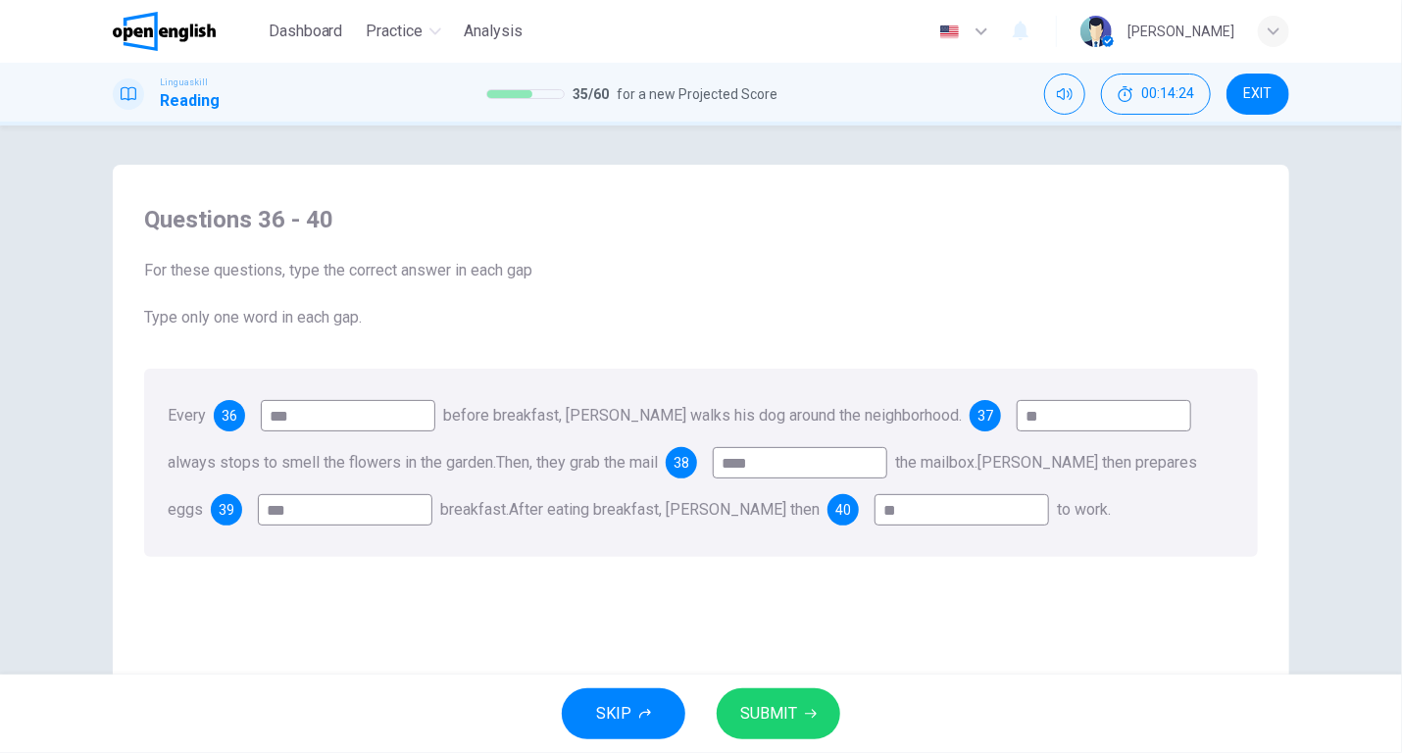
type input "**"
click at [753, 720] on span "SUBMIT" at bounding box center [768, 713] width 57 height 27
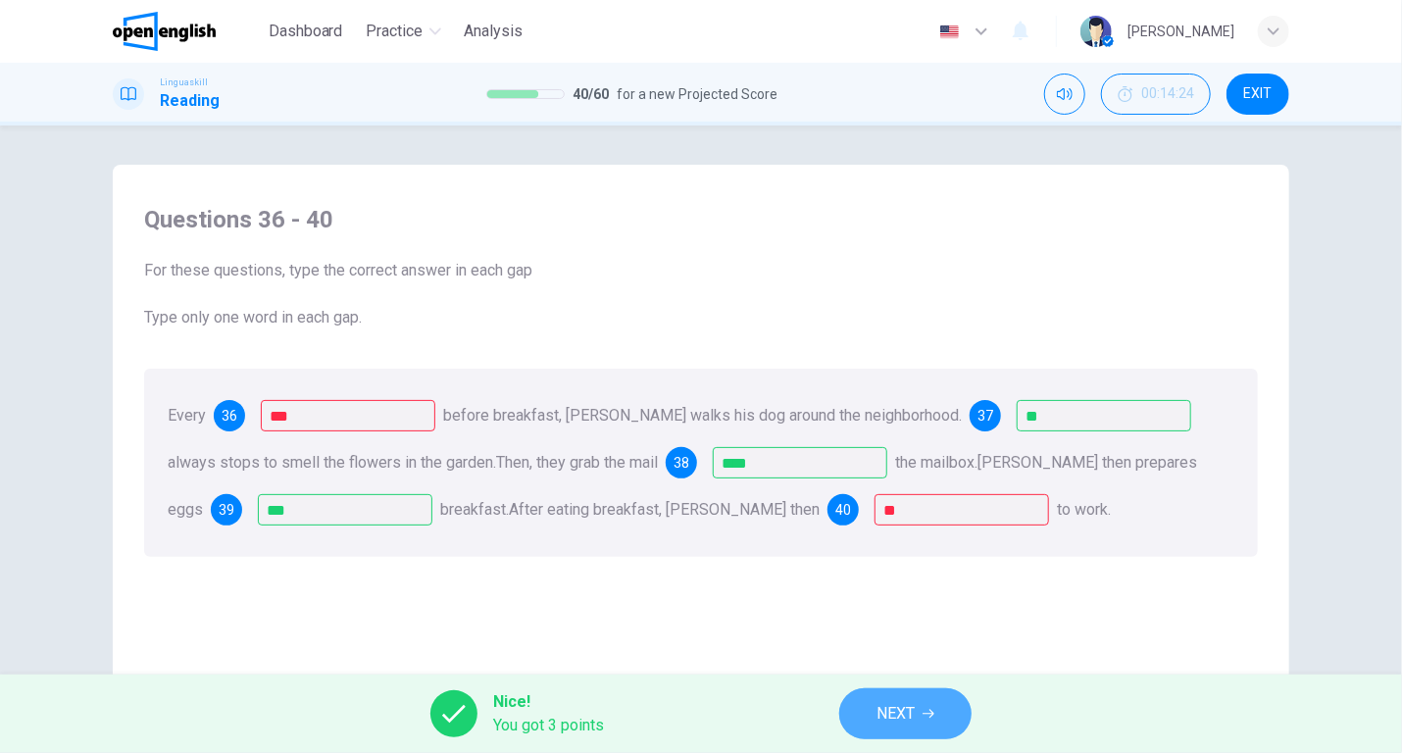
click at [891, 711] on span "NEXT" at bounding box center [895, 713] width 38 height 27
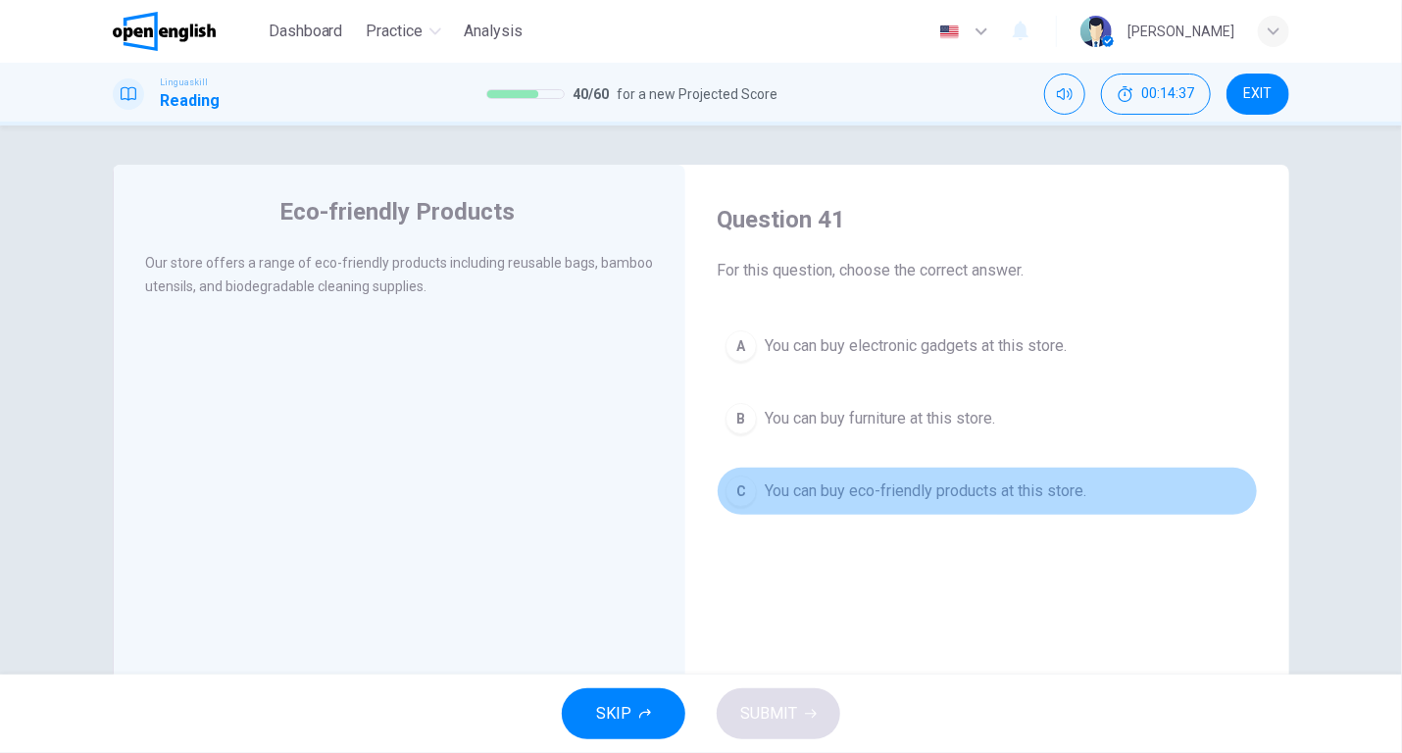
click at [863, 480] on span "You can buy eco-friendly products at this store." at bounding box center [926, 491] width 322 height 24
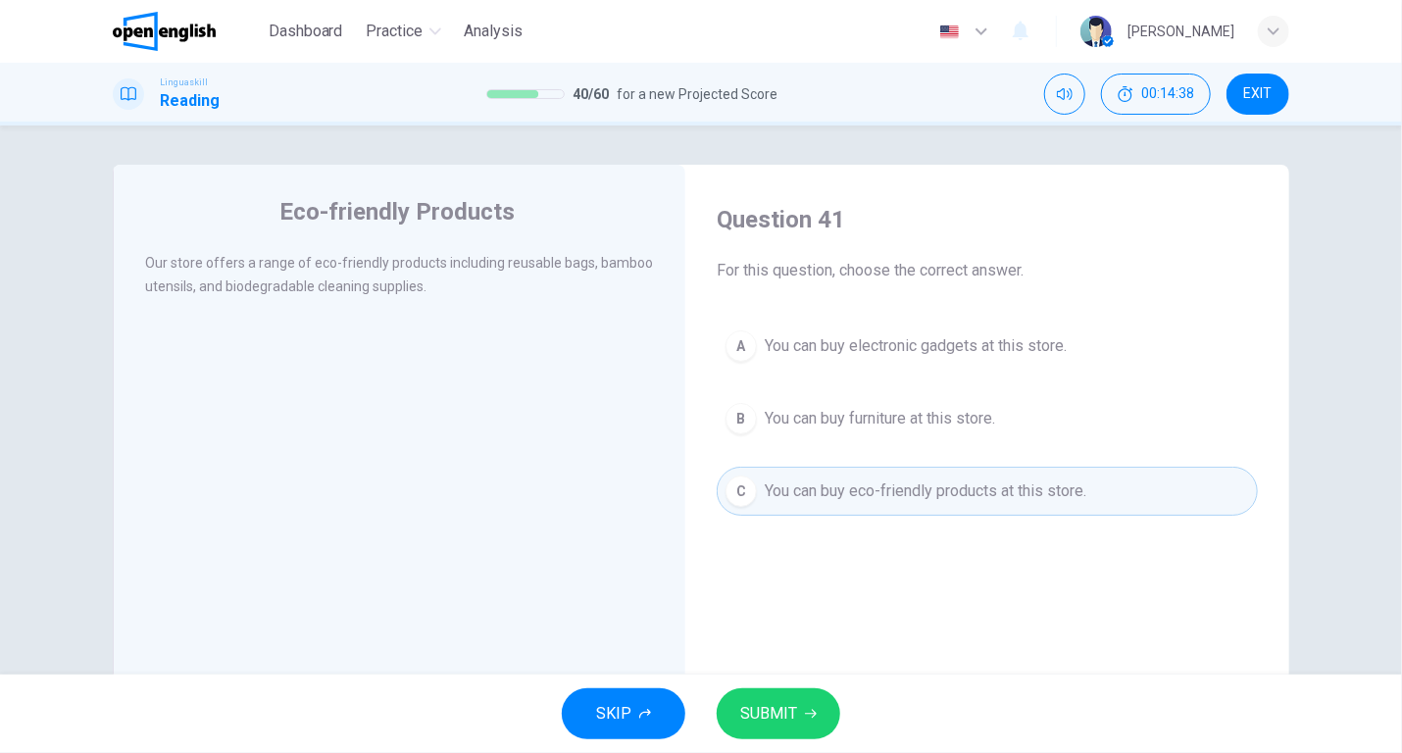
click at [762, 709] on span "SUBMIT" at bounding box center [768, 713] width 57 height 27
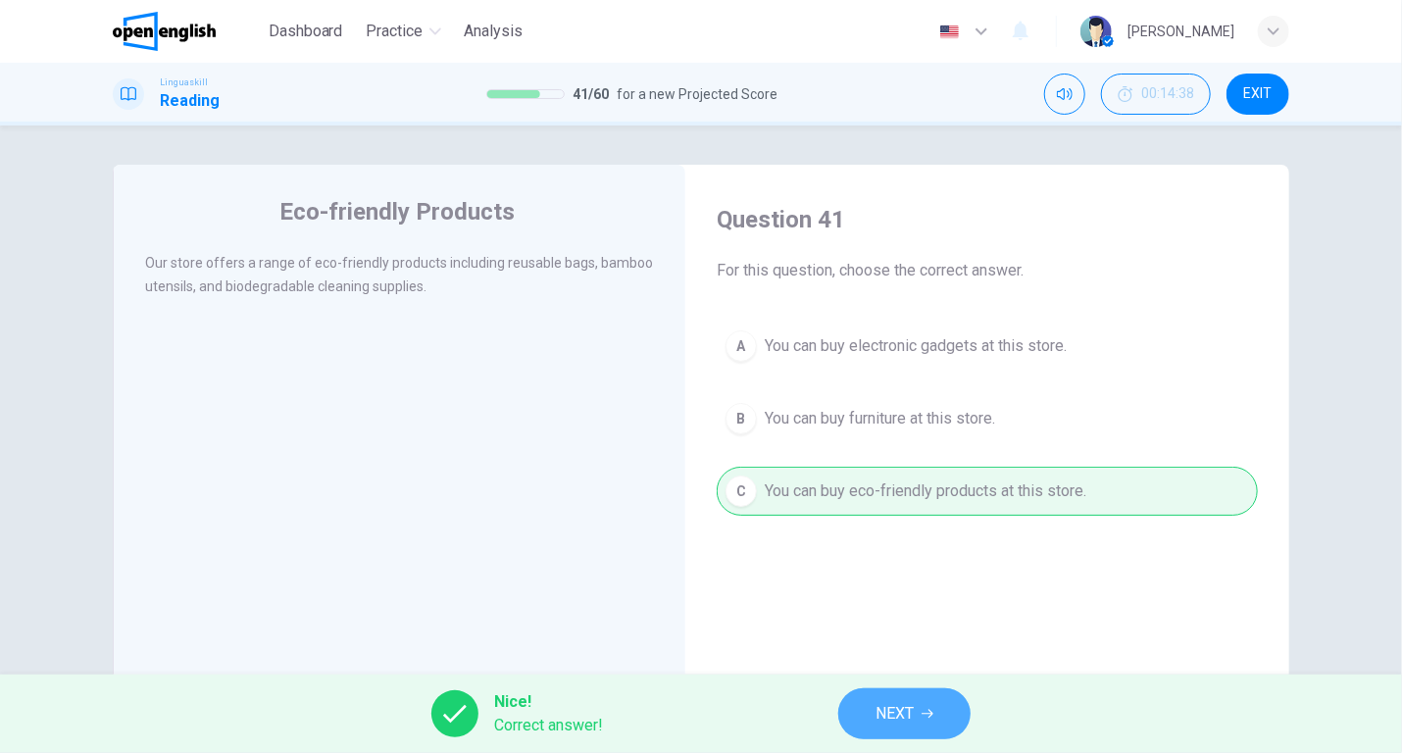
click at [875, 709] on span "NEXT" at bounding box center [894, 713] width 38 height 27
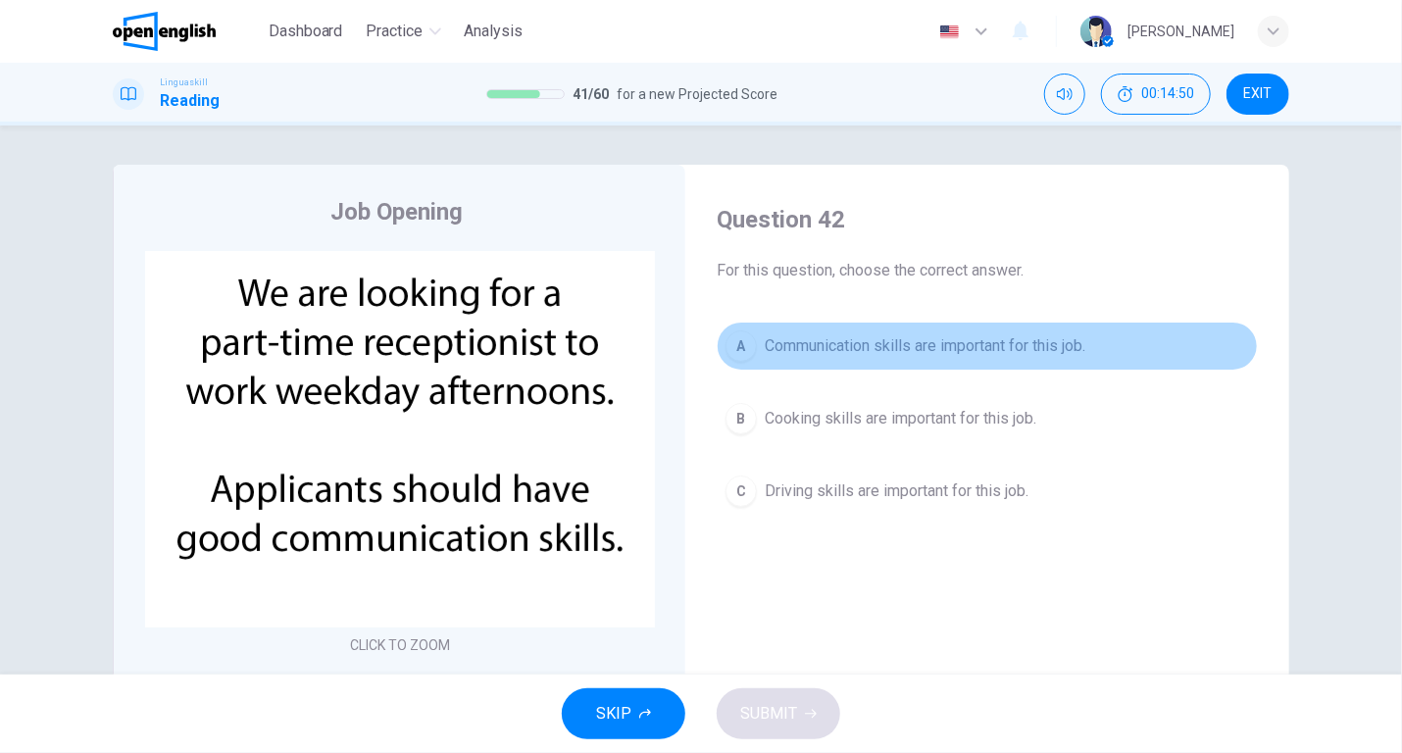
click at [822, 336] on span "Communication skills are important for this job." at bounding box center [925, 346] width 321 height 24
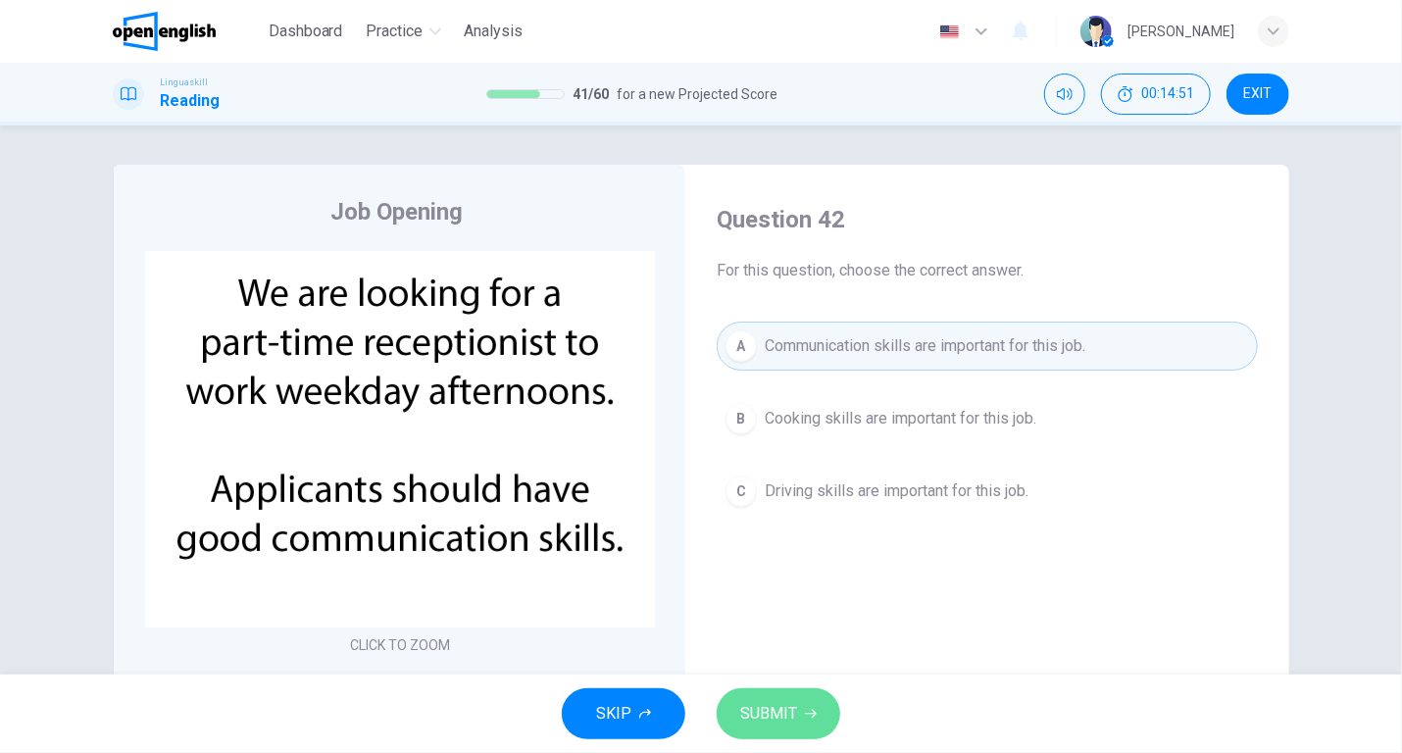
click at [767, 710] on span "SUBMIT" at bounding box center [768, 713] width 57 height 27
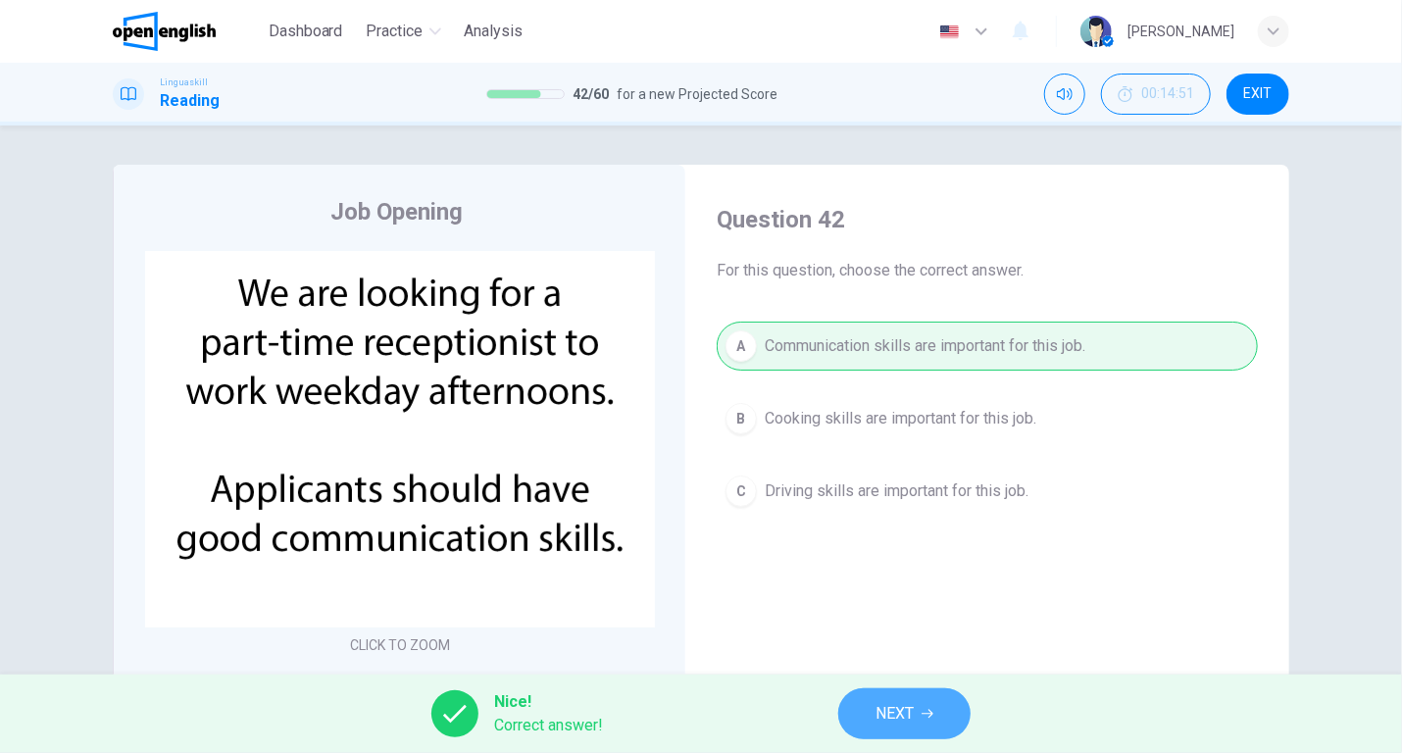
click at [863, 705] on button "NEXT" at bounding box center [904, 713] width 132 height 51
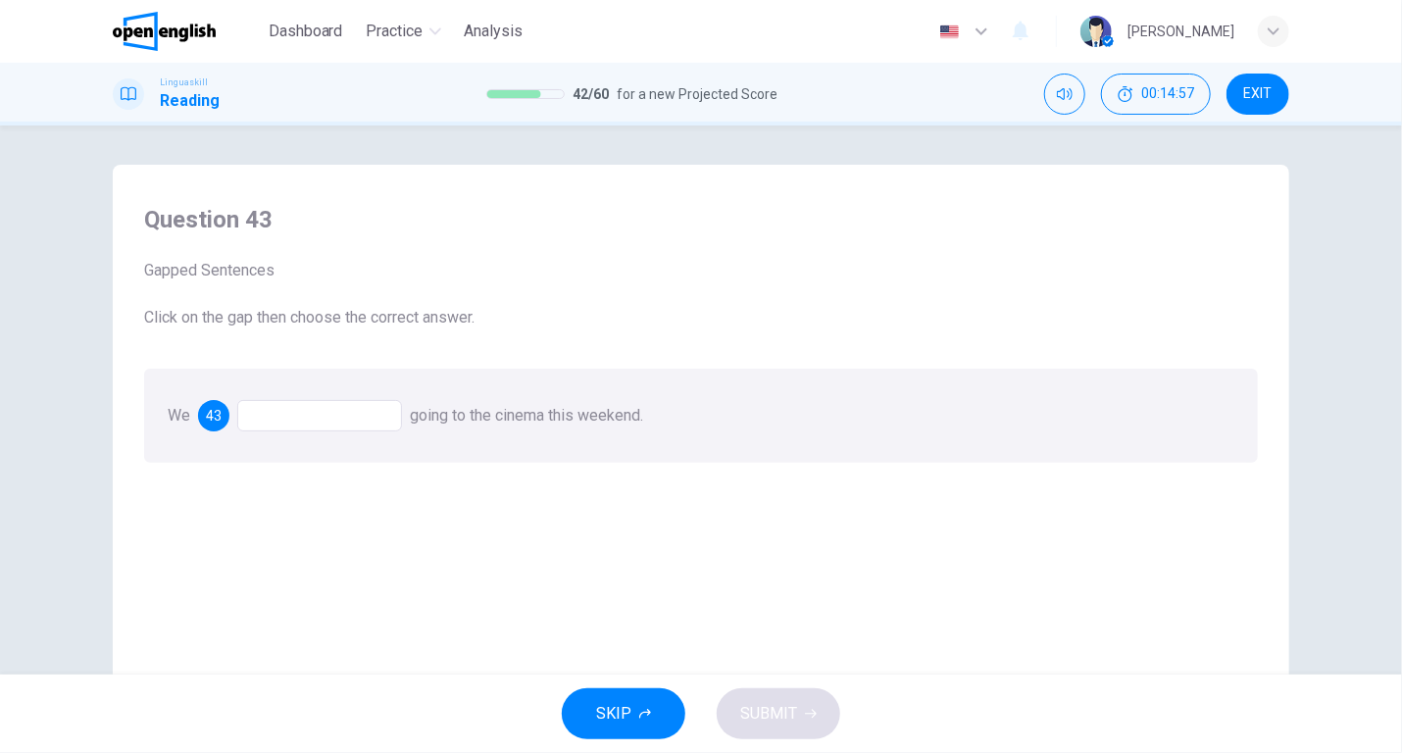
click at [255, 419] on div at bounding box center [319, 415] width 165 height 31
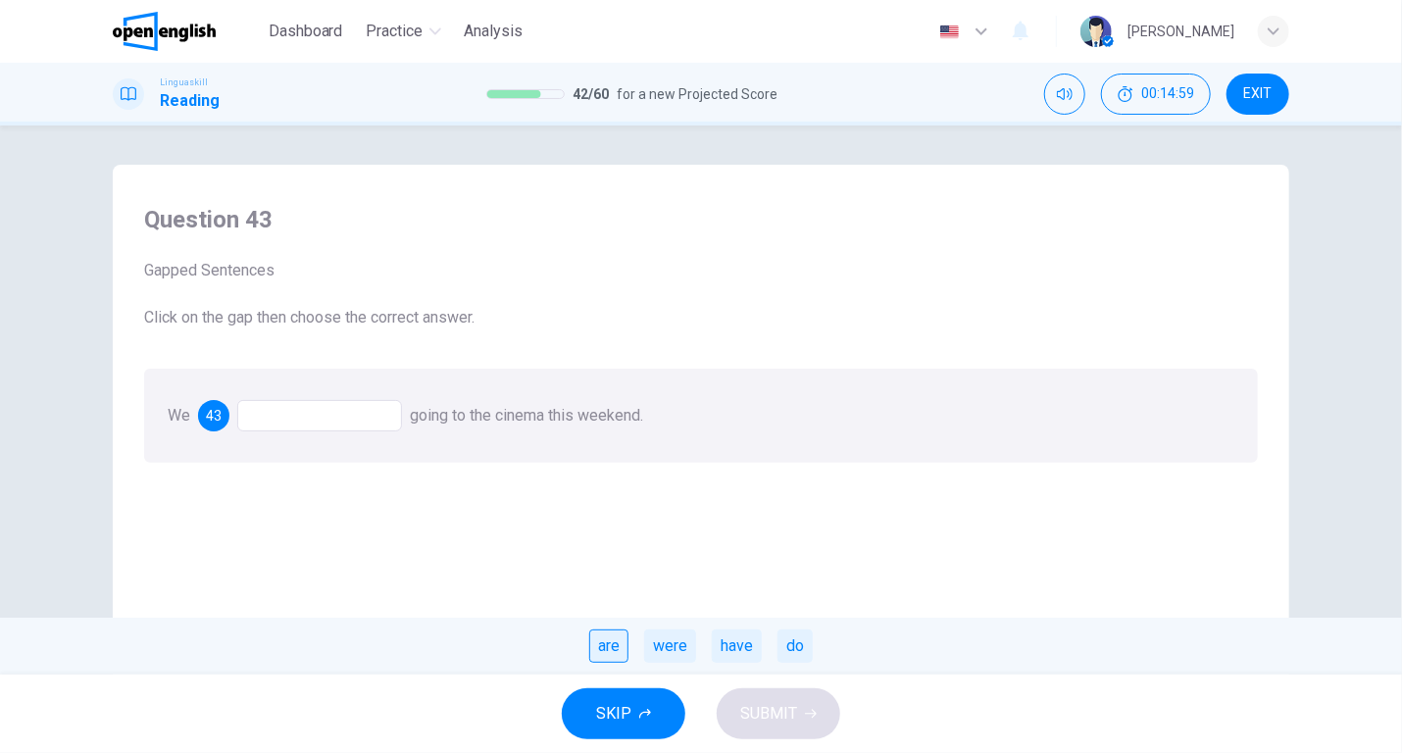
click at [609, 646] on div "are" at bounding box center [608, 645] width 39 height 33
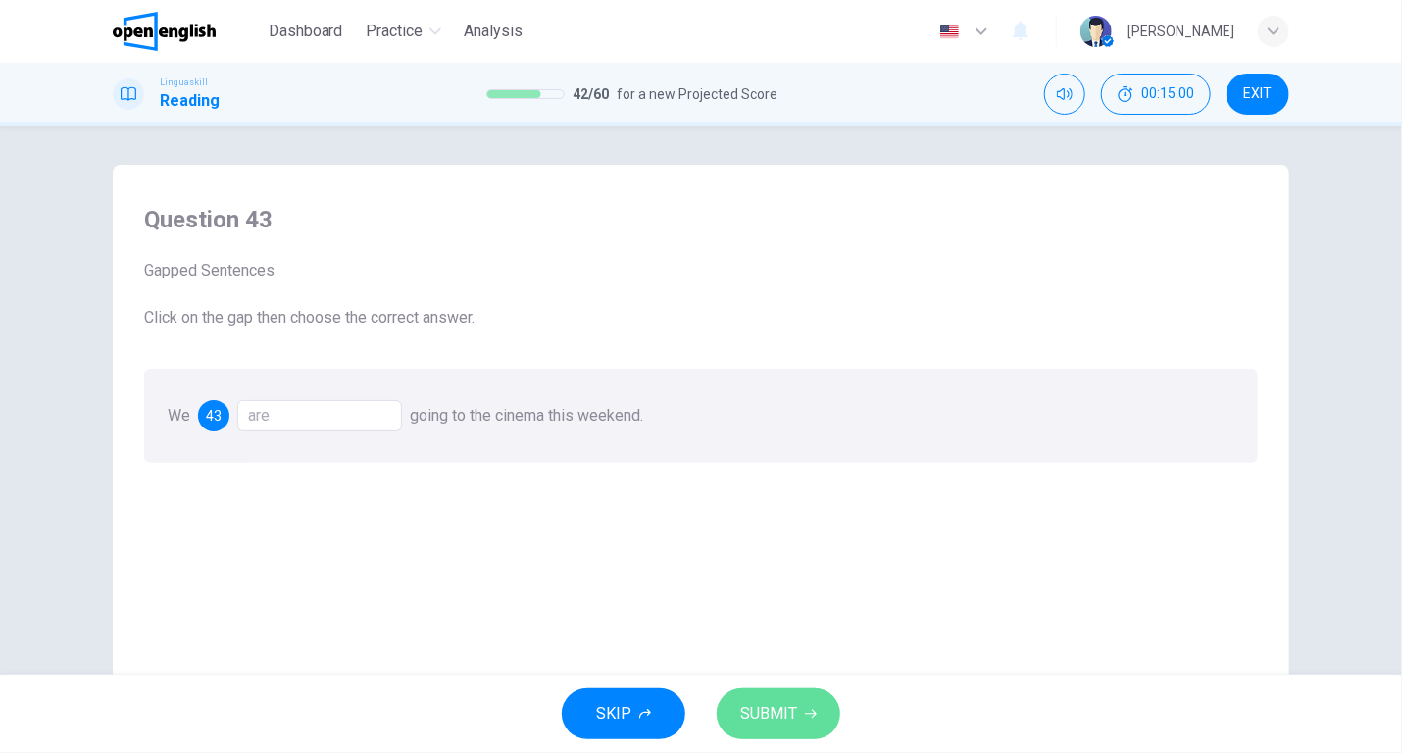
click at [770, 709] on span "SUBMIT" at bounding box center [768, 713] width 57 height 27
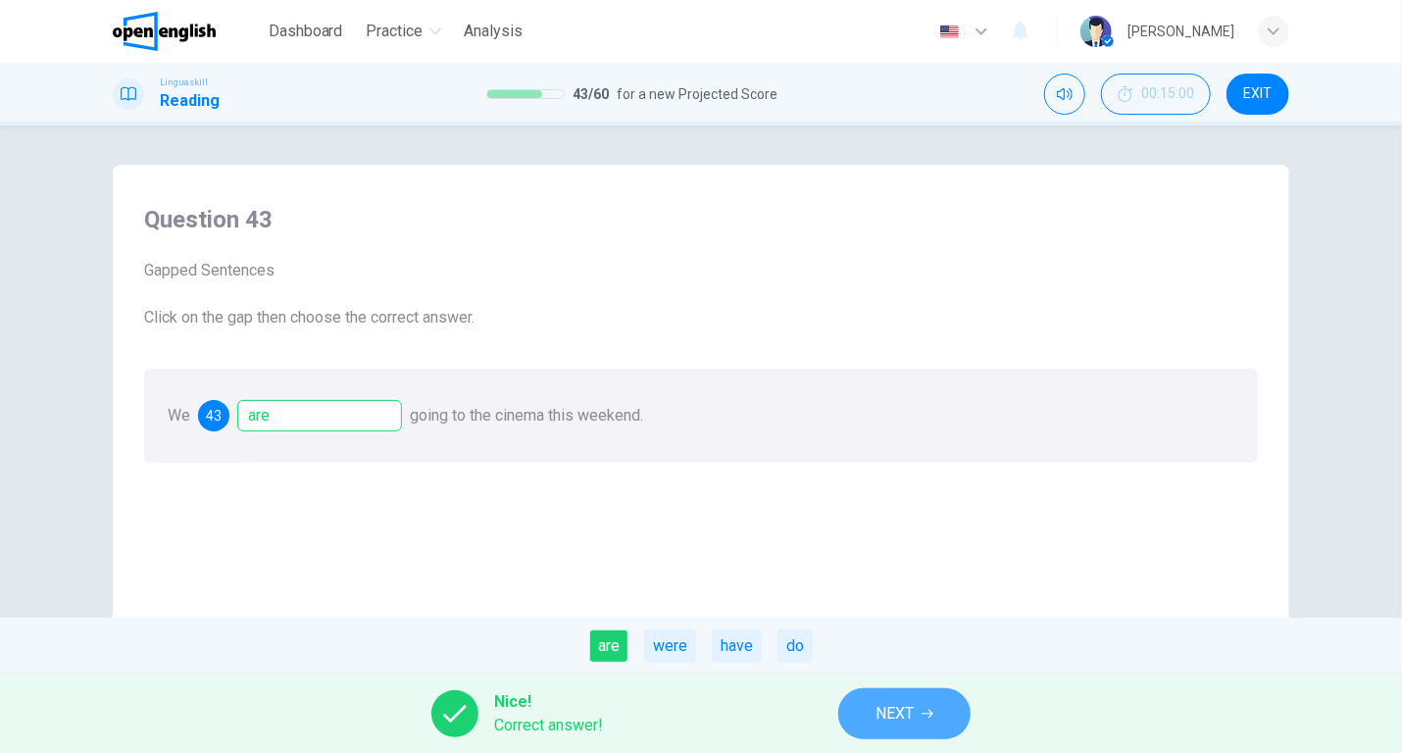
click at [886, 707] on span "NEXT" at bounding box center [894, 713] width 38 height 27
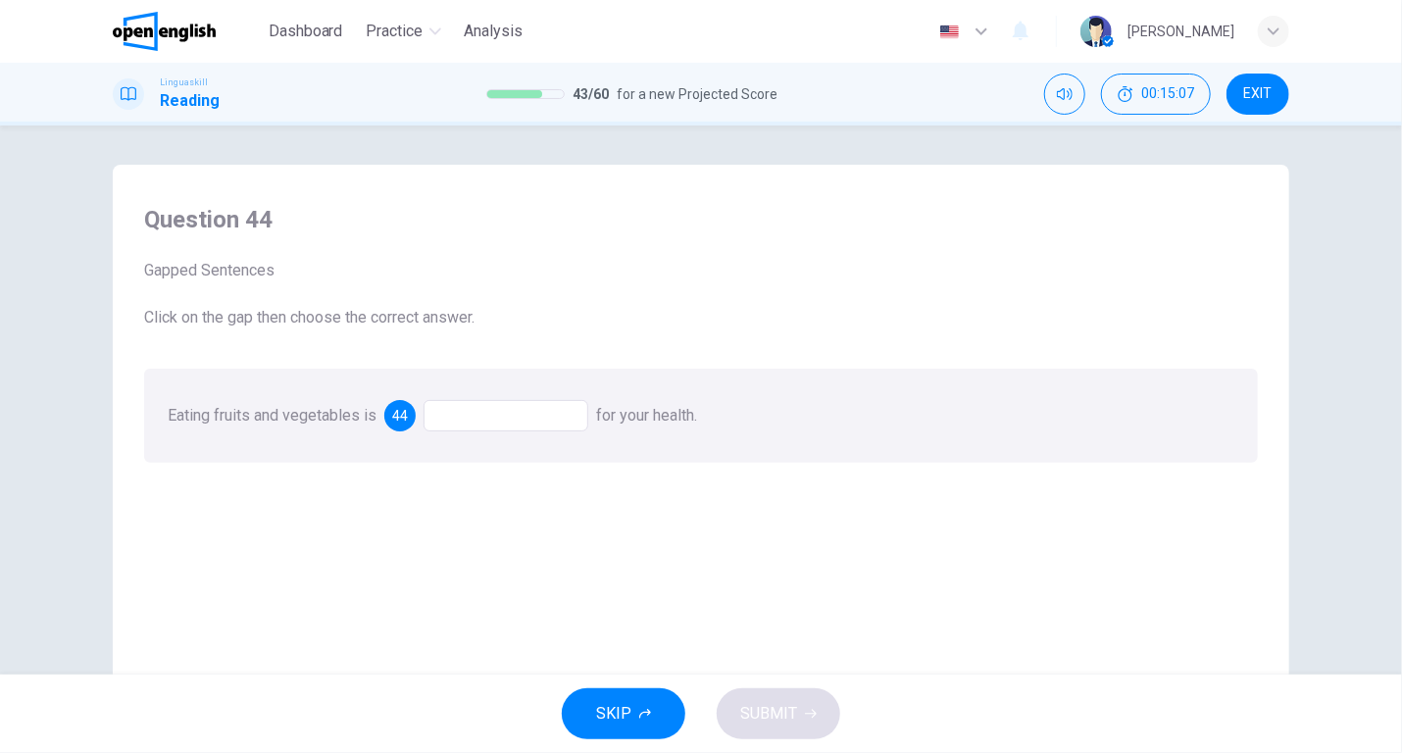
click at [458, 414] on div at bounding box center [505, 415] width 165 height 31
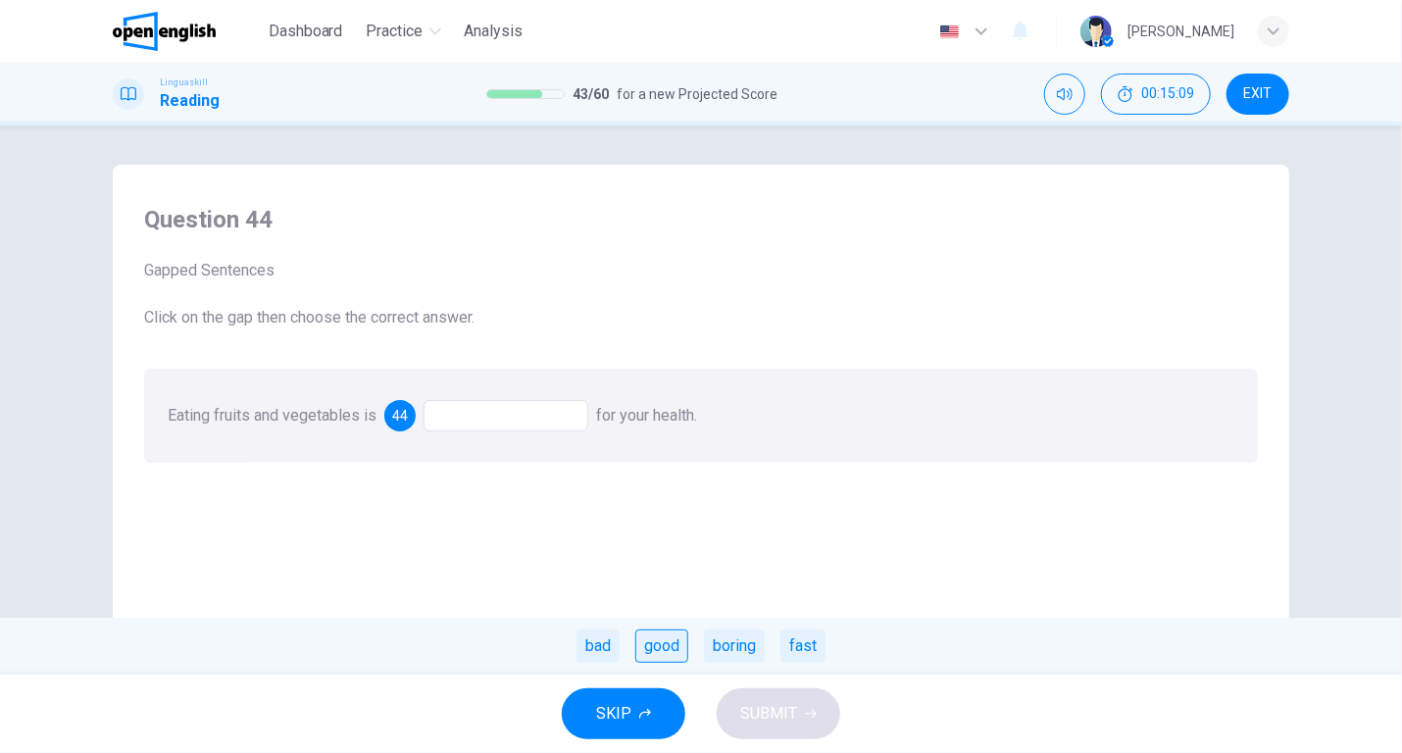
click at [657, 642] on div "good" at bounding box center [661, 645] width 53 height 33
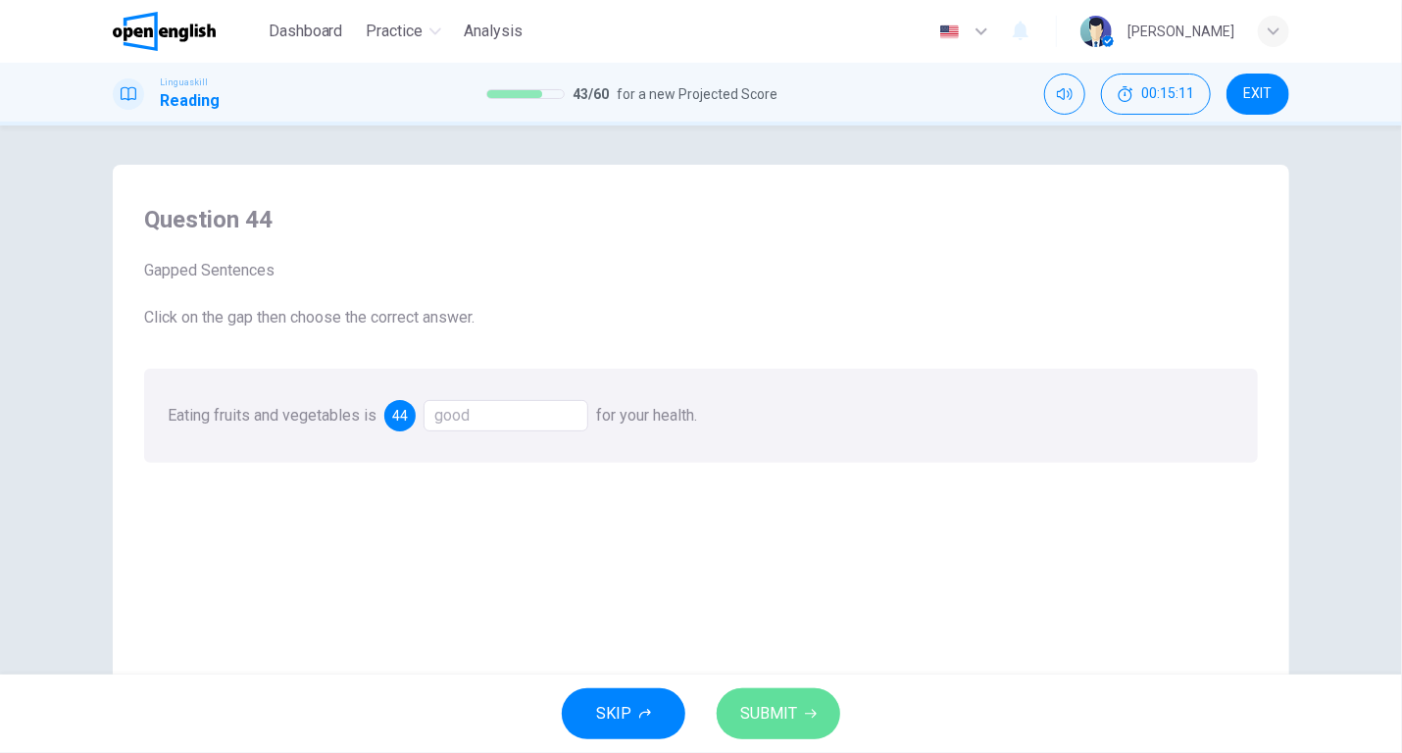
click at [772, 714] on span "SUBMIT" at bounding box center [768, 713] width 57 height 27
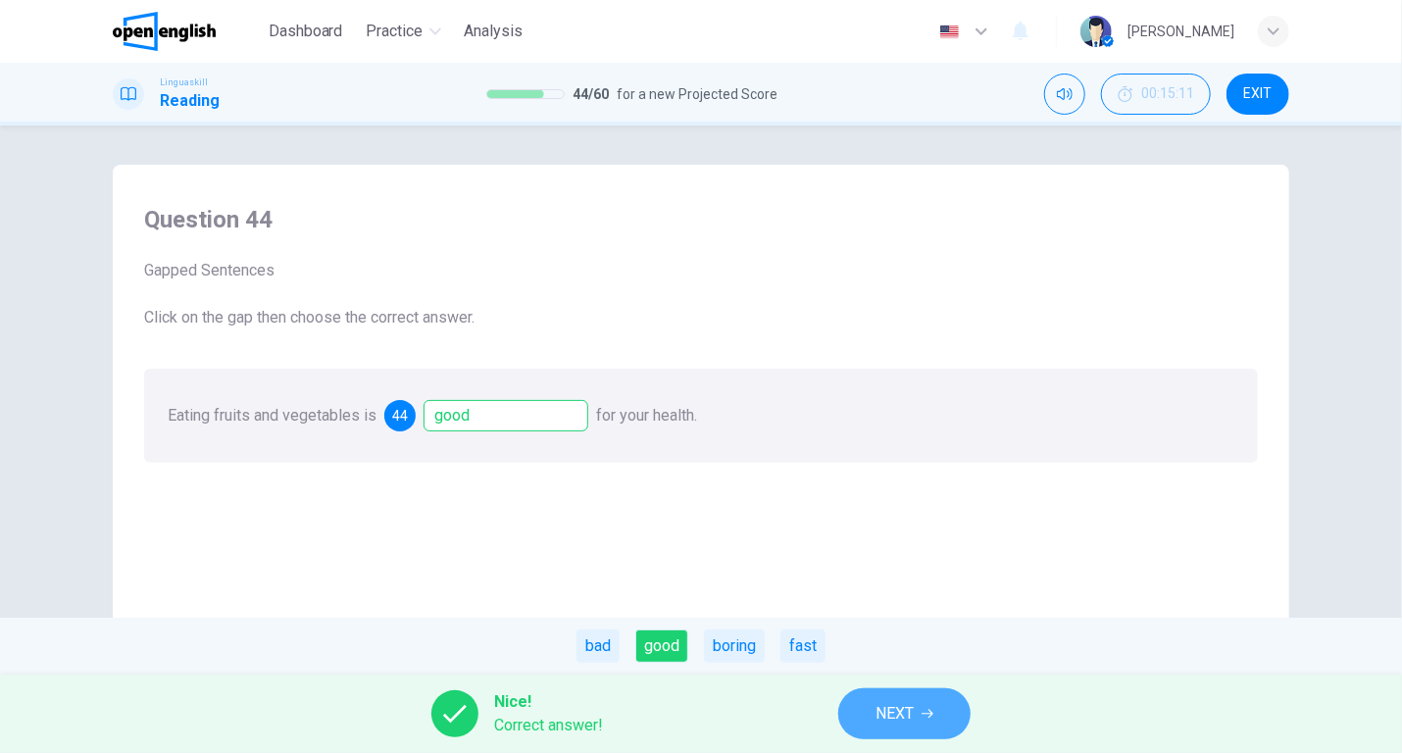
click at [894, 702] on span "NEXT" at bounding box center [894, 713] width 38 height 27
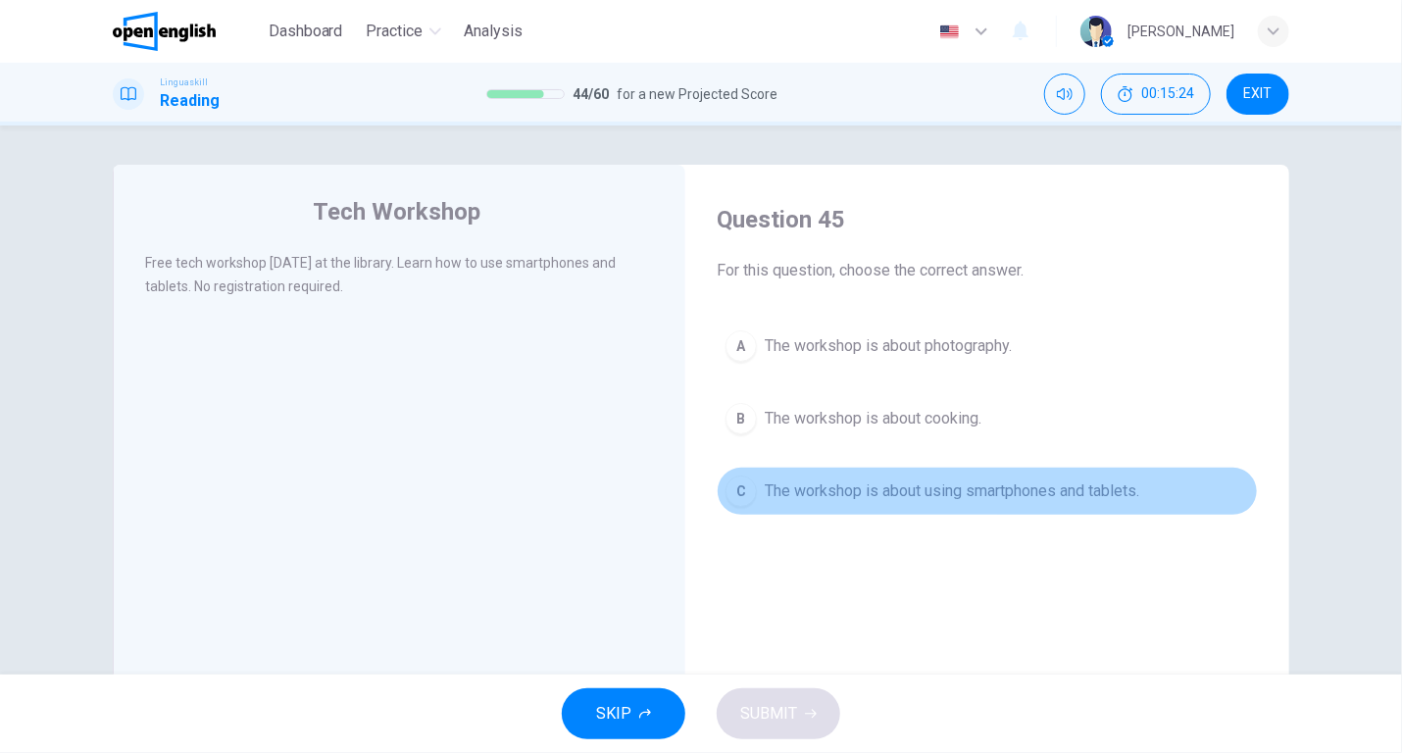
click at [1015, 490] on span "The workshop is about using smartphones and tablets." at bounding box center [952, 491] width 374 height 24
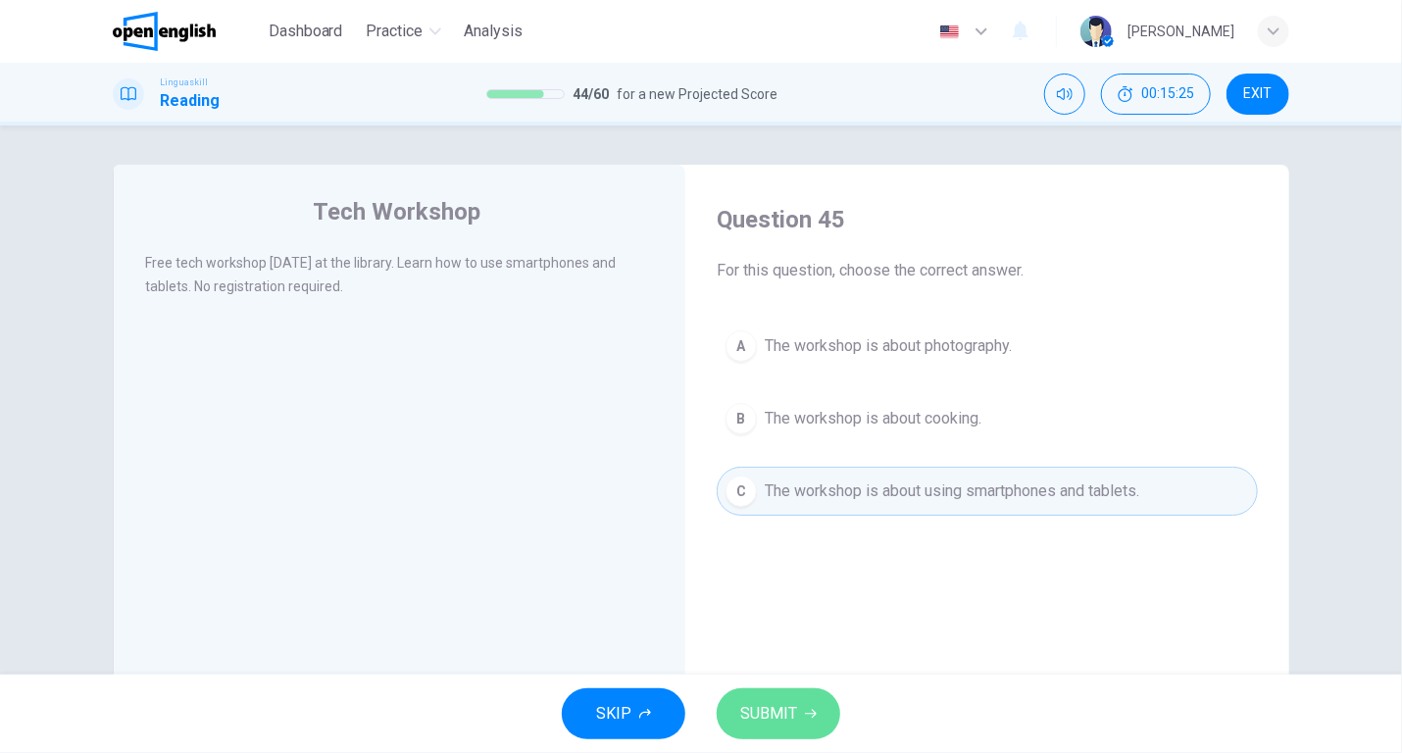
click at [770, 707] on span "SUBMIT" at bounding box center [768, 713] width 57 height 27
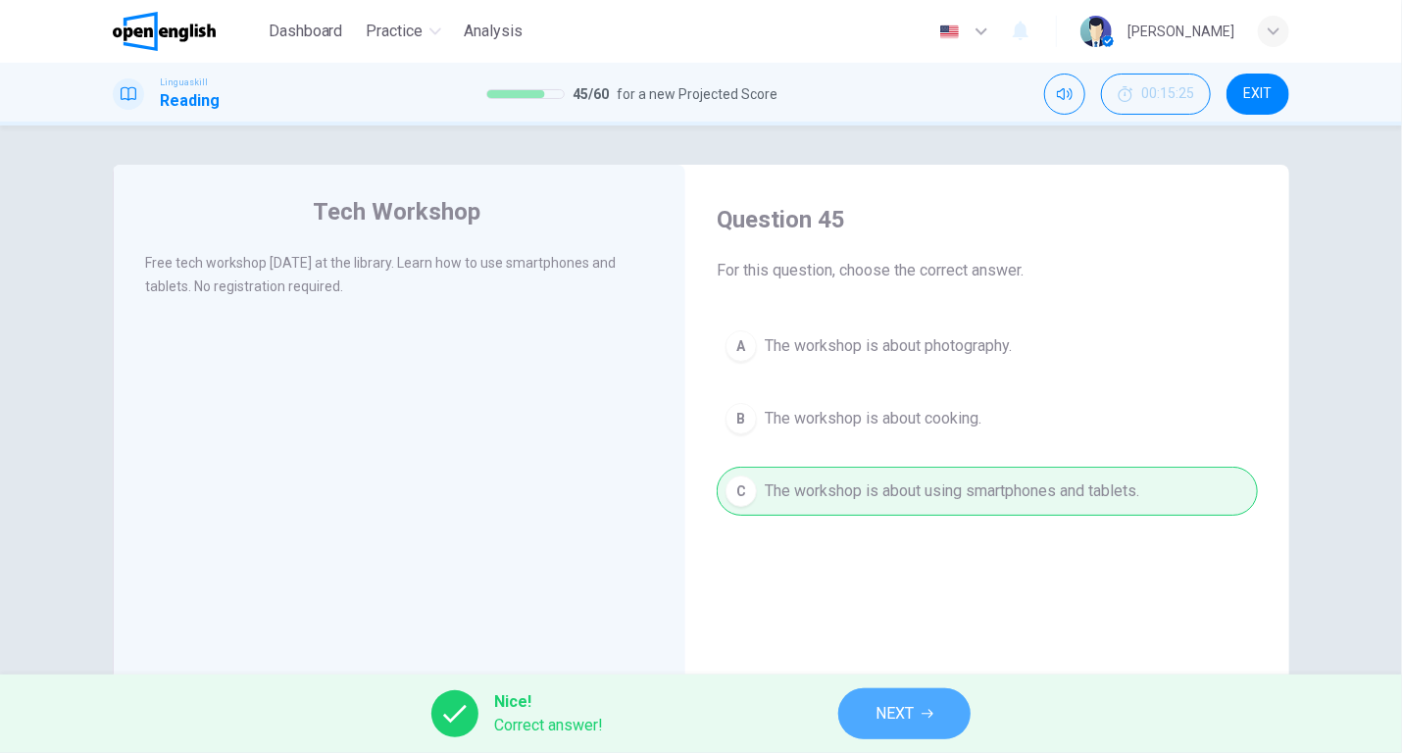
click at [890, 714] on span "NEXT" at bounding box center [894, 713] width 38 height 27
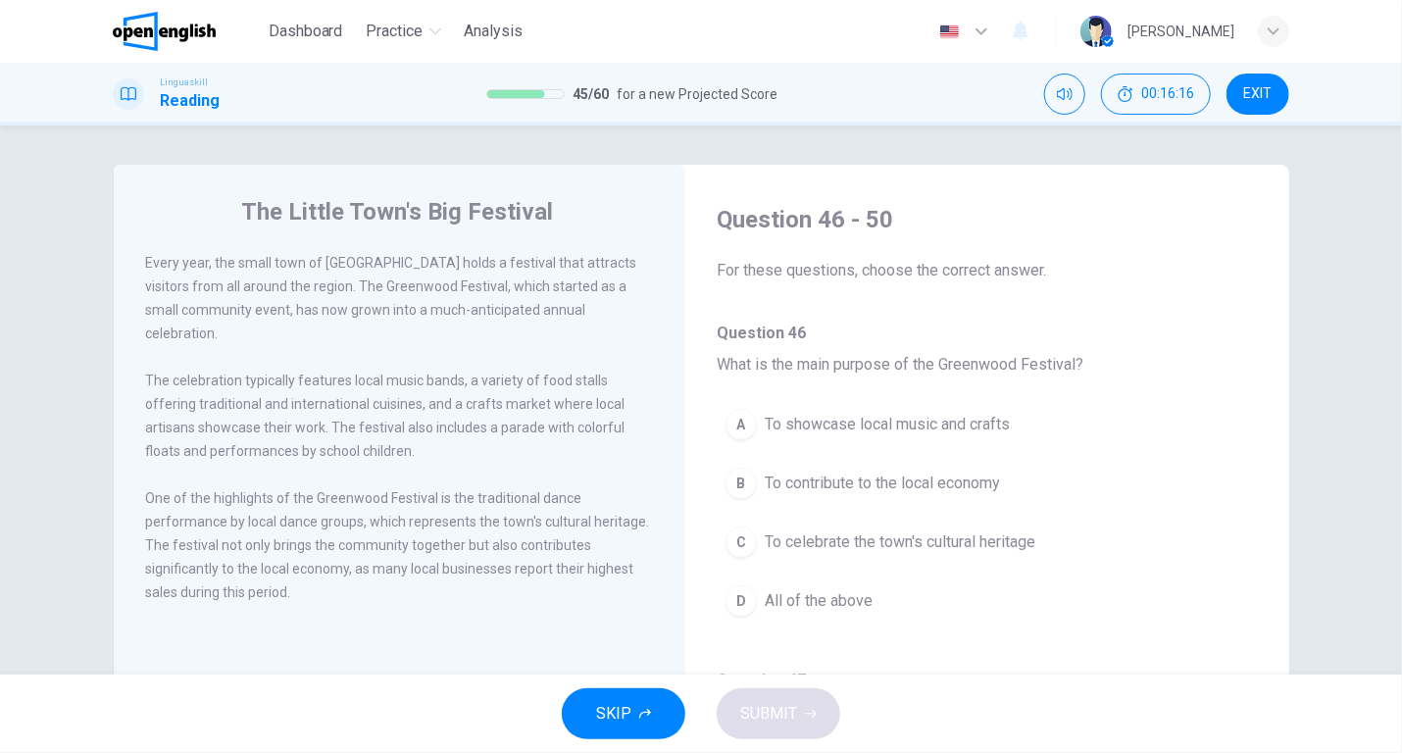
click at [584, 583] on div "One of the highlights of the Greenwood Festival is the traditional dance perfor…" at bounding box center [400, 545] width 510 height 118
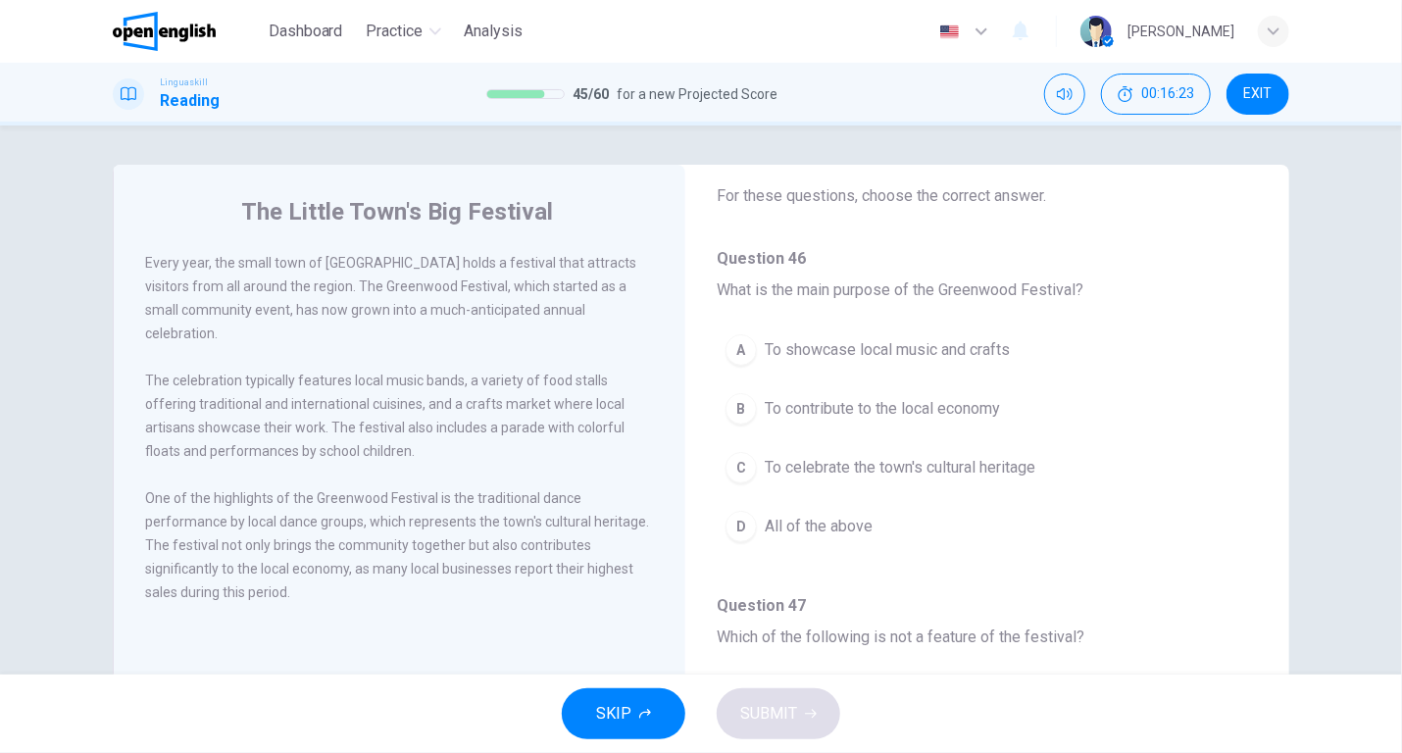
scroll to position [75, 0]
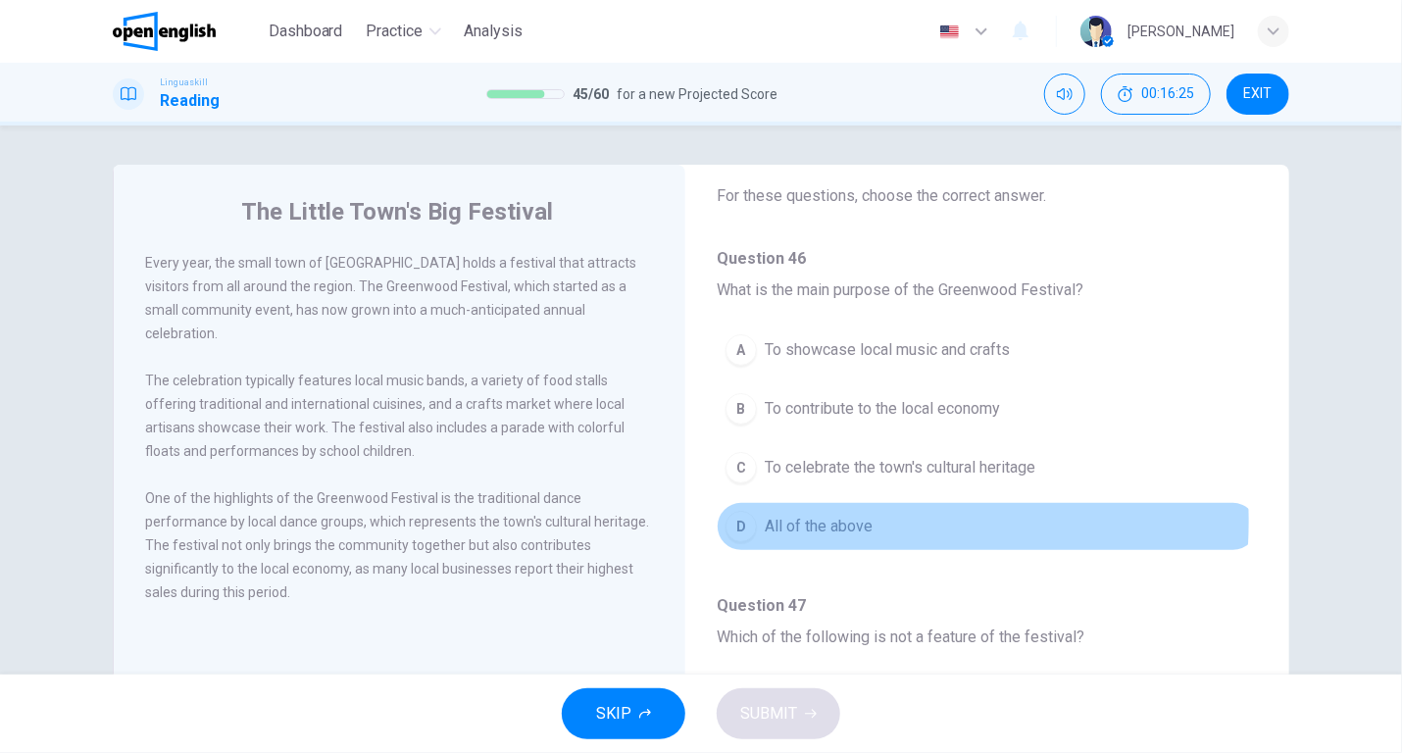
click at [839, 520] on span "All of the above" at bounding box center [819, 527] width 108 height 24
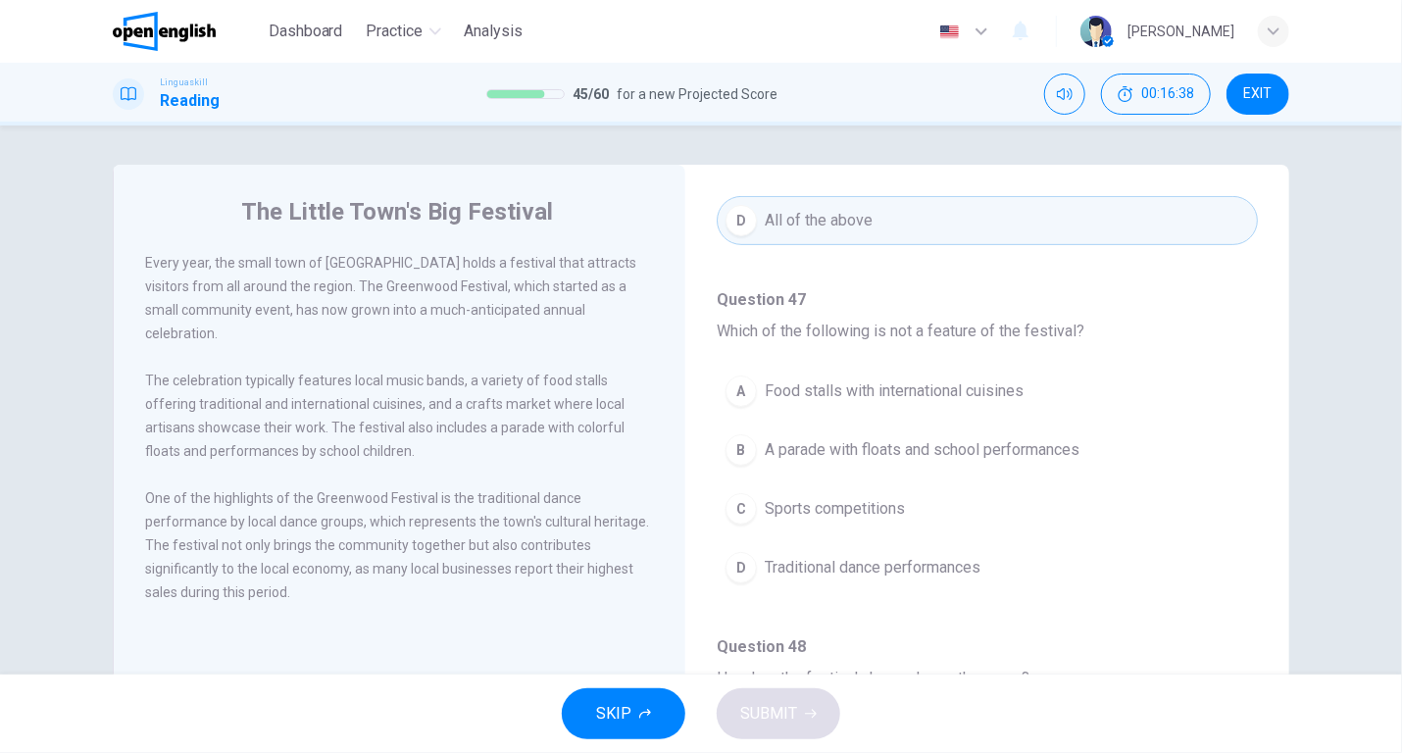
scroll to position [396, 0]
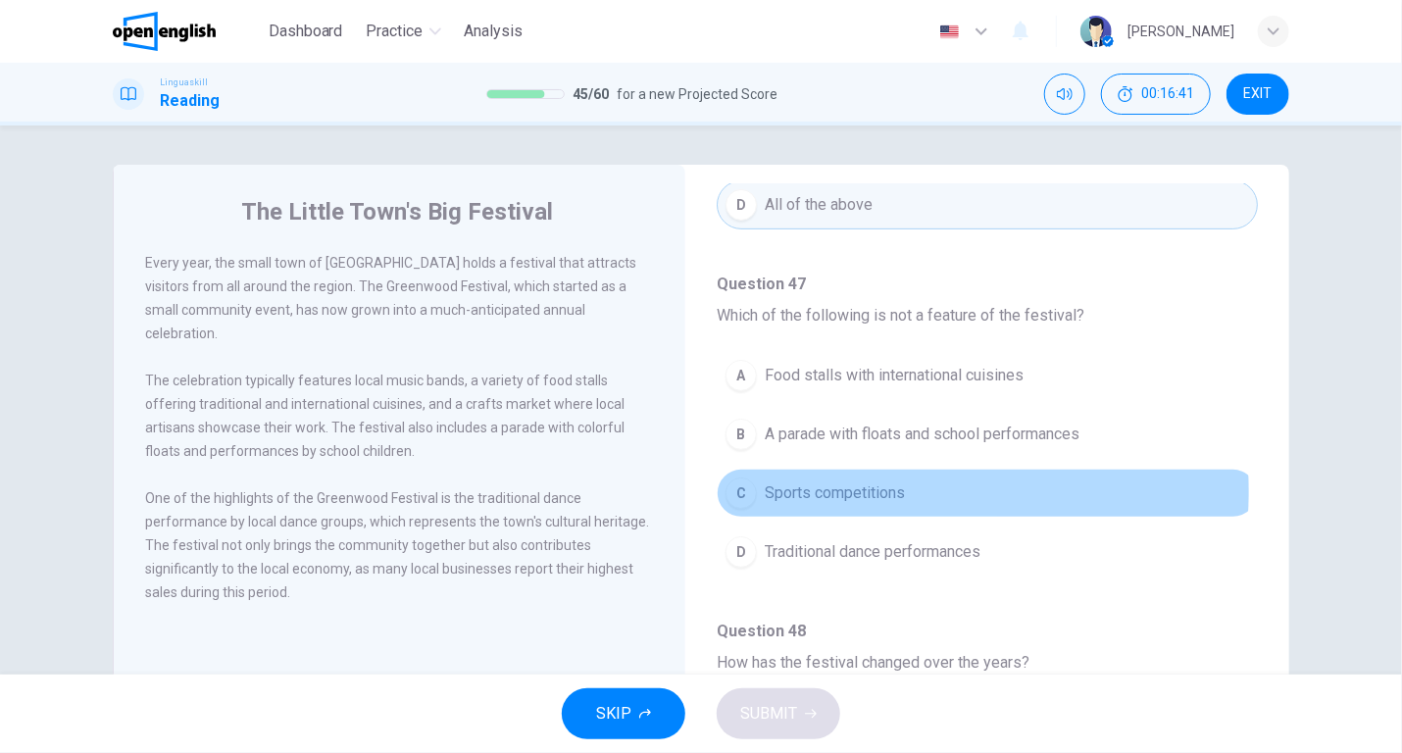
click at [855, 488] on span "Sports competitions" at bounding box center [835, 493] width 140 height 24
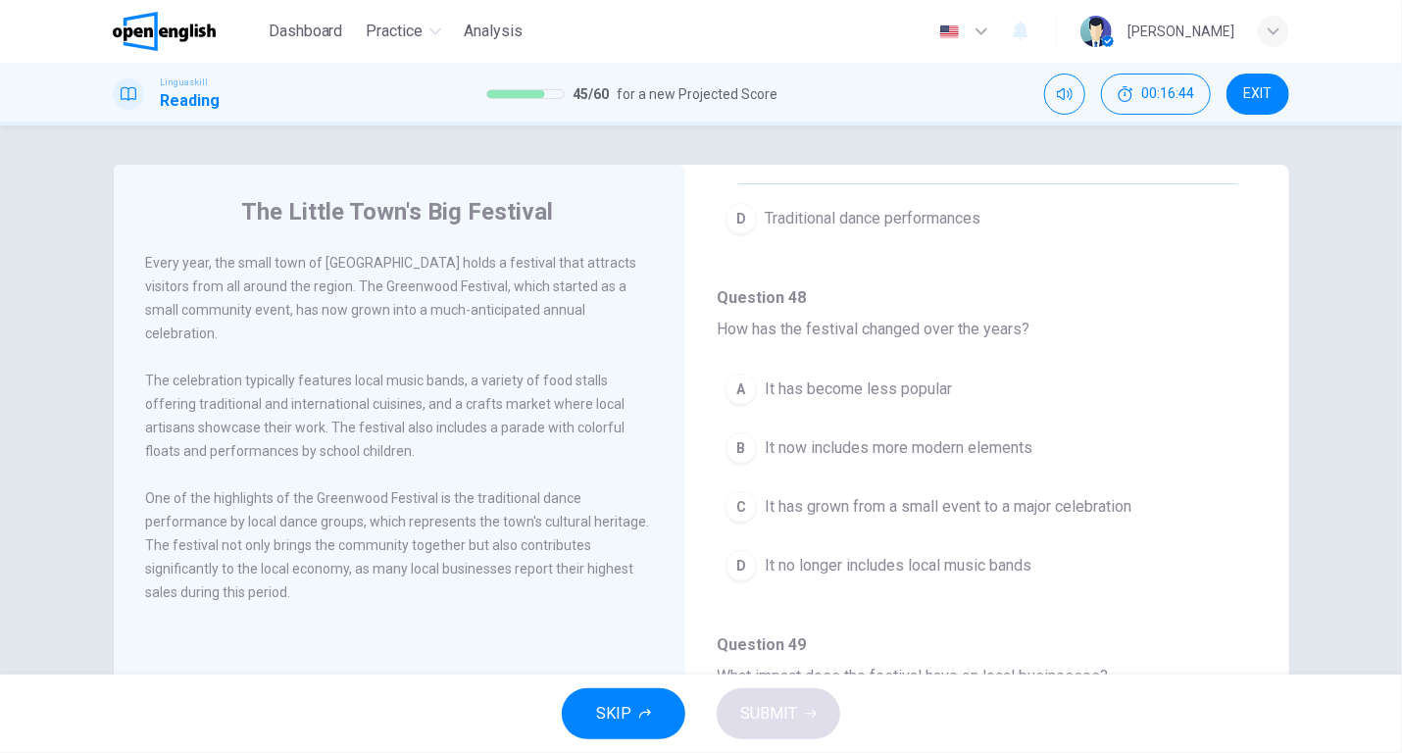
scroll to position [745, 0]
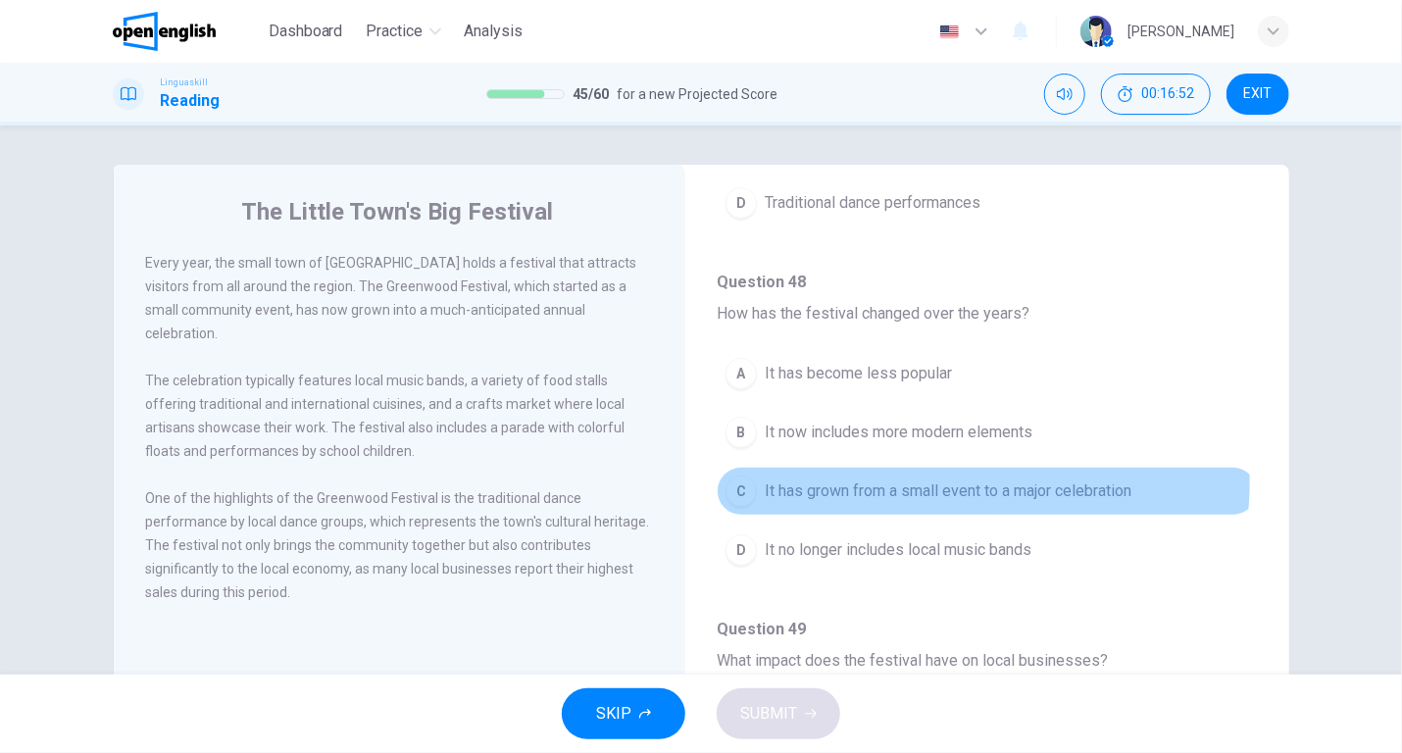
click at [910, 479] on span "It has grown from a small event to a major celebration" at bounding box center [948, 491] width 367 height 24
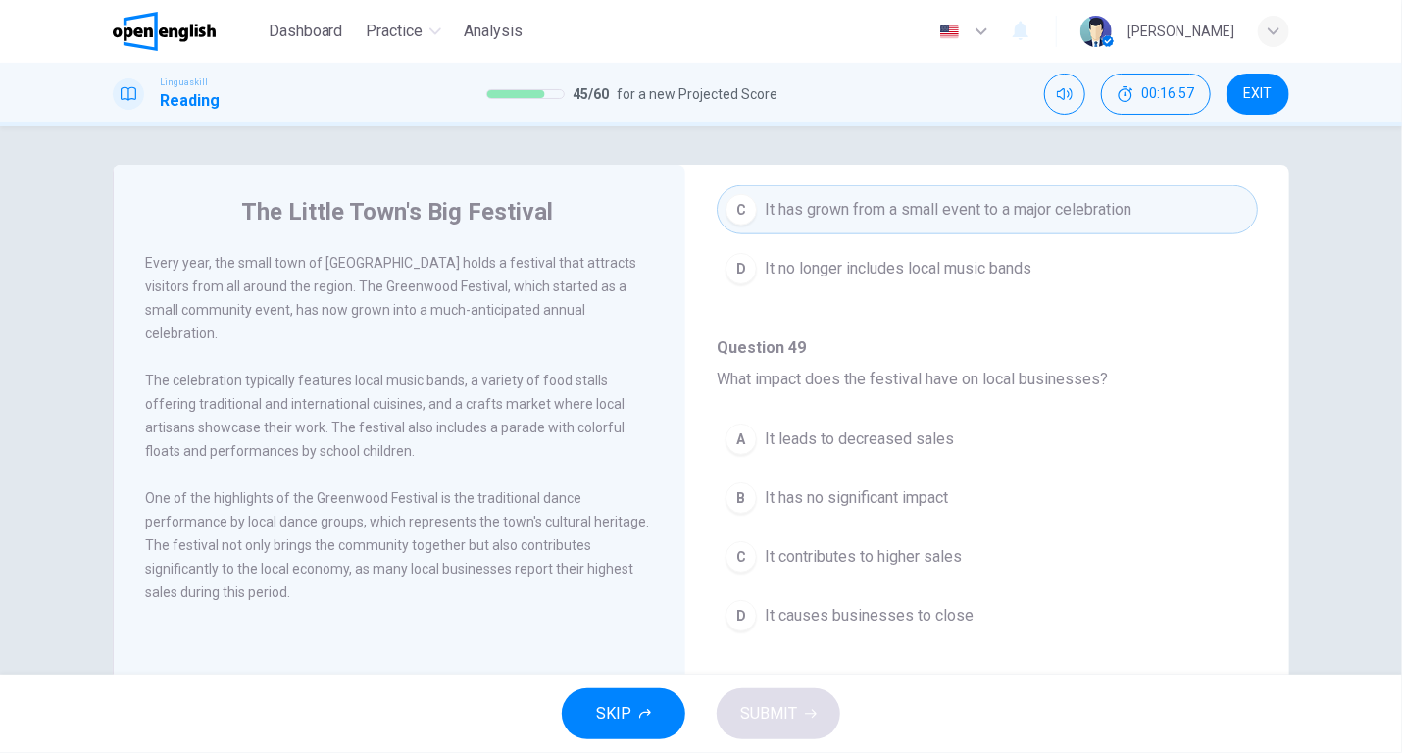
scroll to position [1031, 0]
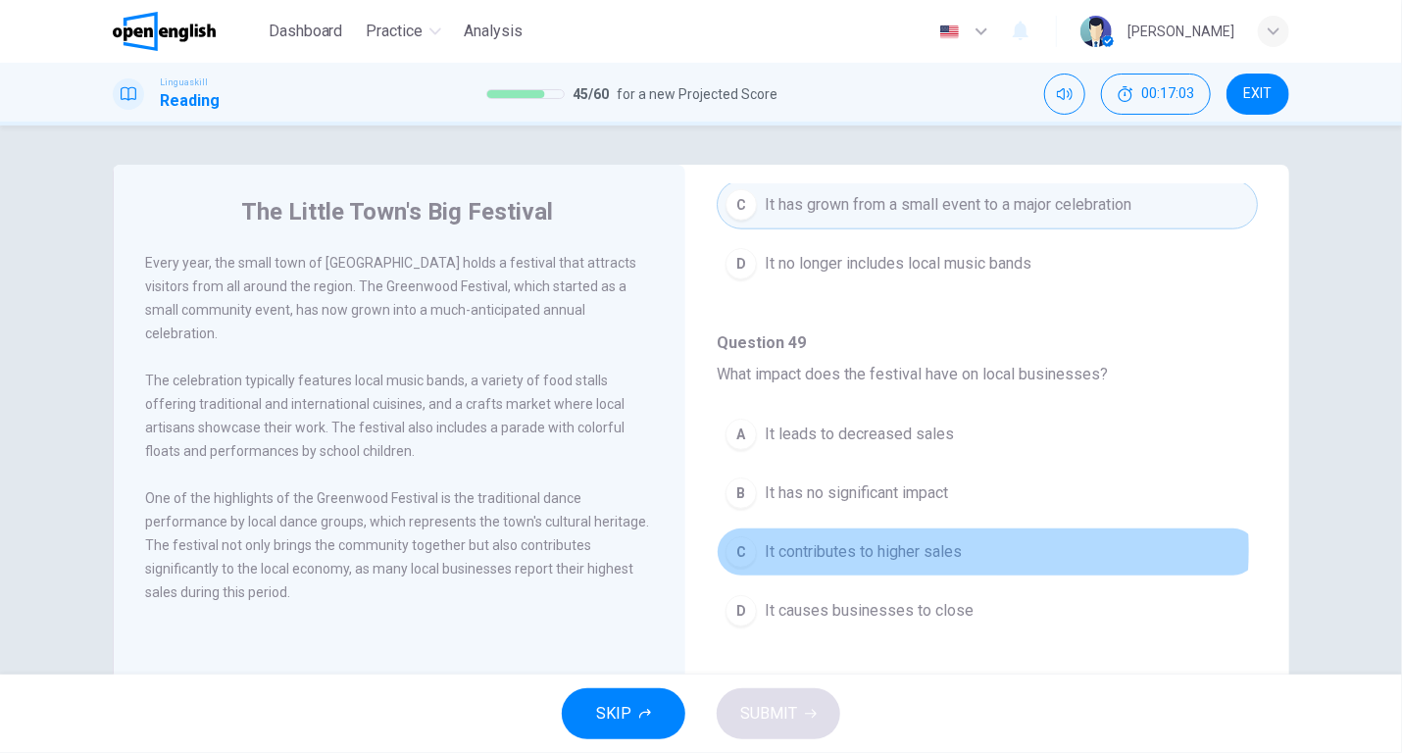
click at [895, 543] on span "It contributes to higher sales" at bounding box center [863, 552] width 197 height 24
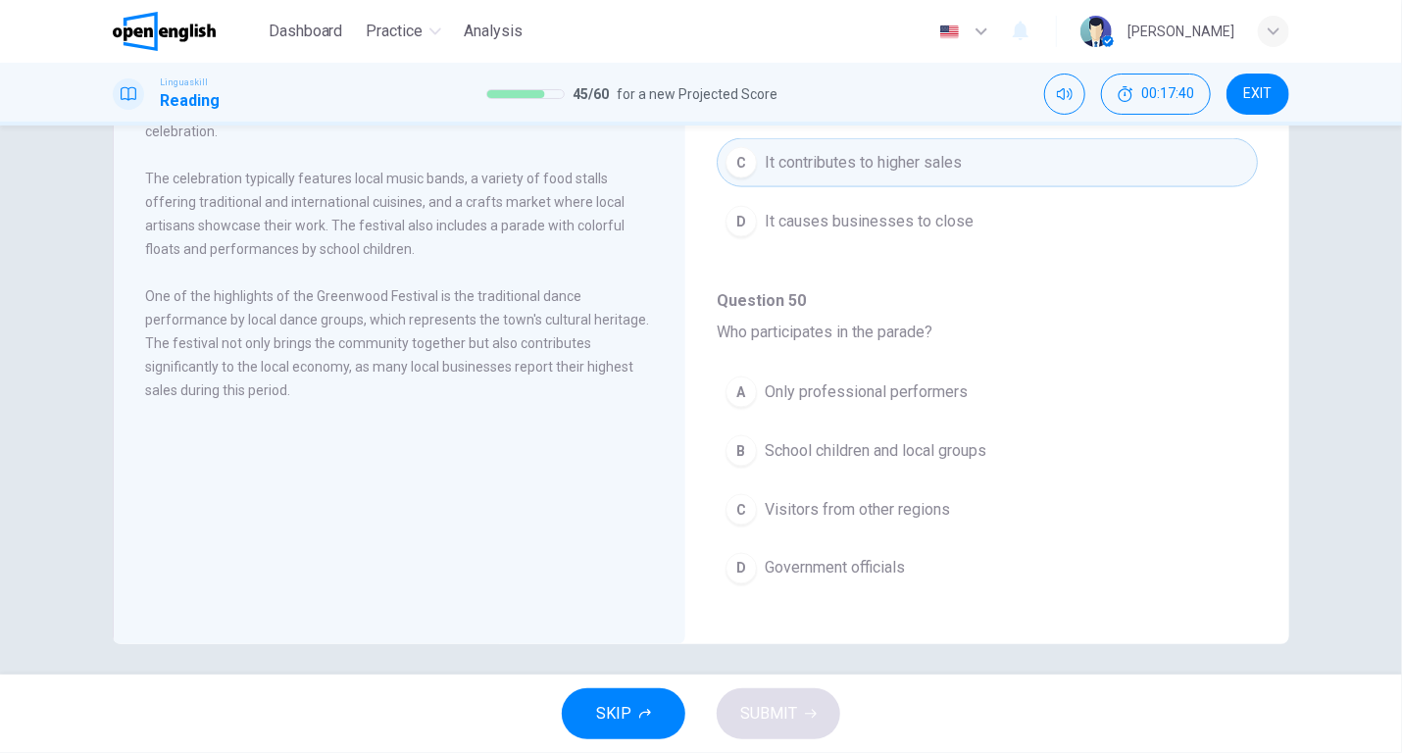
scroll to position [211, 0]
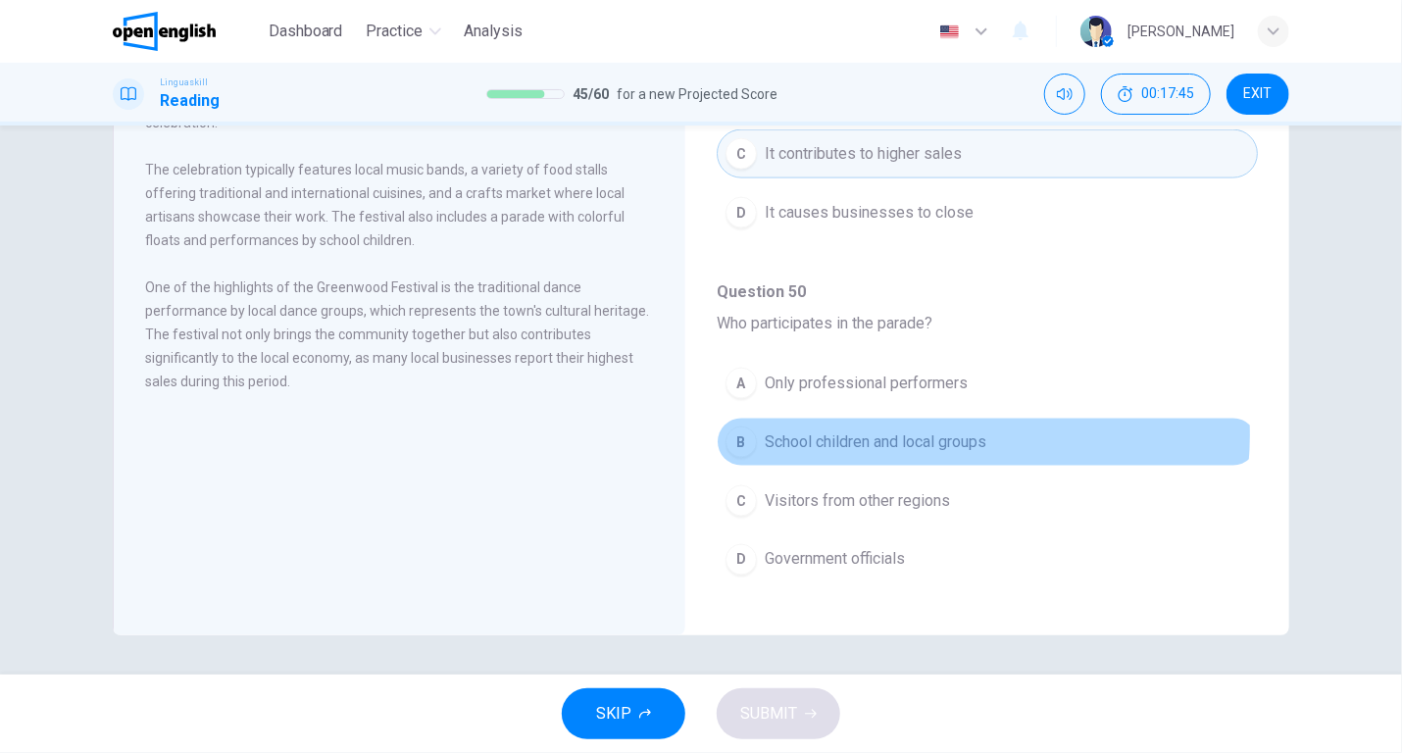
click at [944, 430] on span "School children and local groups" at bounding box center [876, 442] width 222 height 24
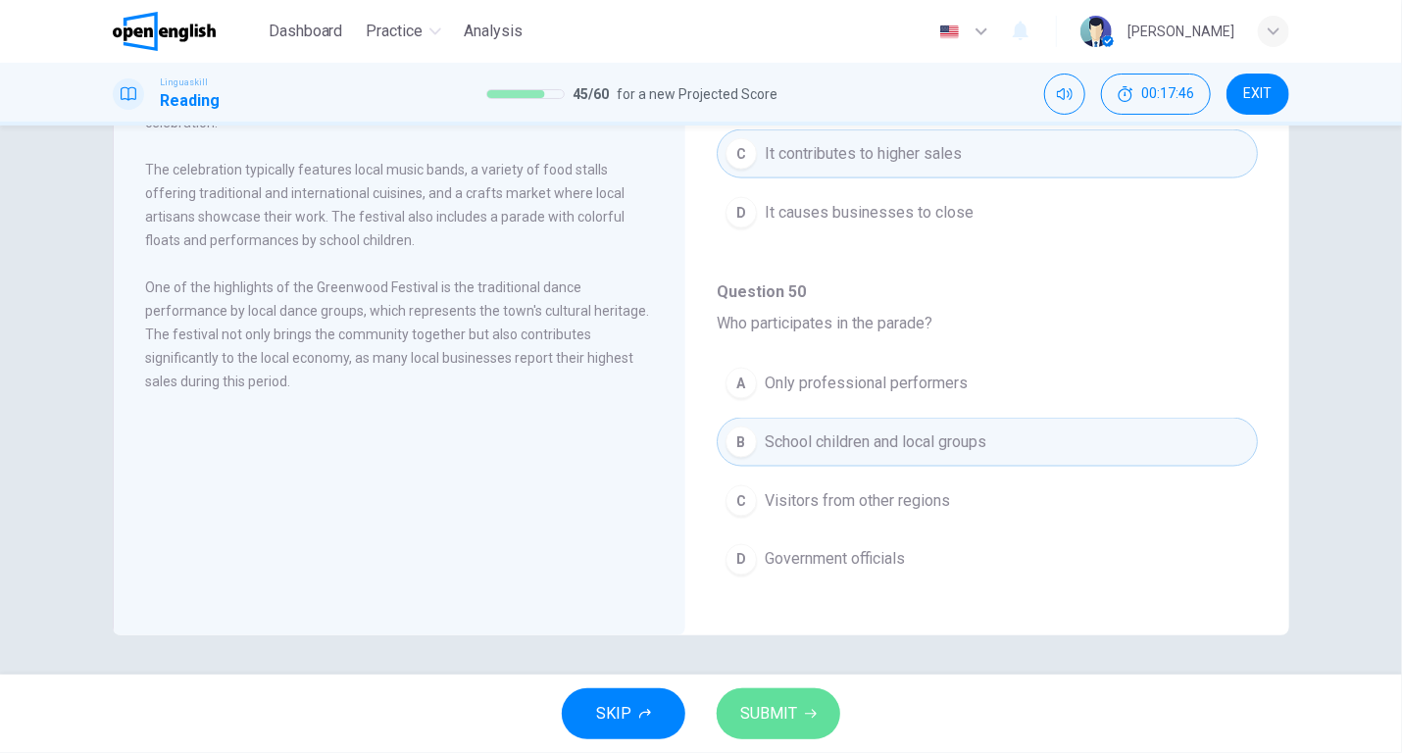
click at [765, 713] on span "SUBMIT" at bounding box center [768, 713] width 57 height 27
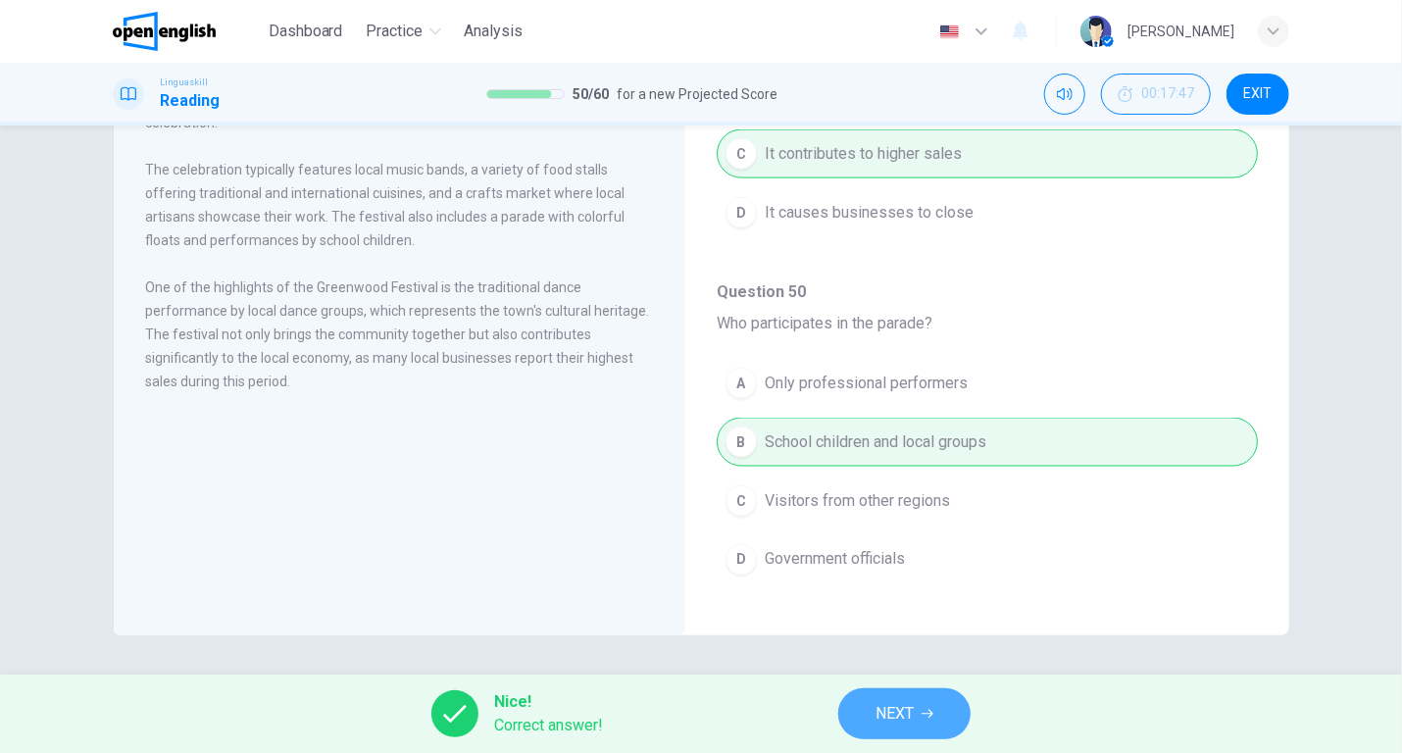
click at [871, 715] on button "NEXT" at bounding box center [904, 713] width 132 height 51
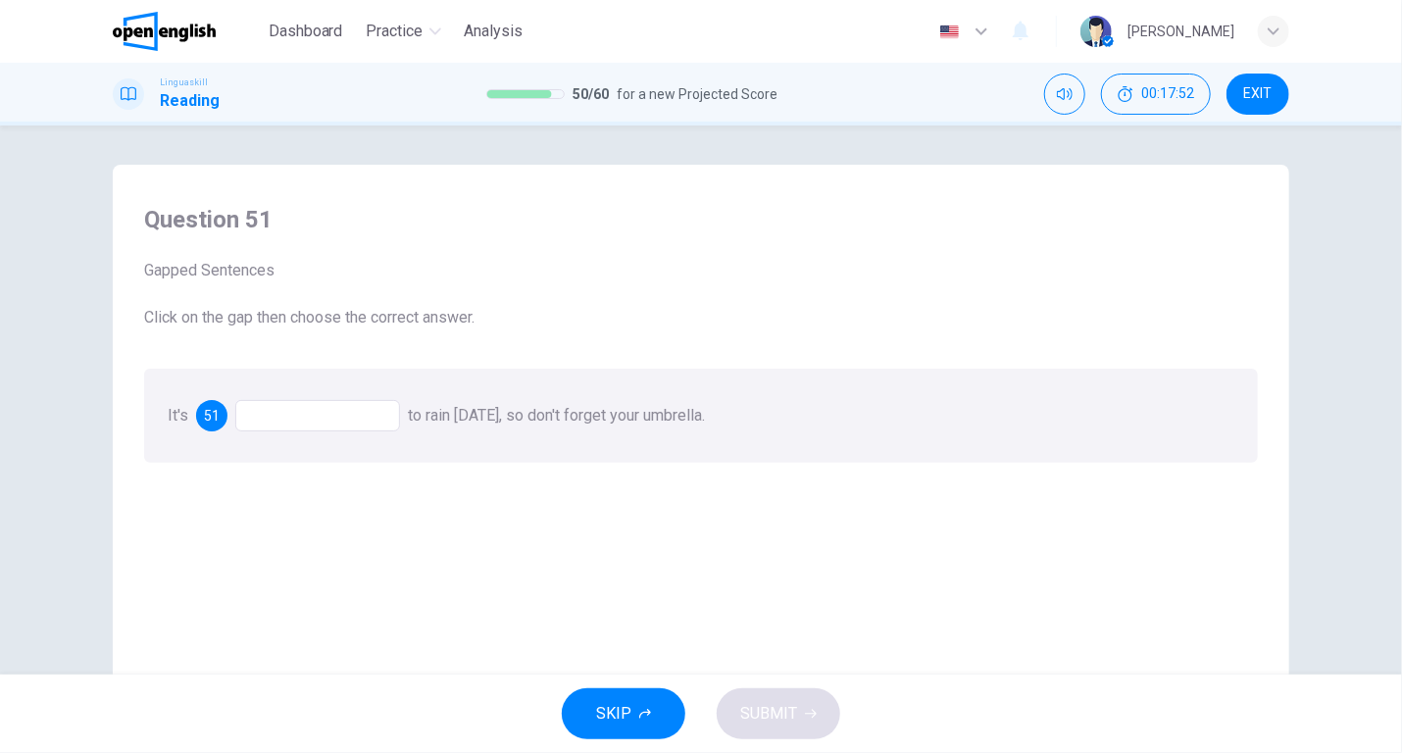
click at [243, 414] on div at bounding box center [317, 415] width 165 height 31
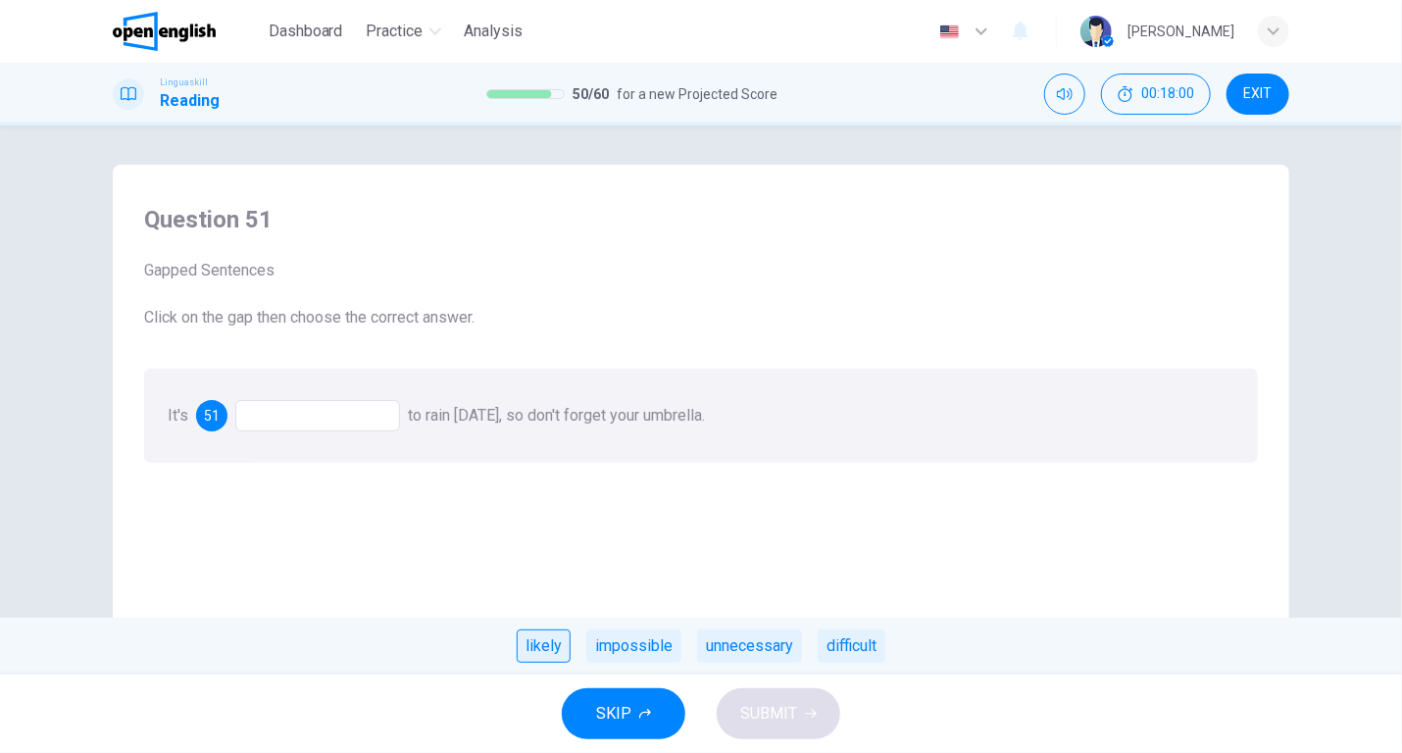
click at [533, 642] on div "likely" at bounding box center [544, 645] width 54 height 33
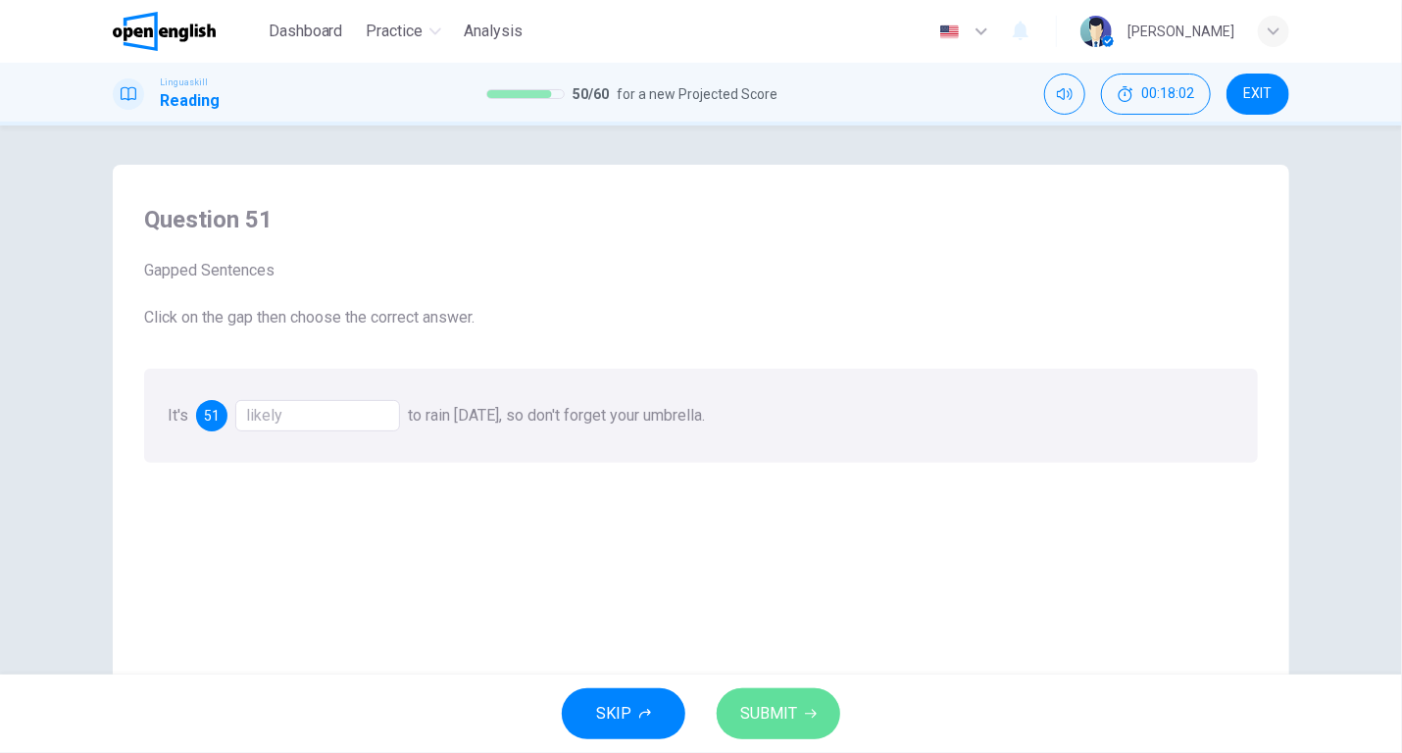
click at [755, 701] on span "SUBMIT" at bounding box center [768, 713] width 57 height 27
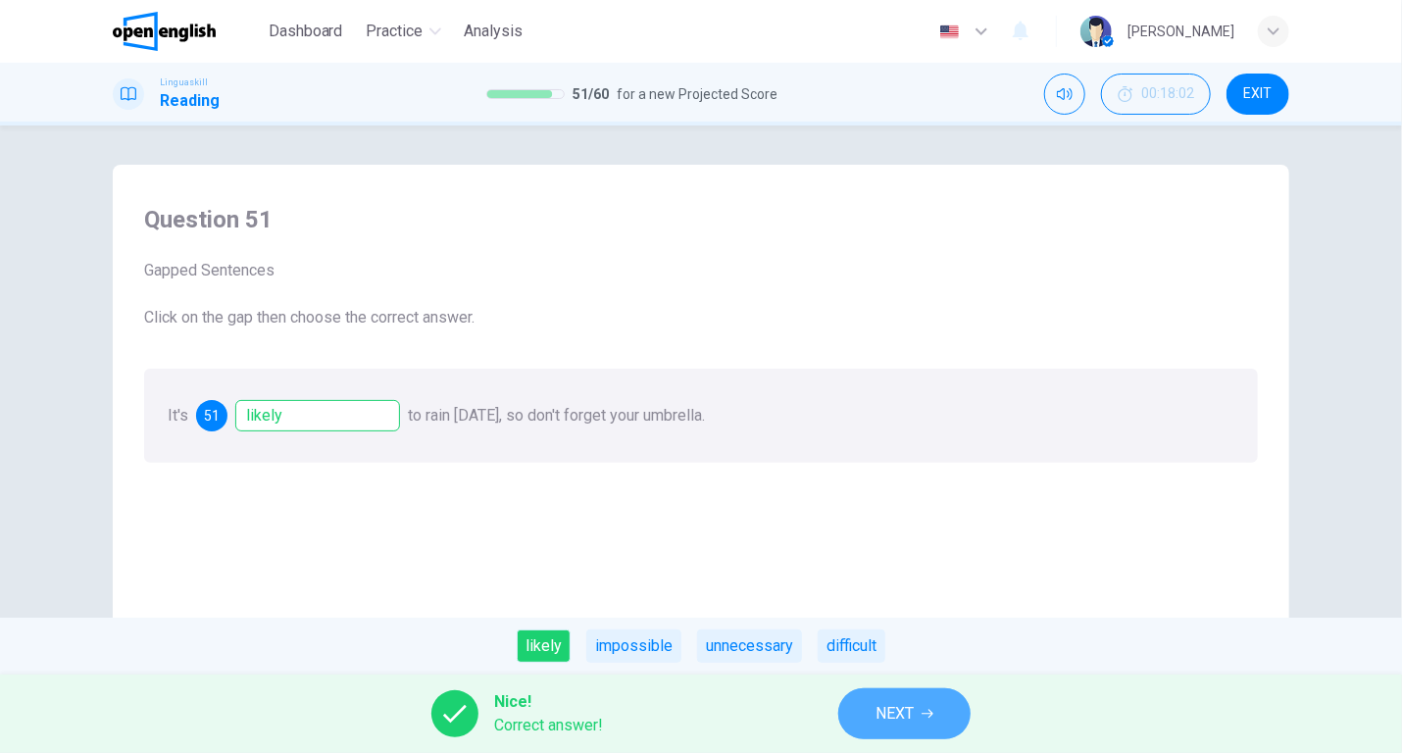
click at [890, 711] on span "NEXT" at bounding box center [894, 713] width 38 height 27
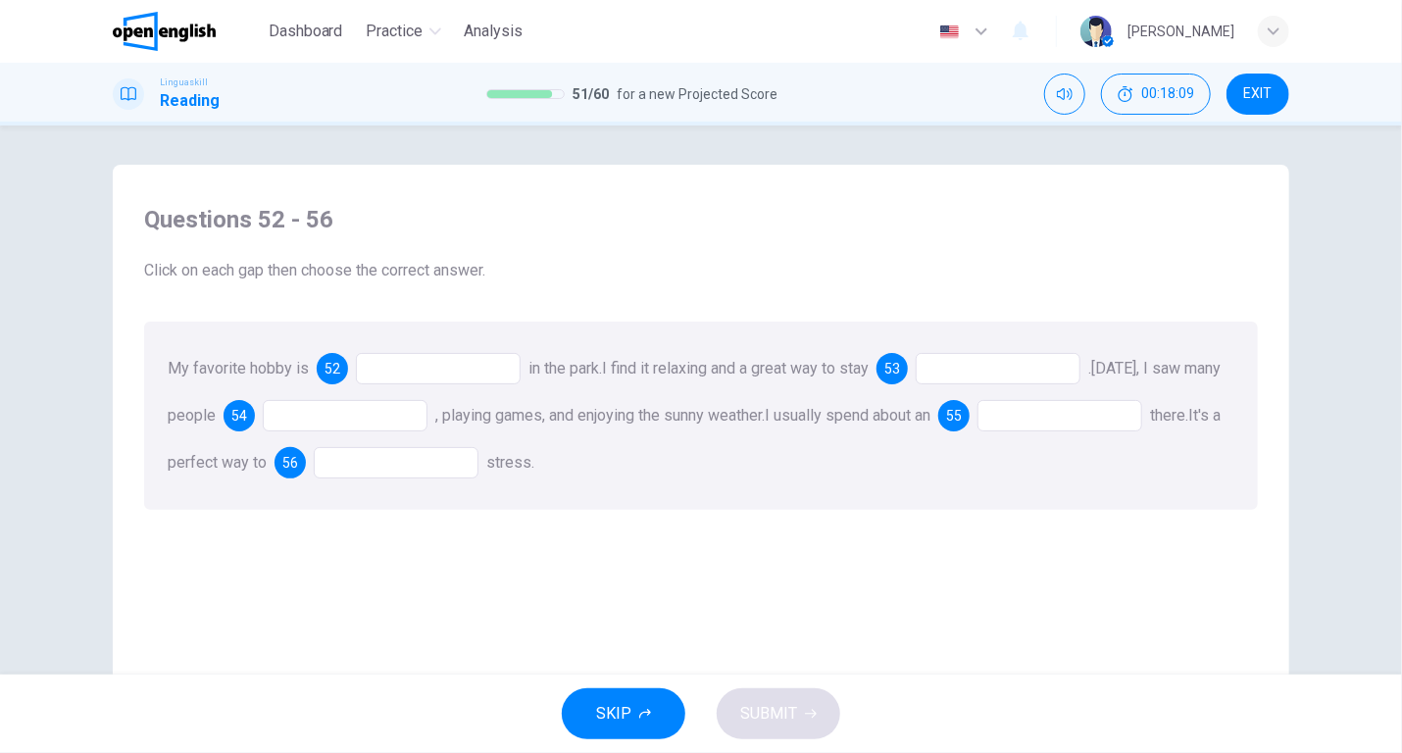
click at [382, 372] on div at bounding box center [438, 368] width 165 height 31
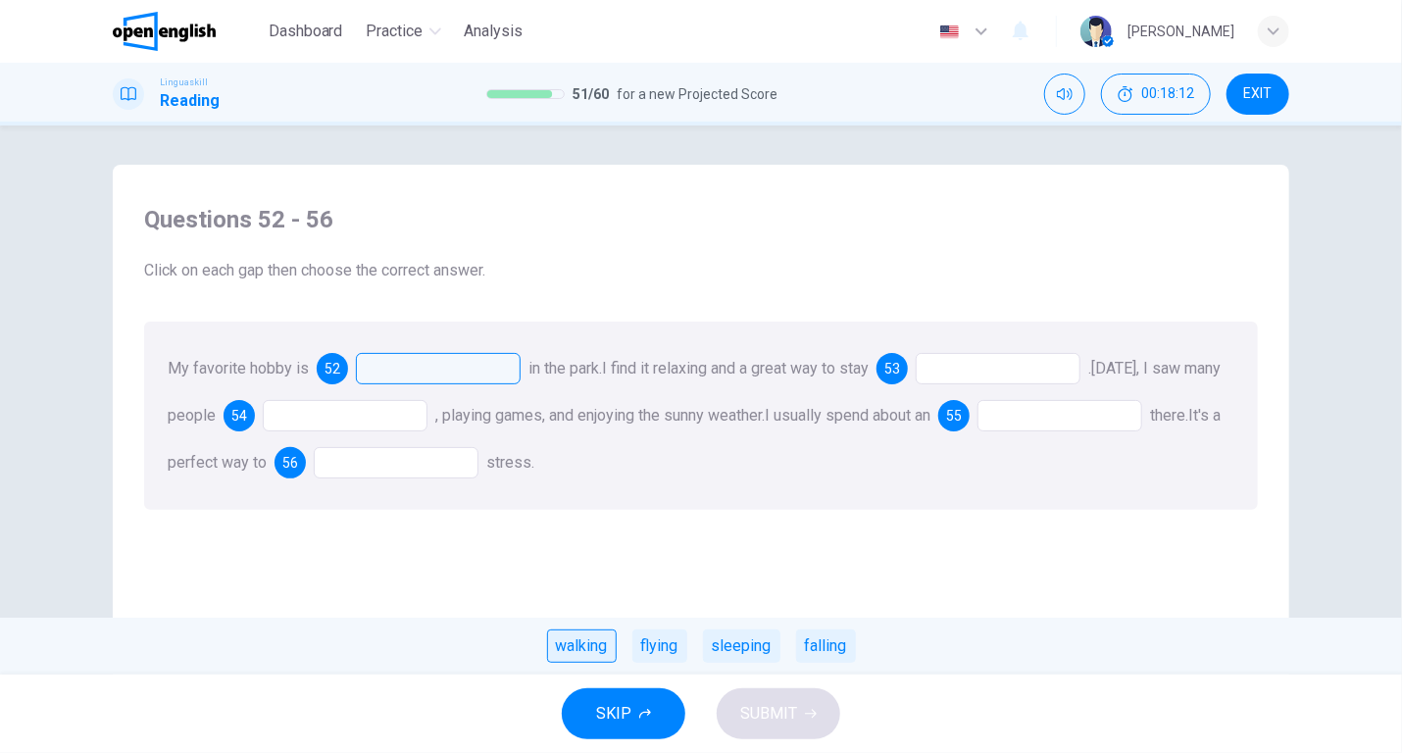
click at [585, 651] on div "walking" at bounding box center [582, 645] width 70 height 33
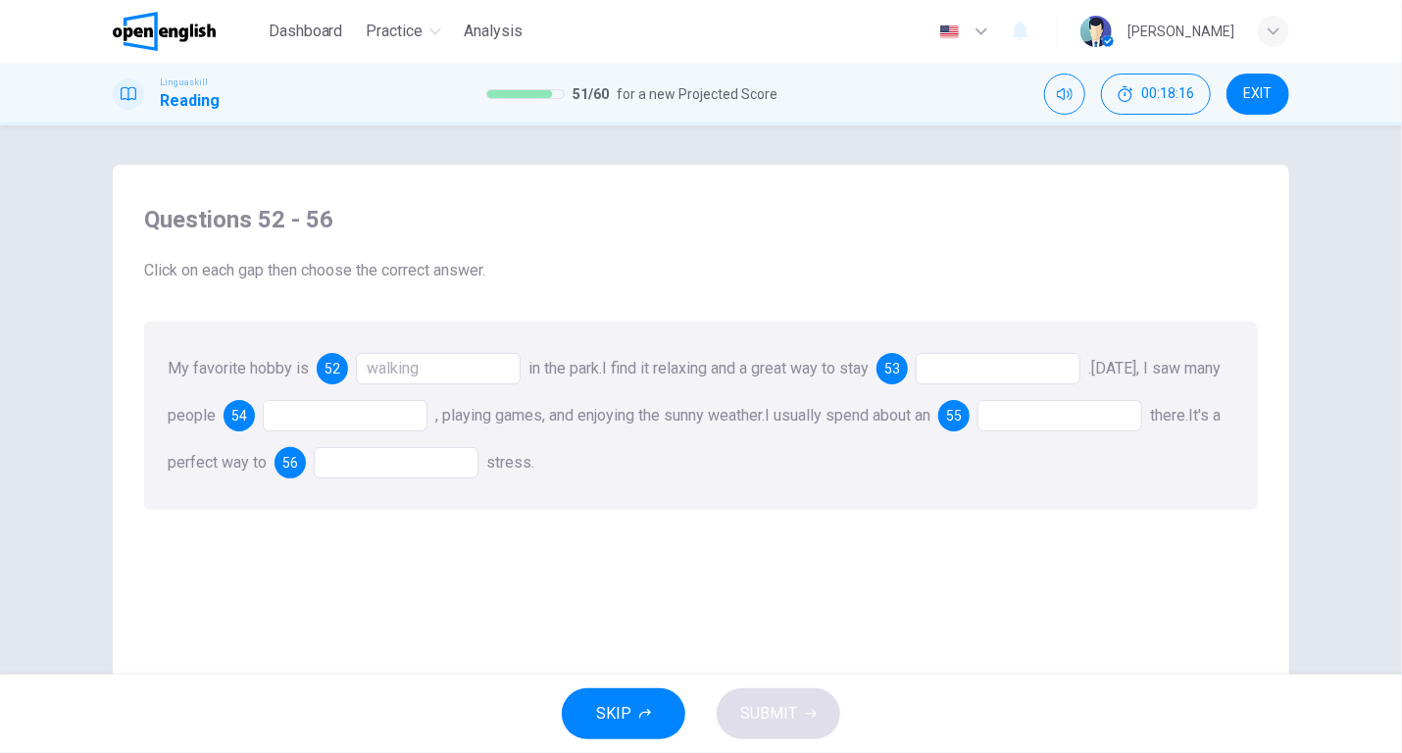
click at [952, 356] on div at bounding box center [998, 368] width 165 height 31
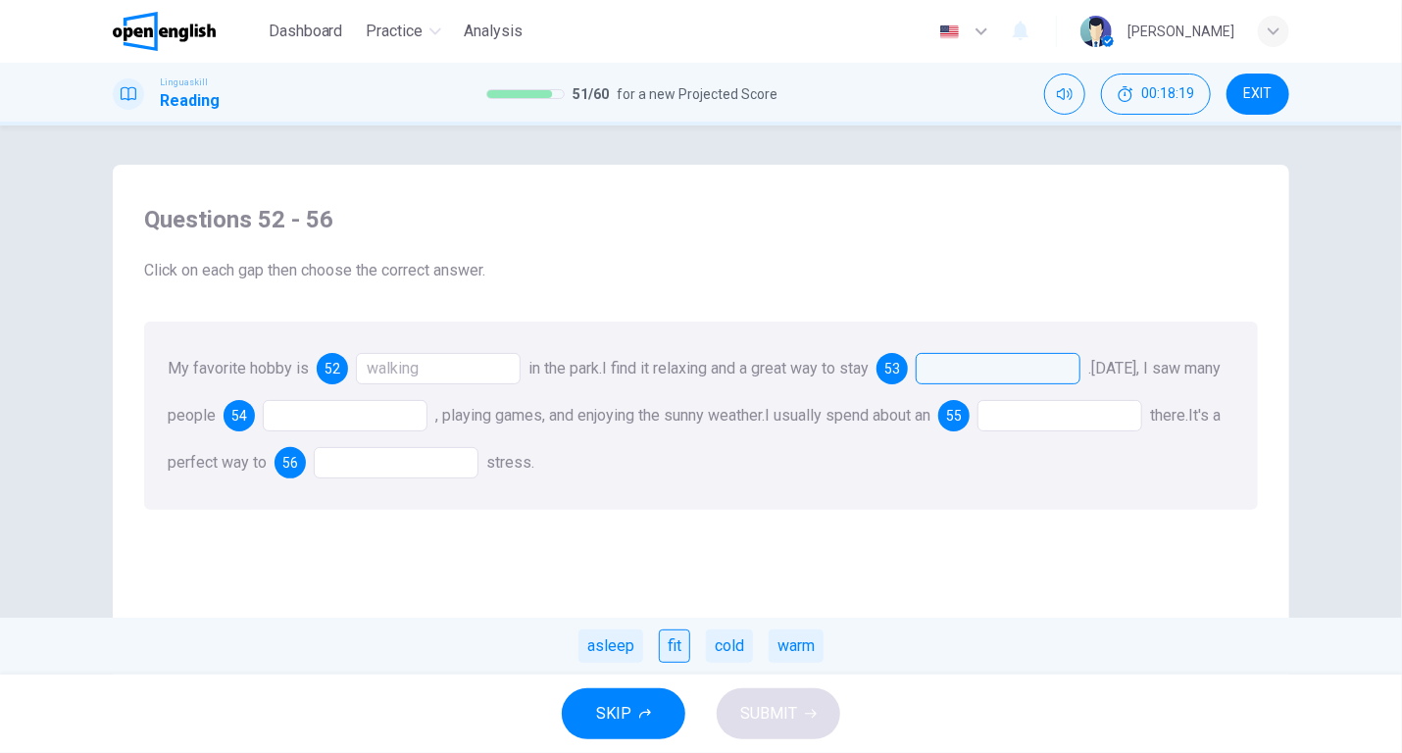
click at [670, 650] on div "fit" at bounding box center [674, 645] width 31 height 33
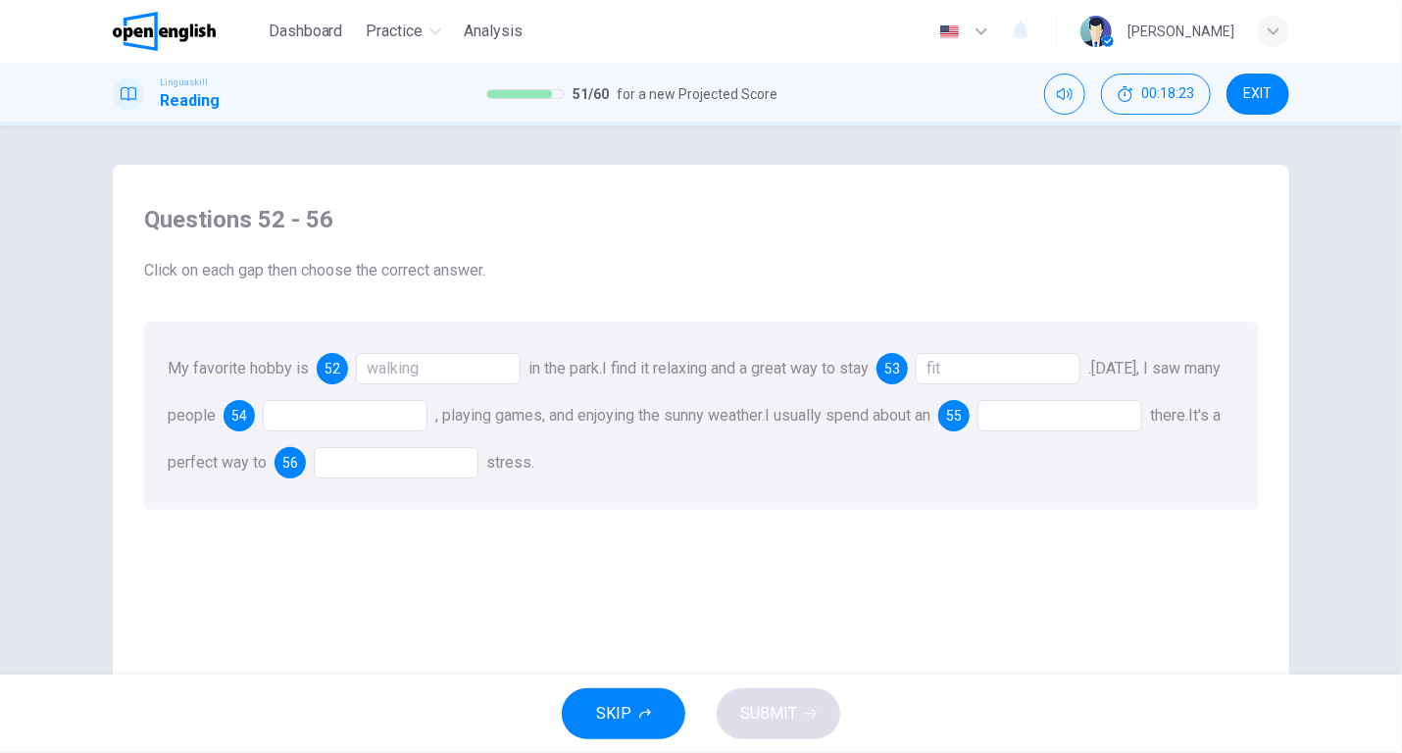
click at [404, 422] on div at bounding box center [345, 415] width 165 height 31
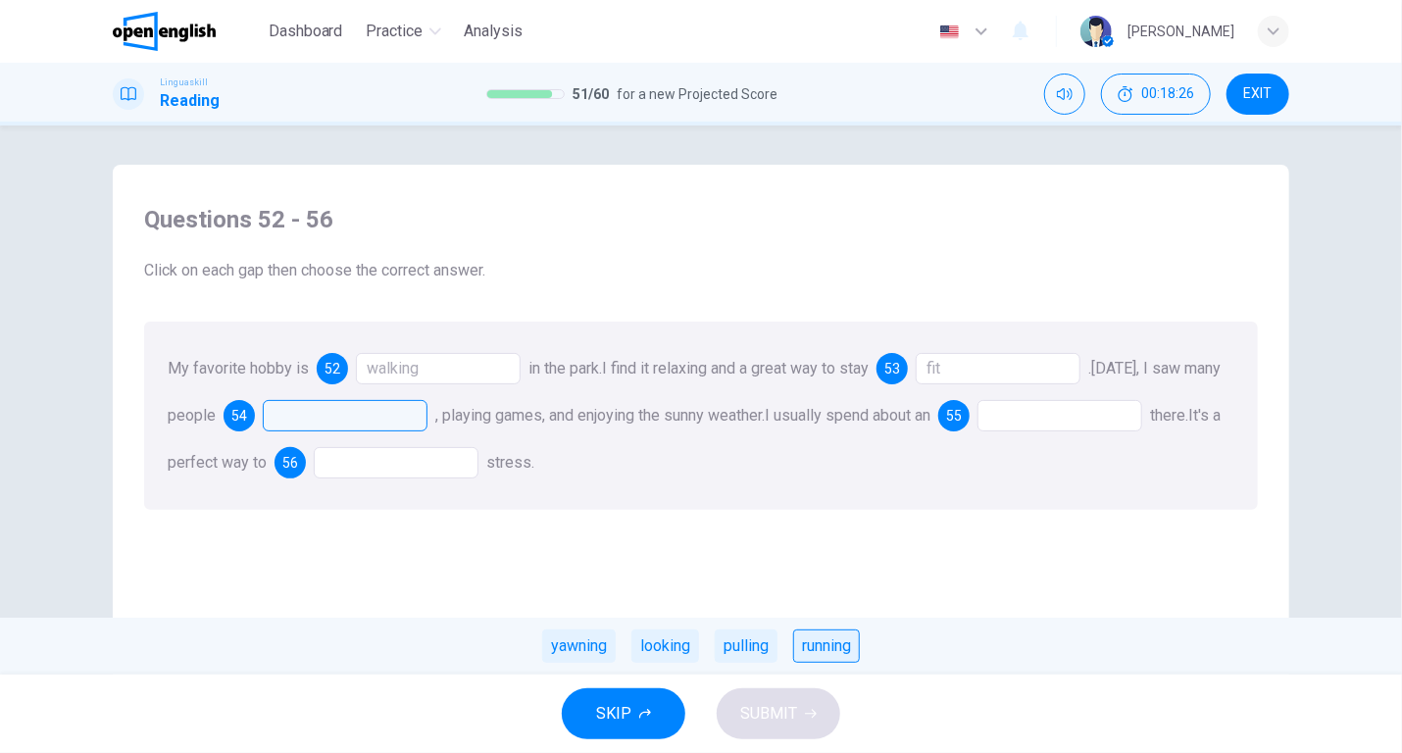
click at [837, 643] on div "running" at bounding box center [826, 645] width 67 height 33
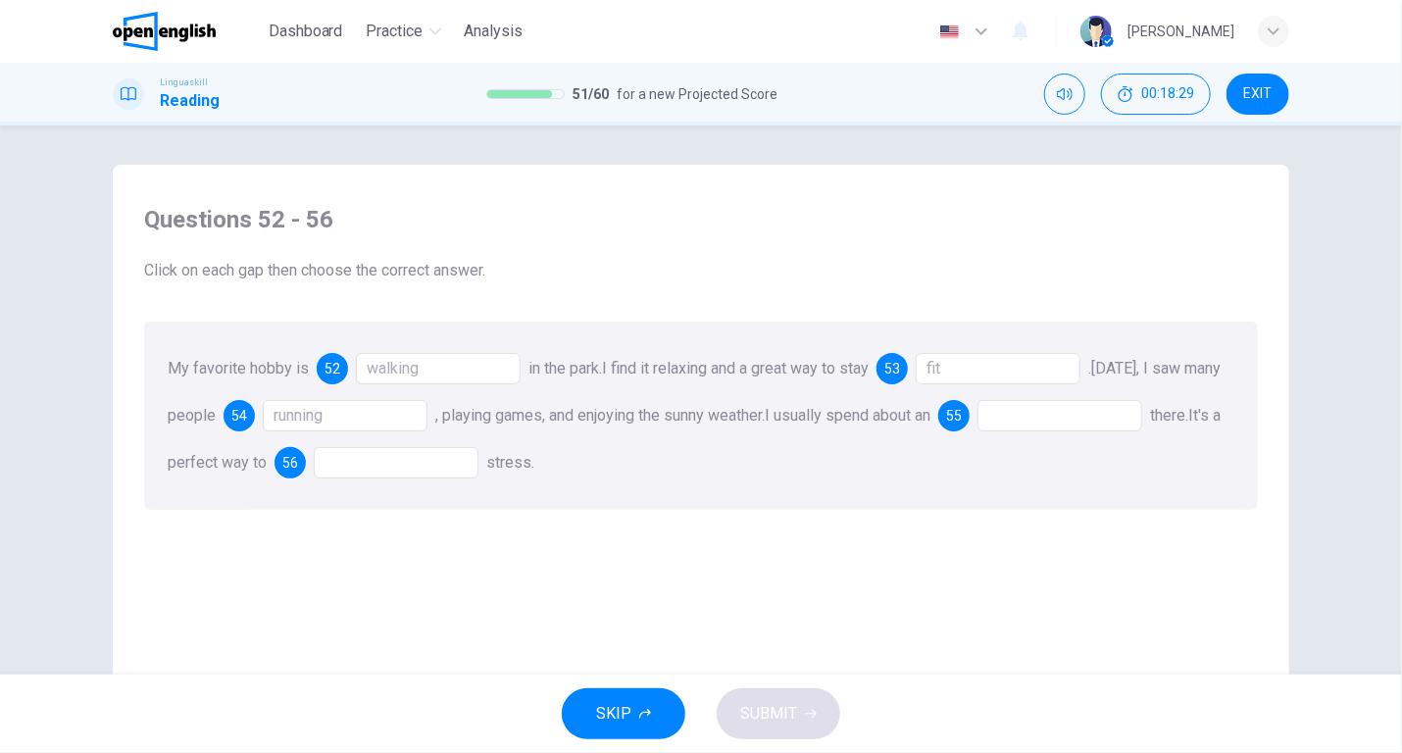
click at [1047, 407] on div at bounding box center [1059, 415] width 165 height 31
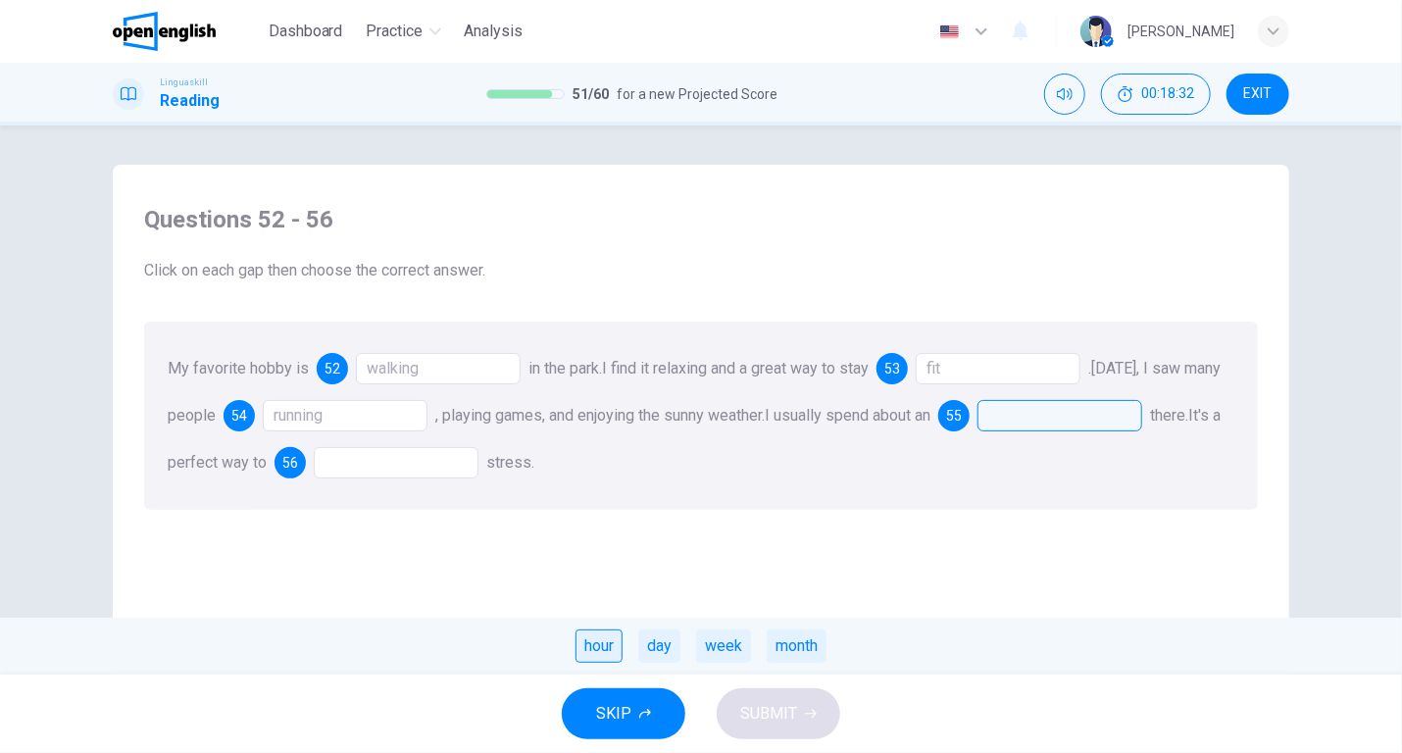
click at [600, 643] on div "hour" at bounding box center [598, 645] width 47 height 33
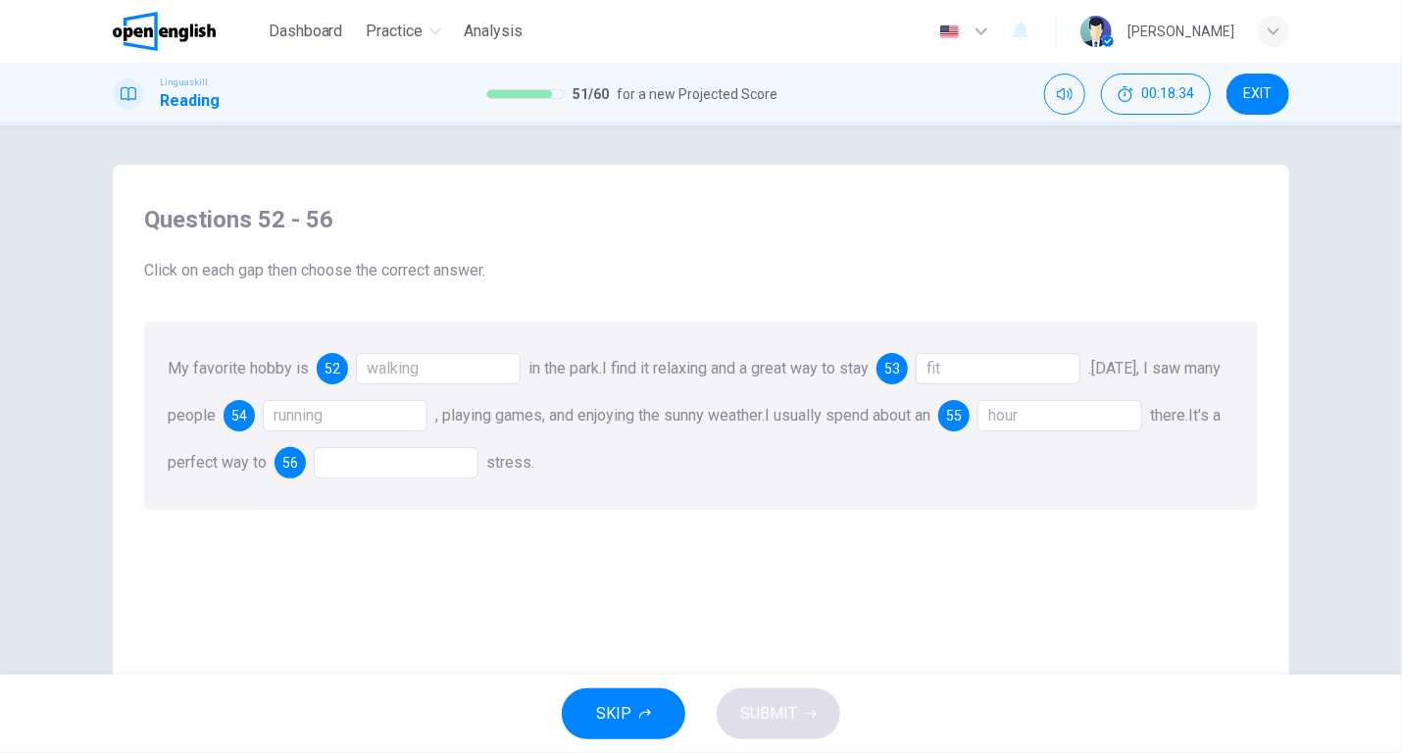
click at [422, 461] on div at bounding box center [396, 462] width 165 height 31
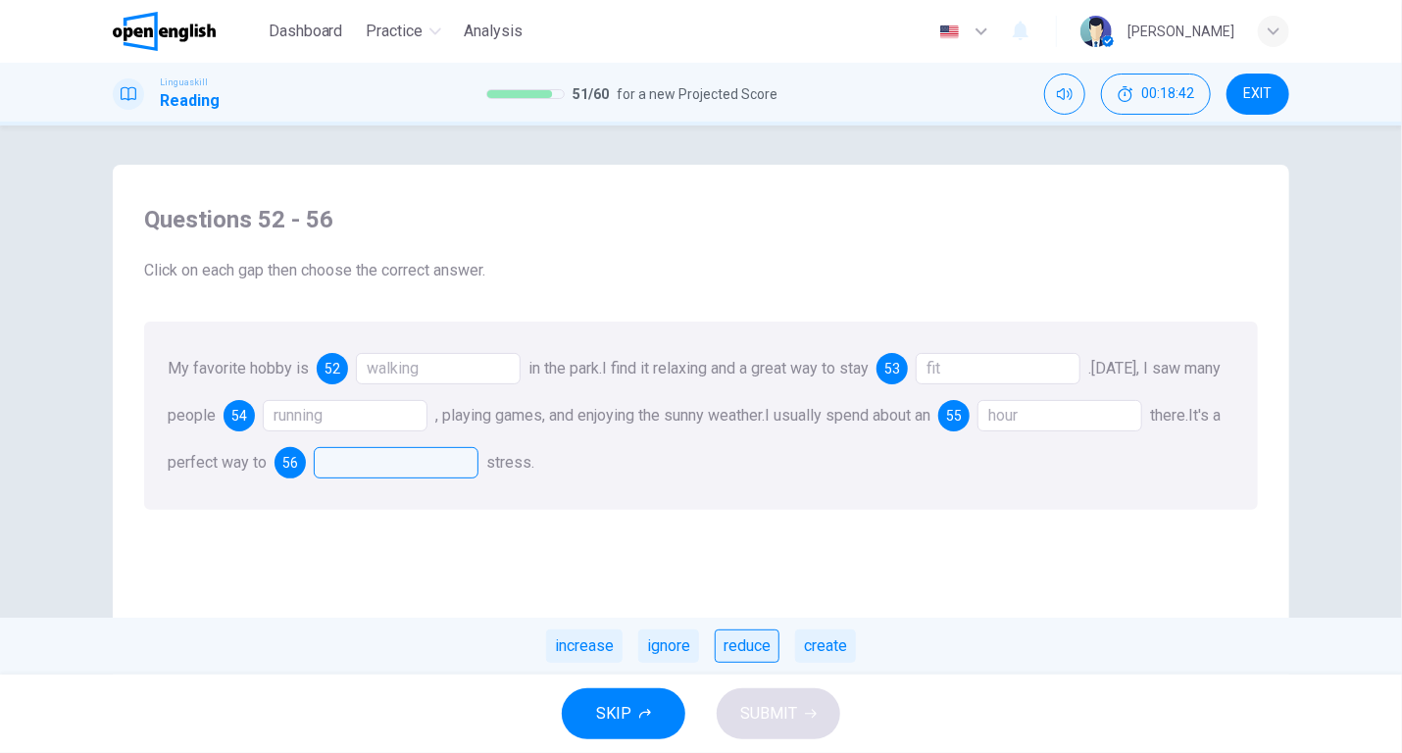
click at [744, 642] on div "reduce" at bounding box center [747, 645] width 65 height 33
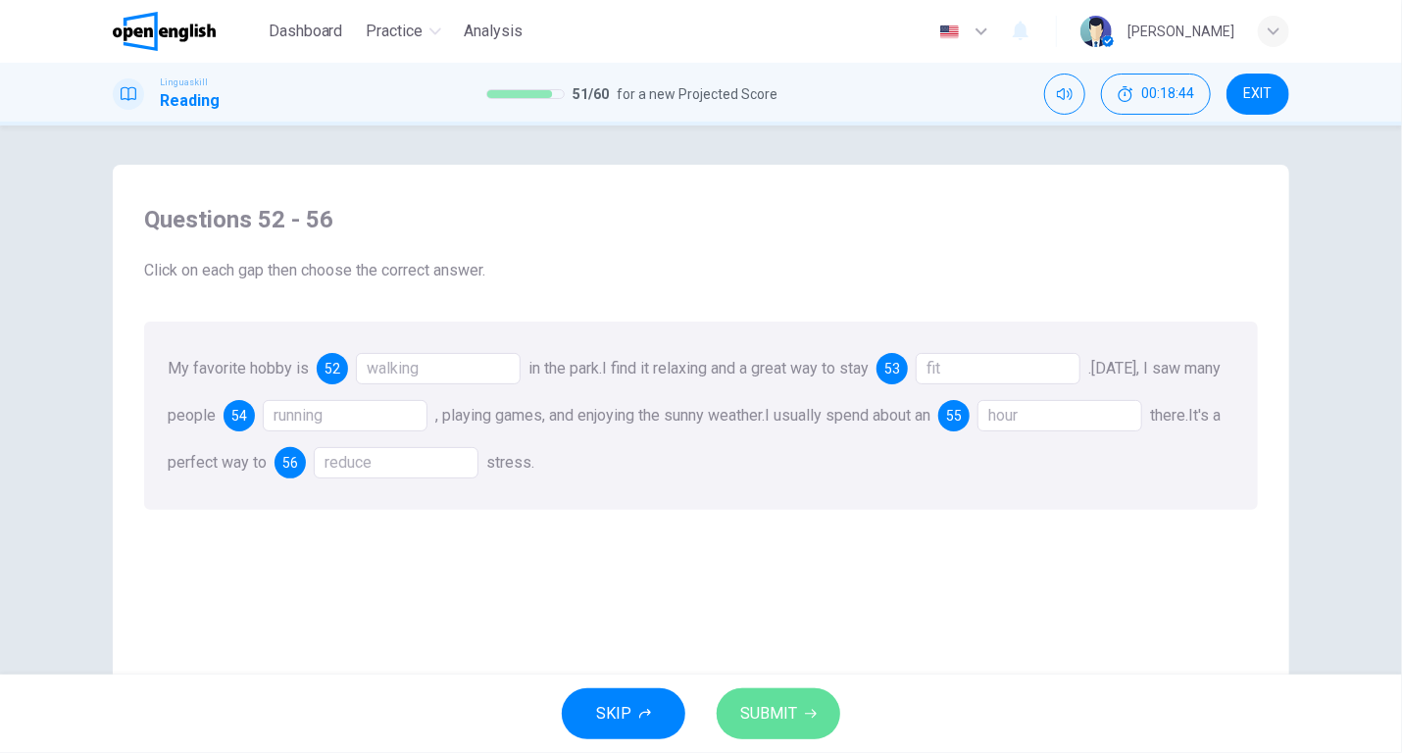
click at [761, 714] on span "SUBMIT" at bounding box center [768, 713] width 57 height 27
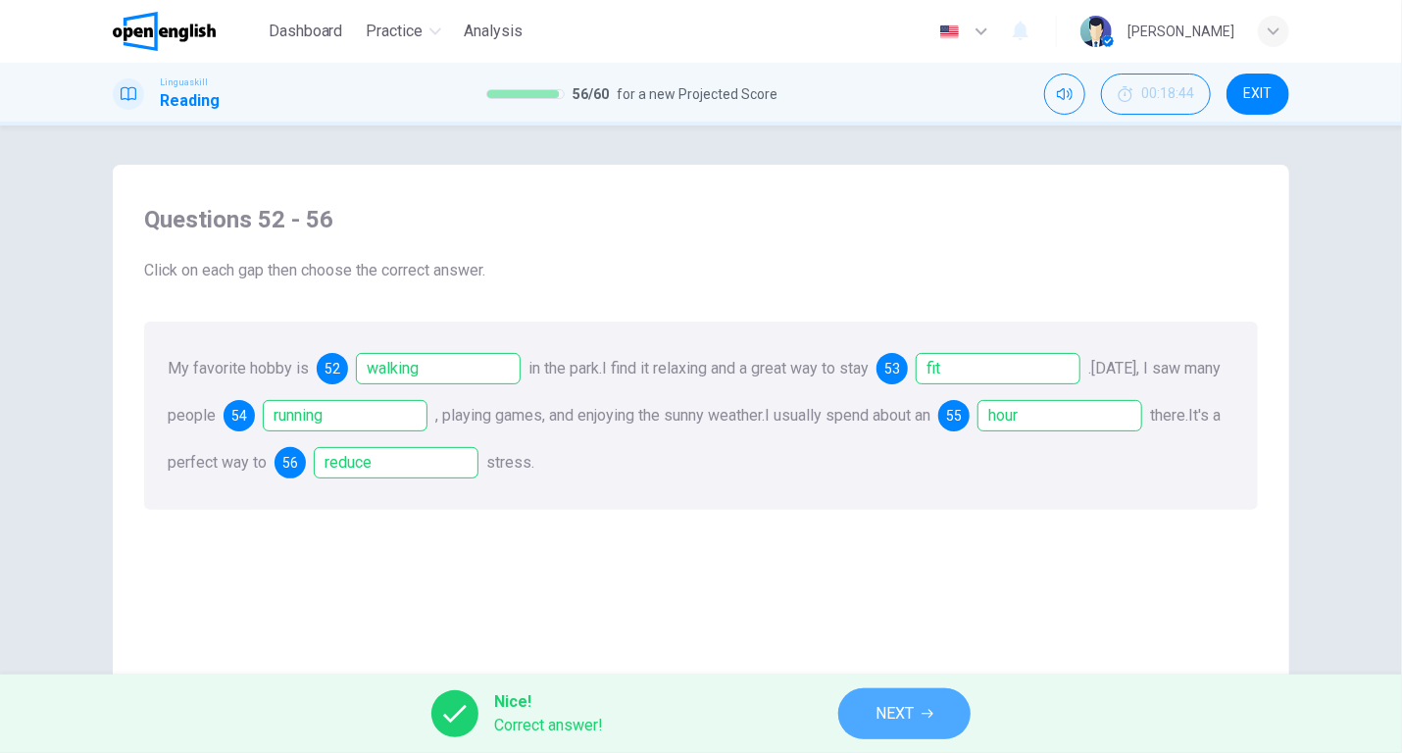
click at [869, 713] on button "NEXT" at bounding box center [904, 713] width 132 height 51
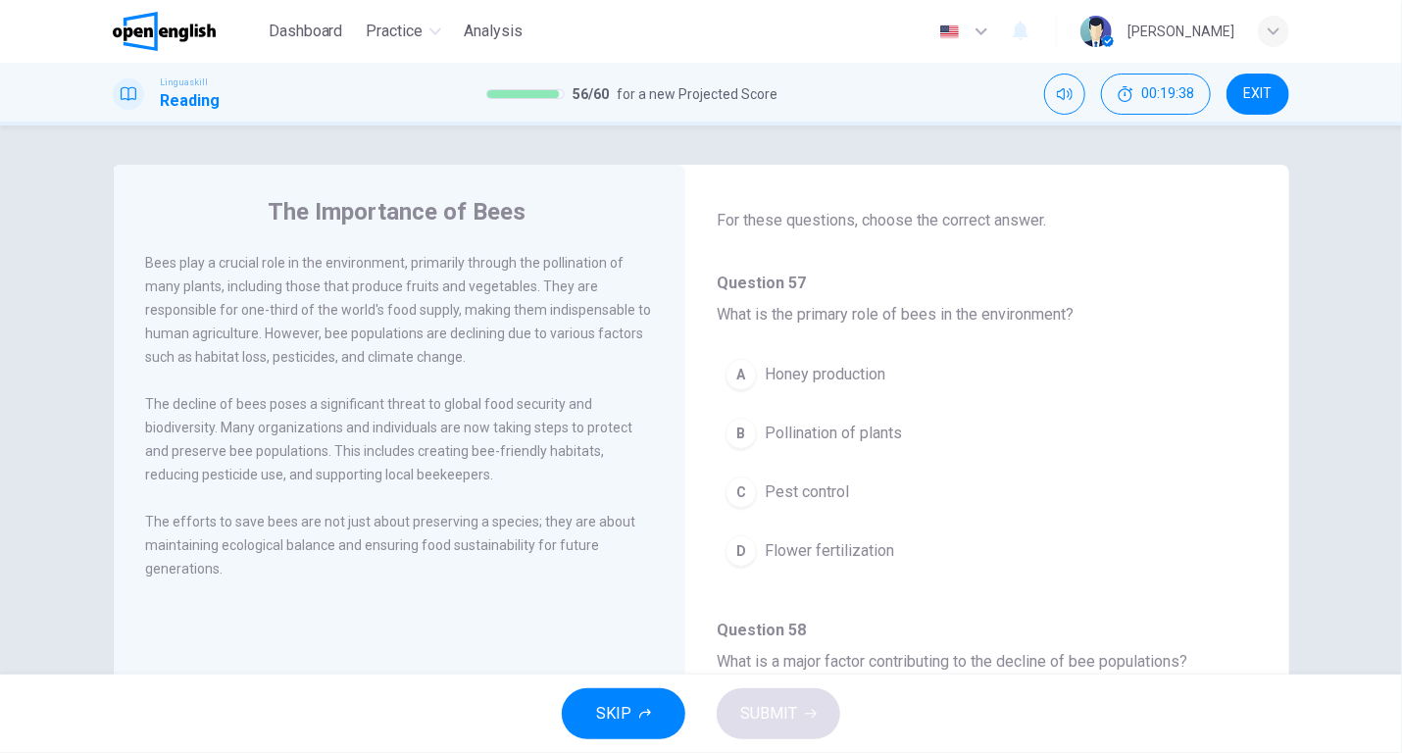
scroll to position [63, 0]
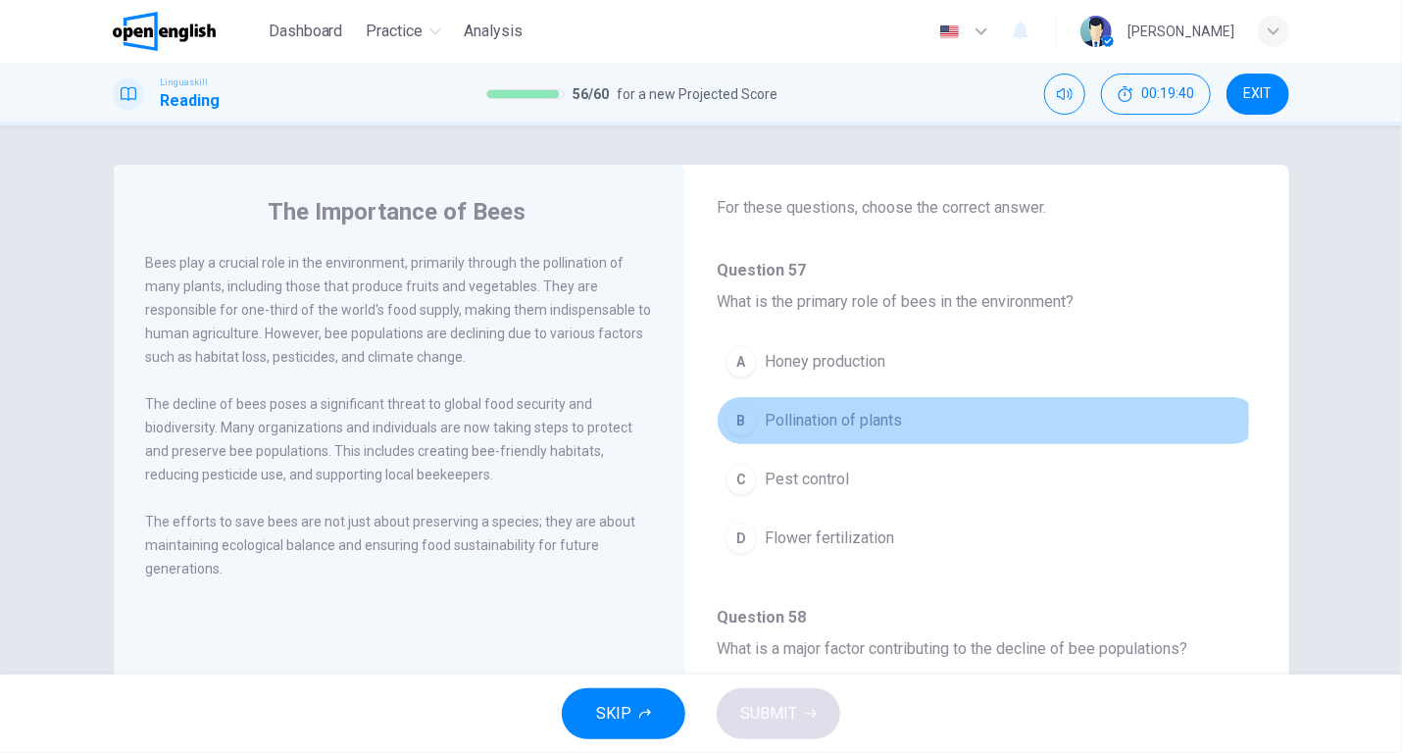
click at [873, 419] on span "Pollination of plants" at bounding box center [833, 421] width 137 height 24
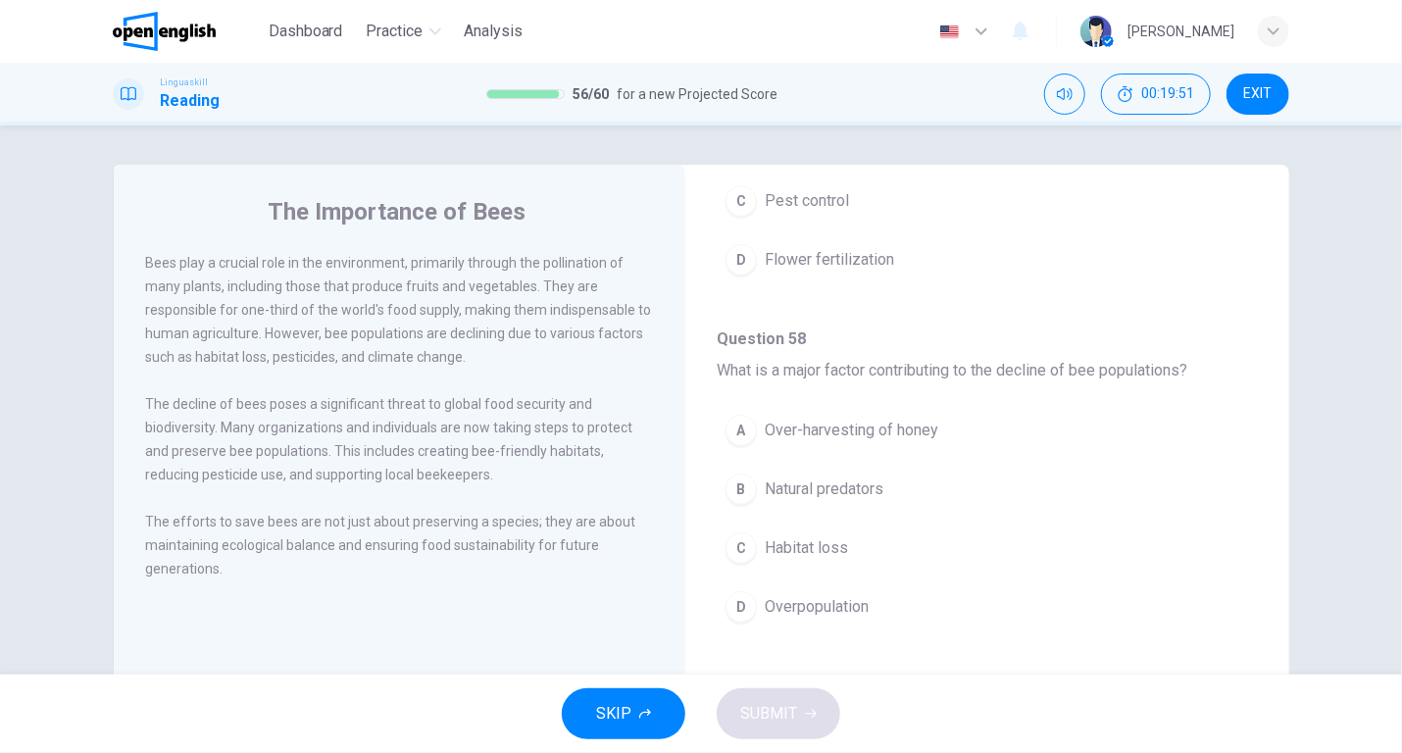
scroll to position [359, 0]
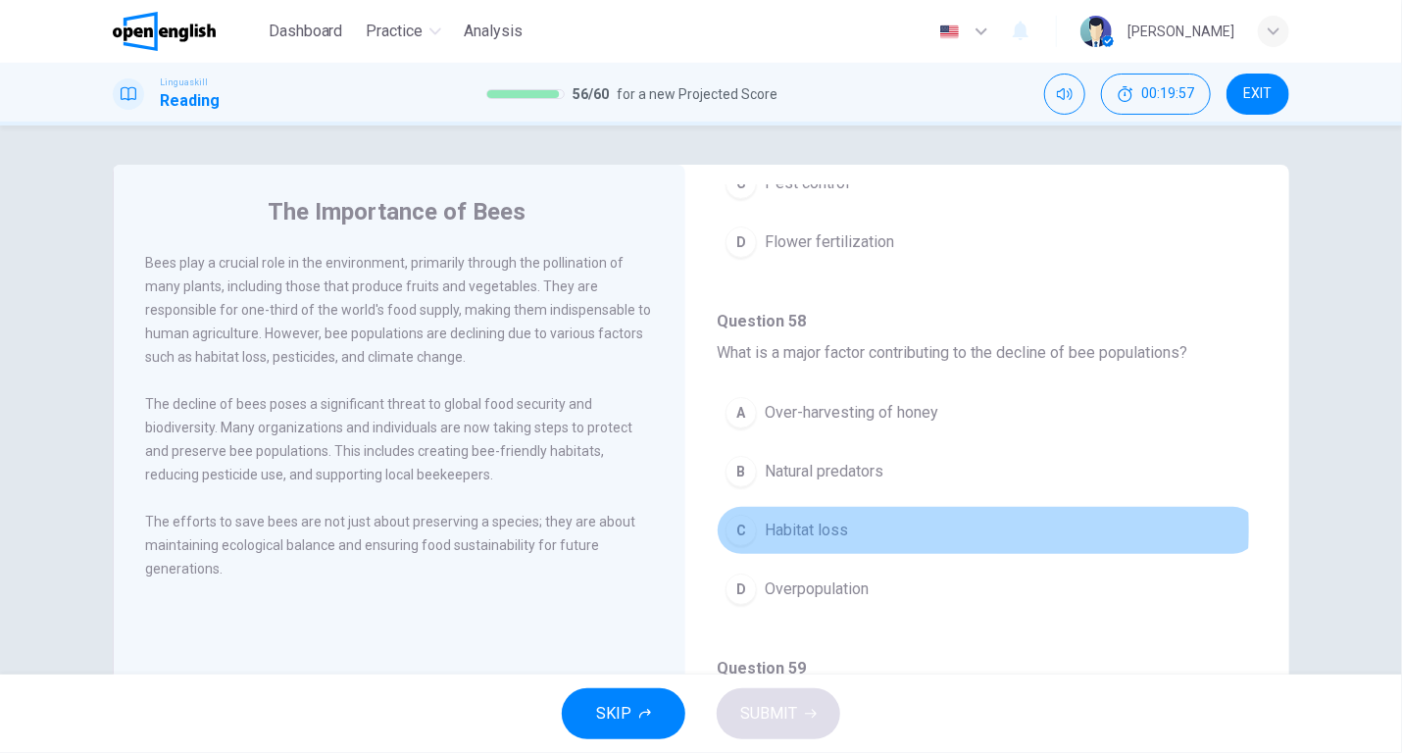
click at [825, 526] on span "Habitat loss" at bounding box center [806, 531] width 83 height 24
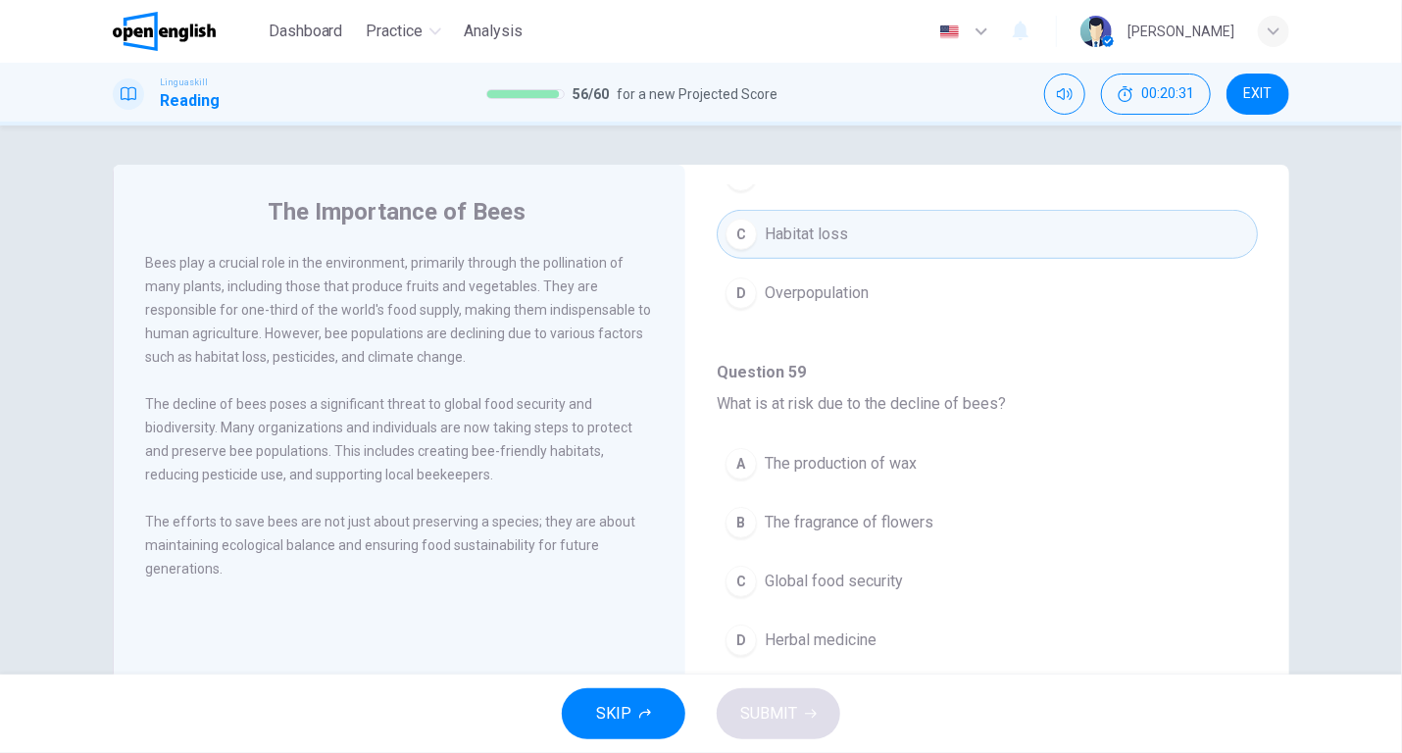
scroll to position [655, 0]
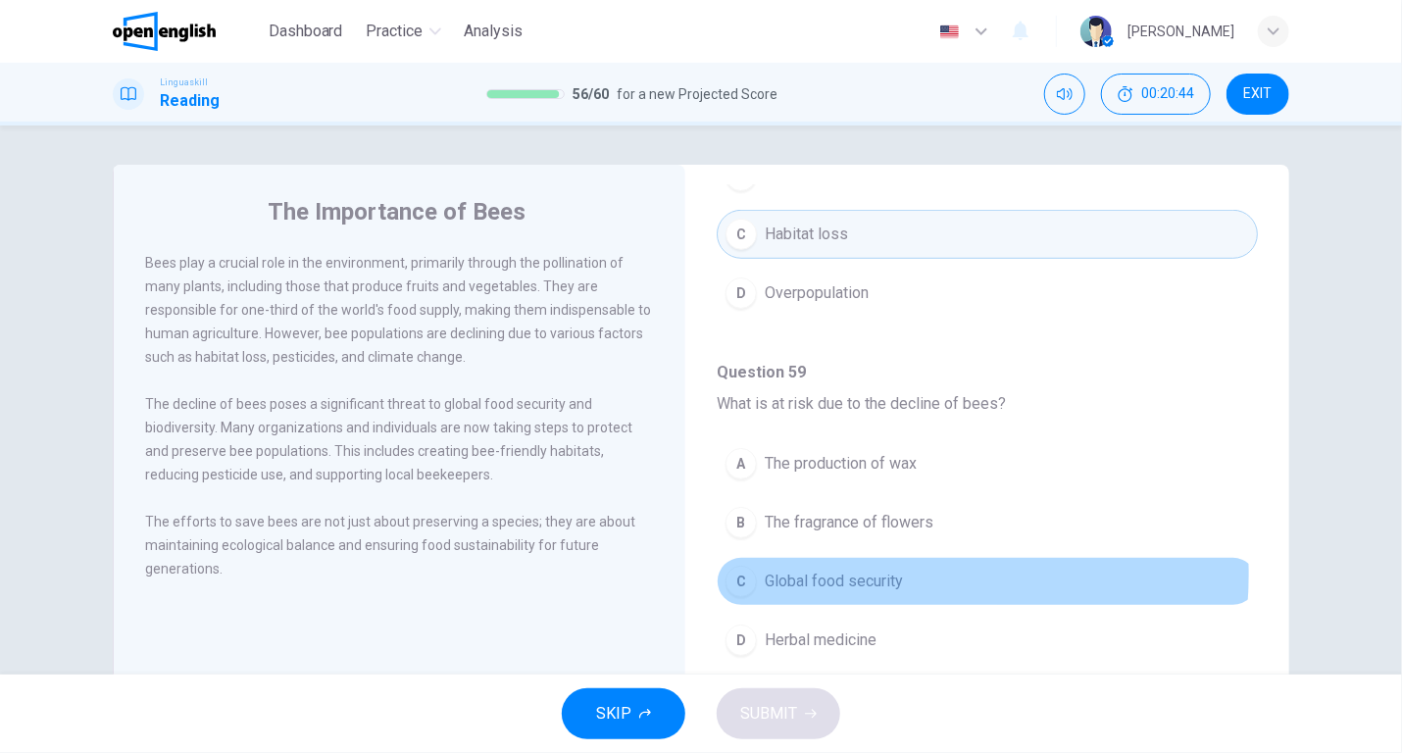
click at [861, 570] on span "Global food security" at bounding box center [834, 582] width 138 height 24
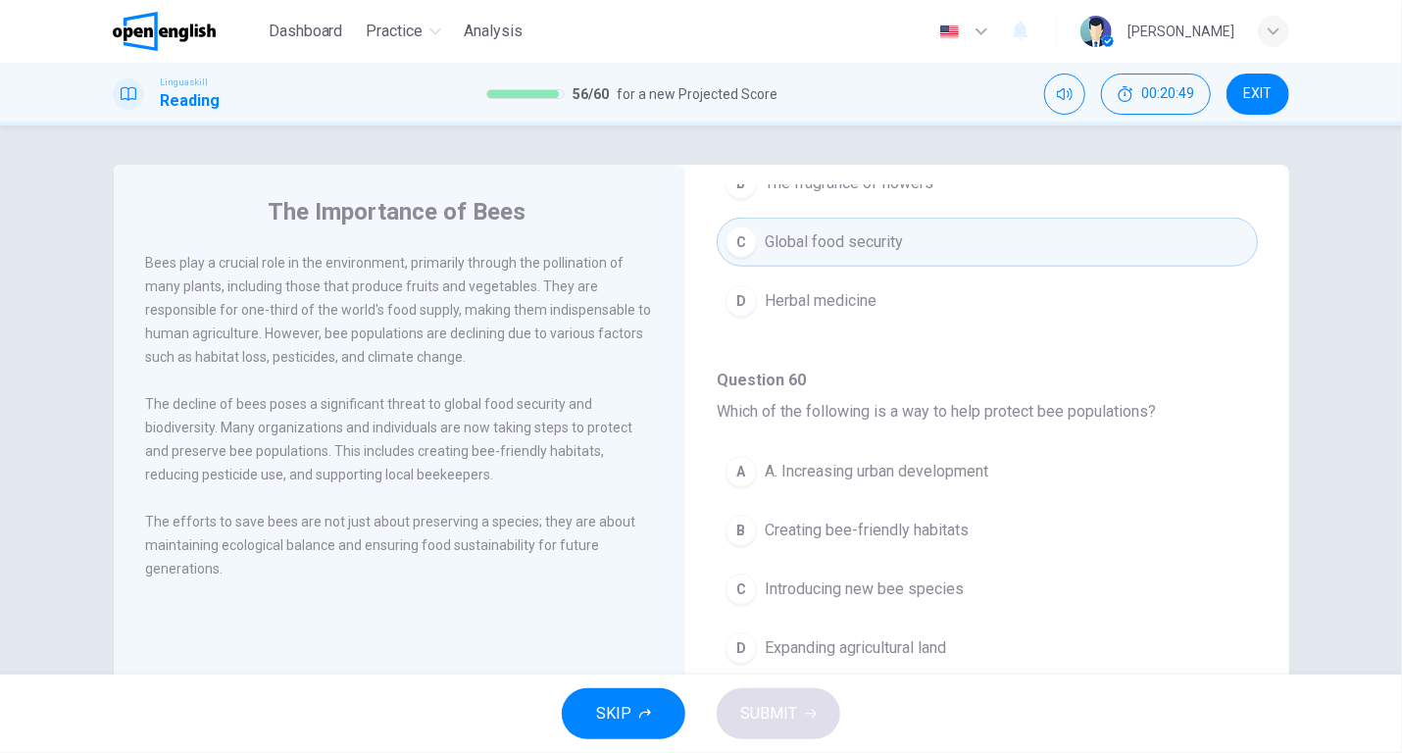
scroll to position [1019, 0]
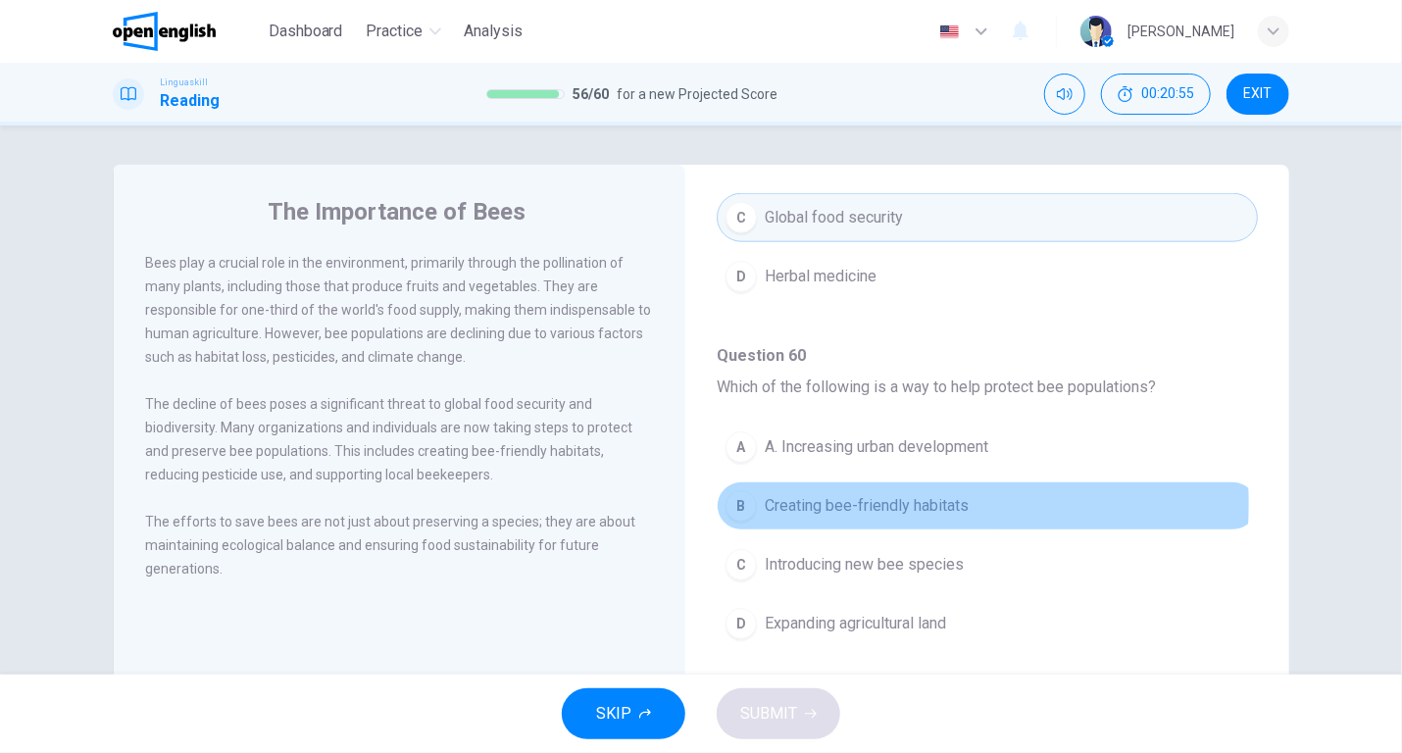
click at [859, 498] on span "Creating bee-friendly habitats" at bounding box center [867, 506] width 204 height 24
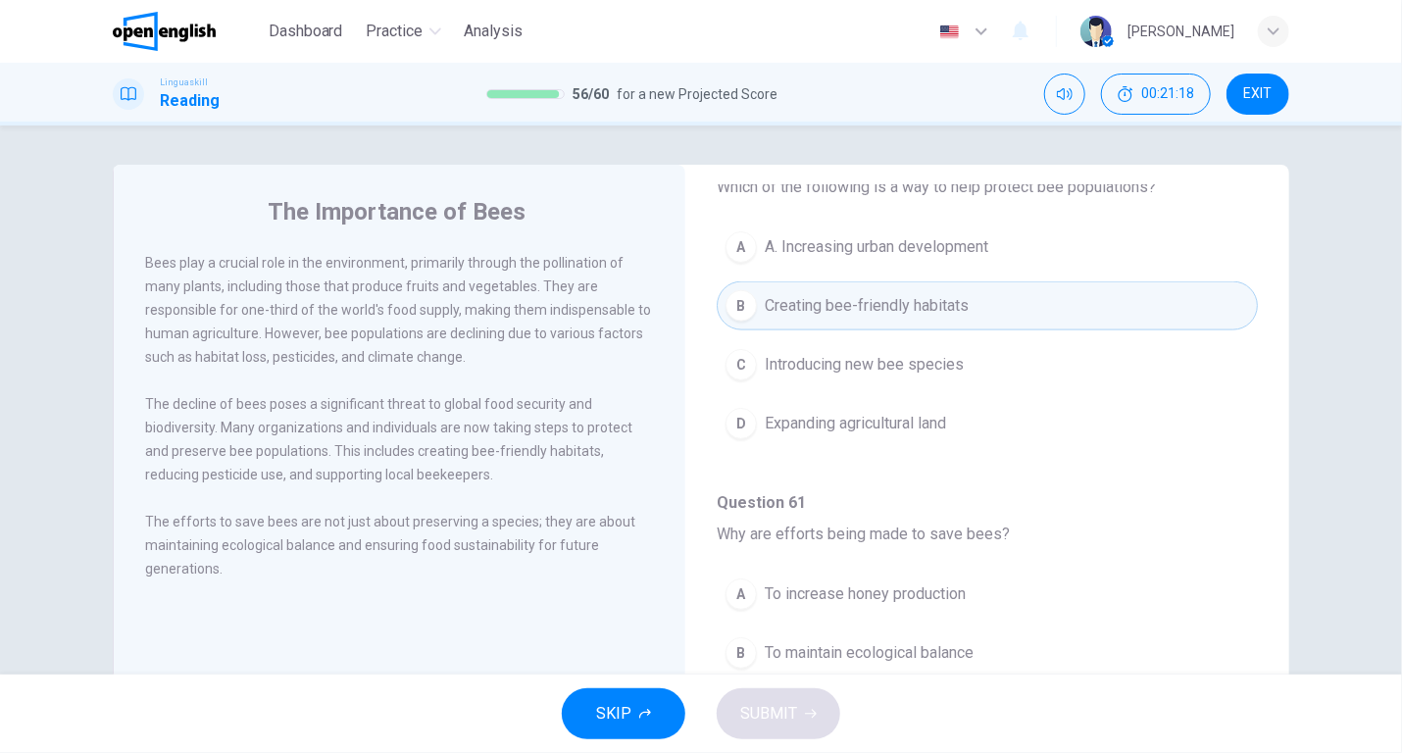
scroll to position [211, 0]
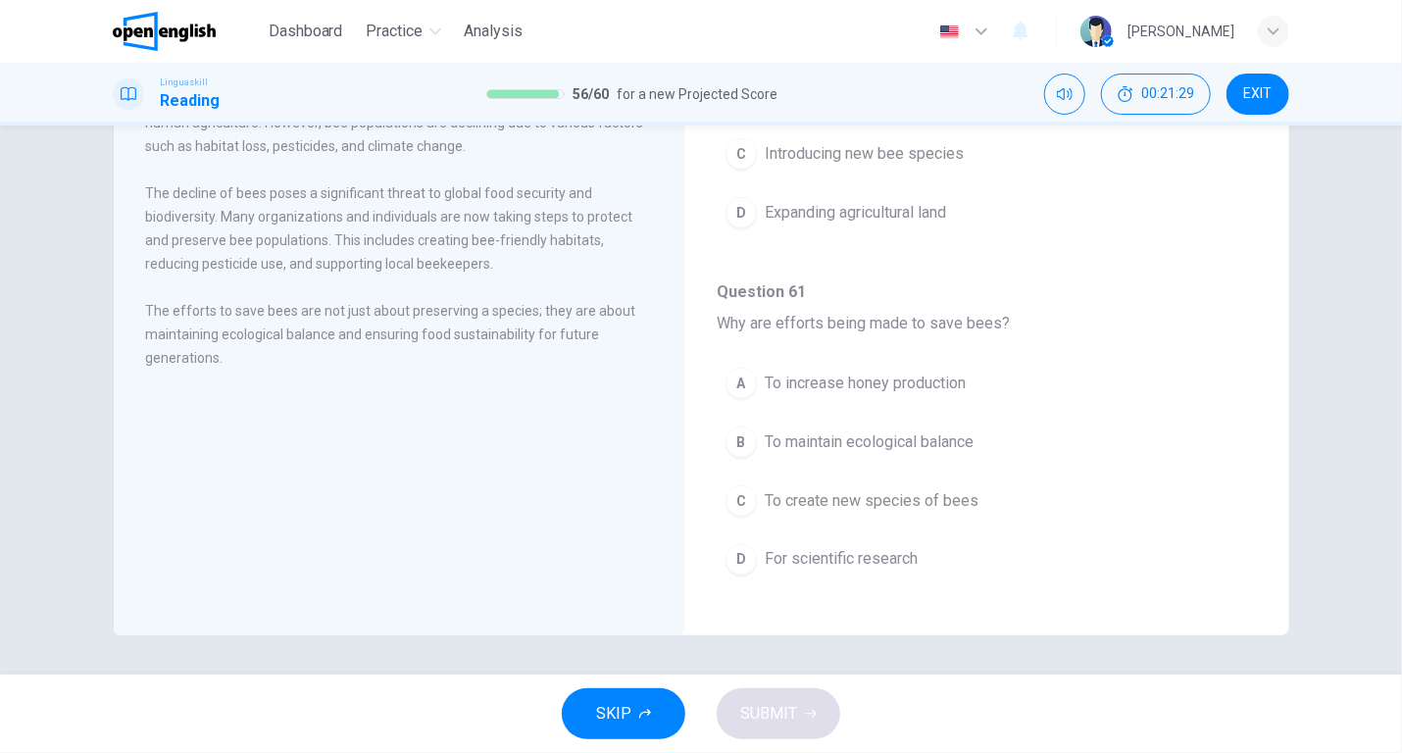
click at [898, 430] on span "To maintain ecological balance" at bounding box center [869, 442] width 209 height 24
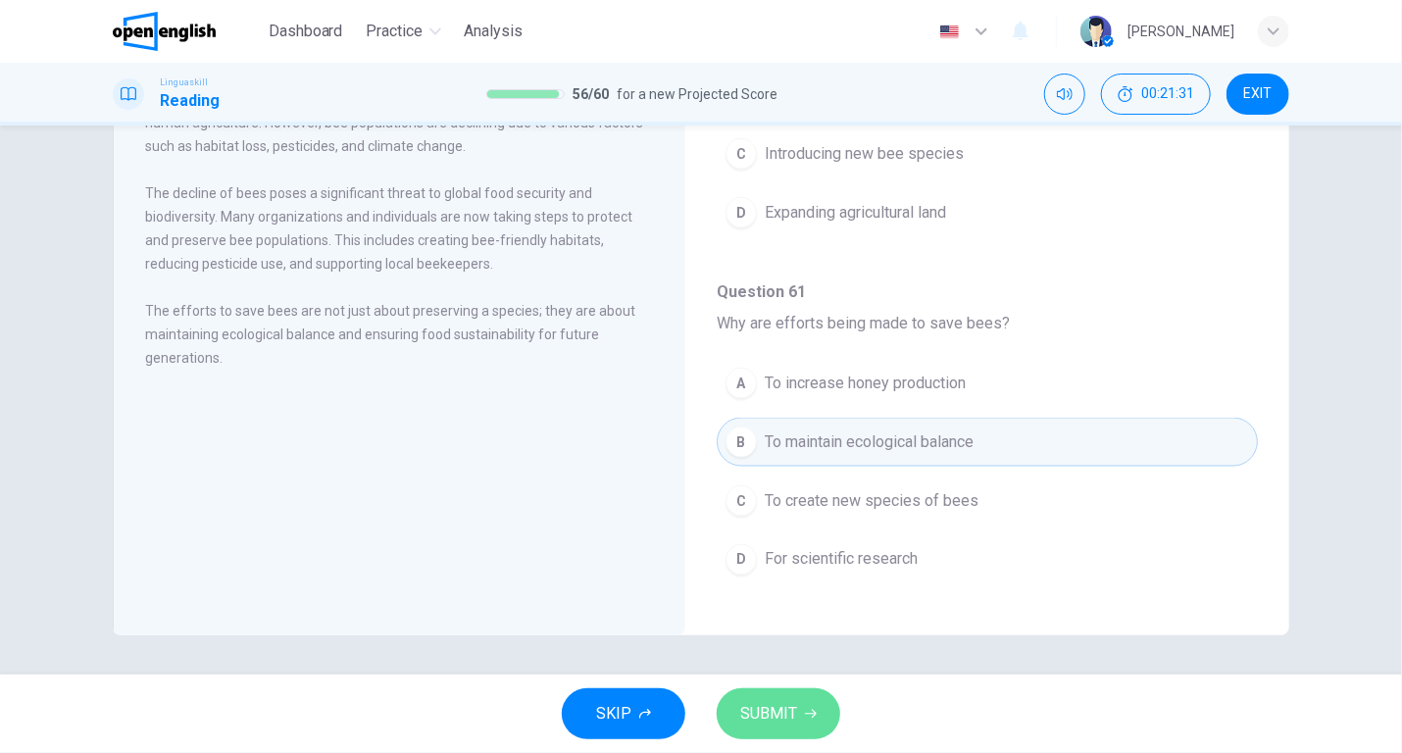
click at [802, 713] on button "SUBMIT" at bounding box center [779, 713] width 124 height 51
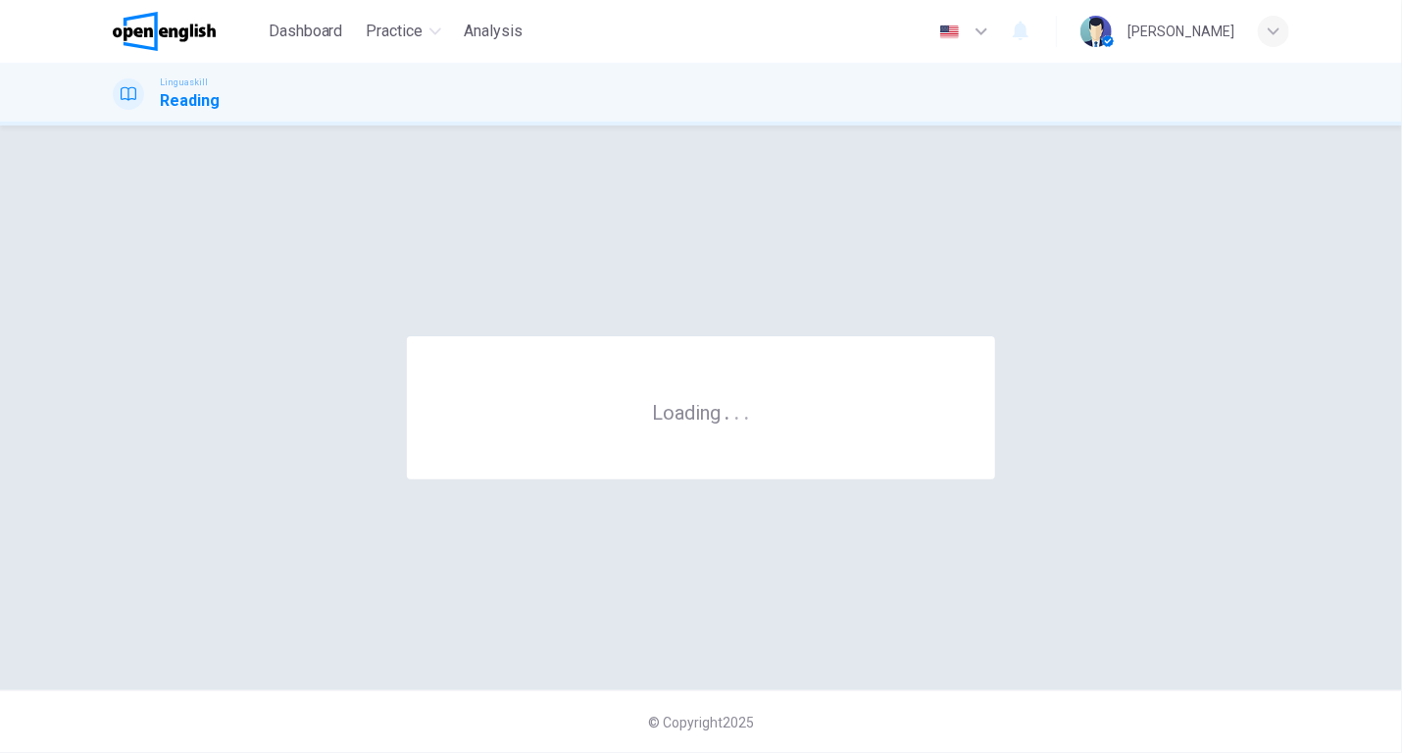
scroll to position [0, 0]
